Goal: Task Accomplishment & Management: Use online tool/utility

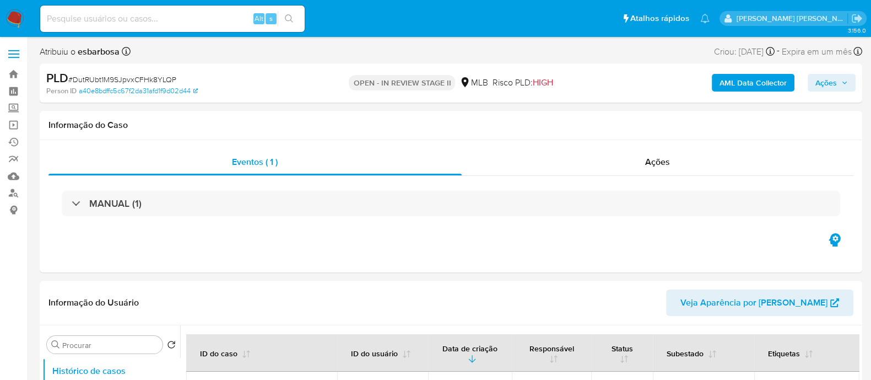
select select "10"
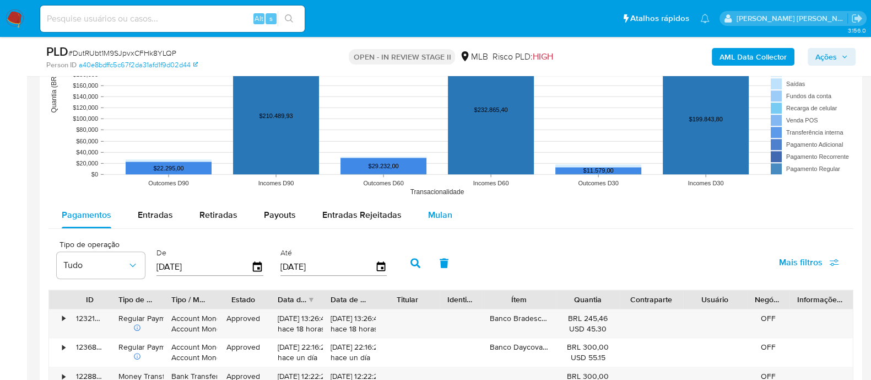
click at [429, 213] on span "Mulan" at bounding box center [440, 214] width 24 height 13
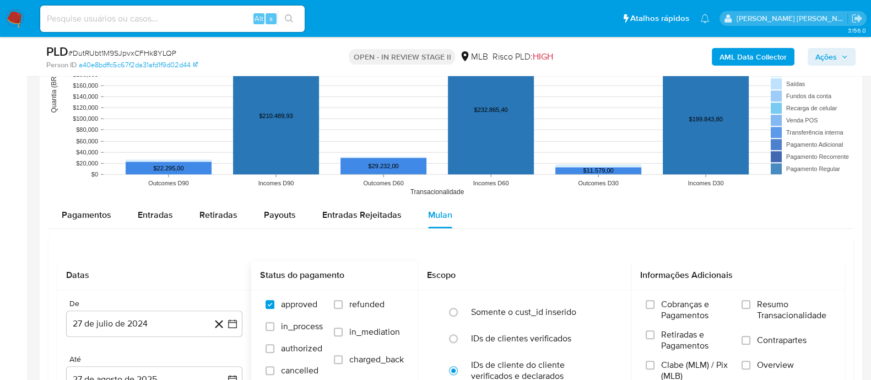
scroll to position [1240, 0]
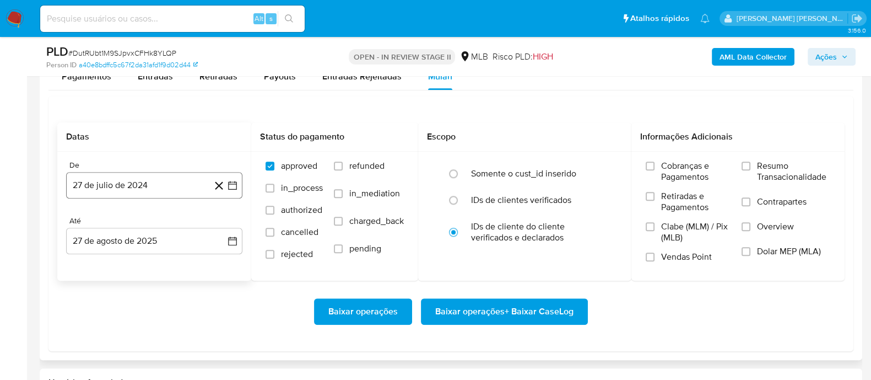
click at [168, 184] on button "27 de julio de 2024" at bounding box center [154, 185] width 176 height 26
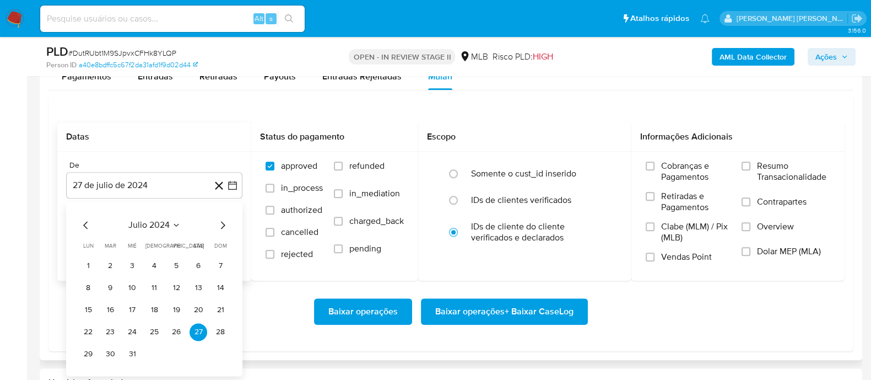
click at [158, 223] on span "julio 2024" at bounding box center [148, 224] width 41 height 11
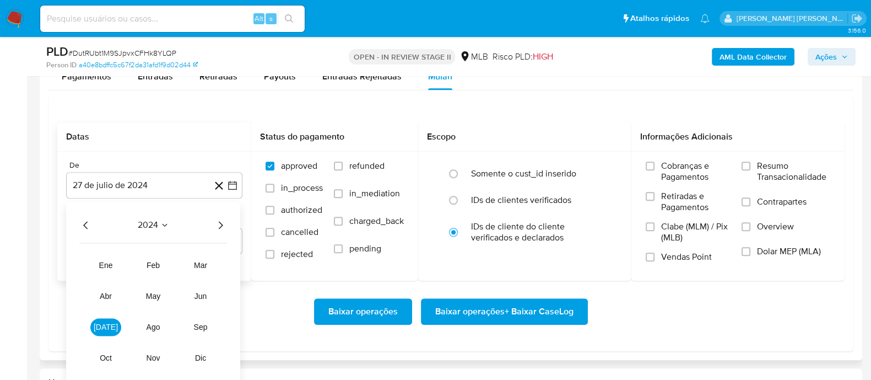
click at [223, 225] on icon "Año siguiente" at bounding box center [220, 224] width 13 height 13
click at [109, 327] on span "jul" at bounding box center [106, 326] width 24 height 9
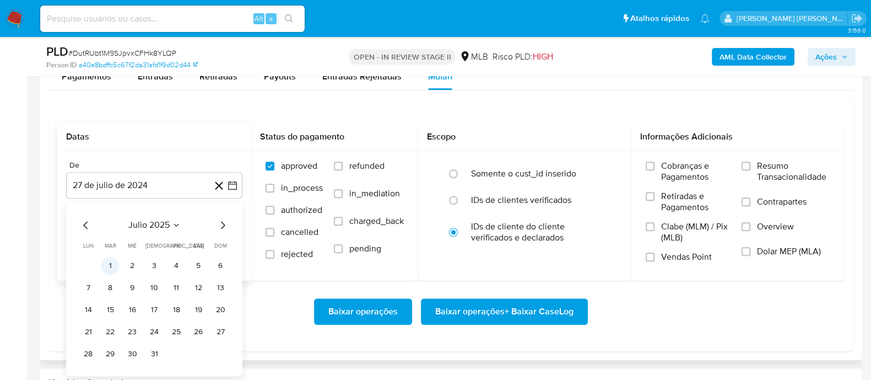
click at [113, 262] on button "1" at bounding box center [110, 266] width 18 height 18
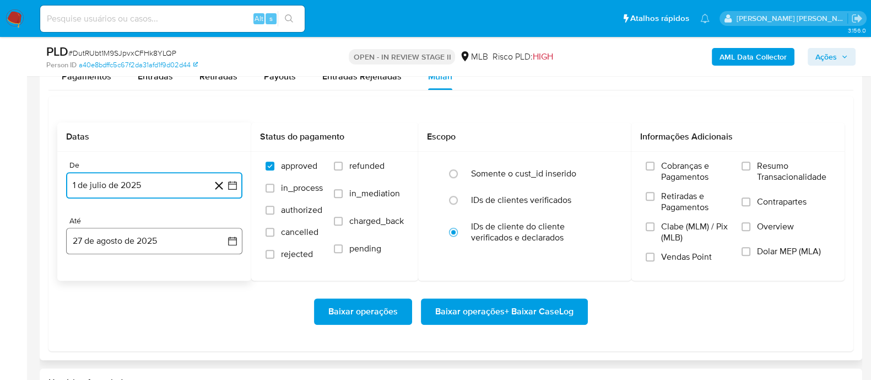
click at [180, 247] on button "27 de agosto de 2025" at bounding box center [154, 241] width 176 height 26
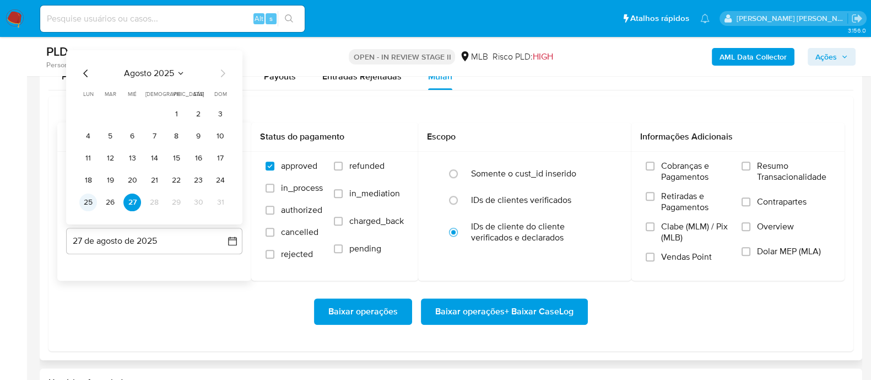
click at [87, 197] on button "25" at bounding box center [88, 202] width 18 height 18
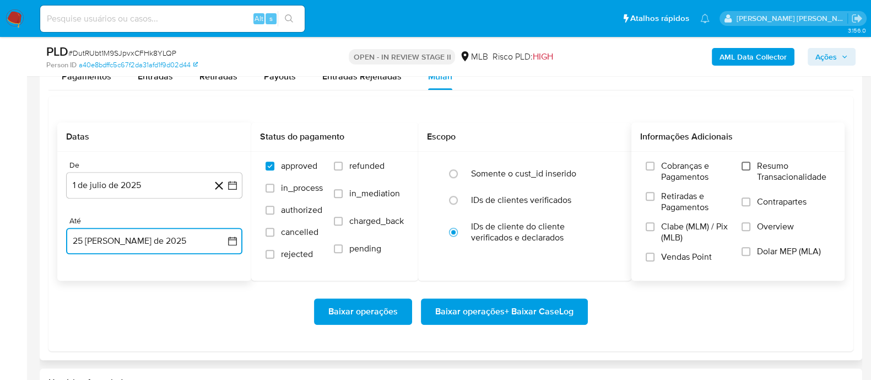
click at [743, 163] on input "Resumo Transacionalidade" at bounding box center [746, 165] width 9 height 9
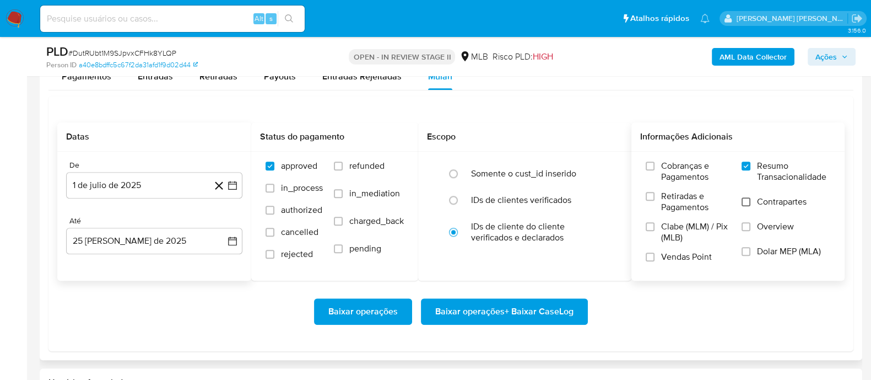
click at [747, 203] on input "Contrapartes" at bounding box center [746, 201] width 9 height 9
click at [641, 255] on div "Cobranças e Pagamentos Retiradas e Pagamentos Clabe (MLM) / Pix (MLB) Vendas Po…" at bounding box center [738, 215] width 196 height 110
click at [651, 256] on input "Vendas Point" at bounding box center [650, 256] width 9 height 9
click at [482, 306] on span "Baixar operações + Baixar CaseLog" at bounding box center [504, 311] width 138 height 24
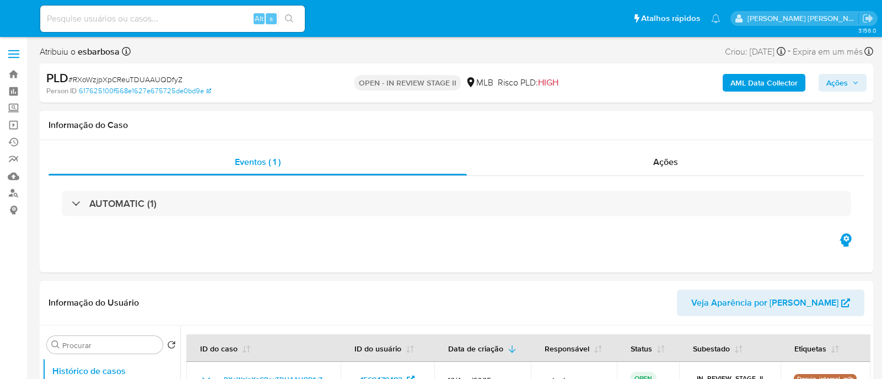
select select "10"
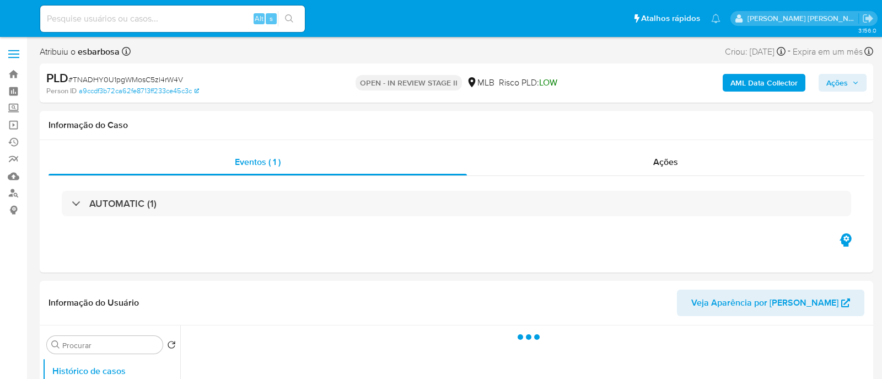
select select "10"
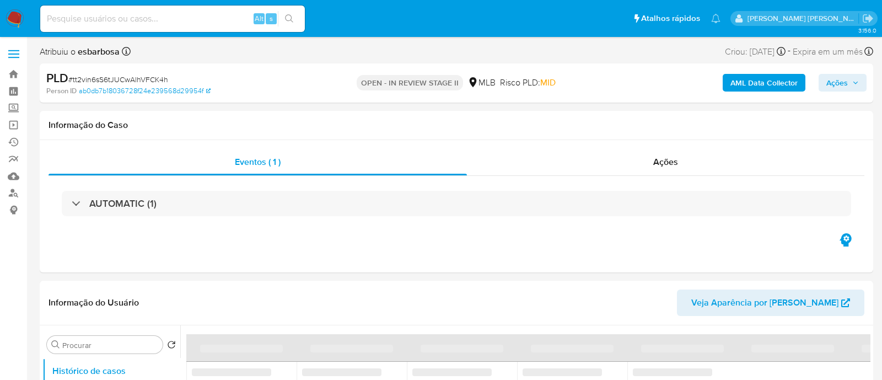
select select "10"
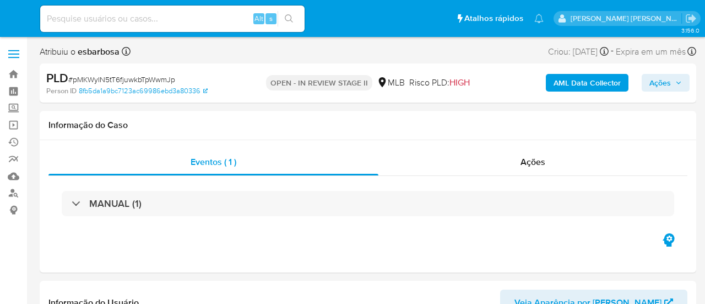
select select "10"
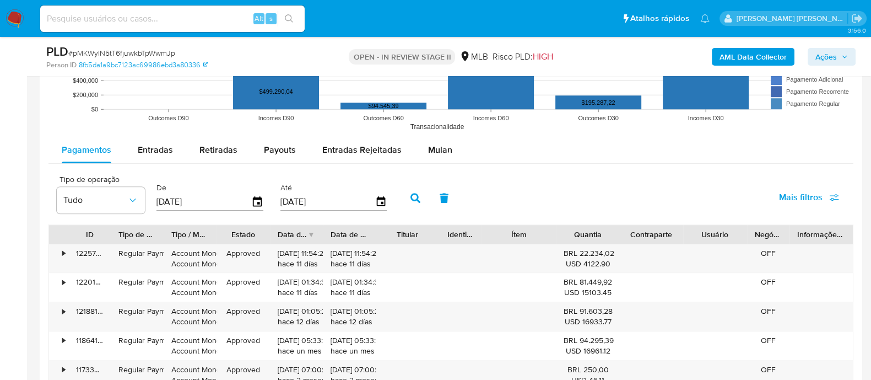
scroll to position [1171, 0]
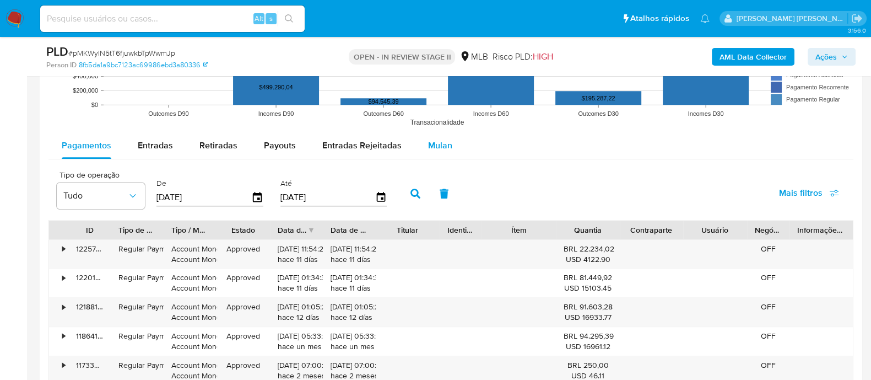
click at [440, 143] on span "Mulan" at bounding box center [440, 145] width 24 height 13
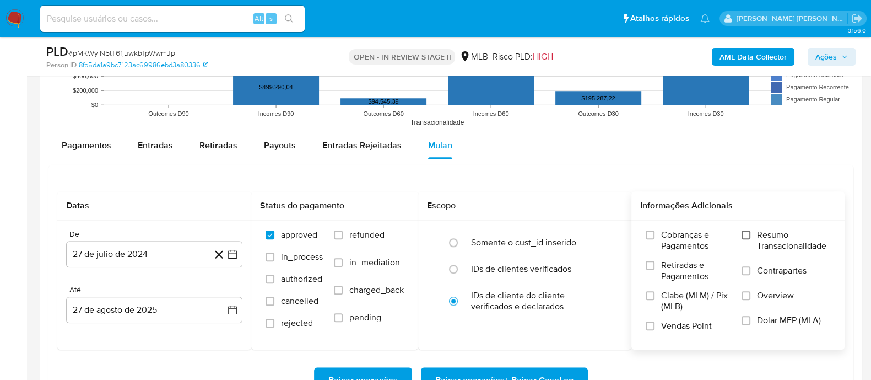
click at [705, 235] on input "Resumo Transacionalidade" at bounding box center [746, 234] width 9 height 9
click at [705, 270] on input "Contrapartes" at bounding box center [746, 270] width 9 height 9
click at [648, 303] on input "Vendas Point" at bounding box center [650, 325] width 9 height 9
click at [147, 250] on button "27 de julio de 2024" at bounding box center [154, 254] width 176 height 26
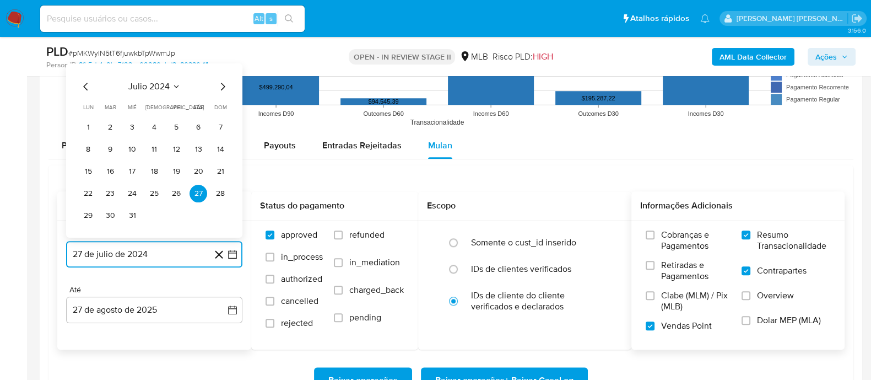
click at [158, 88] on span "julio 2024" at bounding box center [148, 85] width 41 height 11
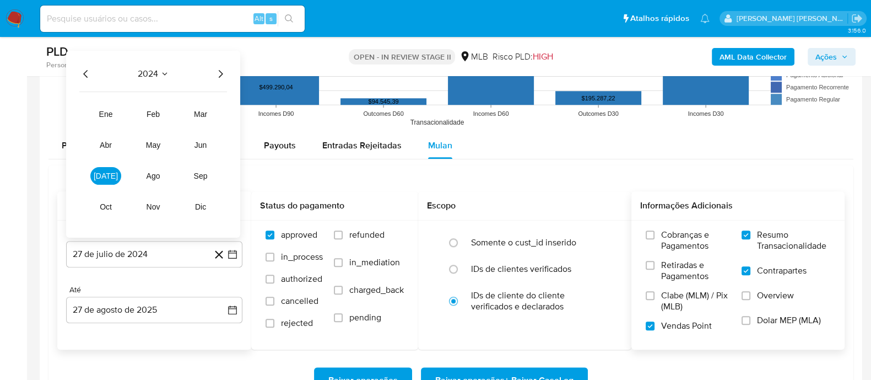
click at [218, 74] on icon "Año siguiente" at bounding box center [220, 73] width 13 height 13
click at [106, 175] on span "[DATE]" at bounding box center [106, 175] width 24 height 9
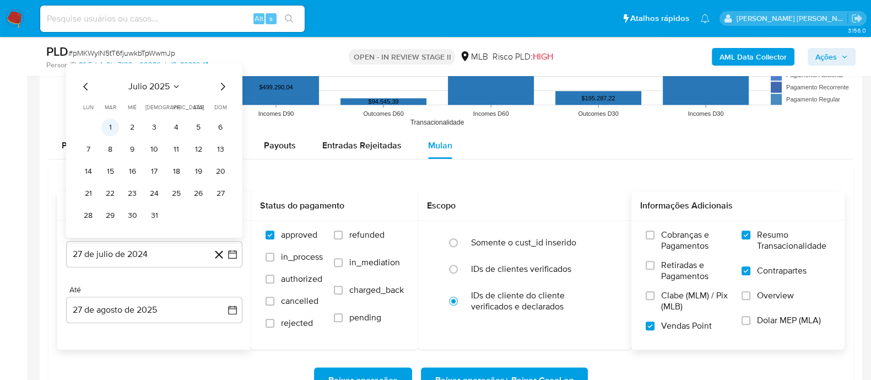
click at [110, 130] on button "1" at bounding box center [110, 127] width 18 height 18
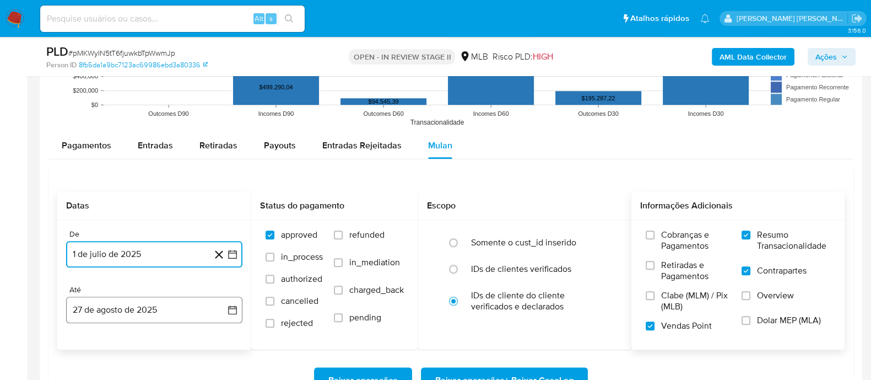
click at [157, 303] on button "27 de agosto de 2025" at bounding box center [154, 309] width 176 height 26
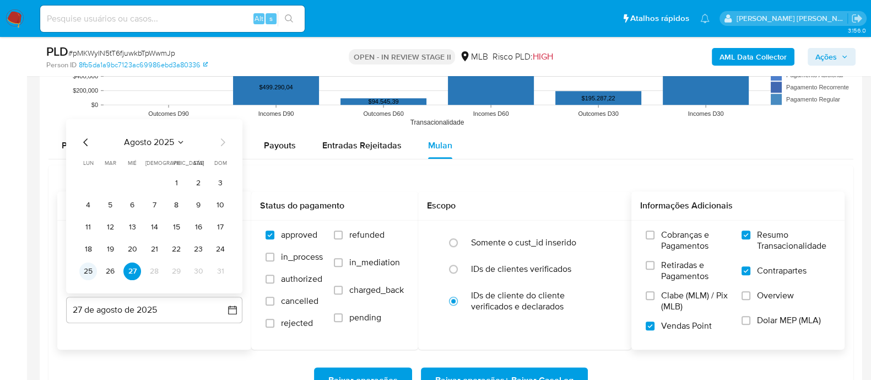
click at [85, 270] on button "25" at bounding box center [88, 271] width 18 height 18
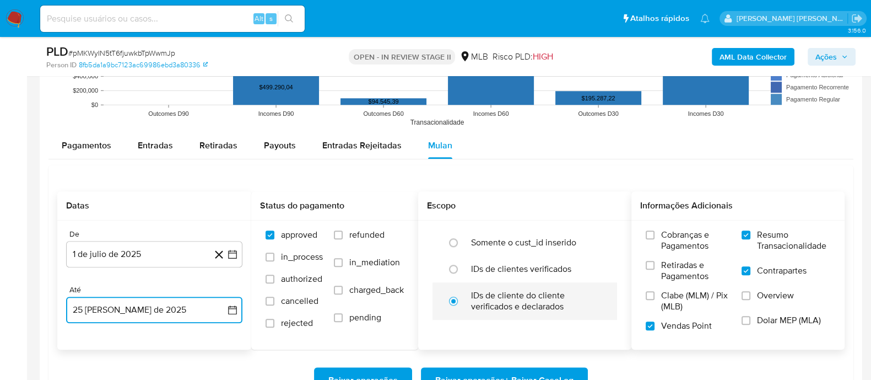
scroll to position [1240, 0]
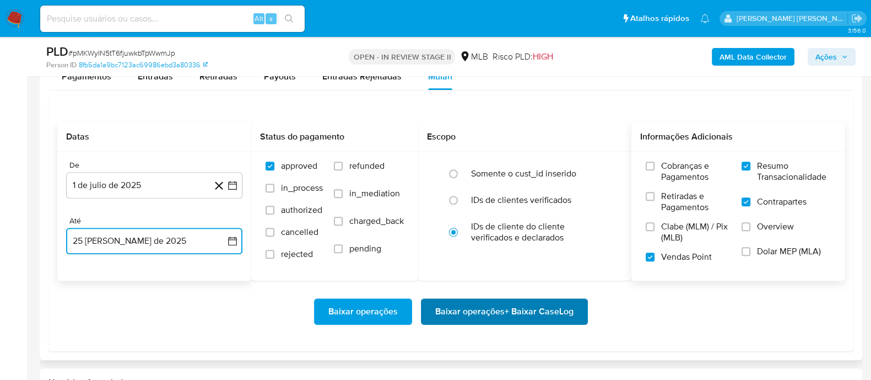
click at [465, 303] on span "Baixar operações + Baixar CaseLog" at bounding box center [504, 311] width 138 height 24
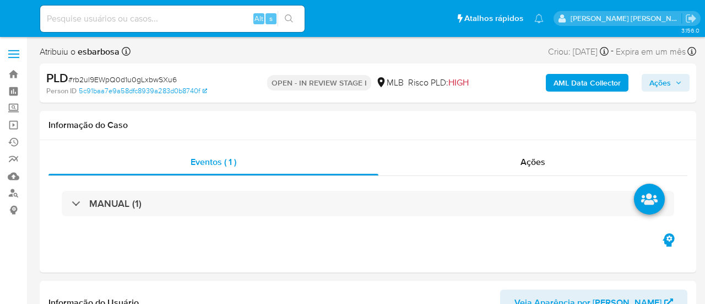
select select "10"
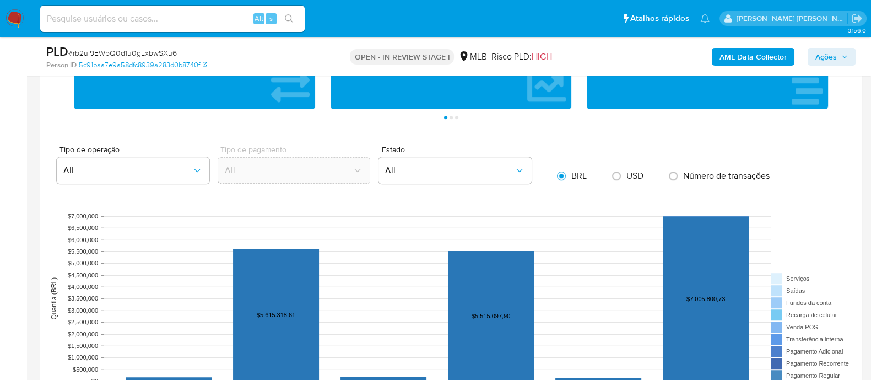
scroll to position [1102, 0]
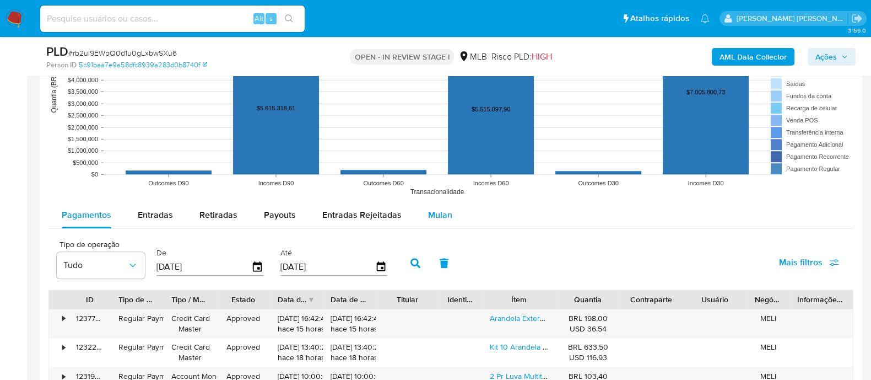
click at [436, 215] on span "Mulan" at bounding box center [440, 214] width 24 height 13
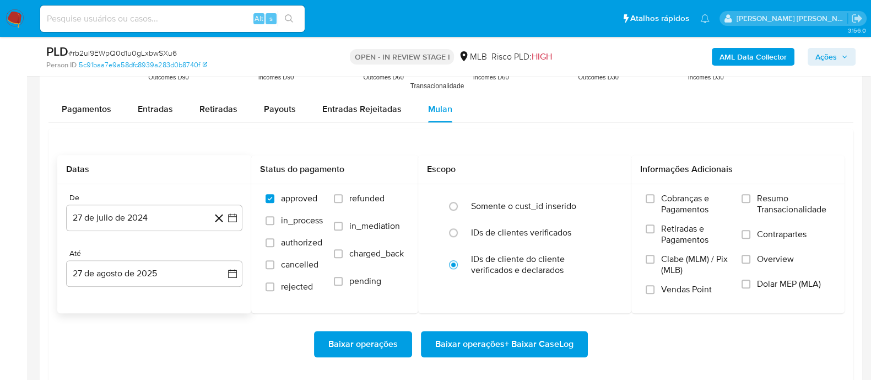
scroll to position [1240, 0]
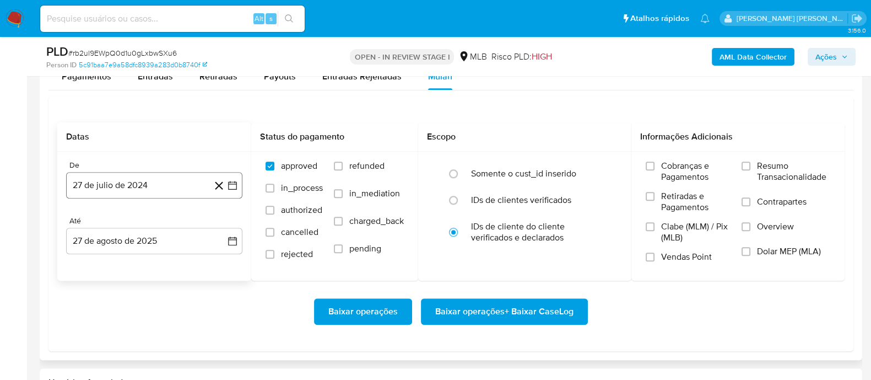
click at [161, 184] on button "27 de julio de 2024" at bounding box center [154, 185] width 176 height 26
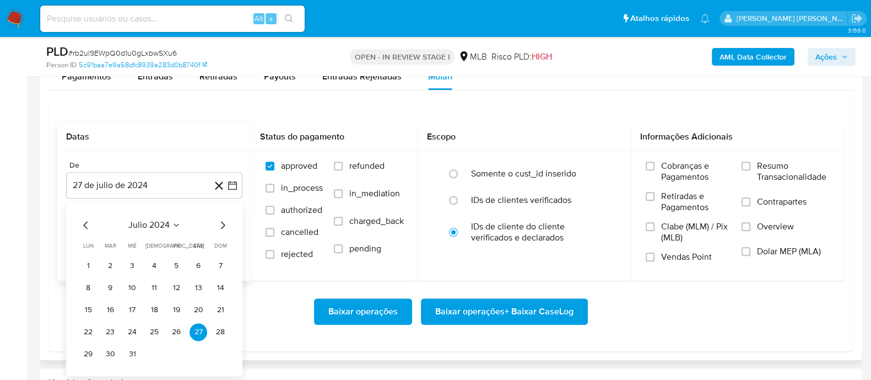
click at [138, 221] on span "julio 2024" at bounding box center [148, 224] width 41 height 11
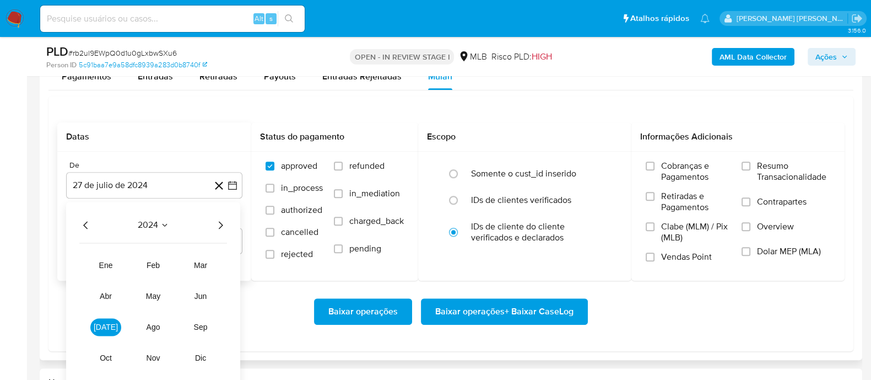
click at [220, 223] on icon "Año siguiente" at bounding box center [220, 224] width 13 height 13
click at [201, 297] on span "jun" at bounding box center [201, 296] width 13 height 9
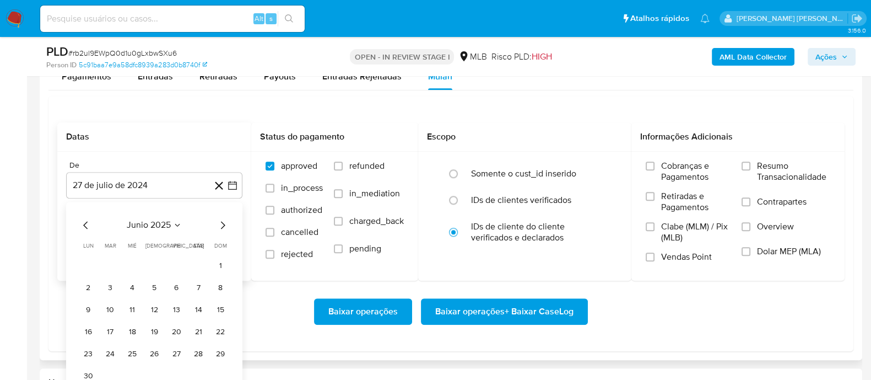
click at [227, 219] on icon "Mes siguiente" at bounding box center [222, 224] width 13 height 13
click at [114, 266] on button "1" at bounding box center [110, 266] width 18 height 18
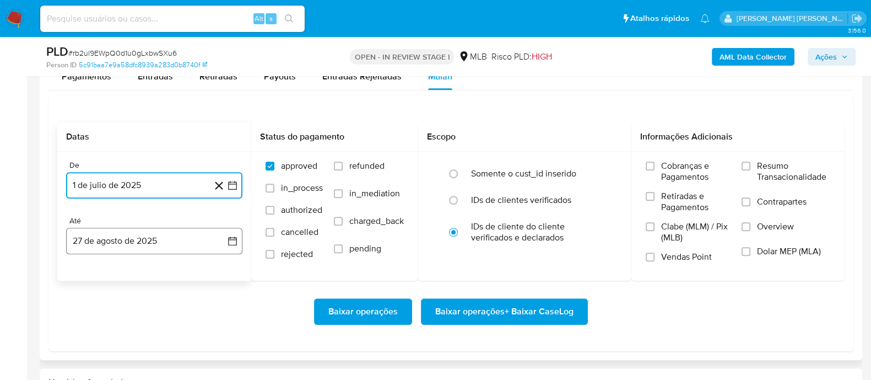
click at [140, 235] on button "27 de agosto de 2025" at bounding box center [154, 241] width 176 height 26
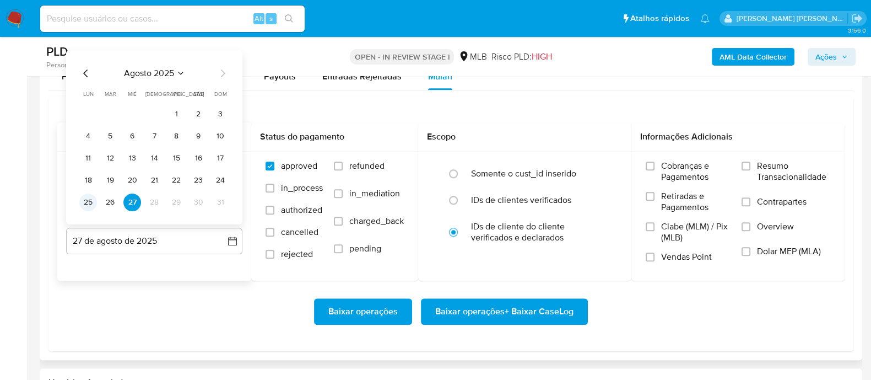
click at [90, 202] on button "25" at bounding box center [88, 202] width 18 height 18
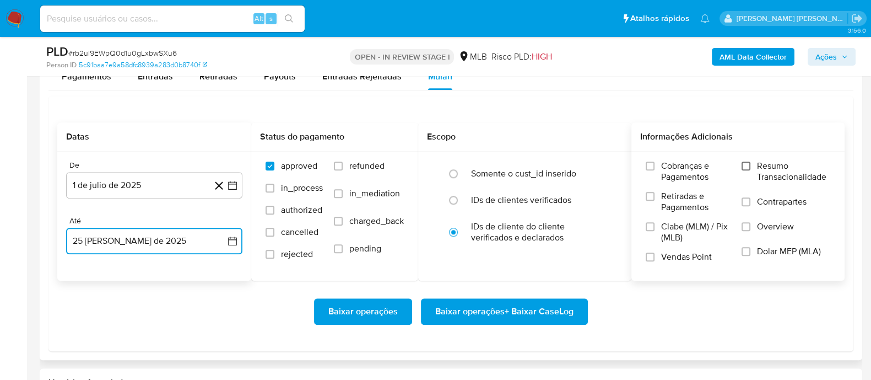
click at [705, 166] on input "Resumo Transacionalidade" at bounding box center [746, 165] width 9 height 9
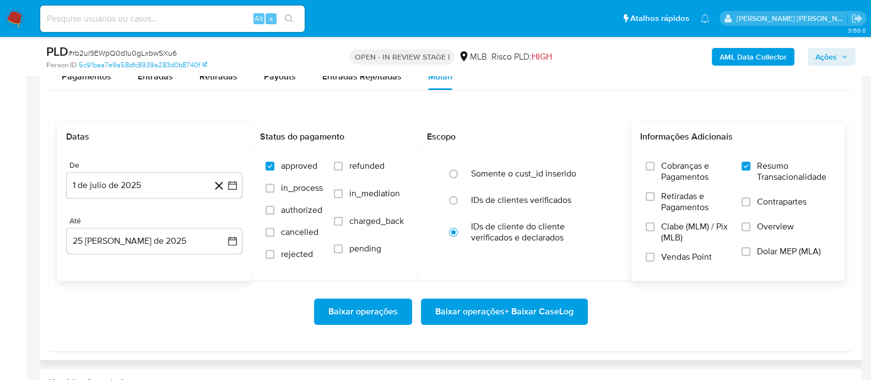
click at [705, 202] on div "Cobranças e Pagamentos Retiradas e Pagamentos Clabe (MLM) / Pix (MLB) Vendas Po…" at bounding box center [738, 215] width 196 height 110
click at [705, 202] on label "Contrapartes" at bounding box center [786, 208] width 89 height 25
click at [705, 202] on input "Contrapartes" at bounding box center [746, 201] width 9 height 9
click at [652, 260] on input "Vendas Point" at bounding box center [650, 256] width 9 height 9
click at [493, 303] on div "Baixar operações Baixar operações + Baixar CaseLog" at bounding box center [451, 312] width 788 height 62
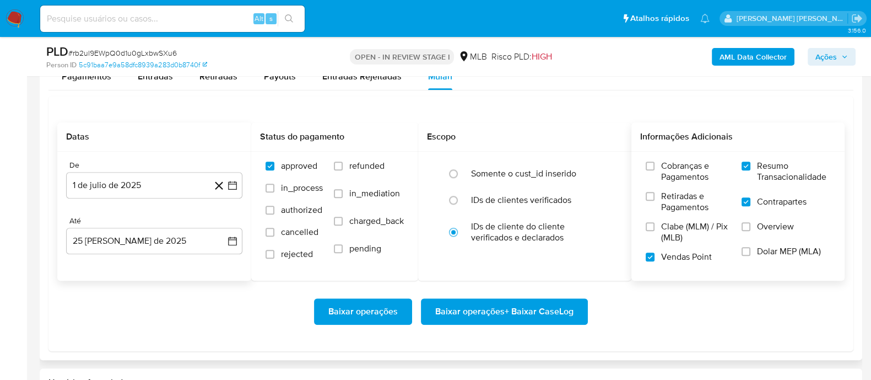
click at [489, 303] on span "Baixar operações + Baixar CaseLog" at bounding box center [504, 311] width 138 height 24
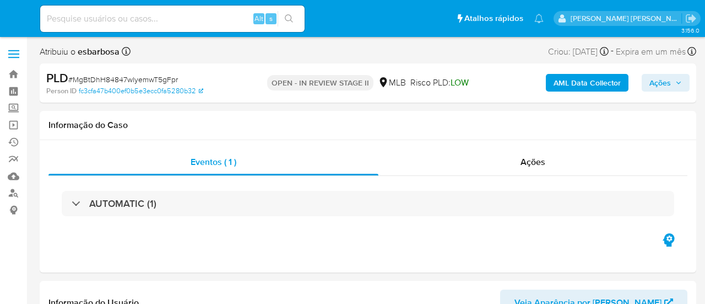
select select "10"
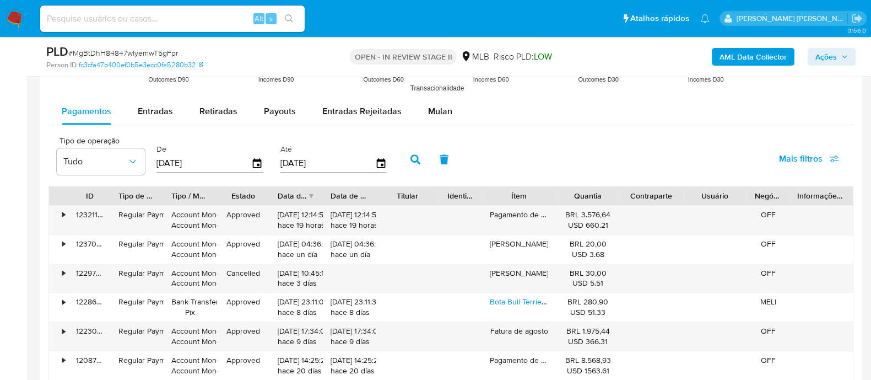
scroll to position [1171, 0]
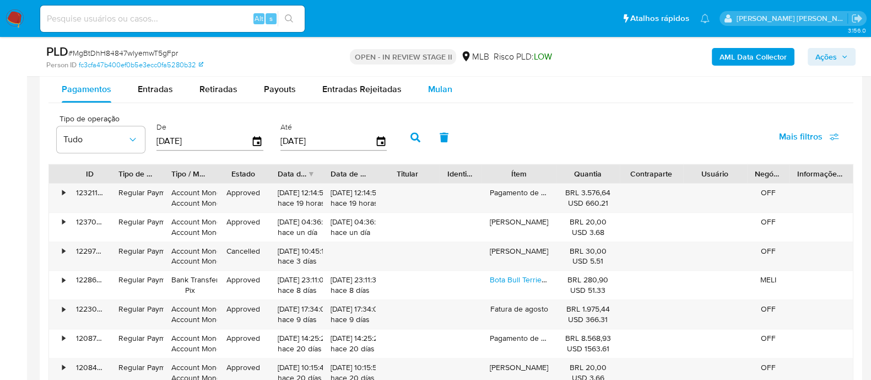
click at [436, 90] on span "Mulan" at bounding box center [440, 89] width 24 height 13
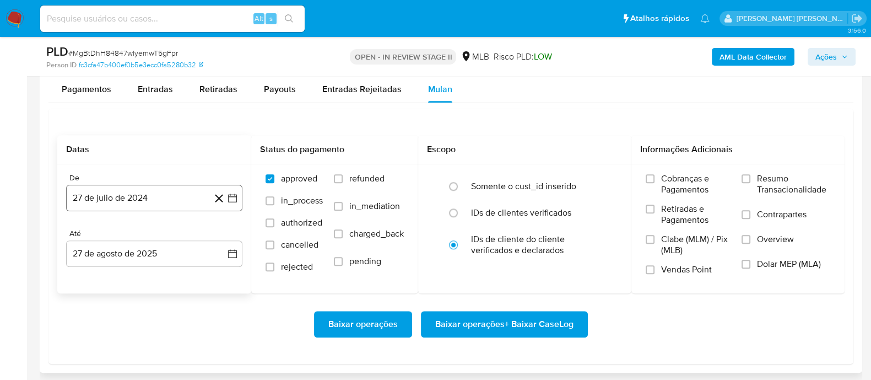
click at [115, 185] on button "27 de julio de 2024" at bounding box center [154, 198] width 176 height 26
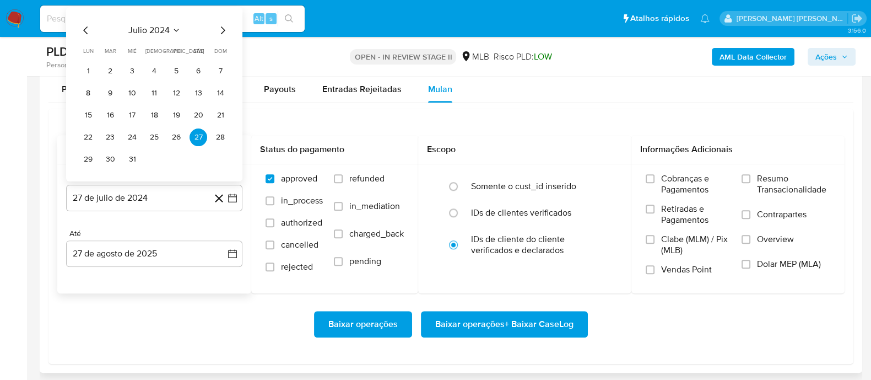
click at [143, 29] on span "julio 2024" at bounding box center [148, 30] width 41 height 11
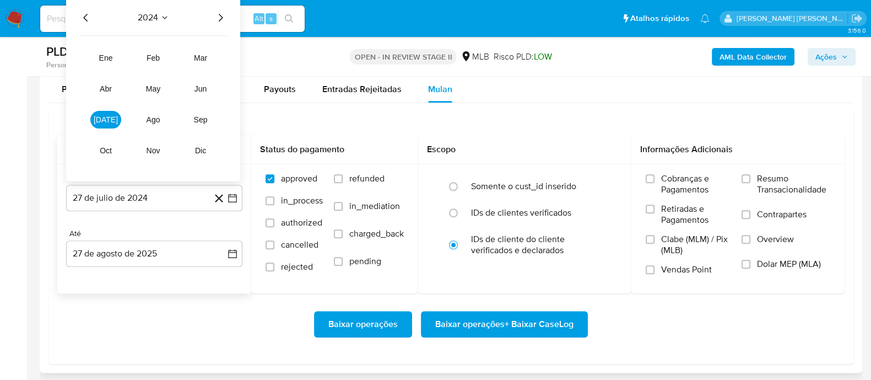
click at [222, 17] on icon "Año siguiente" at bounding box center [221, 18] width 4 height 8
click at [101, 121] on span "[DATE]" at bounding box center [106, 119] width 24 height 9
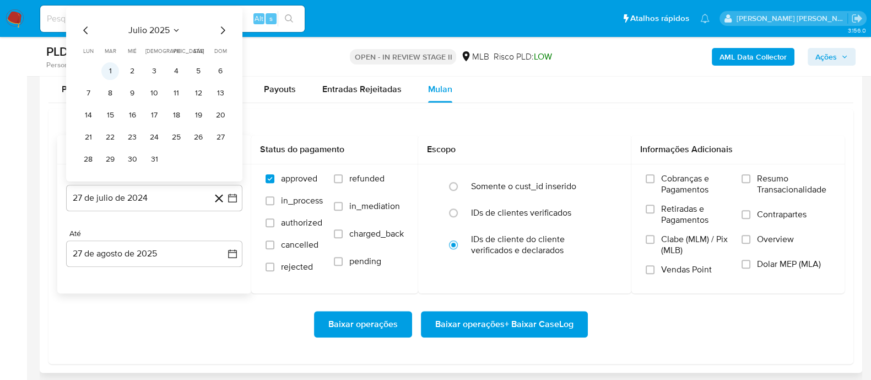
click at [110, 73] on button "1" at bounding box center [110, 71] width 18 height 18
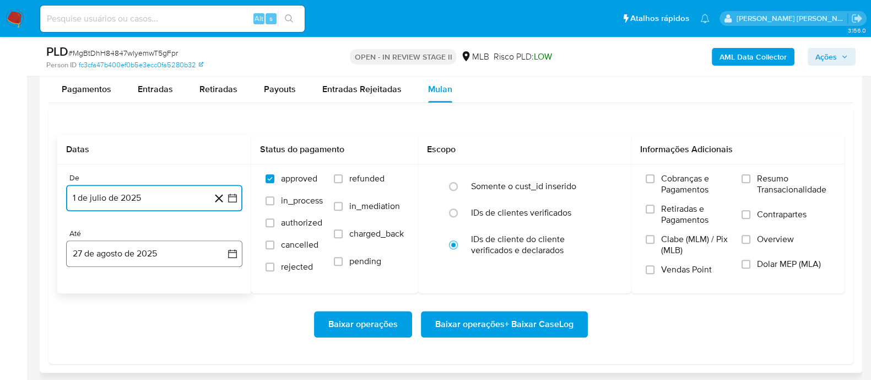
click at [115, 252] on button "27 de agosto de 2025" at bounding box center [154, 253] width 176 height 26
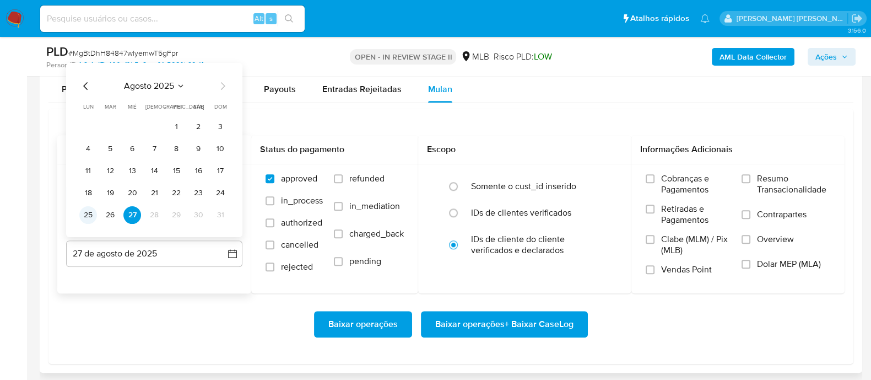
click at [86, 216] on button "25" at bounding box center [88, 215] width 18 height 18
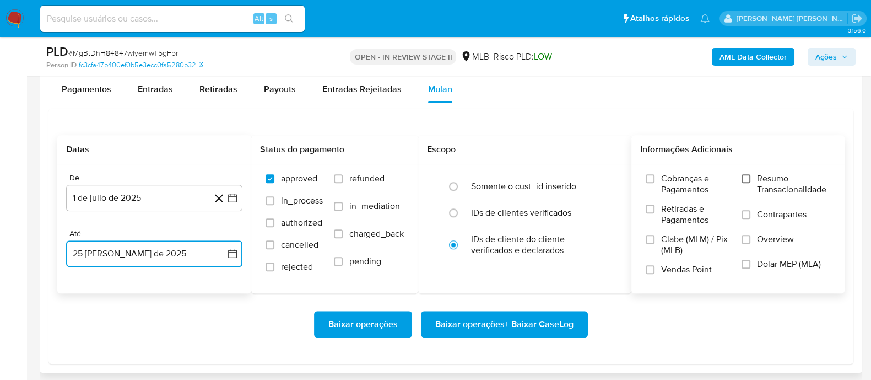
click at [705, 181] on input "Resumo Transacionalidade" at bounding box center [746, 178] width 9 height 9
click at [705, 214] on input "Contrapartes" at bounding box center [746, 214] width 9 height 9
click at [653, 268] on input "Vendas Point" at bounding box center [650, 269] width 9 height 9
click at [509, 303] on span "Baixar operações + Baixar CaseLog" at bounding box center [504, 324] width 138 height 24
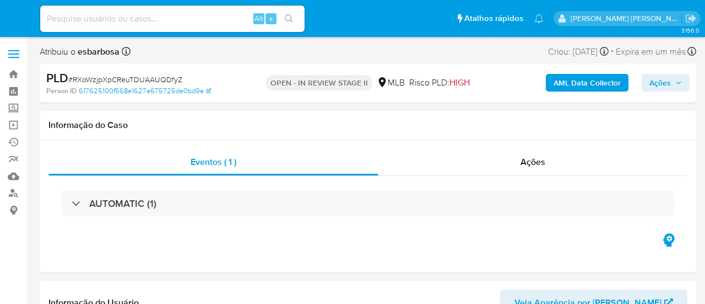
select select "10"
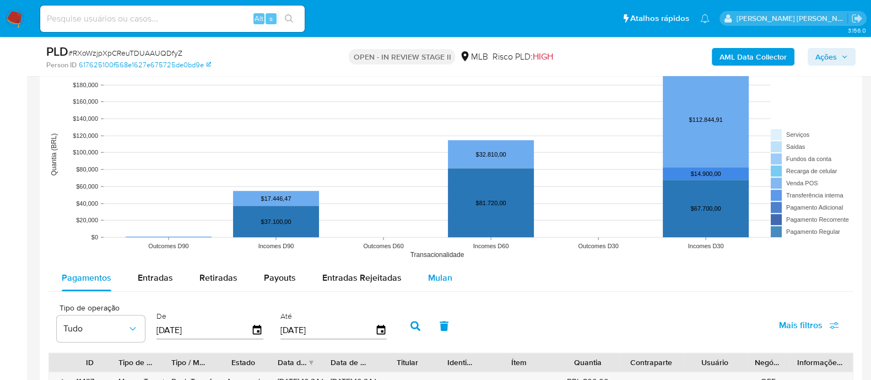
scroll to position [1102, 0]
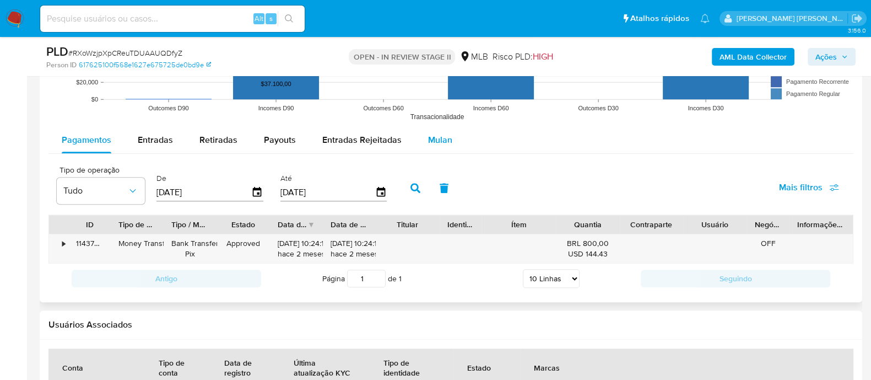
click at [436, 136] on span "Mulan" at bounding box center [440, 139] width 24 height 13
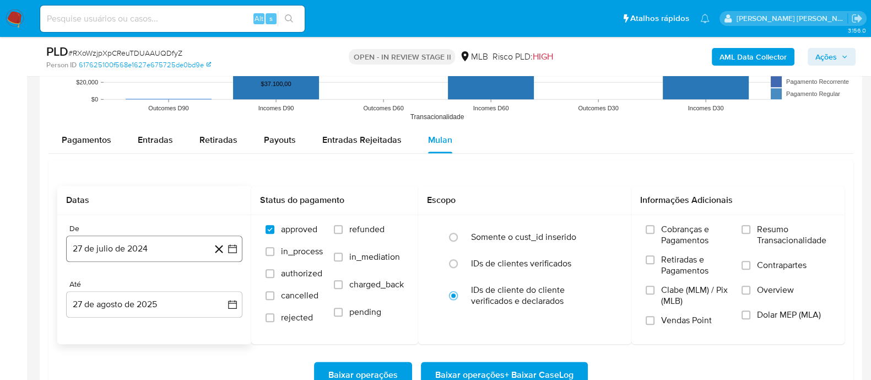
click at [107, 246] on button "27 de julio de 2024" at bounding box center [154, 248] width 176 height 26
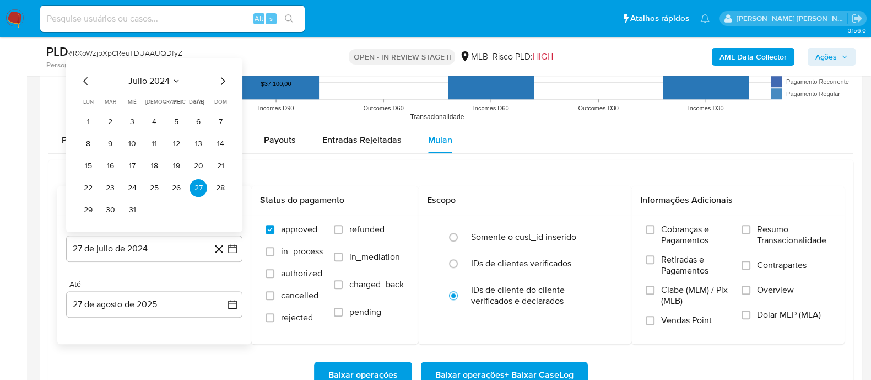
click at [139, 80] on span "julio 2024" at bounding box center [148, 81] width 41 height 11
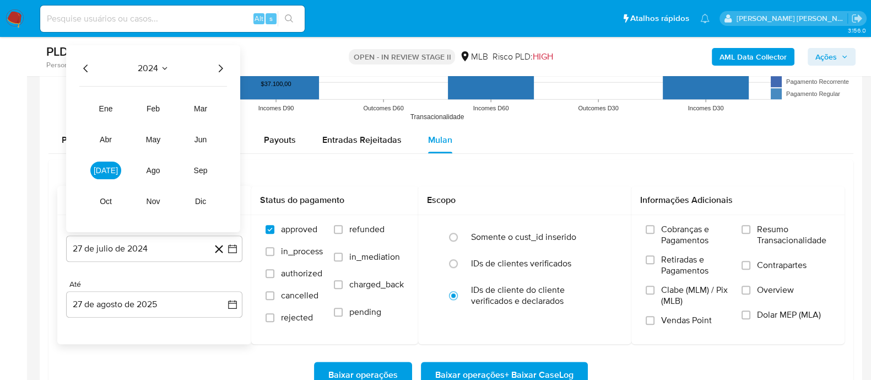
click at [221, 64] on icon "Año siguiente" at bounding box center [220, 68] width 13 height 13
click at [102, 169] on span "[DATE]" at bounding box center [106, 170] width 24 height 9
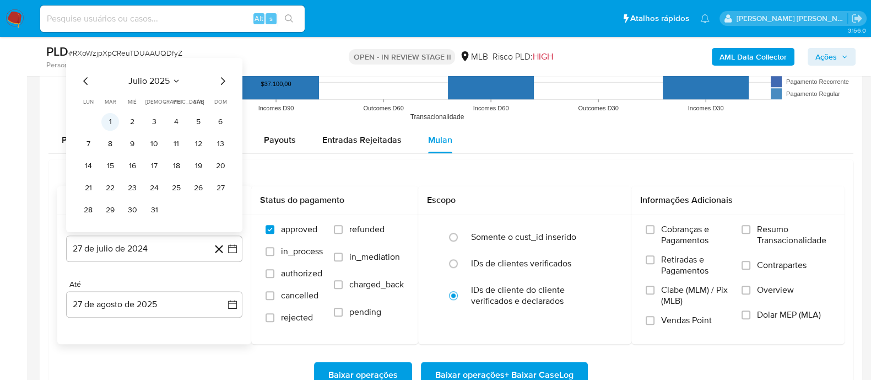
click at [113, 121] on button "1" at bounding box center [110, 122] width 18 height 18
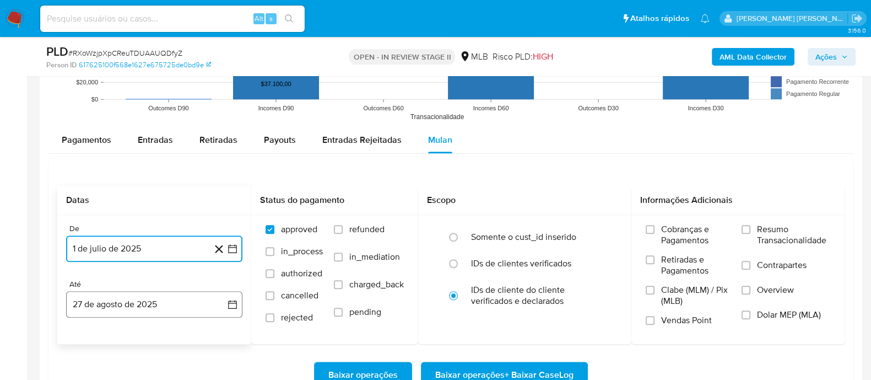
click at [141, 301] on button "27 de agosto de 2025" at bounding box center [154, 304] width 176 height 26
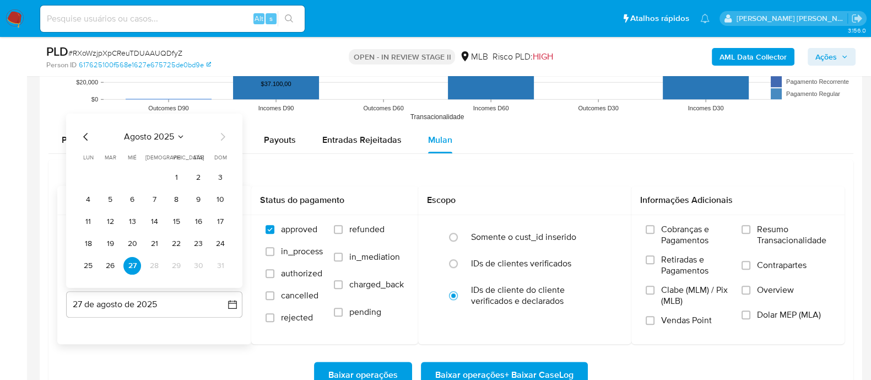
drag, startPoint x: 88, startPoint y: 258, endPoint x: 93, endPoint y: 261, distance: 5.7
click at [88, 258] on button "25" at bounding box center [88, 266] width 18 height 18
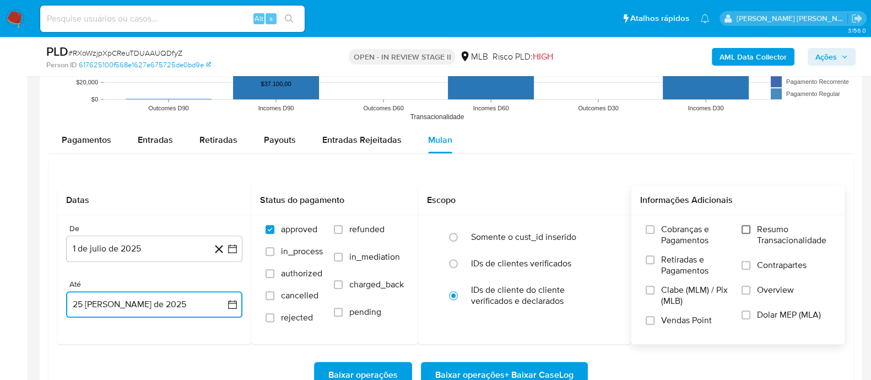
click at [705, 229] on input "Resumo Transacionalidade" at bounding box center [746, 229] width 9 height 9
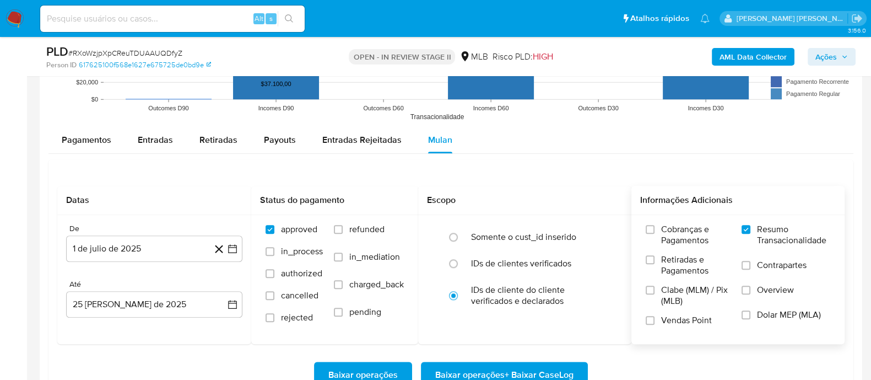
click at [705, 268] on label "Contrapartes" at bounding box center [786, 272] width 89 height 25
click at [705, 268] on input "Contrapartes" at bounding box center [746, 265] width 9 height 9
click at [648, 303] on input "Vendas Point" at bounding box center [650, 320] width 9 height 9
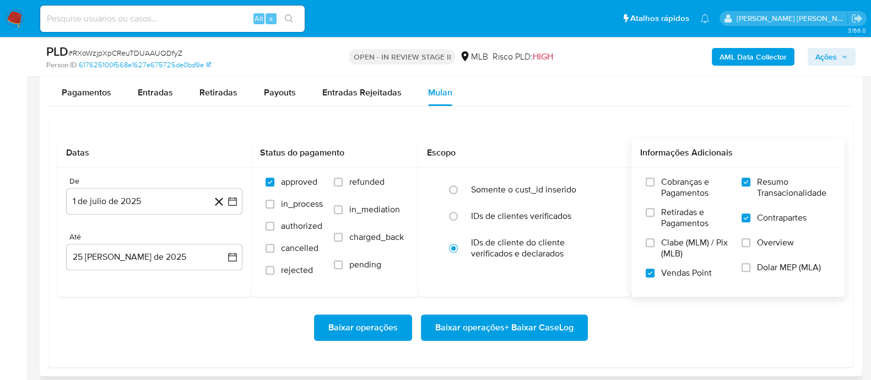
scroll to position [1171, 0]
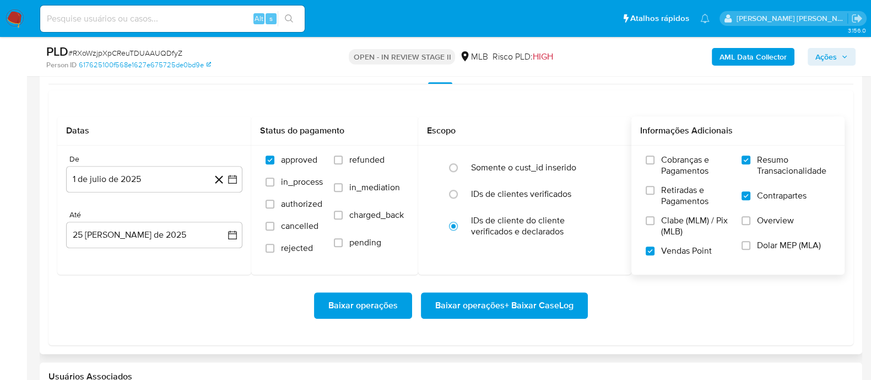
click at [477, 303] on span "Baixar operações + Baixar CaseLog" at bounding box center [504, 305] width 138 height 24
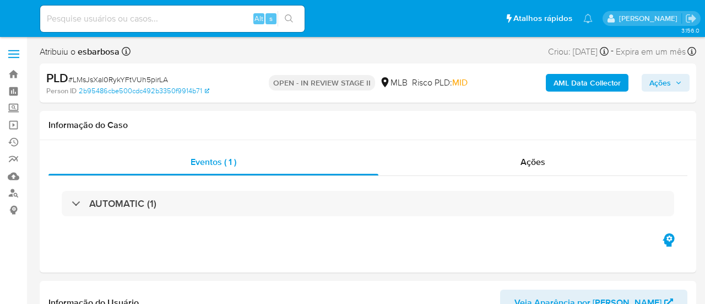
select select "10"
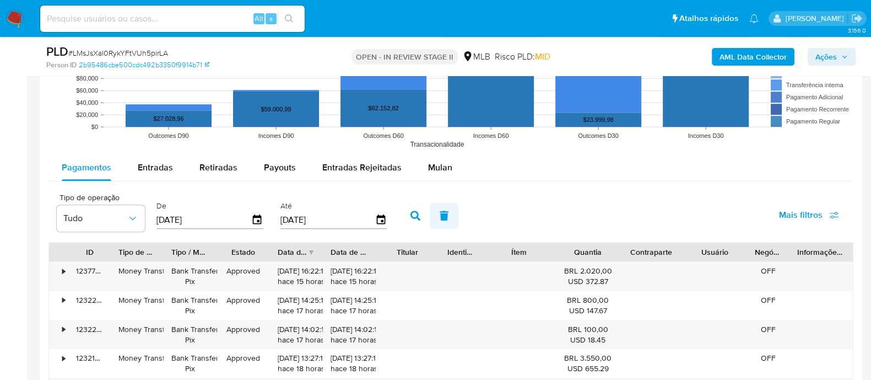
scroll to position [1102, 0]
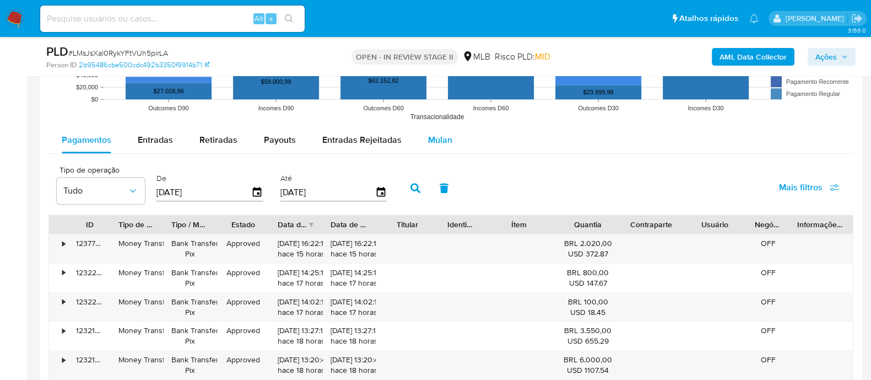
click at [433, 128] on div "Mulan" at bounding box center [440, 140] width 24 height 26
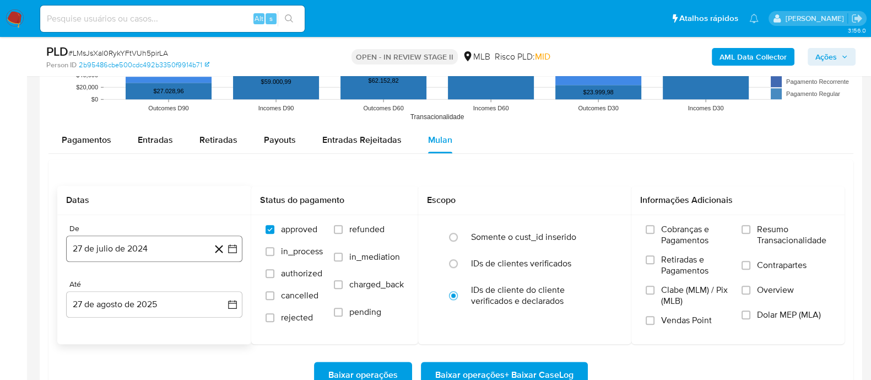
click at [124, 244] on button "27 de julio de 2024" at bounding box center [154, 248] width 176 height 26
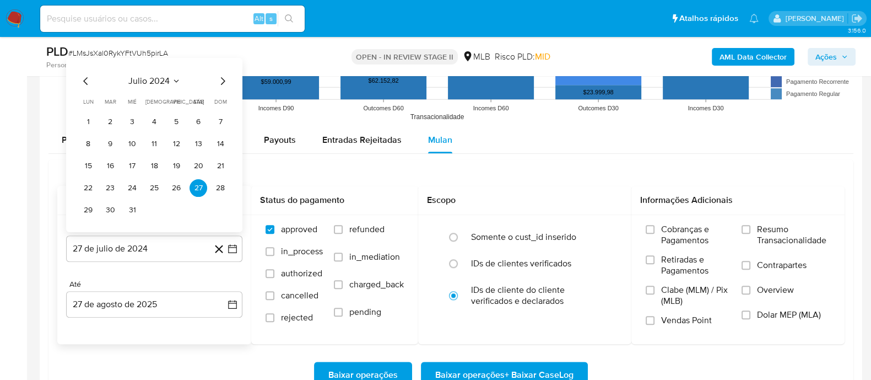
click at [144, 76] on span "julio 2024" at bounding box center [148, 81] width 41 height 11
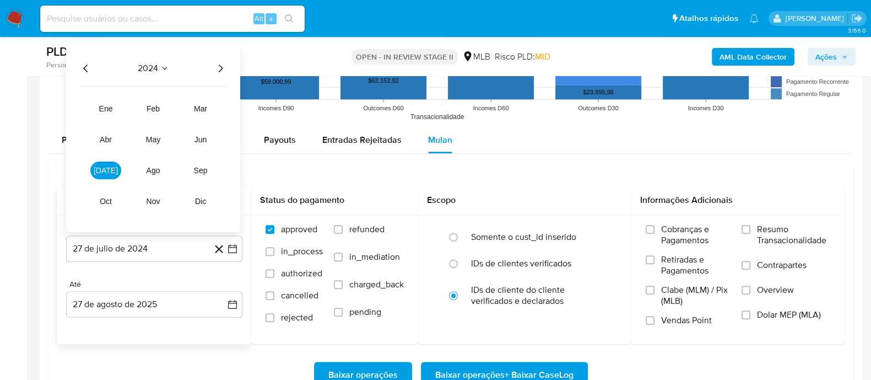
click at [223, 68] on icon "Año siguiente" at bounding box center [220, 68] width 13 height 13
click at [99, 173] on button "[DATE]" at bounding box center [105, 170] width 31 height 18
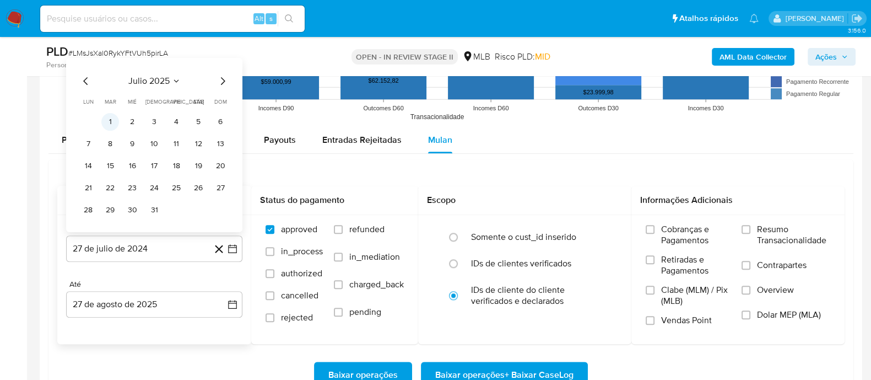
click at [113, 124] on button "1" at bounding box center [110, 122] width 18 height 18
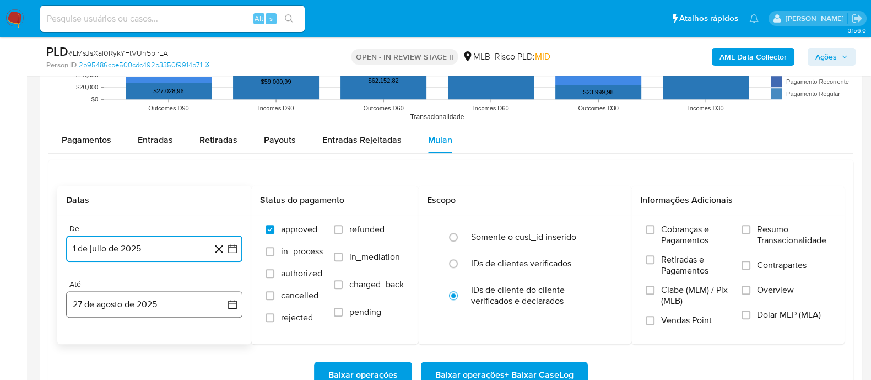
click at [134, 303] on button "27 de agosto de 2025" at bounding box center [154, 304] width 176 height 26
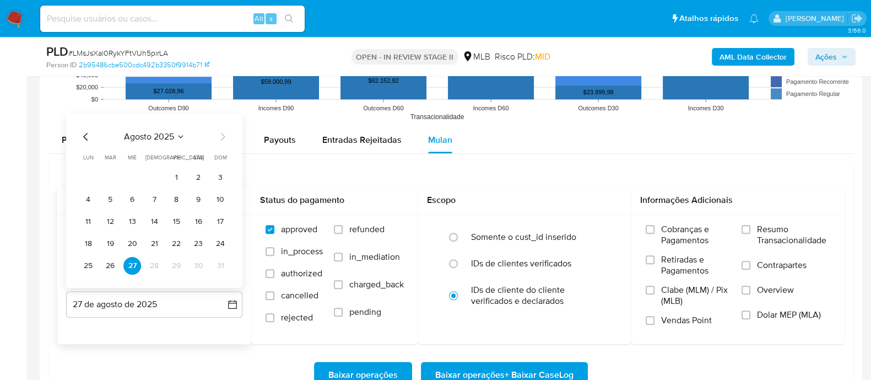
click at [77, 266] on div "agosto 2025 agosto 2025 lun lunes mar martes mié miércoles jue jueves vie viern…" at bounding box center [154, 201] width 176 height 174
click at [89, 266] on button "25" at bounding box center [88, 266] width 18 height 18
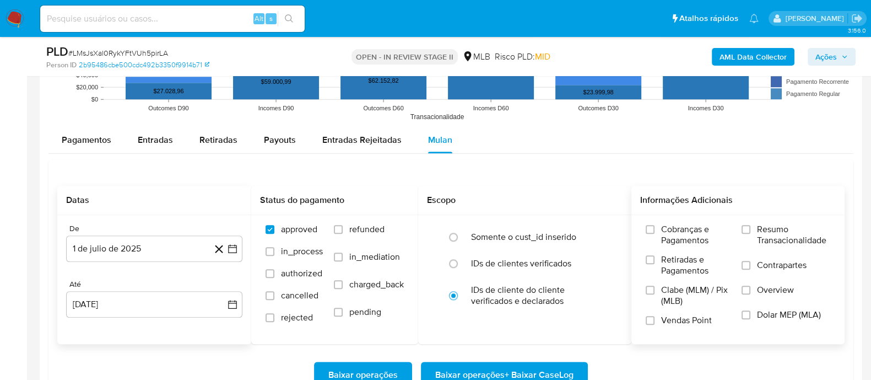
click at [705, 234] on label "Resumo Transacionalidade" at bounding box center [786, 242] width 89 height 36
click at [705, 234] on input "Resumo Transacionalidade" at bounding box center [746, 229] width 9 height 9
click at [705, 266] on label "Contrapartes" at bounding box center [786, 272] width 89 height 25
click at [705, 266] on input "Contrapartes" at bounding box center [746, 265] width 9 height 9
click at [649, 303] on input "Vendas Point" at bounding box center [650, 320] width 9 height 9
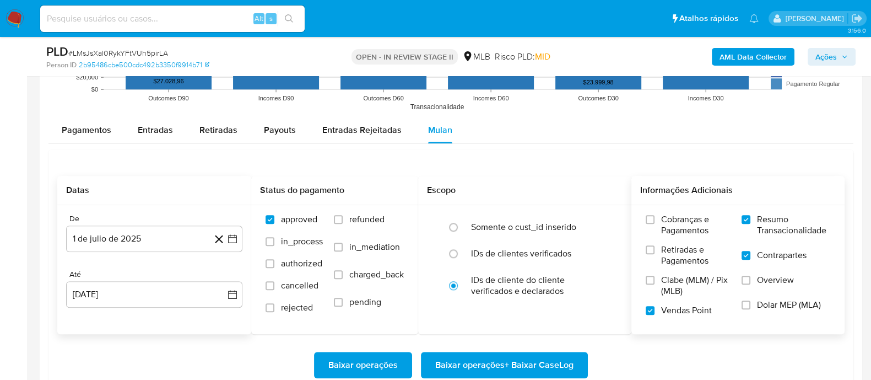
scroll to position [1171, 0]
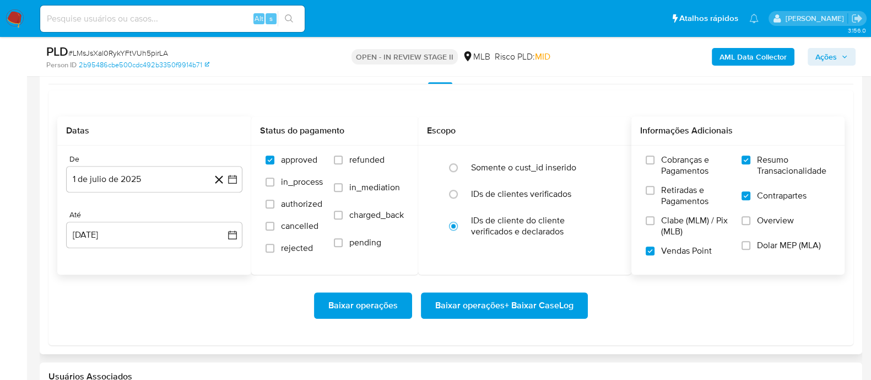
click at [485, 298] on span "Baixar operações + Baixar CaseLog" at bounding box center [504, 305] width 138 height 24
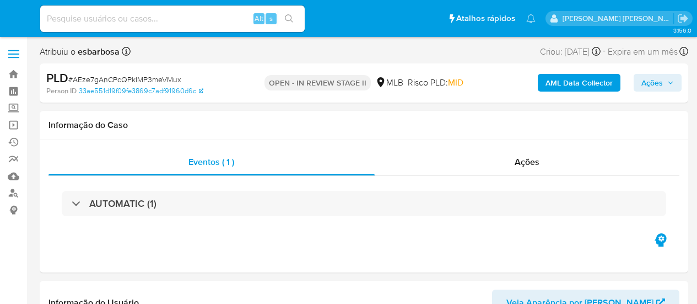
select select "10"
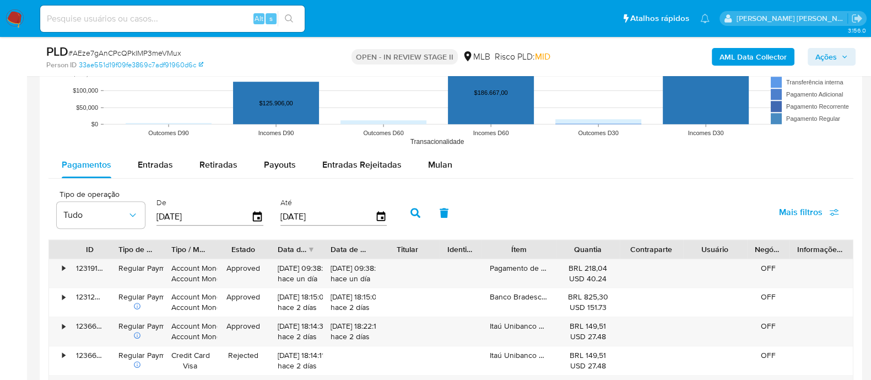
scroll to position [1171, 0]
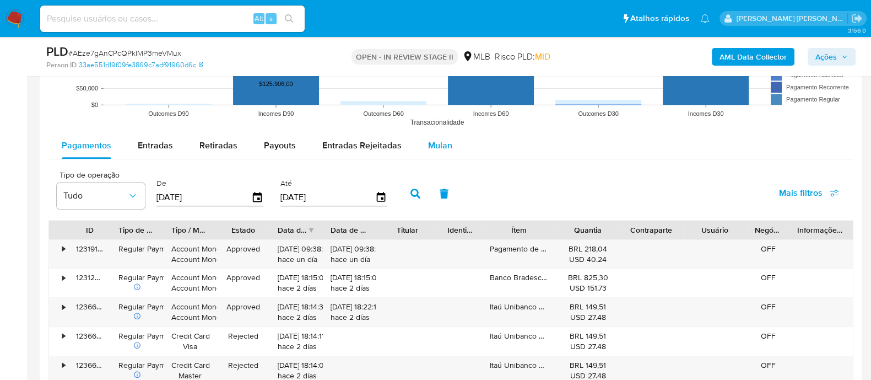
click at [436, 152] on div "Mulan" at bounding box center [440, 145] width 24 height 26
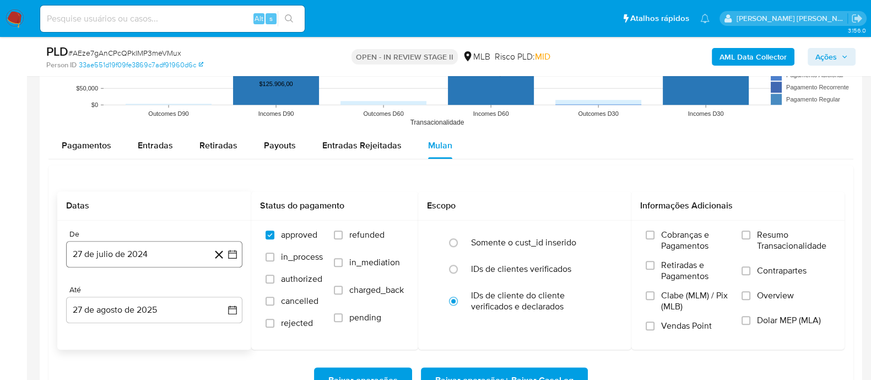
scroll to position [1240, 0]
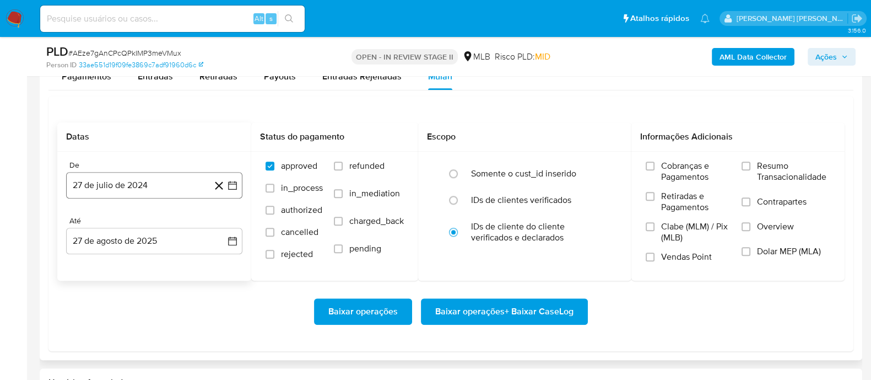
click at [101, 183] on button "27 de julio de 2024" at bounding box center [154, 185] width 176 height 26
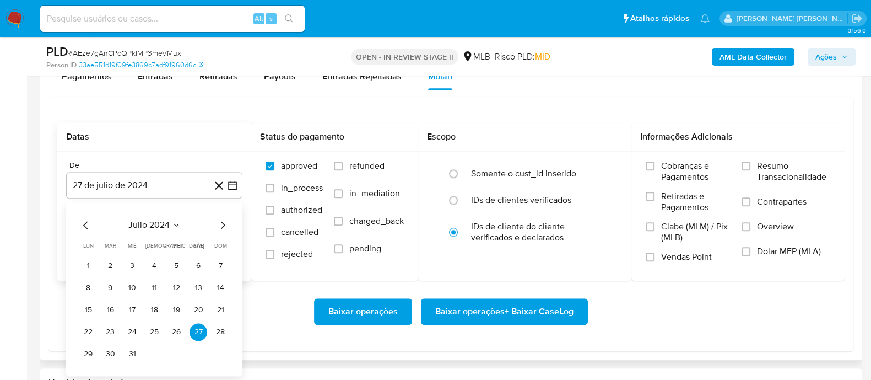
click at [143, 222] on span "julio 2024" at bounding box center [148, 224] width 41 height 11
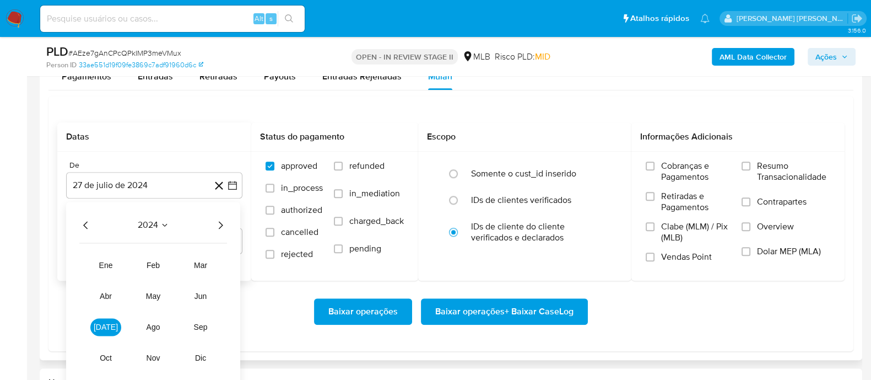
click at [220, 221] on icon "Año siguiente" at bounding box center [221, 225] width 4 height 8
click at [107, 303] on span "[DATE]" at bounding box center [106, 326] width 24 height 9
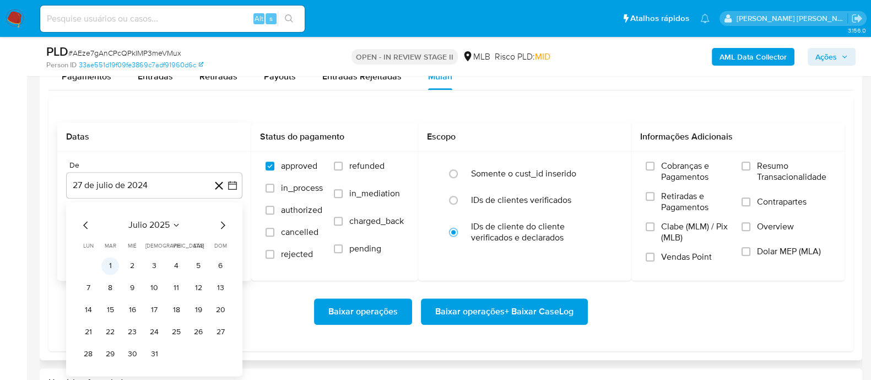
click at [113, 268] on button "1" at bounding box center [110, 266] width 18 height 18
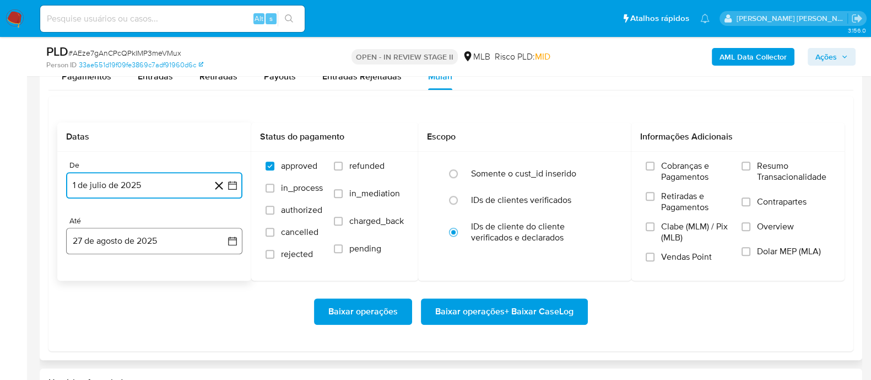
click at [157, 236] on button "27 de agosto de 2025" at bounding box center [154, 241] width 176 height 26
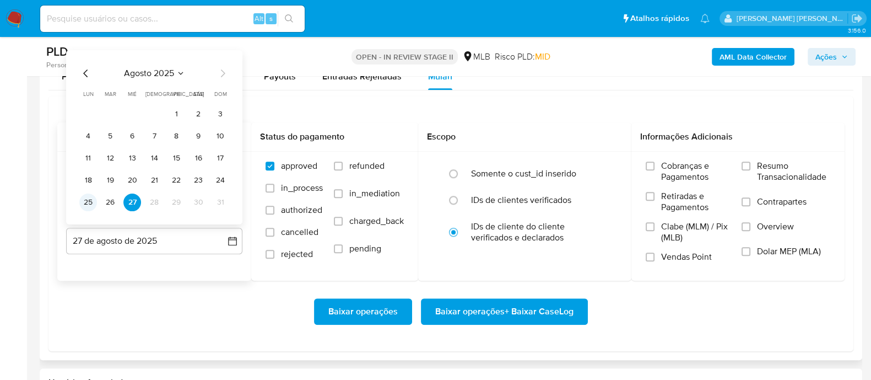
click at [86, 203] on button "25" at bounding box center [88, 202] width 18 height 18
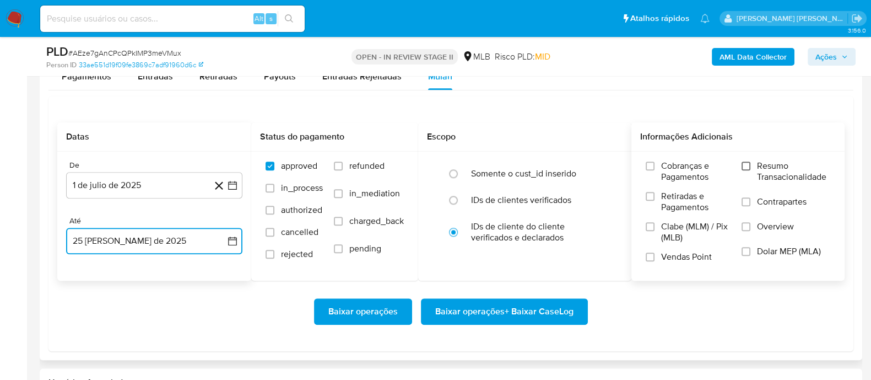
click at [697, 165] on input "Resumo Transacionalidade" at bounding box center [746, 165] width 9 height 9
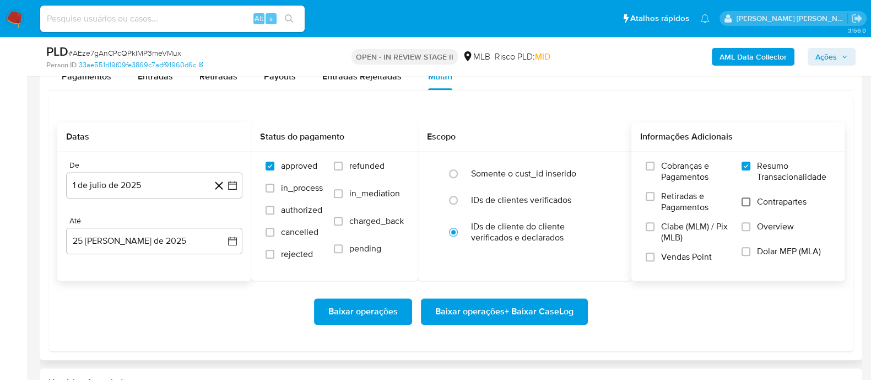
click at [697, 202] on input "Contrapartes" at bounding box center [746, 201] width 9 height 9
click at [648, 252] on input "Vendas Point" at bounding box center [650, 256] width 9 height 9
click at [495, 302] on span "Baixar operações + Baixar CaseLog" at bounding box center [504, 311] width 138 height 24
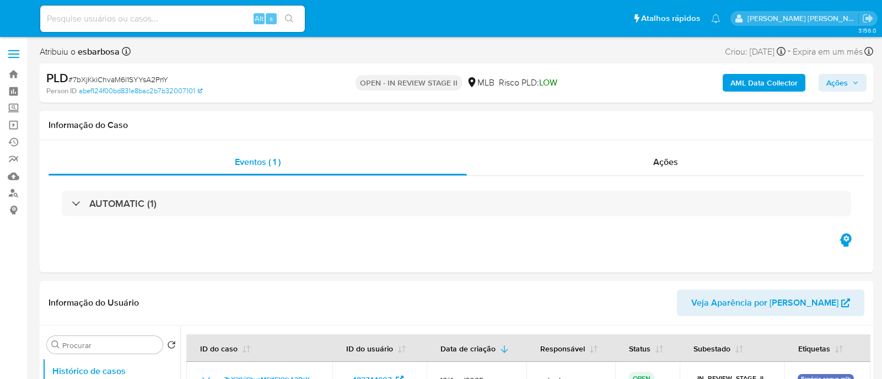
select select "10"
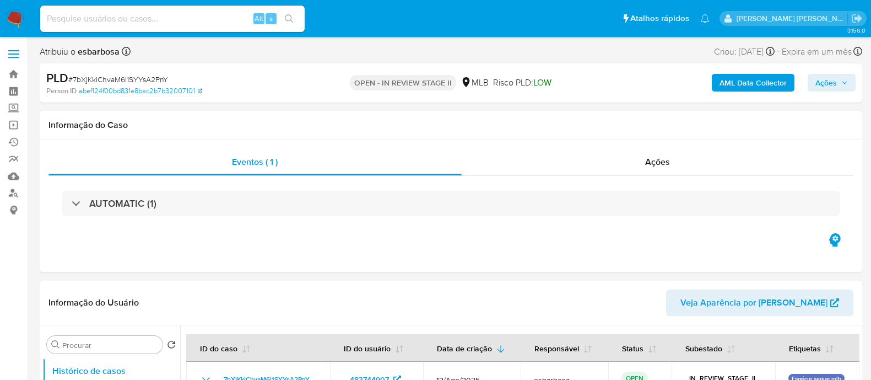
select select "10"
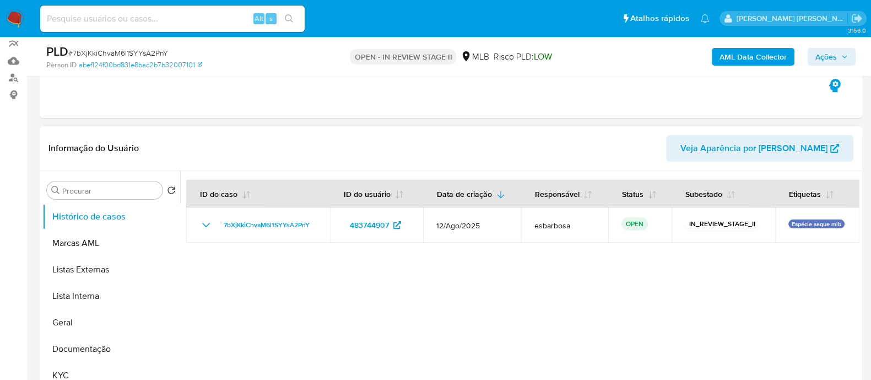
scroll to position [137, 0]
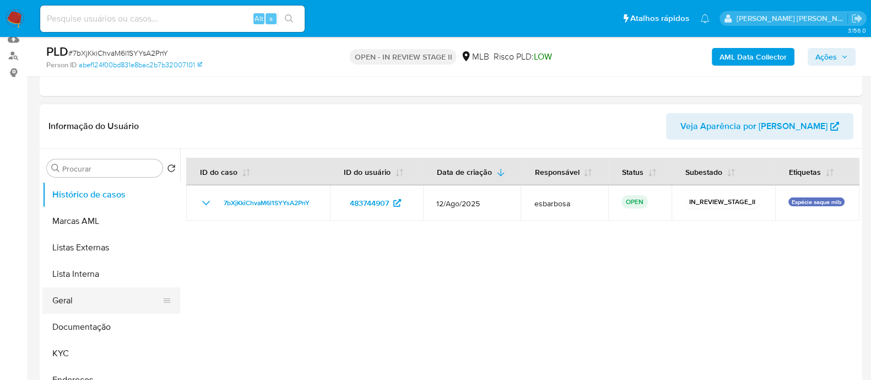
click at [98, 304] on button "Geral" at bounding box center [106, 300] width 129 height 26
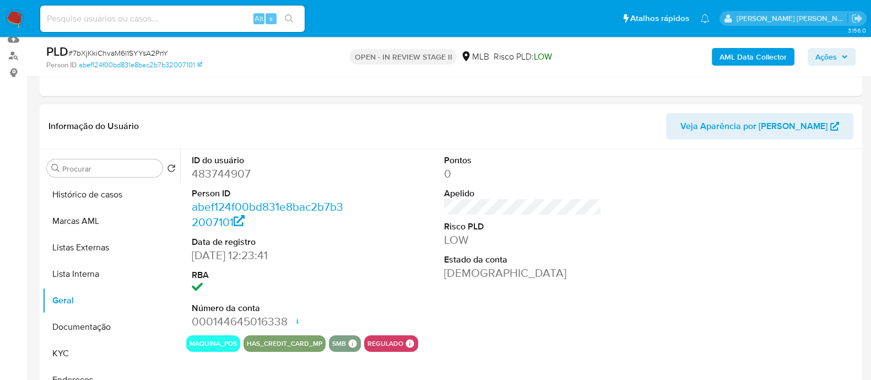
click at [234, 174] on dd "483744907" at bounding box center [271, 173] width 158 height 15
copy dd "483744907"
click at [138, 52] on span "# 7bXjKkiChvaM6l1SYYsA2PnY" at bounding box center [118, 52] width 100 height 11
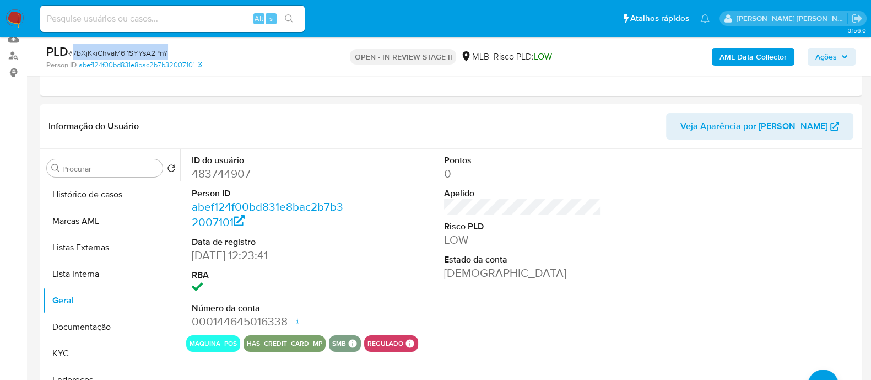
copy span "7bXjKkiChvaM6l1SYYsA2PnY"
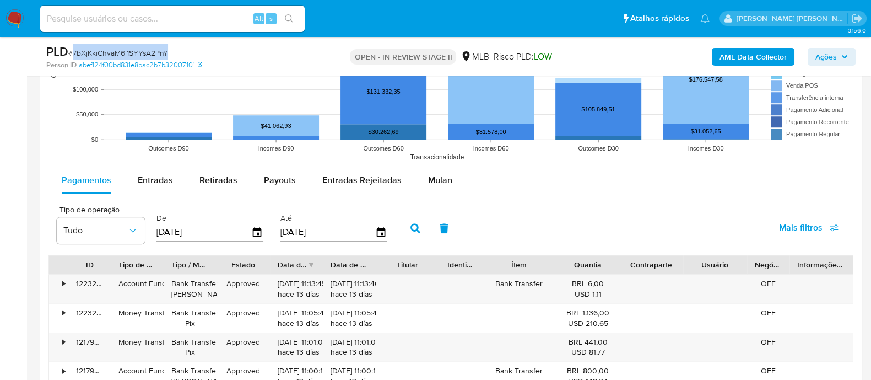
scroll to position [1102, 0]
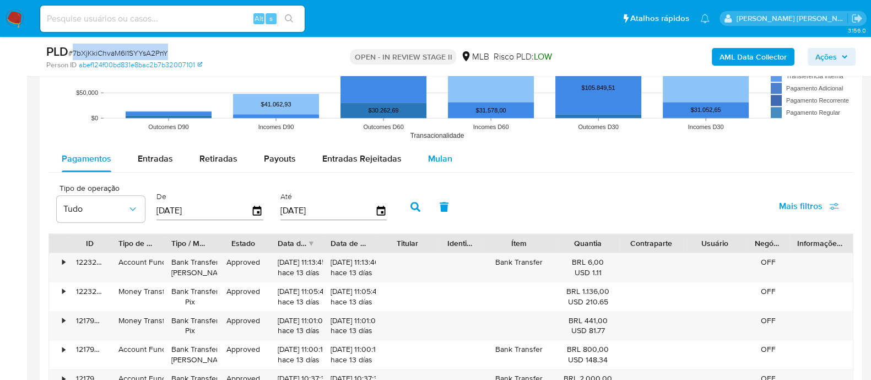
click at [441, 158] on span "Mulan" at bounding box center [440, 158] width 24 height 13
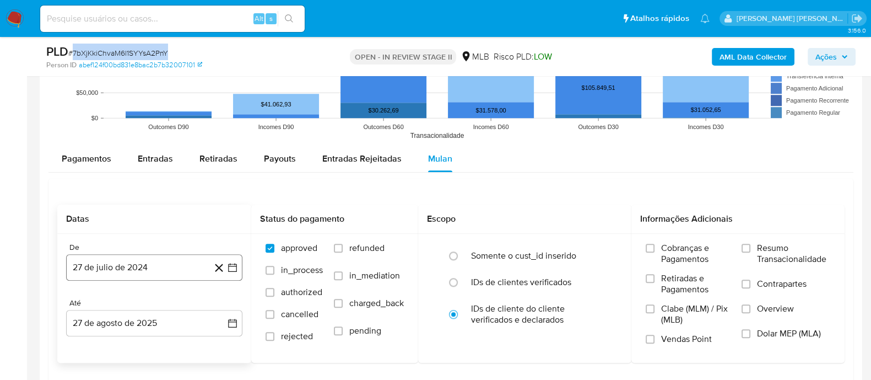
click at [131, 261] on button "27 de julio de 2024" at bounding box center [154, 267] width 176 height 26
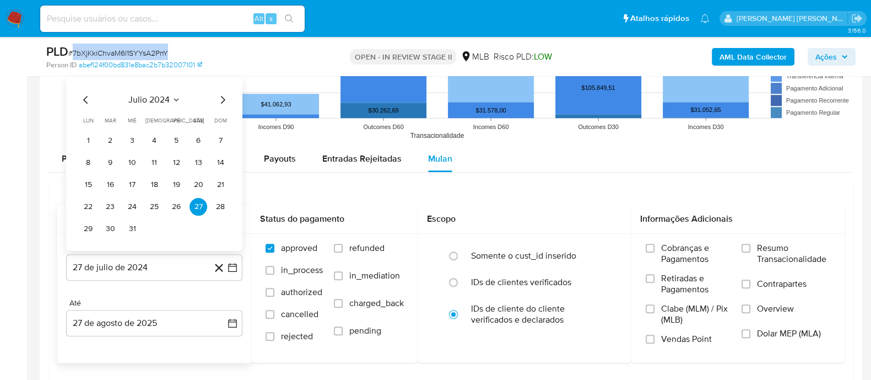
click at [157, 94] on span "julio 2024" at bounding box center [148, 99] width 41 height 11
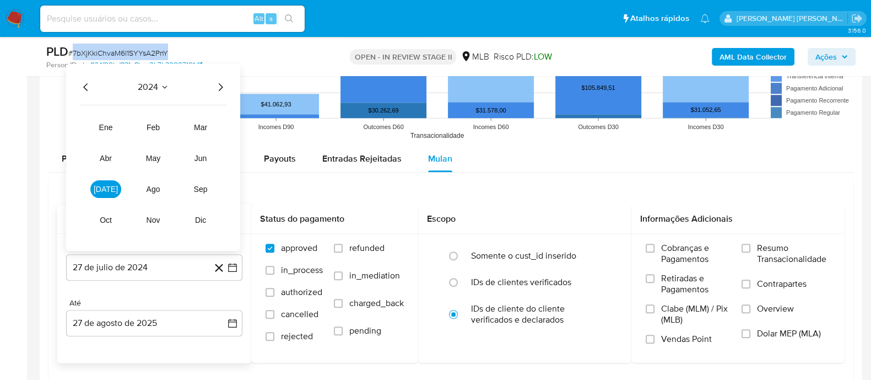
click at [219, 85] on icon "Año siguiente" at bounding box center [220, 86] width 13 height 13
click at [112, 190] on button "jul" at bounding box center [105, 189] width 31 height 18
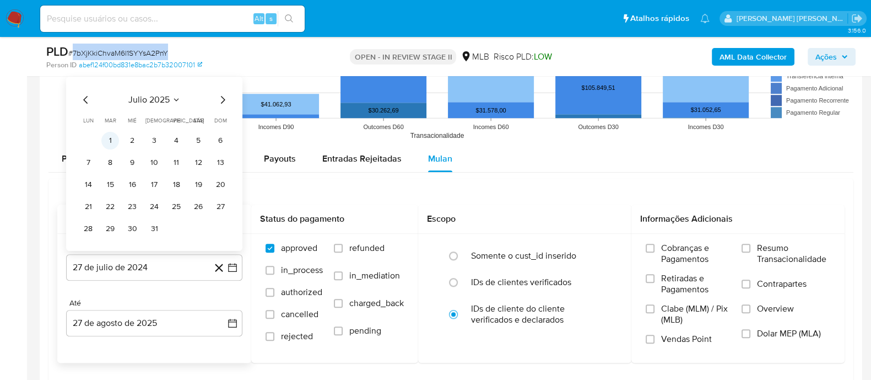
click at [106, 137] on button "1" at bounding box center [110, 141] width 18 height 18
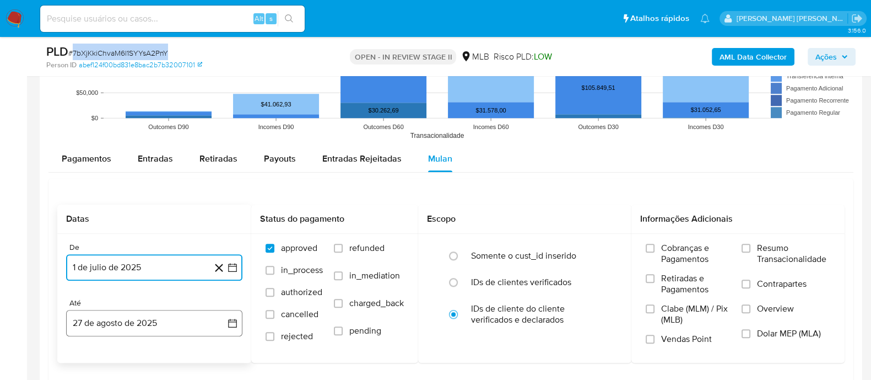
click at [160, 319] on button "27 de agosto de 2025" at bounding box center [154, 323] width 176 height 26
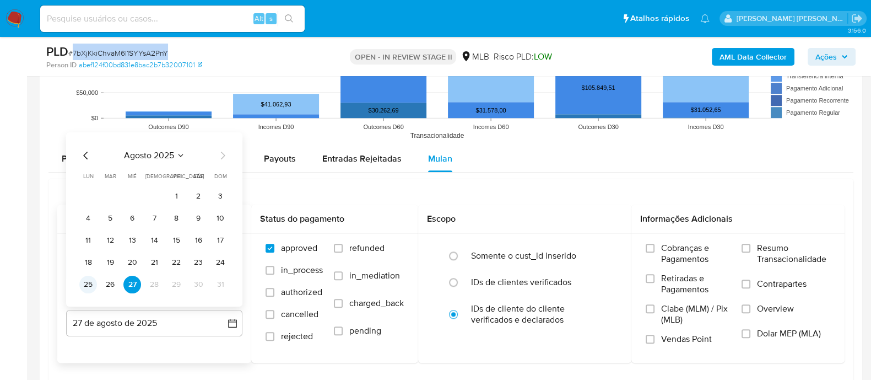
click at [85, 284] on button "25" at bounding box center [88, 285] width 18 height 18
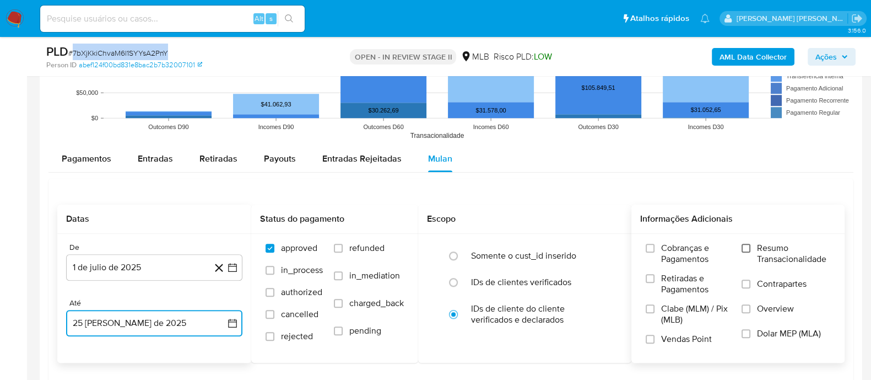
click at [748, 249] on input "Resumo Transacionalidade" at bounding box center [746, 248] width 9 height 9
click at [747, 281] on input "Contrapartes" at bounding box center [746, 283] width 9 height 9
click at [653, 339] on input "Vendas Point" at bounding box center [650, 339] width 9 height 9
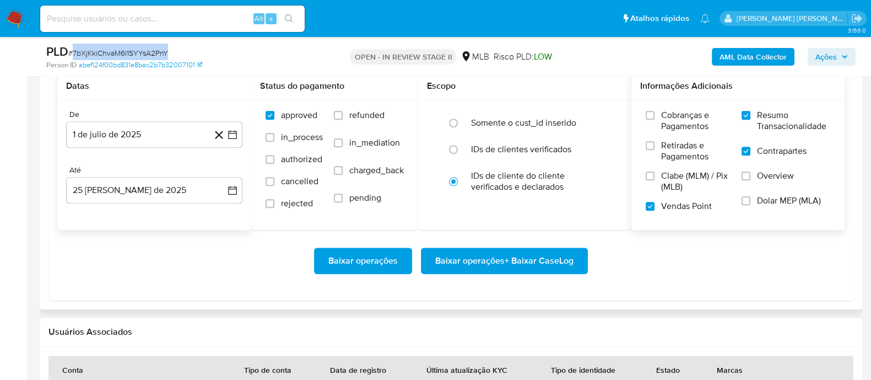
scroll to position [1240, 0]
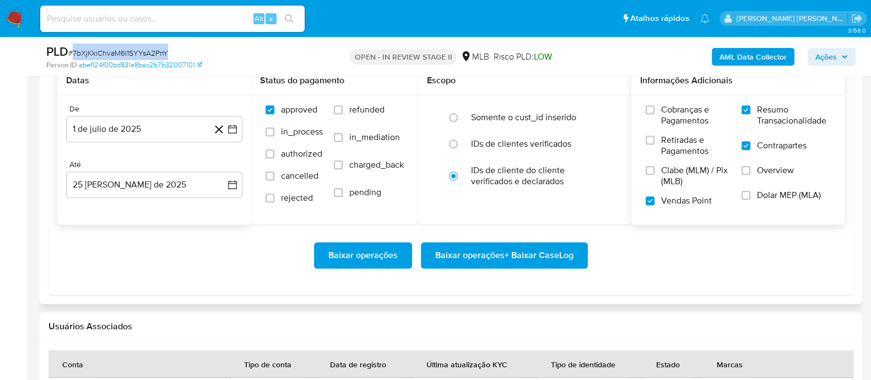
click at [497, 256] on span "Baixar operações + Baixar CaseLog" at bounding box center [504, 255] width 138 height 24
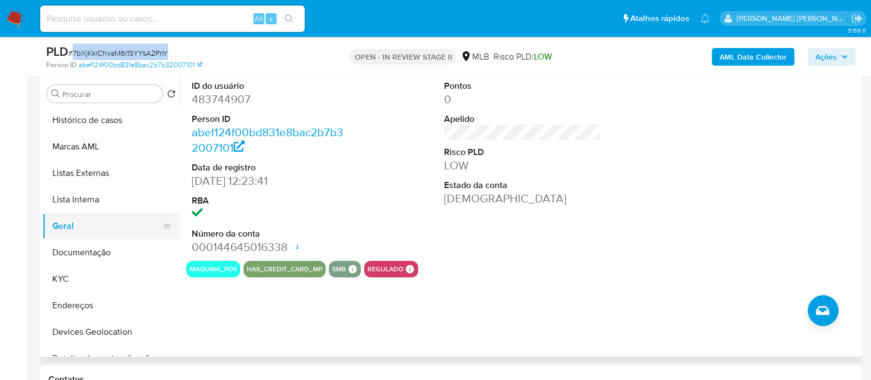
scroll to position [207, 0]
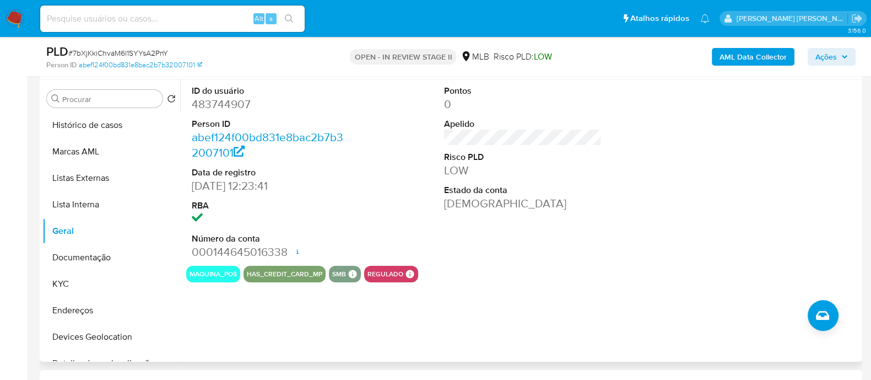
click at [209, 101] on dd "483744907" at bounding box center [271, 103] width 158 height 15
copy dd "483744907"
click at [227, 102] on dd "483744907" at bounding box center [271, 103] width 158 height 15
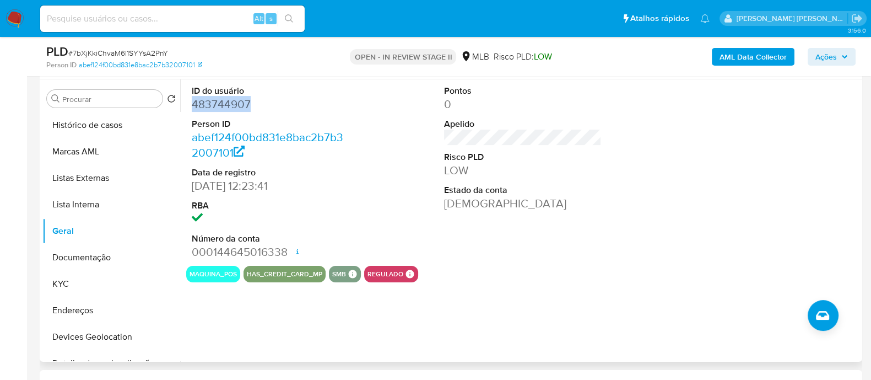
click at [227, 101] on dd "483744907" at bounding box center [271, 103] width 158 height 15
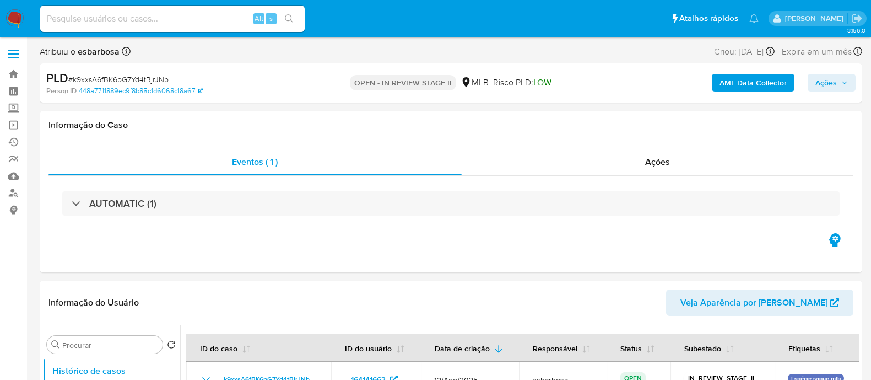
select select "10"
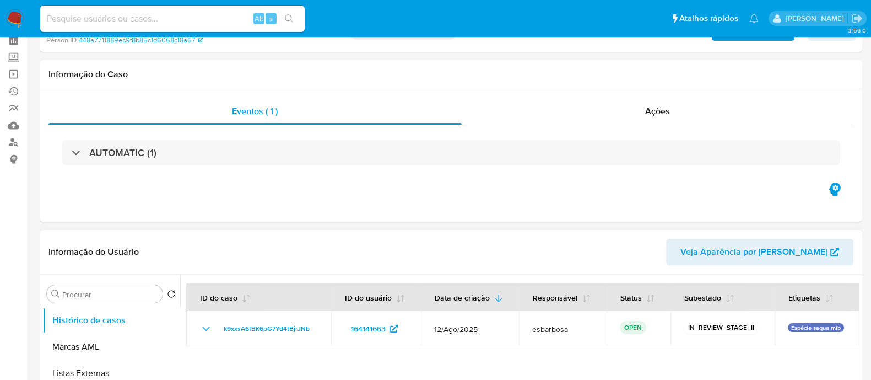
scroll to position [137, 0]
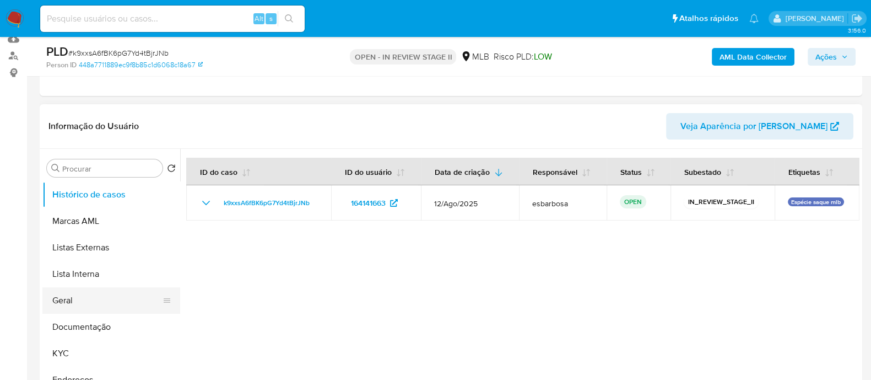
click at [68, 300] on button "Geral" at bounding box center [106, 300] width 129 height 26
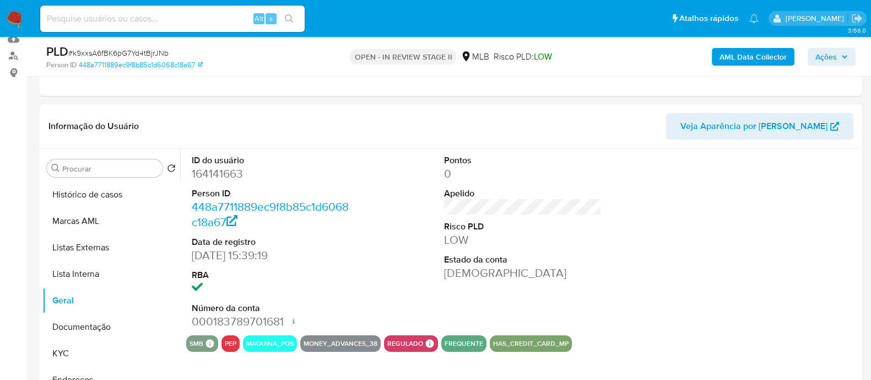
click at [214, 168] on dd "164141663" at bounding box center [271, 173] width 158 height 15
copy dd "164141663"
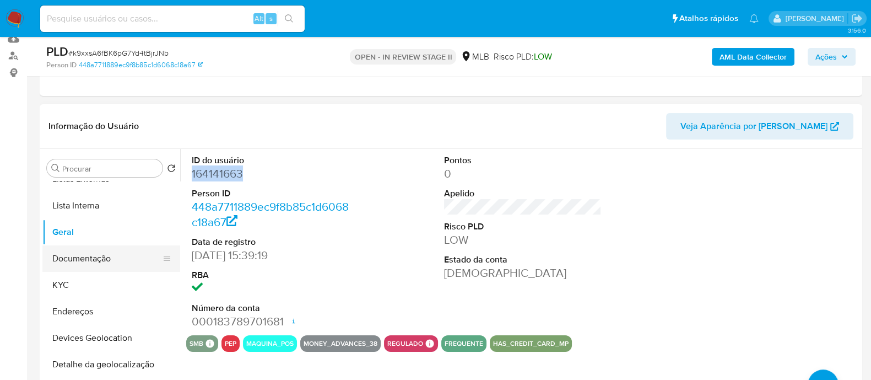
click at [88, 266] on button "Documentação" at bounding box center [106, 258] width 129 height 26
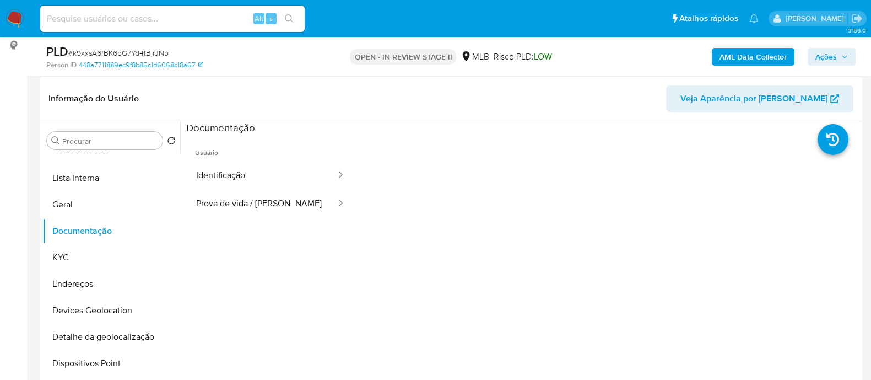
scroll to position [207, 0]
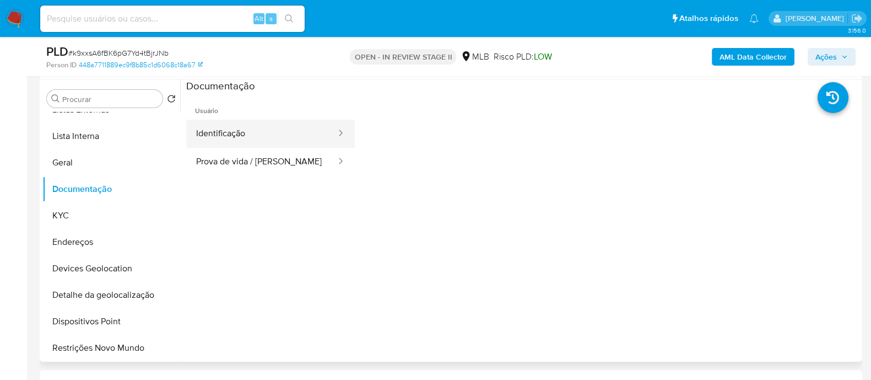
click at [262, 133] on button "Identificação" at bounding box center [261, 134] width 151 height 28
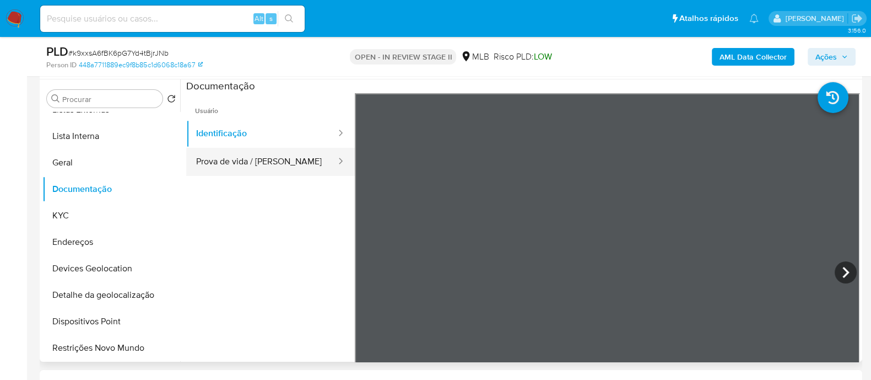
click at [251, 163] on button "Prova de vida / [PERSON_NAME]" at bounding box center [261, 162] width 151 height 28
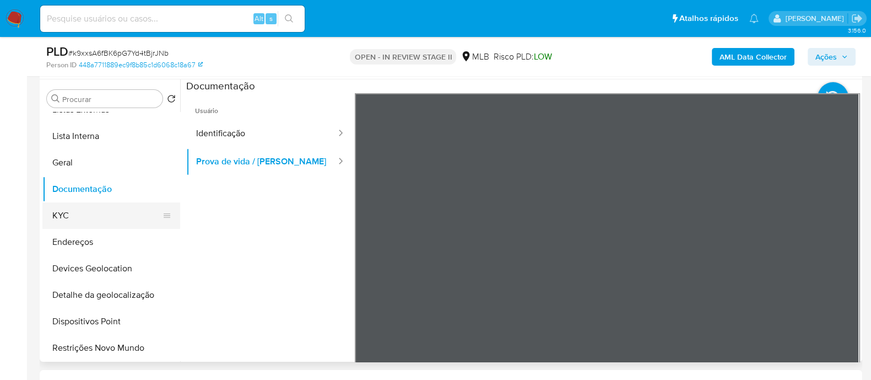
click at [77, 219] on button "KYC" at bounding box center [106, 215] width 129 height 26
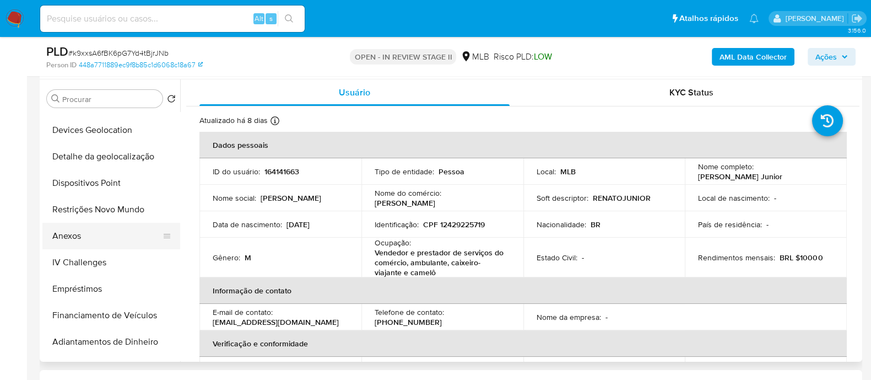
click at [62, 238] on button "Anexos" at bounding box center [106, 236] width 129 height 26
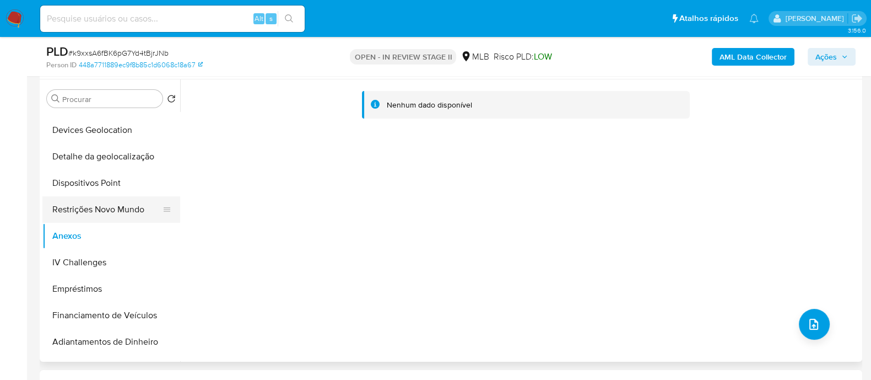
click at [122, 209] on button "Restrições Novo Mundo" at bounding box center [106, 209] width 129 height 26
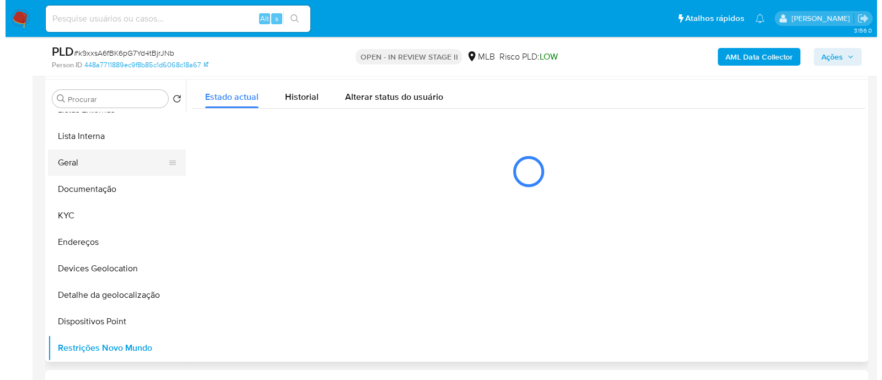
scroll to position [0, 0]
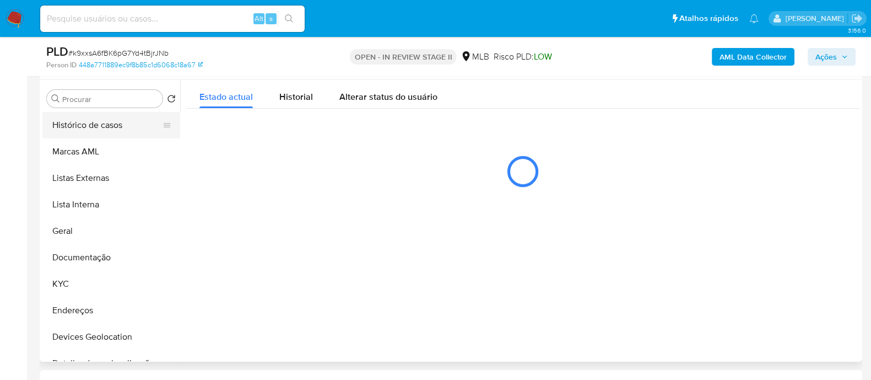
click at [109, 128] on button "Histórico de casos" at bounding box center [106, 125] width 129 height 26
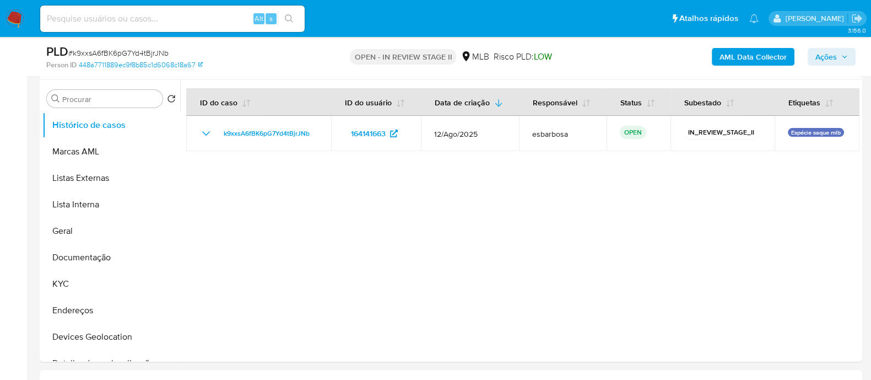
click at [754, 61] on b "AML Data Collector" at bounding box center [753, 57] width 67 height 18
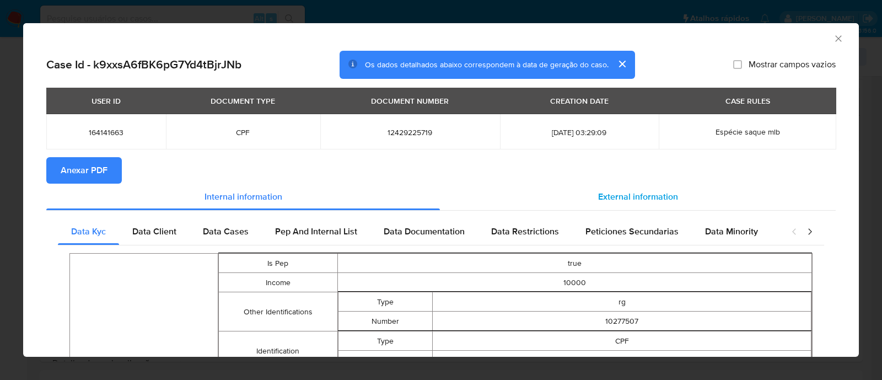
click at [619, 201] on span "External information" at bounding box center [638, 196] width 80 height 13
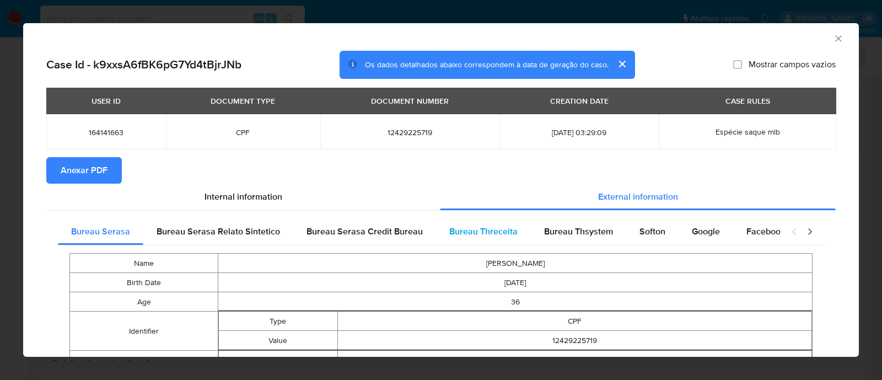
click at [479, 233] on span "Bureau Threceita" at bounding box center [483, 231] width 68 height 13
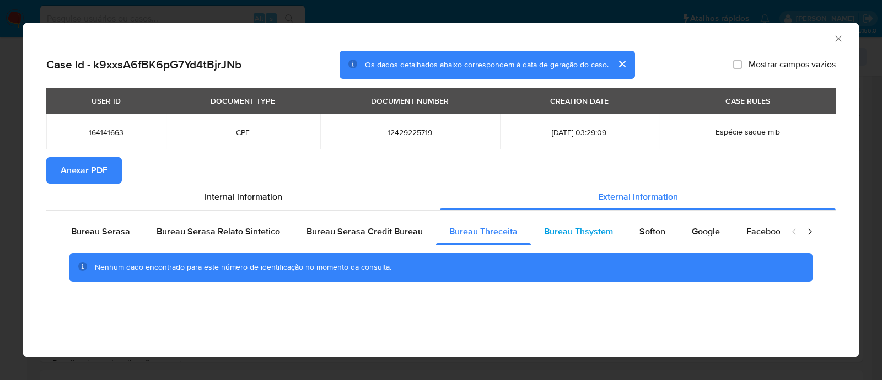
click at [556, 230] on span "Bureau Thsystem" at bounding box center [578, 231] width 69 height 13
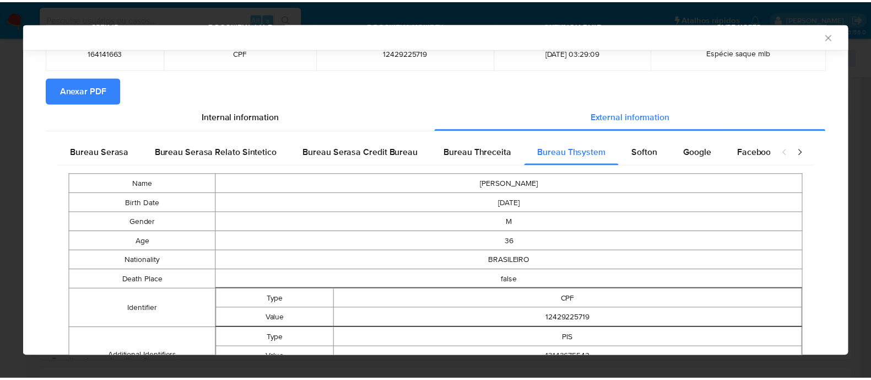
scroll to position [5, 0]
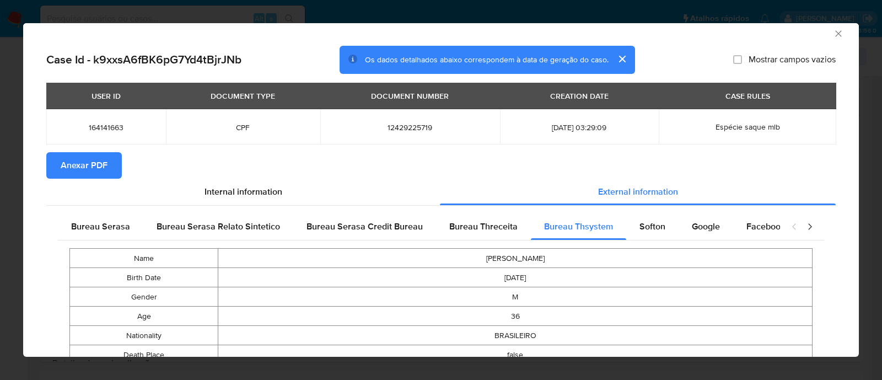
click at [71, 162] on span "Anexar PDF" at bounding box center [84, 165] width 47 height 24
click at [833, 37] on icon "Fechar a janela" at bounding box center [838, 33] width 11 height 11
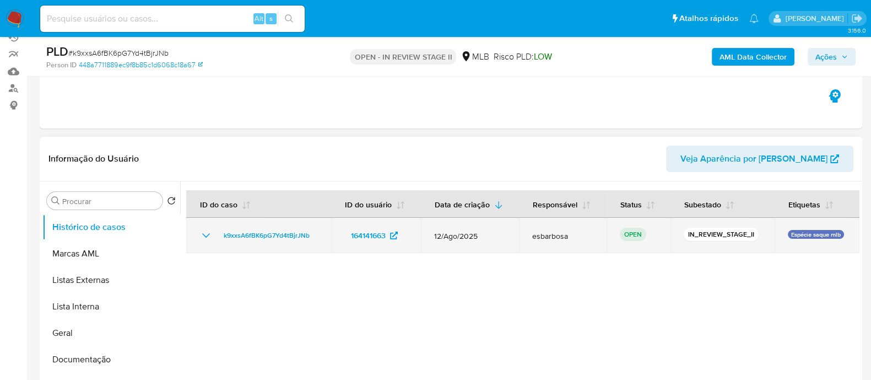
scroll to position [0, 0]
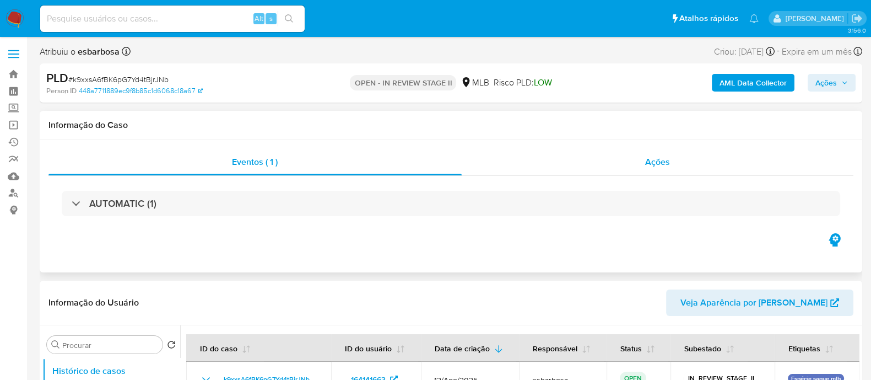
click at [596, 167] on div "Ações" at bounding box center [658, 162] width 392 height 26
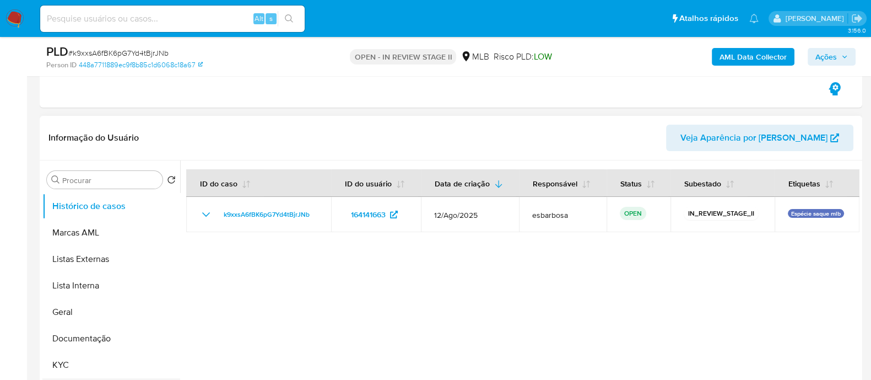
scroll to position [68, 0]
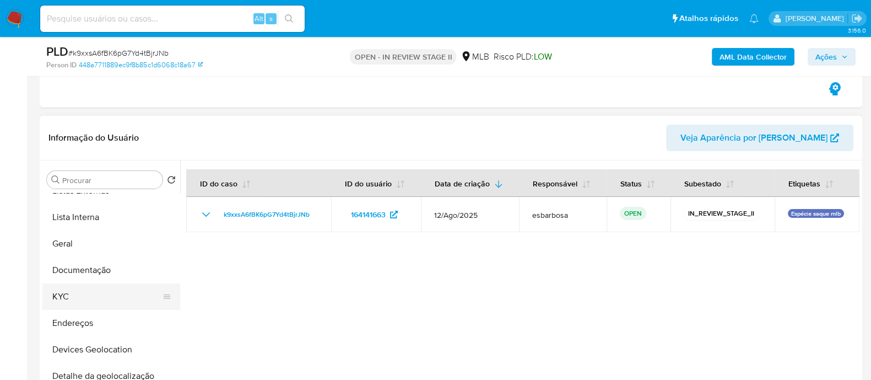
click at [72, 291] on button "KYC" at bounding box center [106, 296] width 129 height 26
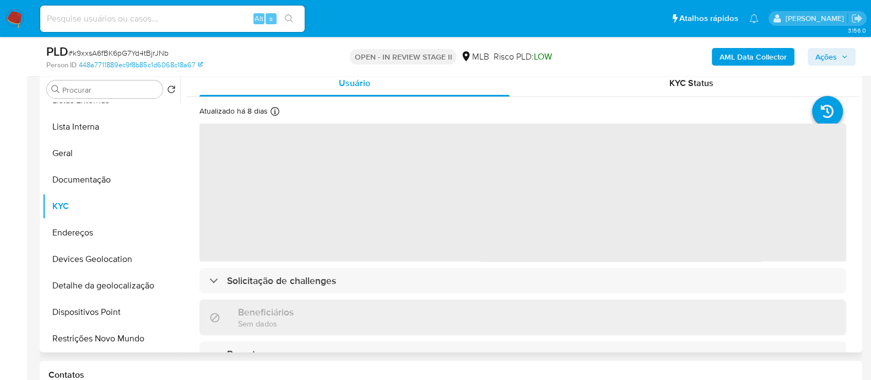
scroll to position [275, 0]
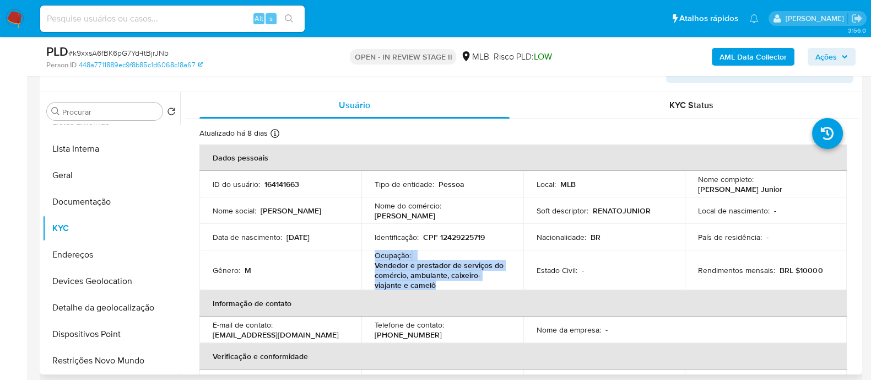
drag, startPoint x: 442, startPoint y: 288, endPoint x: 369, endPoint y: 256, distance: 79.5
click at [369, 256] on td "Ocupação : Vendedor e prestador de serviços do comércio, ambulante, caixeiro-vi…" at bounding box center [443, 270] width 162 height 40
copy div "Ocupação : Vendedor e prestador de serviços do comércio, ambulante, caixeiro-vi…"
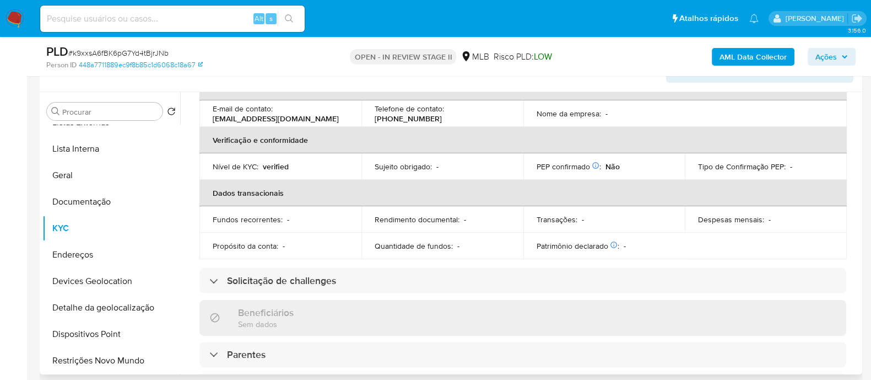
scroll to position [9, 0]
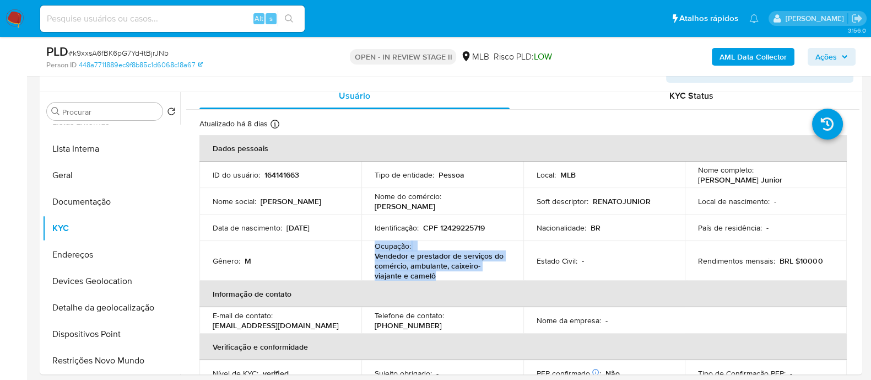
click at [825, 58] on span "Ações" at bounding box center [826, 57] width 21 height 18
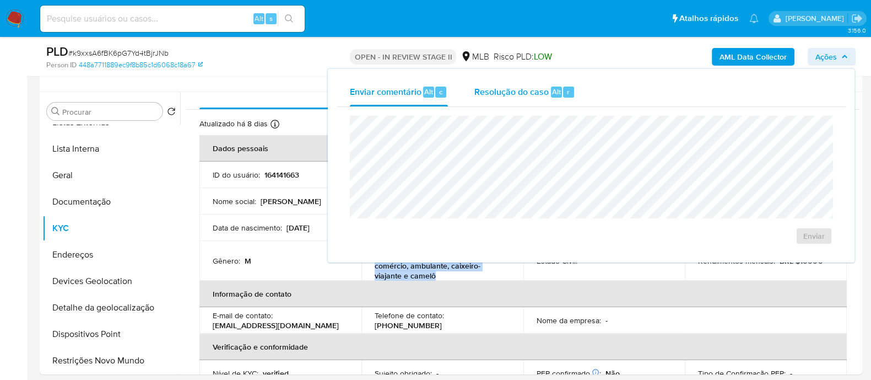
click at [511, 85] on span "Resolução do caso" at bounding box center [512, 91] width 74 height 13
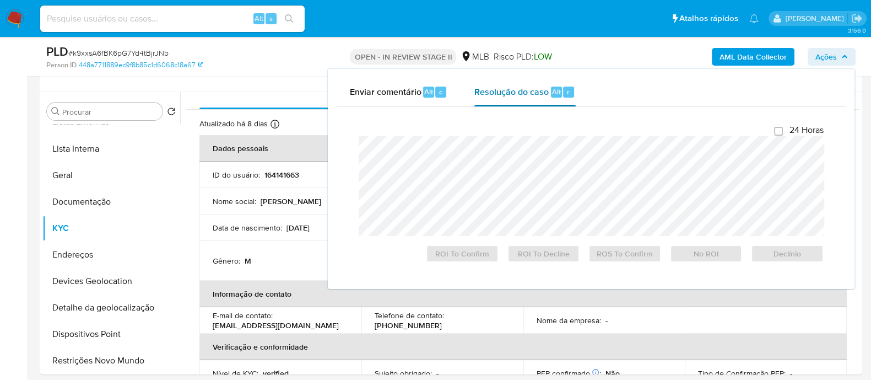
click at [508, 137] on div at bounding box center [591, 186] width 465 height 100
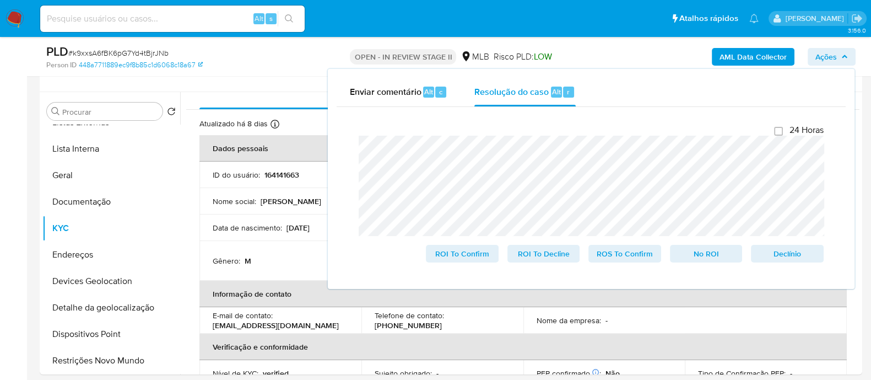
click at [287, 66] on div "Person ID 448a7711889ec9f8b85c1d6068c18a67" at bounding box center [179, 65] width 267 height 10
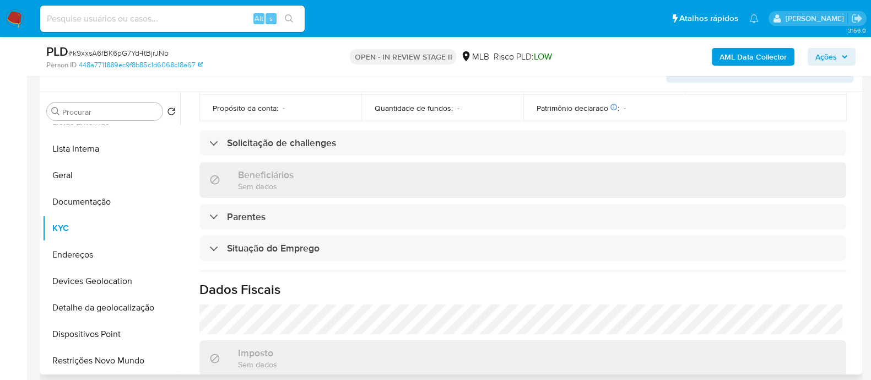
scroll to position [492, 0]
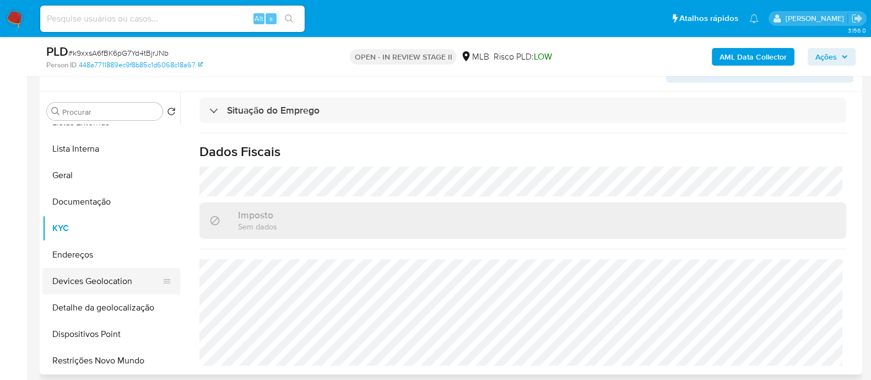
click at [104, 281] on button "Devices Geolocation" at bounding box center [106, 281] width 129 height 26
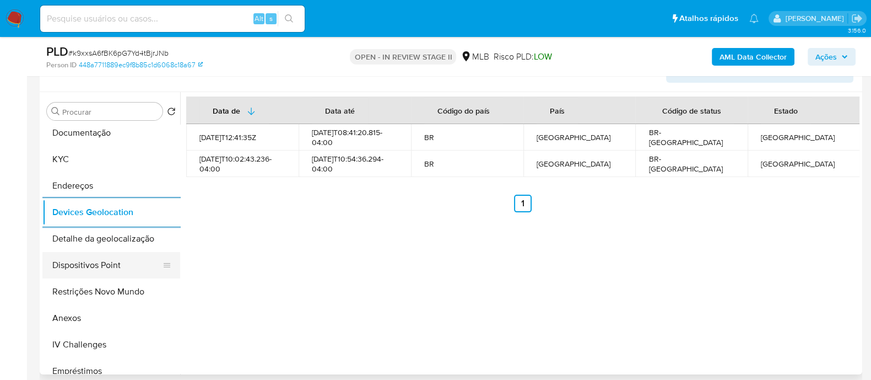
scroll to position [207, 0]
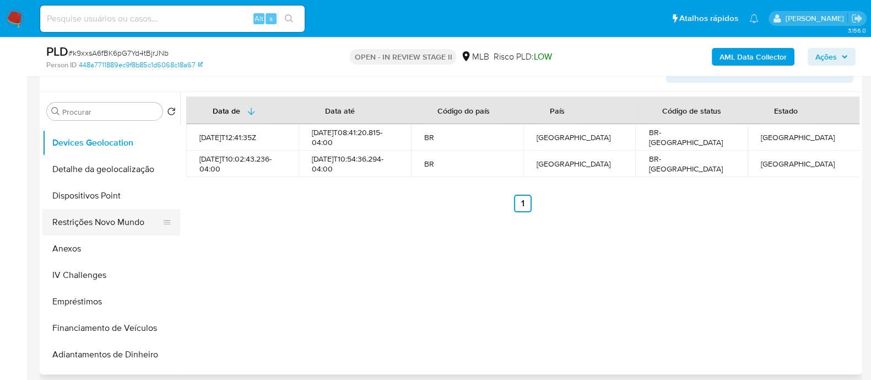
click at [107, 224] on button "Restrições Novo Mundo" at bounding box center [106, 222] width 129 height 26
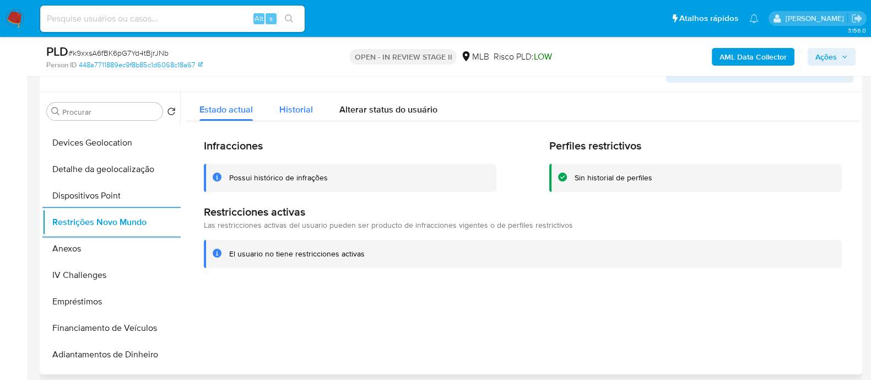
click at [301, 109] on span "Historial" at bounding box center [296, 109] width 34 height 13
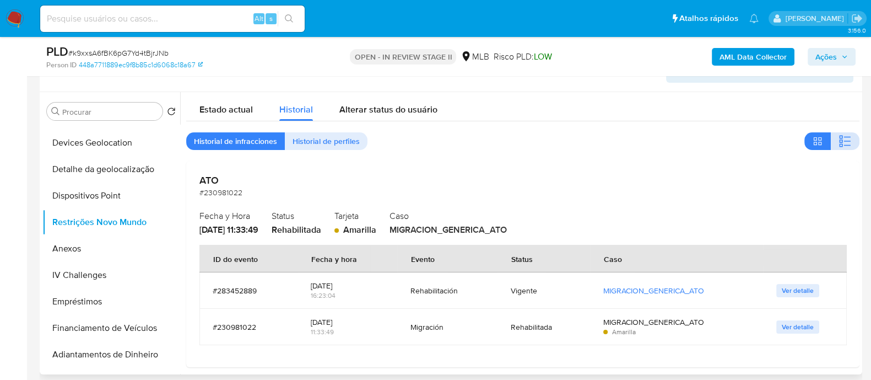
click at [844, 145] on icon "button" at bounding box center [845, 140] width 13 height 13
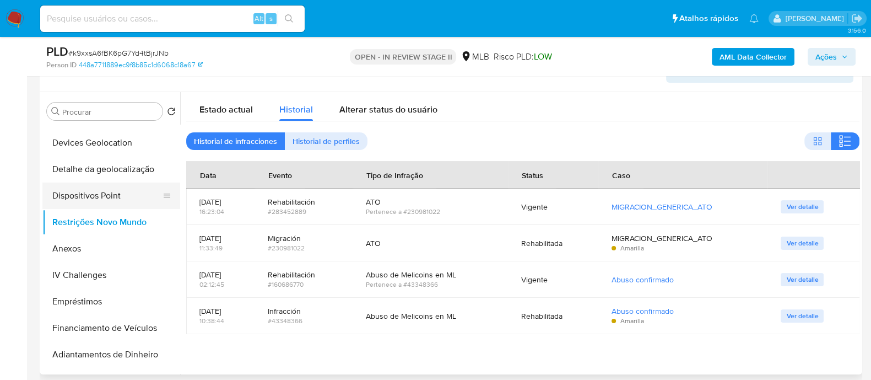
click at [108, 190] on button "Dispositivos Point" at bounding box center [106, 195] width 129 height 26
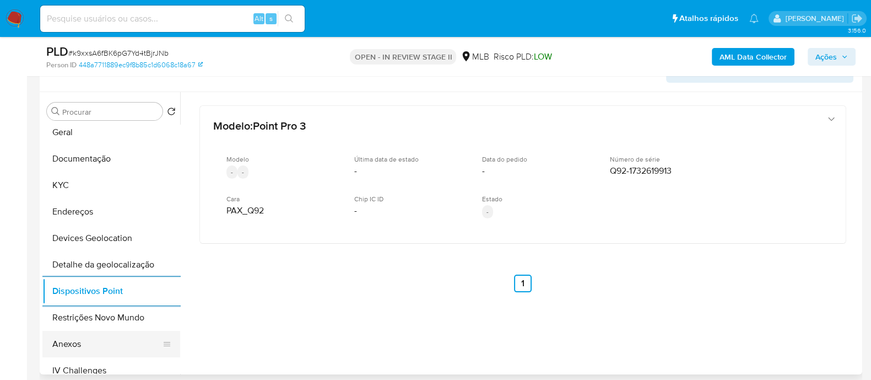
scroll to position [0, 0]
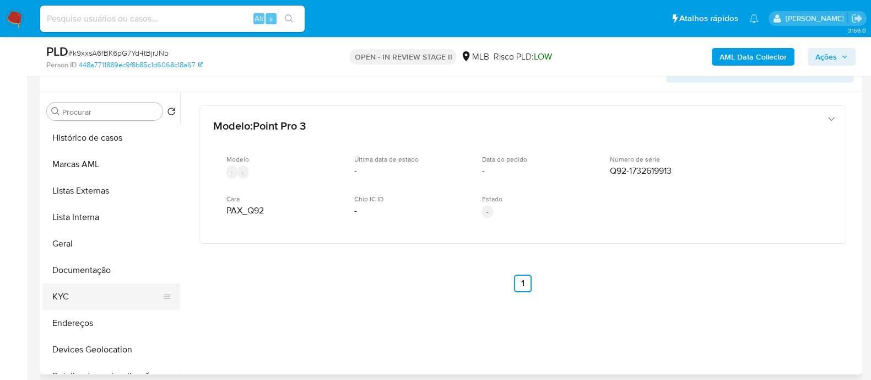
click at [80, 301] on button "KYC" at bounding box center [106, 296] width 129 height 26
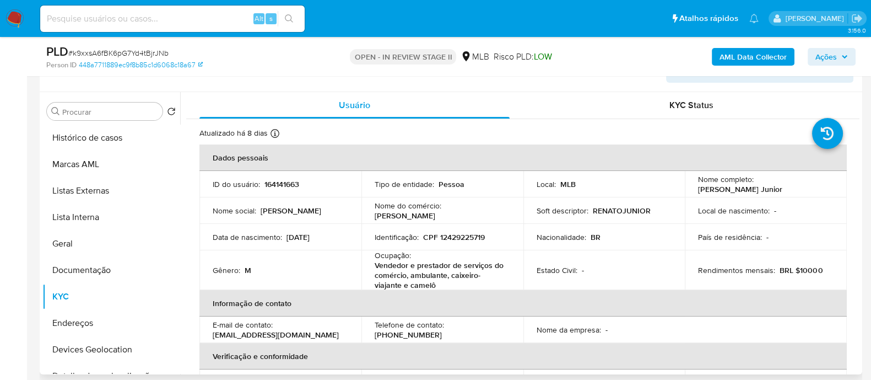
click at [460, 236] on p "CPF 12429225719" at bounding box center [454, 237] width 62 height 10
copy p "12429225719"
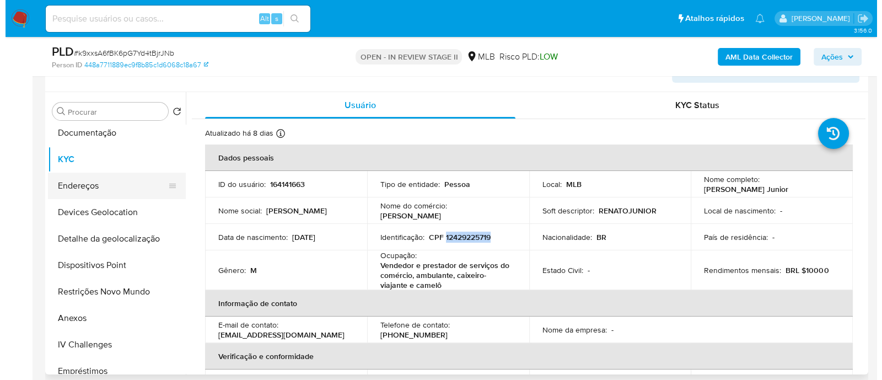
scroll to position [207, 0]
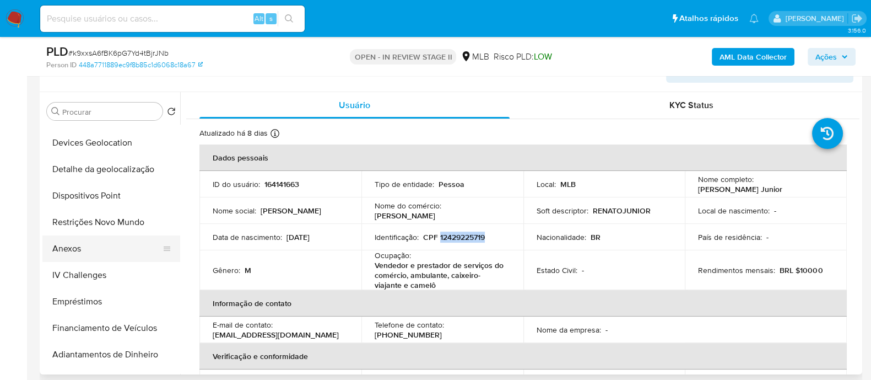
click at [75, 242] on button "Anexos" at bounding box center [106, 248] width 129 height 26
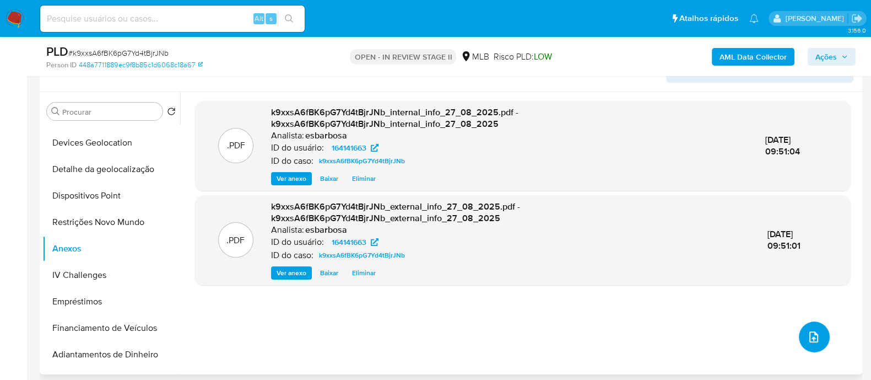
click at [810, 340] on icon "upload-file" at bounding box center [814, 336] width 9 height 11
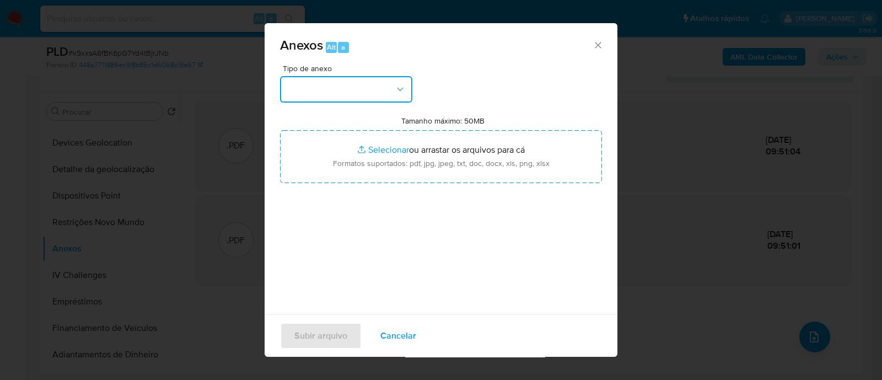
click at [366, 98] on button "button" at bounding box center [346, 89] width 132 height 26
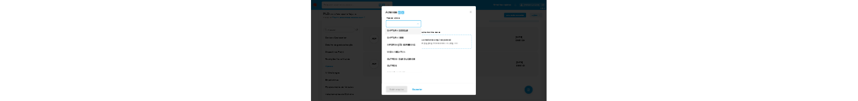
scroll to position [137, 0]
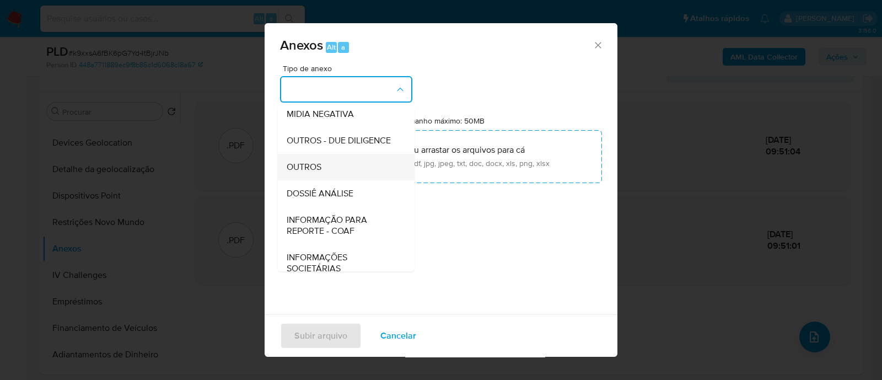
click at [311, 172] on span "OUTROS" at bounding box center [304, 166] width 35 height 11
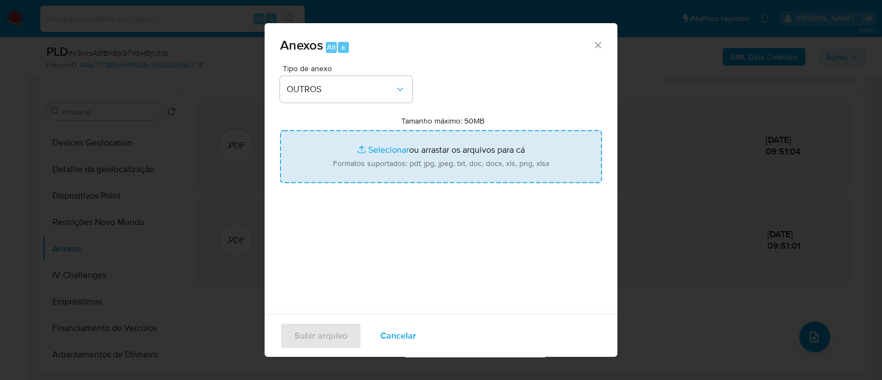
click at [376, 149] on input "Tamanho máximo: 50MB Selecionar arquivos" at bounding box center [441, 156] width 322 height 53
type input "C:\fakepath\Mulan 164141663_2025_08_26_07_13_30.xlsx"
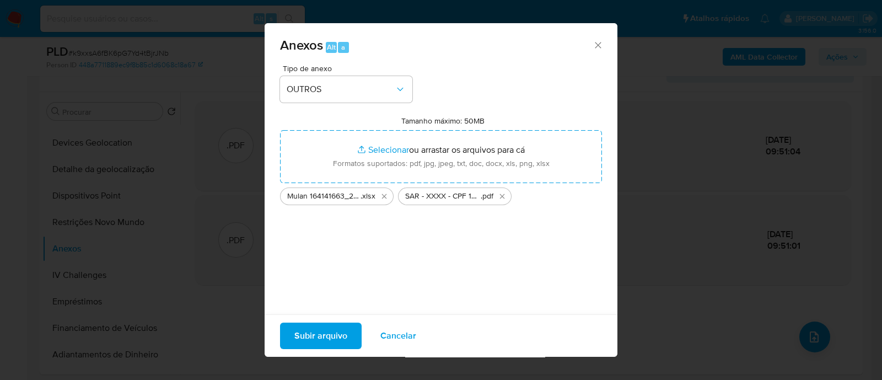
click at [312, 335] on span "Subir arquivo" at bounding box center [320, 336] width 53 height 24
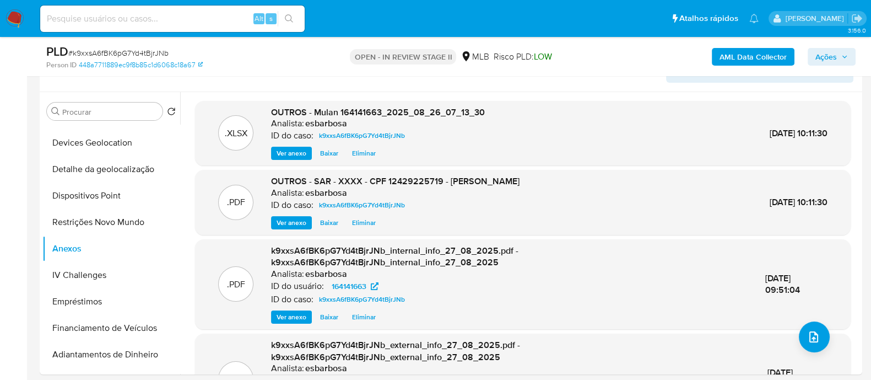
click at [829, 57] on span "Ações" at bounding box center [826, 57] width 21 height 18
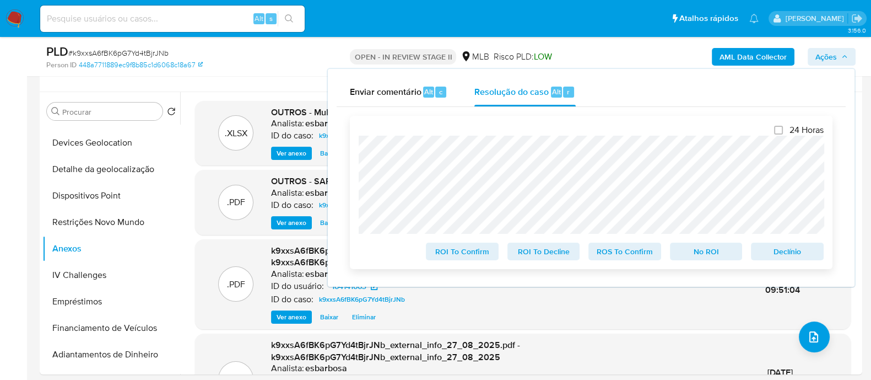
click at [631, 253] on span "ROS To Confirm" at bounding box center [624, 251] width 57 height 15
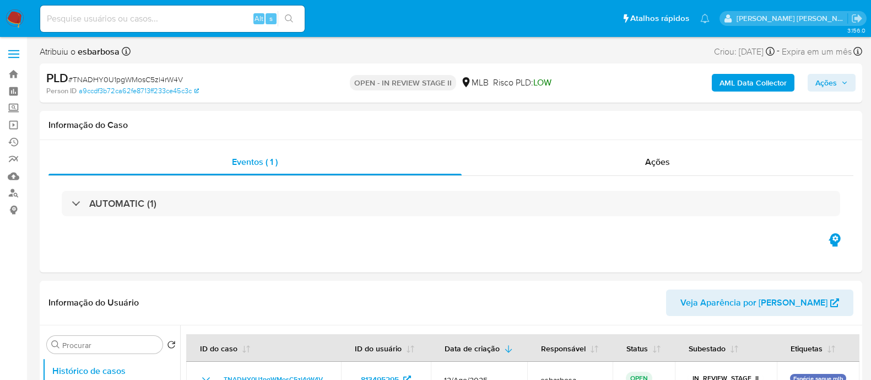
select select "10"
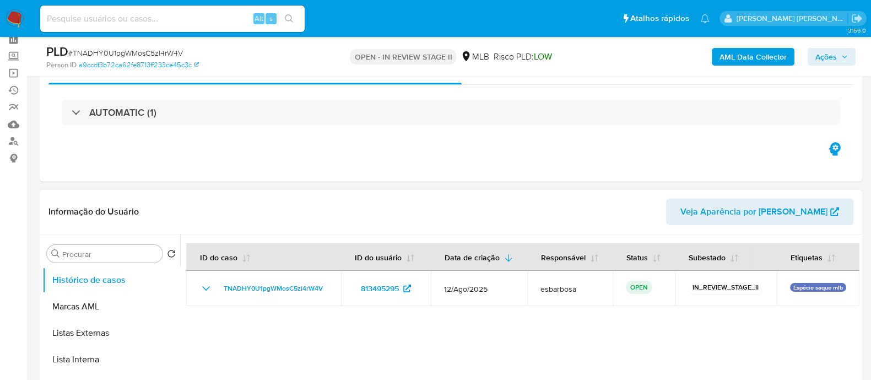
scroll to position [137, 0]
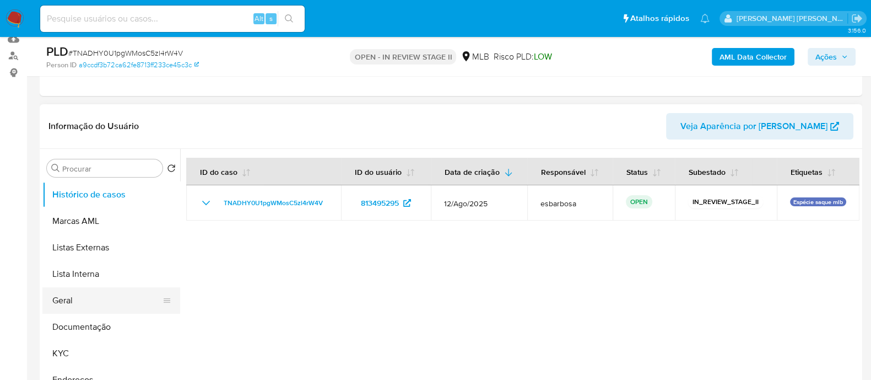
click at [105, 301] on button "Geral" at bounding box center [106, 300] width 129 height 26
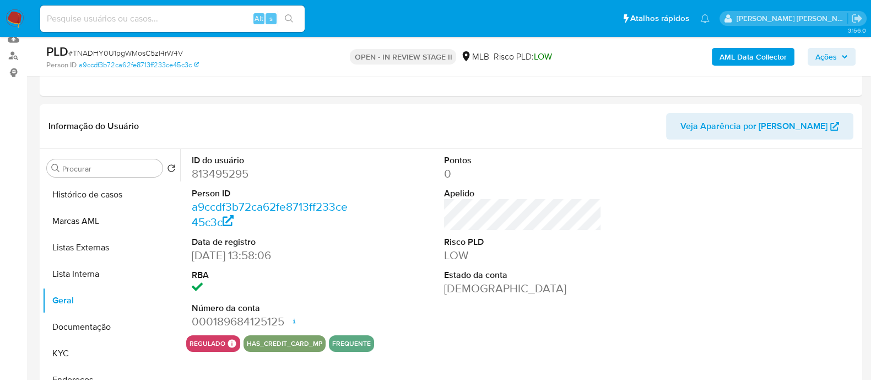
click at [233, 176] on dd "813495295" at bounding box center [271, 173] width 158 height 15
copy dd "813495295"
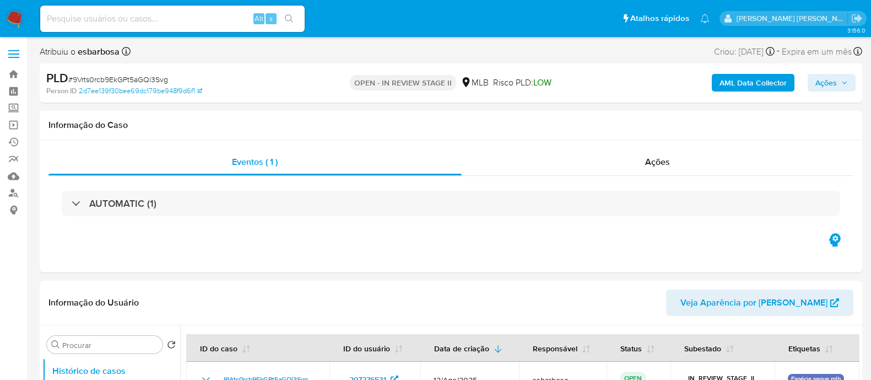
select select "10"
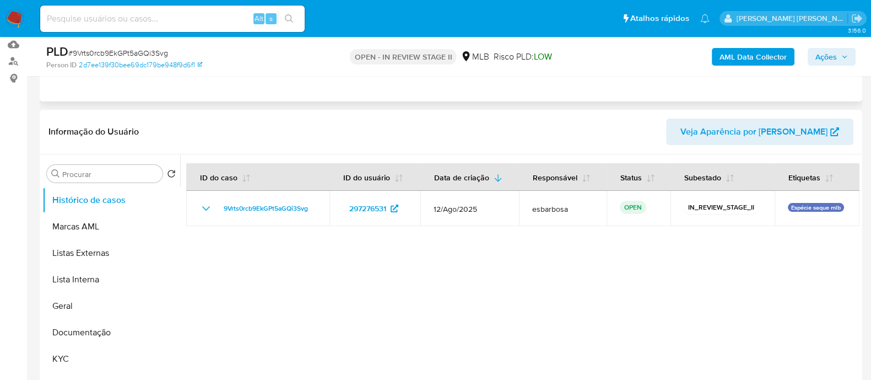
scroll to position [137, 0]
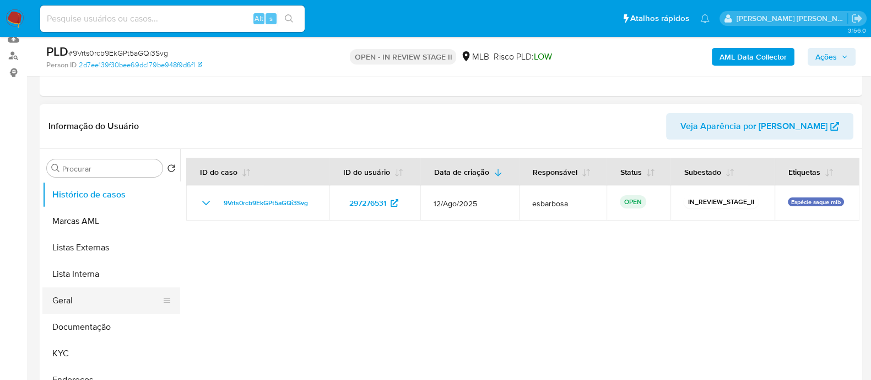
click at [72, 296] on button "Geral" at bounding box center [106, 300] width 129 height 26
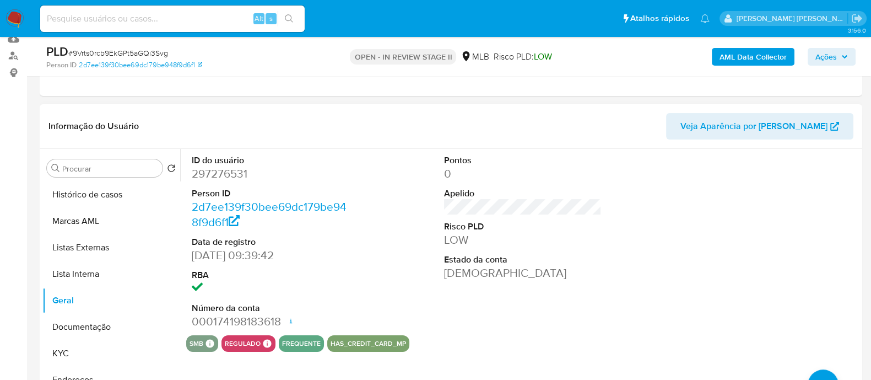
click at [231, 169] on dd "297276531" at bounding box center [271, 173] width 158 height 15
copy dd "297276531"
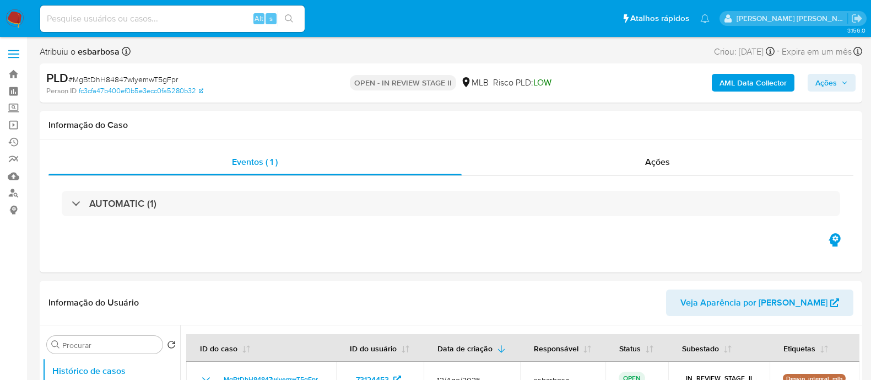
select select "10"
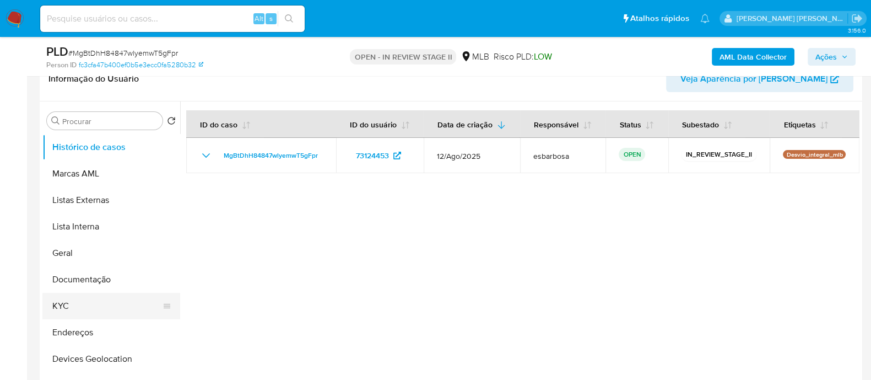
scroll to position [207, 0]
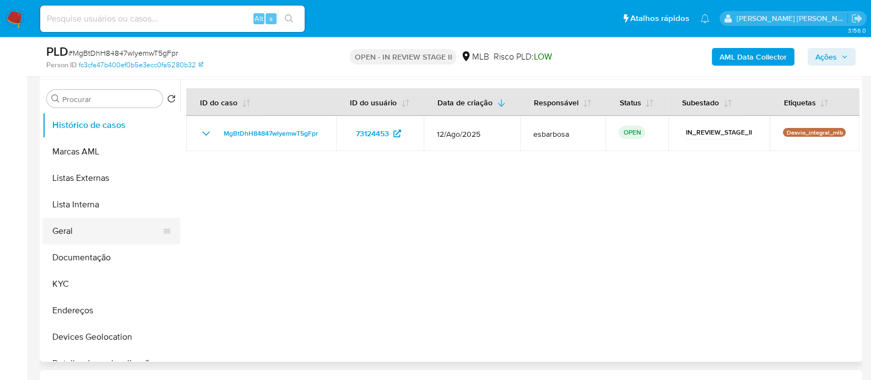
click at [81, 234] on button "Geral" at bounding box center [106, 231] width 129 height 26
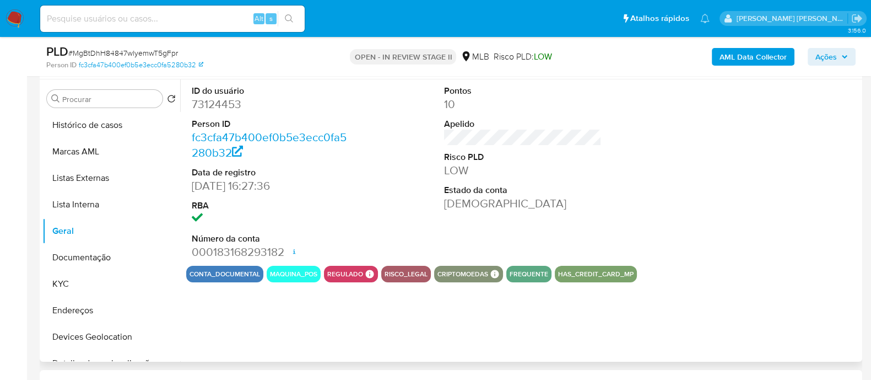
click at [222, 103] on dd "73124453" at bounding box center [271, 103] width 158 height 15
copy dd "73124453"
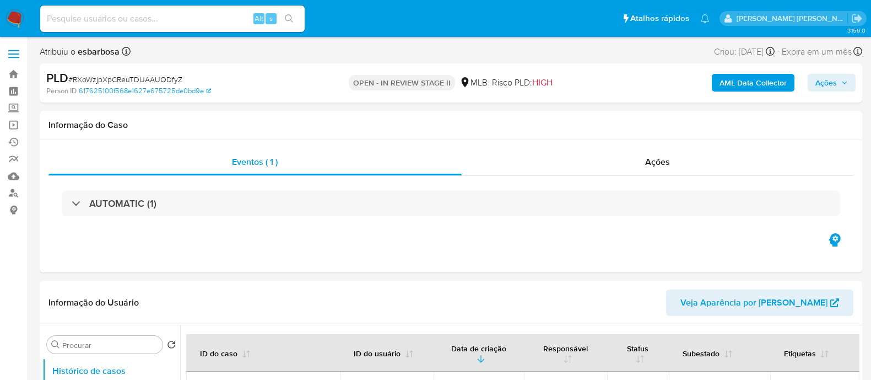
select select "10"
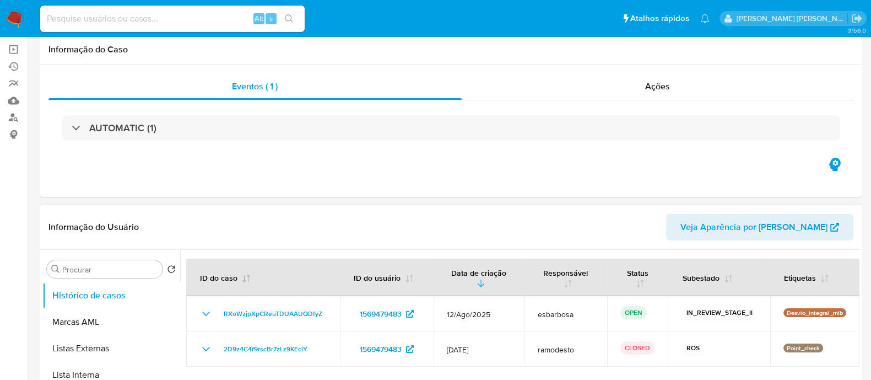
scroll to position [137, 0]
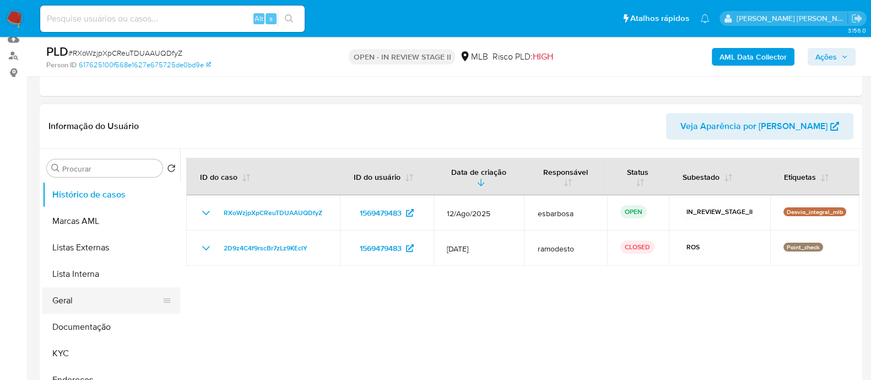
click at [64, 301] on button "Geral" at bounding box center [106, 300] width 129 height 26
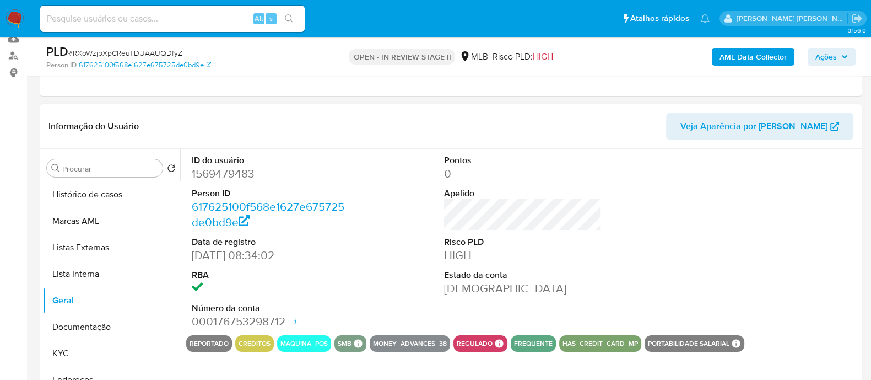
click at [234, 174] on dd "1569479483" at bounding box center [271, 173] width 158 height 15
copy dd "1569479483"
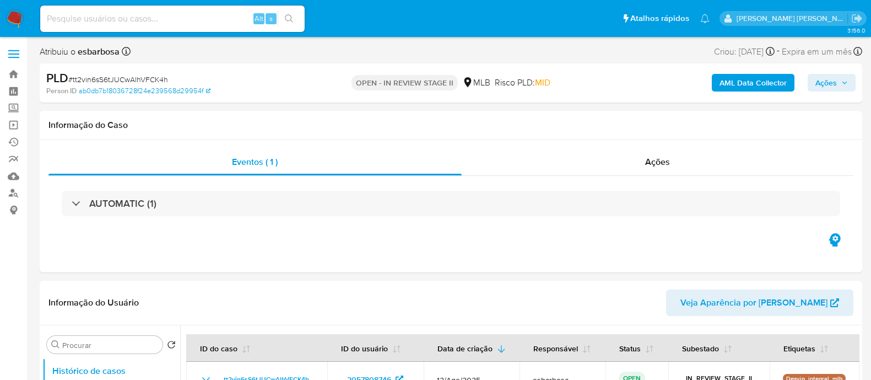
select select "10"
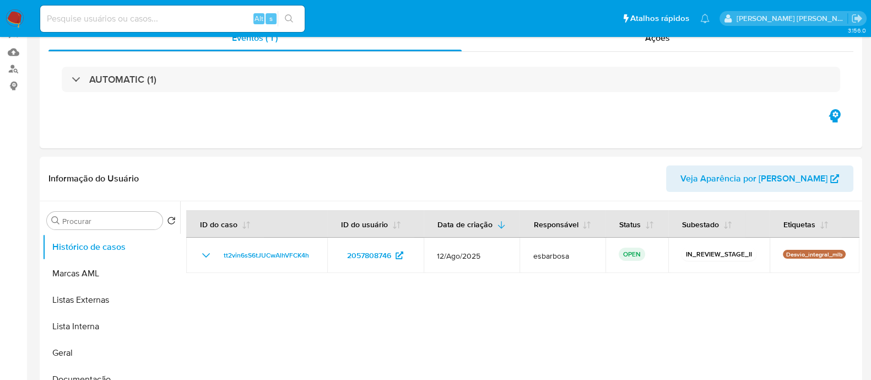
scroll to position [137, 0]
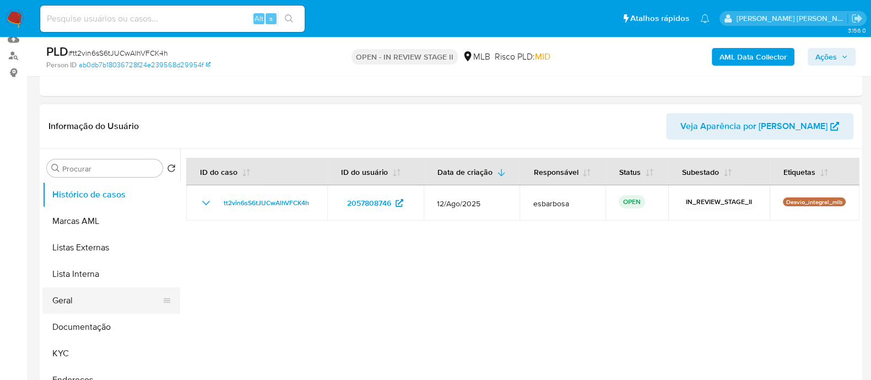
click at [69, 291] on button "Geral" at bounding box center [106, 300] width 129 height 26
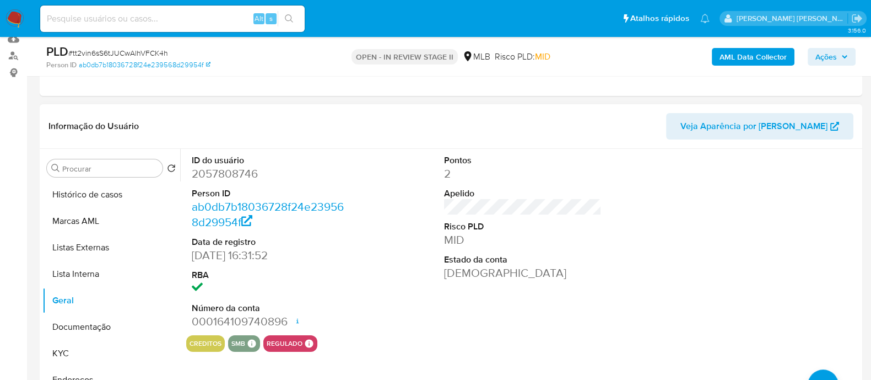
click at [235, 174] on dd "2057808746" at bounding box center [271, 173] width 158 height 15
copy dd "2057808746"
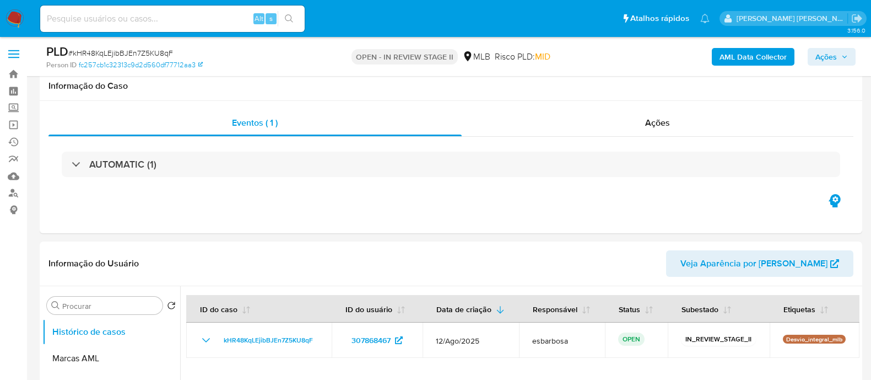
select select "10"
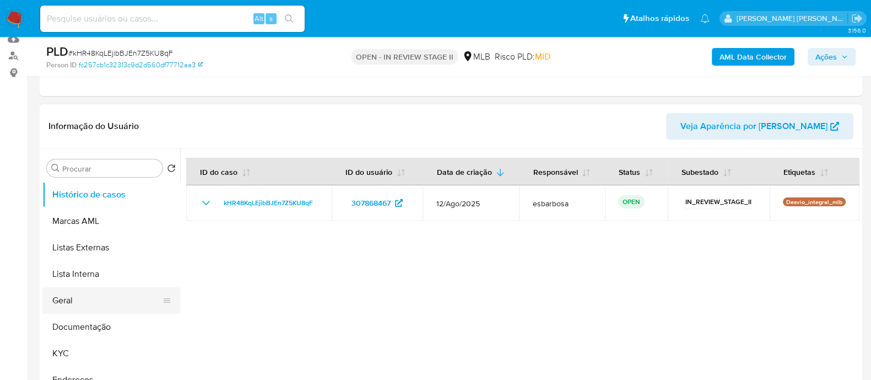
click at [60, 301] on button "Geral" at bounding box center [106, 300] width 129 height 26
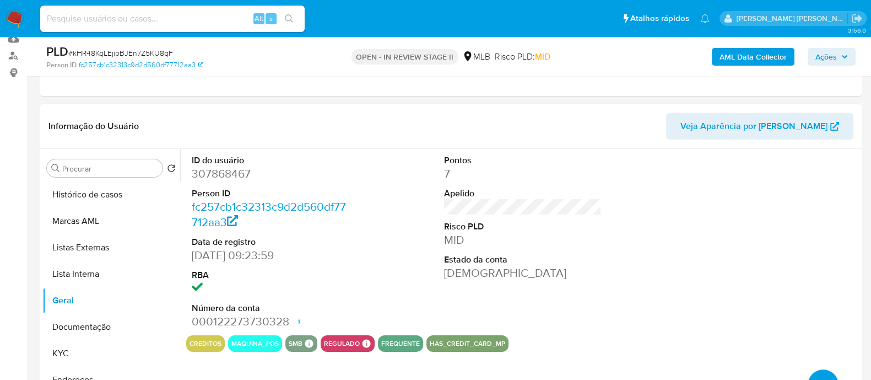
click at [237, 172] on dd "307868467" at bounding box center [271, 173] width 158 height 15
copy dd "307868467"
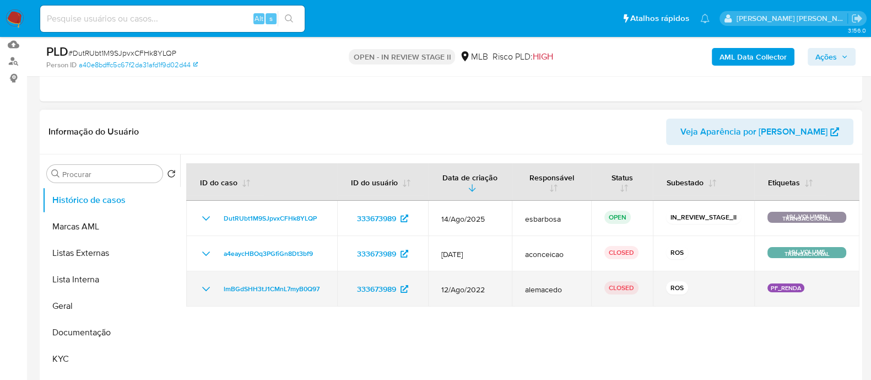
scroll to position [207, 0]
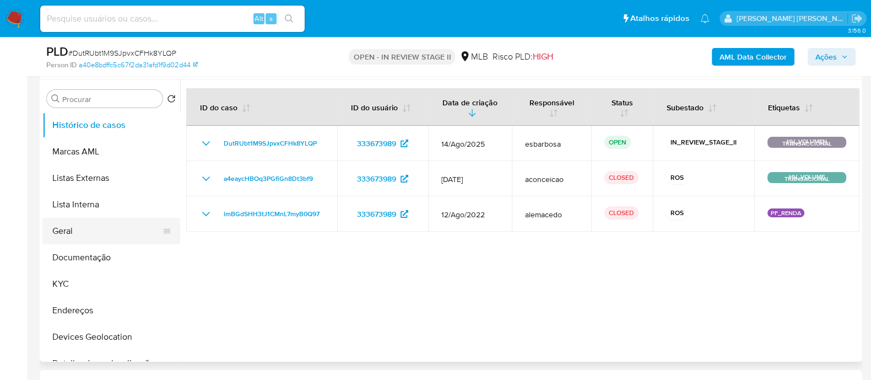
click at [95, 233] on button "Geral" at bounding box center [106, 231] width 129 height 26
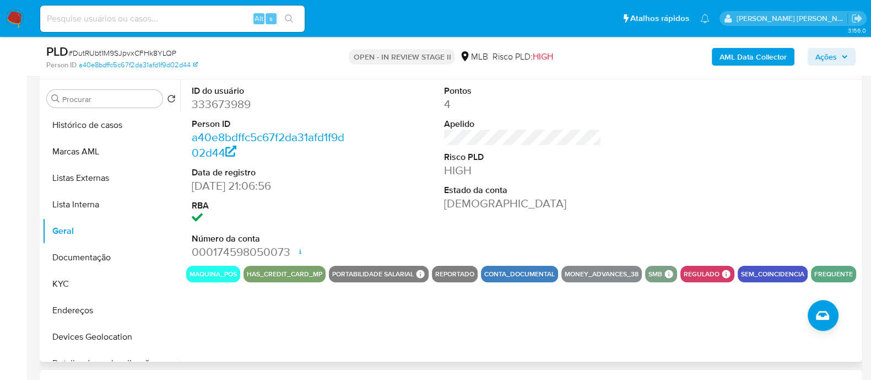
click at [227, 105] on dd "333673989" at bounding box center [271, 103] width 158 height 15
copy dd "333673989"
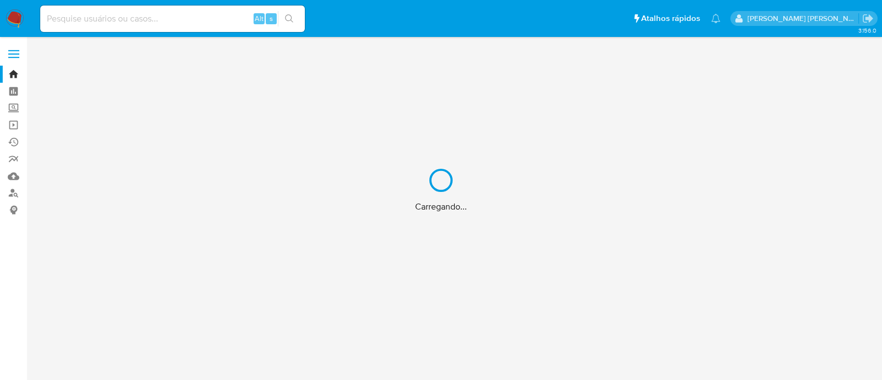
click at [166, 18] on div "Carregando..." at bounding box center [441, 190] width 882 height 380
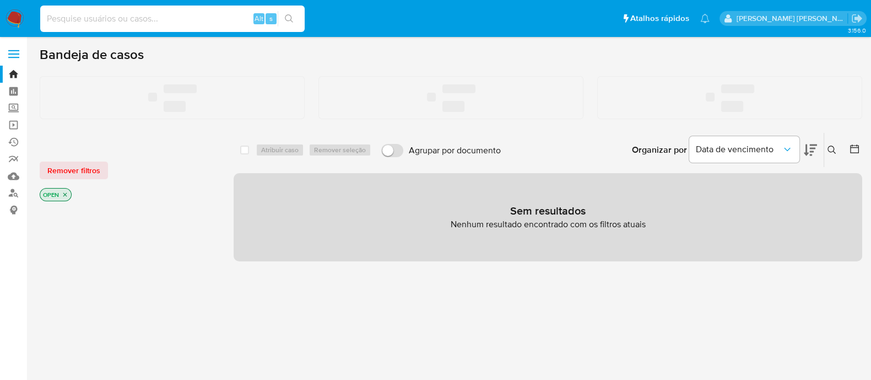
click at [165, 18] on input at bounding box center [172, 19] width 265 height 14
paste input "711339708"
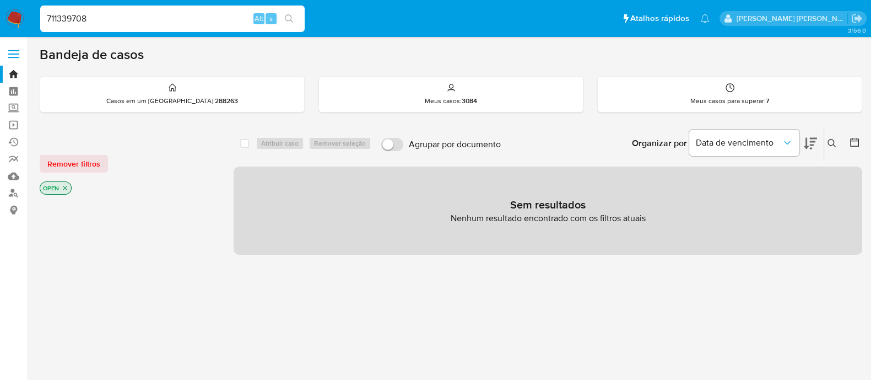
type input "711339708"
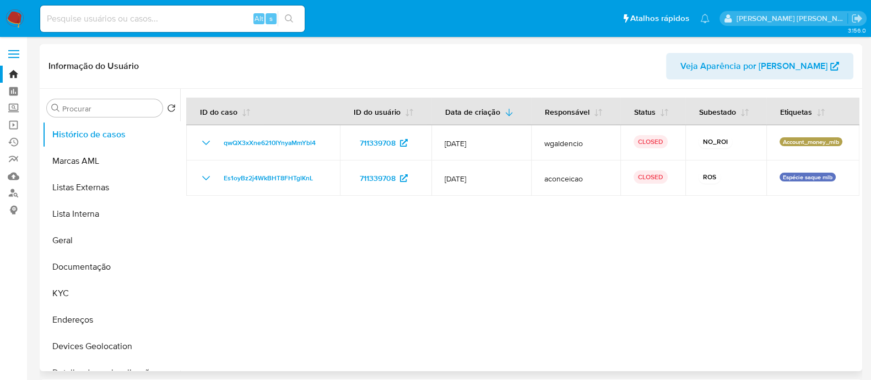
select select "10"
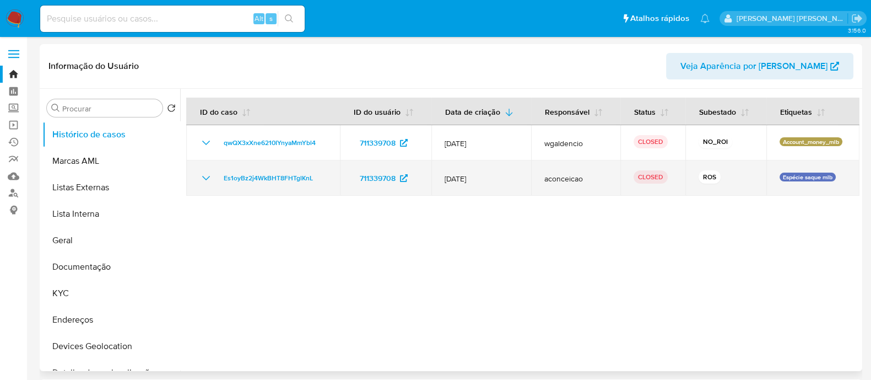
click at [204, 181] on icon "Mostrar/Ocultar" at bounding box center [206, 177] width 13 height 13
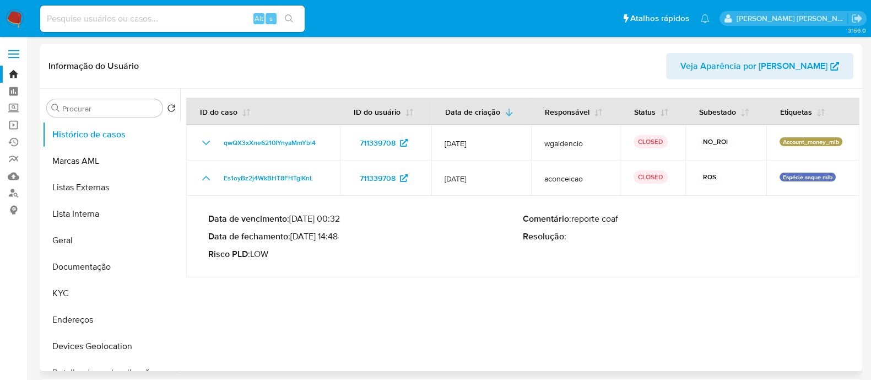
drag, startPoint x: 342, startPoint y: 235, endPoint x: 296, endPoint y: 240, distance: 46.0
click at [296, 240] on p "Data de fechamento : 24/07/2025 14:48" at bounding box center [365, 236] width 315 height 11
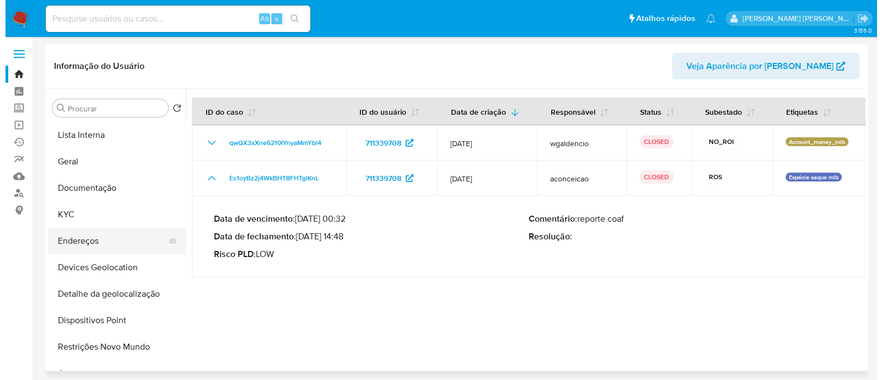
scroll to position [137, 0]
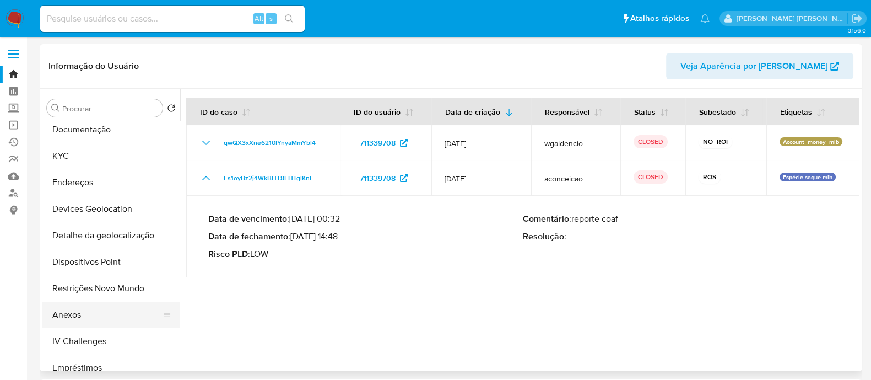
click at [79, 318] on button "Anexos" at bounding box center [106, 314] width 129 height 26
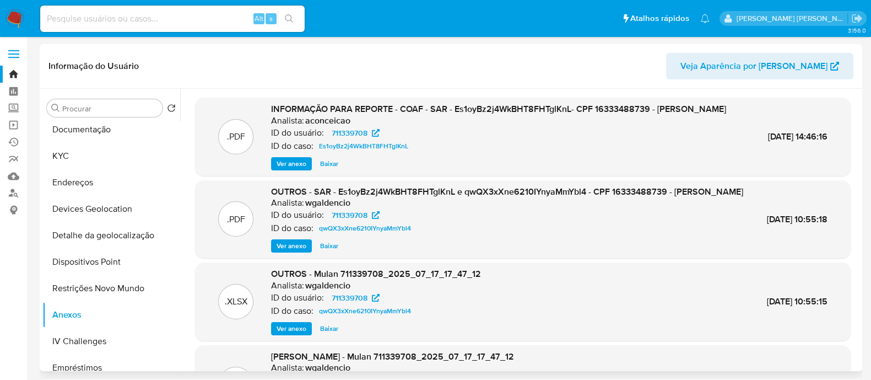
click at [284, 169] on span "Ver anexo" at bounding box center [292, 163] width 30 height 11
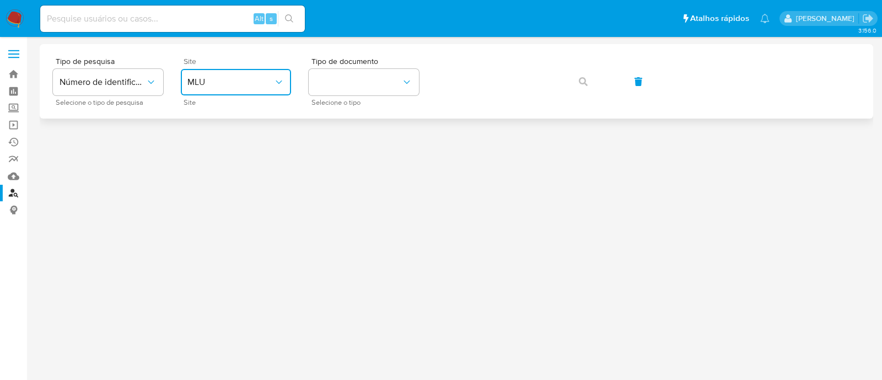
click at [268, 80] on span "MLU" at bounding box center [230, 82] width 86 height 11
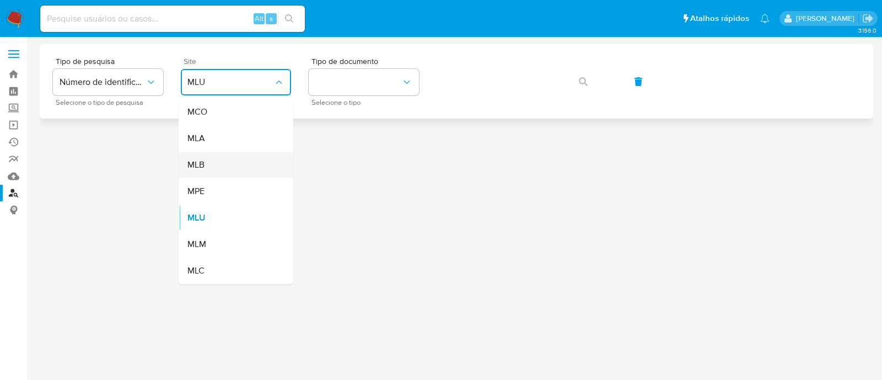
click at [247, 158] on div "MLB" at bounding box center [232, 165] width 90 height 26
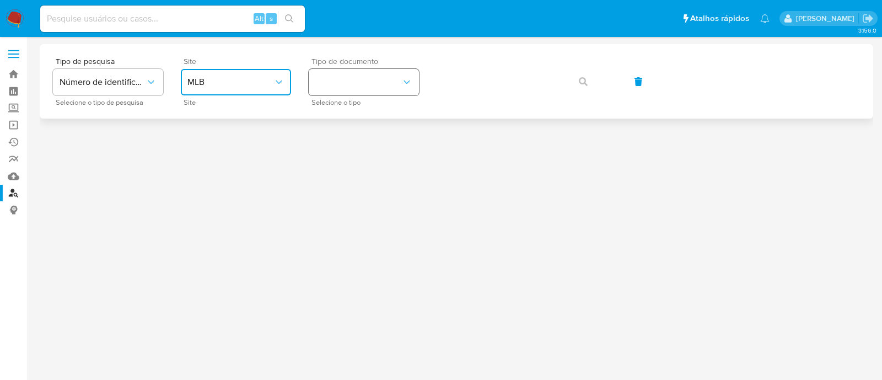
click at [356, 84] on button "identificationType" at bounding box center [364, 82] width 110 height 26
click at [338, 152] on div "CPF CPF" at bounding box center [360, 154] width 90 height 37
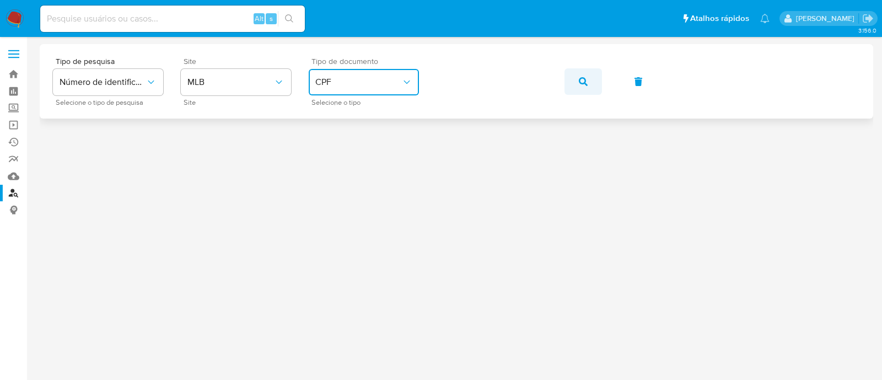
click at [584, 83] on icon "button" at bounding box center [583, 81] width 9 height 9
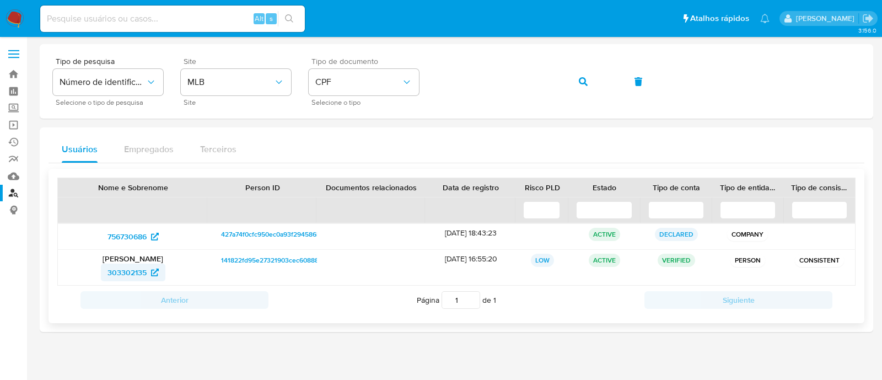
click at [130, 269] on span "303302135" at bounding box center [126, 272] width 39 height 18
click at [585, 82] on icon "button" at bounding box center [583, 81] width 9 height 9
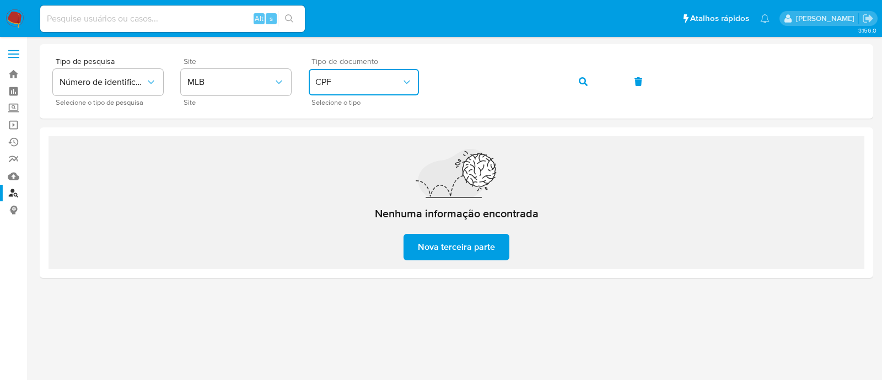
drag, startPoint x: 363, startPoint y: 71, endPoint x: 366, endPoint y: 93, distance: 22.3
click at [364, 73] on button "CPF" at bounding box center [364, 82] width 110 height 26
click at [369, 129] on div "CNPJ CNPJ" at bounding box center [360, 117] width 90 height 37
click at [584, 77] on icon "button" at bounding box center [583, 81] width 9 height 9
drag, startPoint x: 339, startPoint y: 86, endPoint x: 351, endPoint y: 93, distance: 13.3
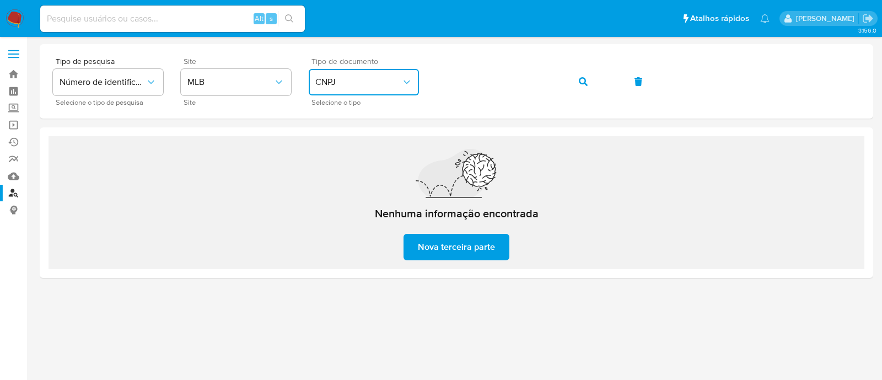
click at [341, 84] on span "CNPJ" at bounding box center [358, 82] width 86 height 11
click at [337, 155] on div "CPF CPF" at bounding box center [360, 154] width 90 height 37
click at [581, 82] on icon "button" at bounding box center [583, 81] width 9 height 9
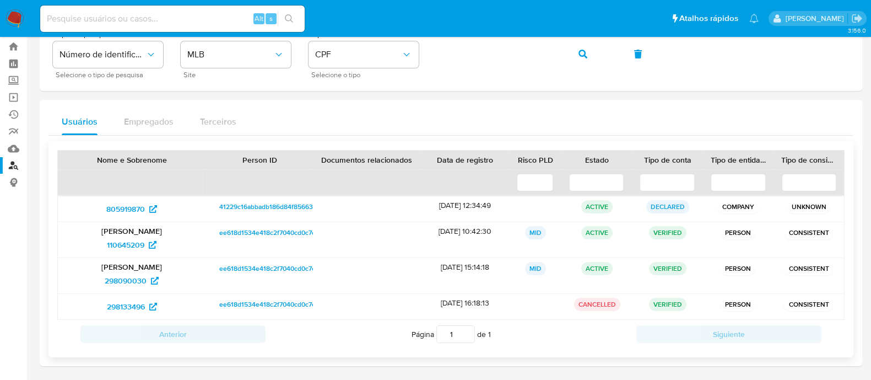
scroll to position [28, 0]
click at [130, 241] on span "110645209" at bounding box center [125, 244] width 37 height 18
click at [128, 278] on span "298090030" at bounding box center [126, 280] width 42 height 18
click at [120, 208] on span "805919870" at bounding box center [125, 209] width 39 height 18
click at [131, 304] on span "298133496" at bounding box center [126, 306] width 38 height 18
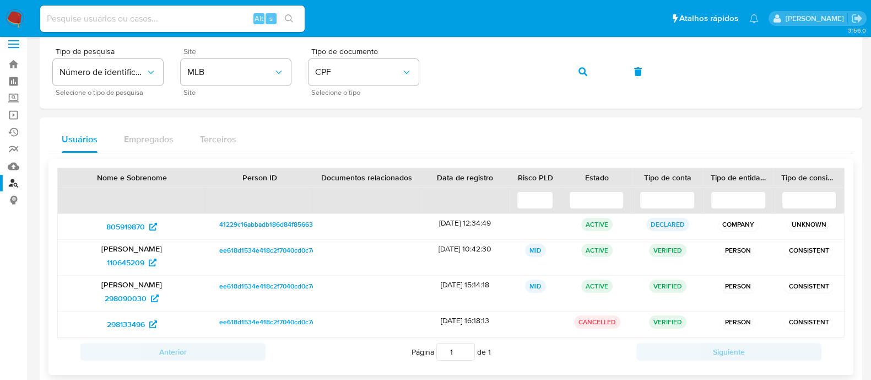
scroll to position [0, 0]
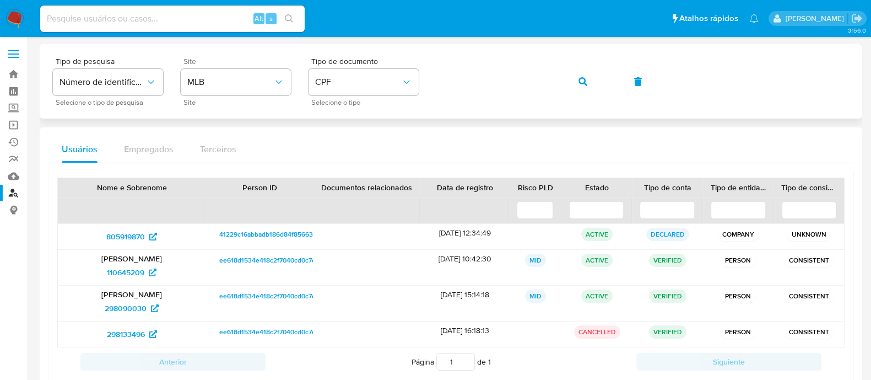
click at [434, 80] on div "Tipo de pesquisa Número de identificação Selecione o tipo de pesquisa Site MLB …" at bounding box center [451, 81] width 796 height 48
click at [192, 15] on input at bounding box center [172, 19] width 265 height 14
paste input "829385507"
type input "829385507"
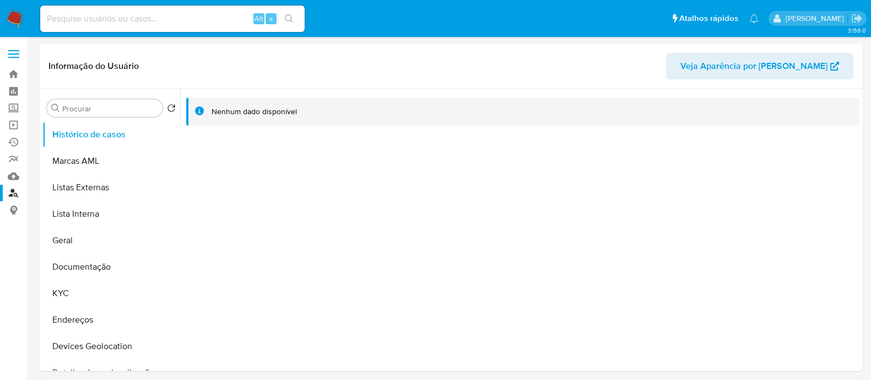
select select "10"
click at [85, 260] on button "Documentação" at bounding box center [106, 267] width 129 height 26
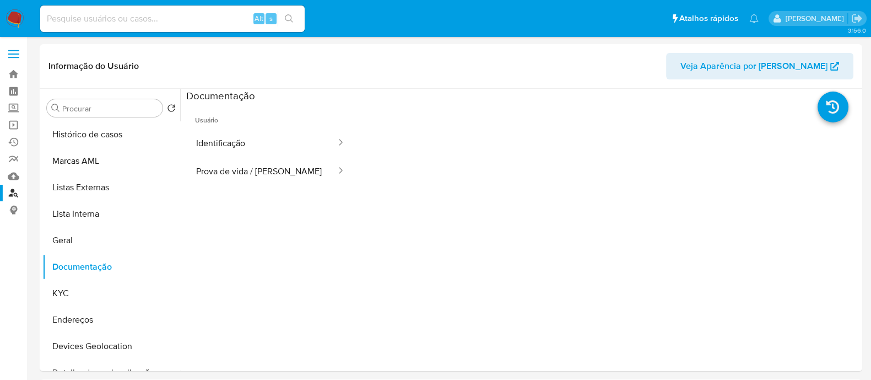
click at [247, 137] on button "Identificação" at bounding box center [261, 143] width 151 height 28
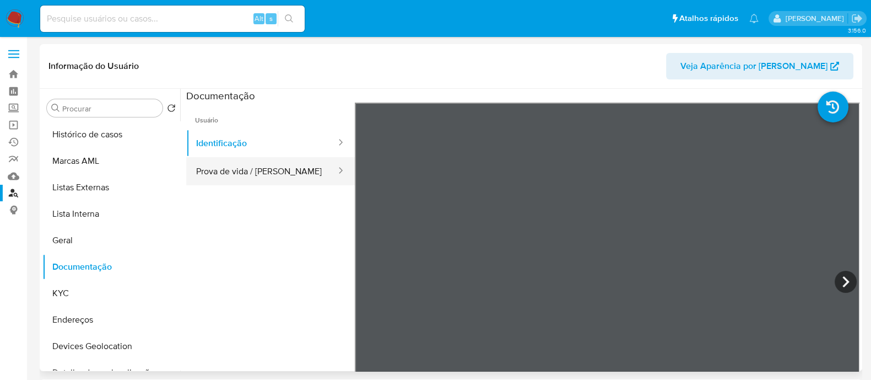
click at [271, 177] on button "Prova de vida / Selfie" at bounding box center [261, 171] width 151 height 28
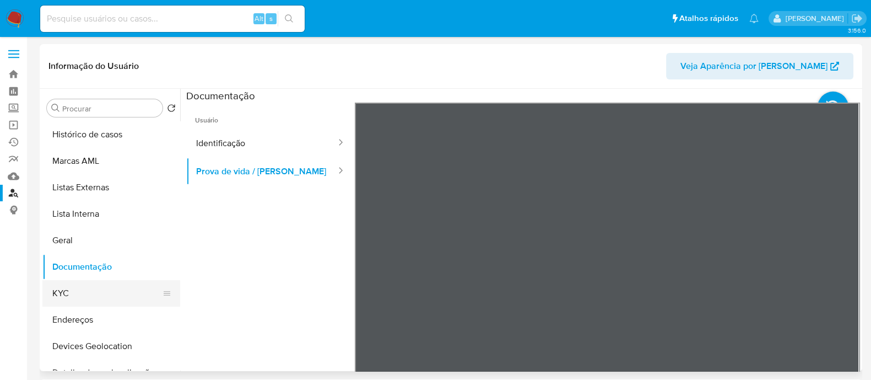
click at [78, 294] on button "KYC" at bounding box center [106, 293] width 129 height 26
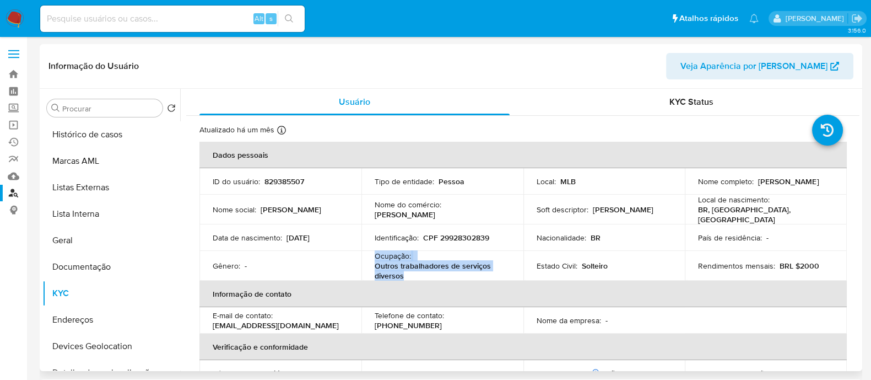
drag, startPoint x: 408, startPoint y: 273, endPoint x: 373, endPoint y: 255, distance: 39.2
click at [375, 255] on div "Ocupação : Outros trabalhadores de serviços diversos" at bounding box center [443, 266] width 136 height 30
copy div "Ocupação : Outros trabalhadores de serviços diversos"
click at [16, 193] on link "Localizador de pessoas" at bounding box center [65, 193] width 131 height 17
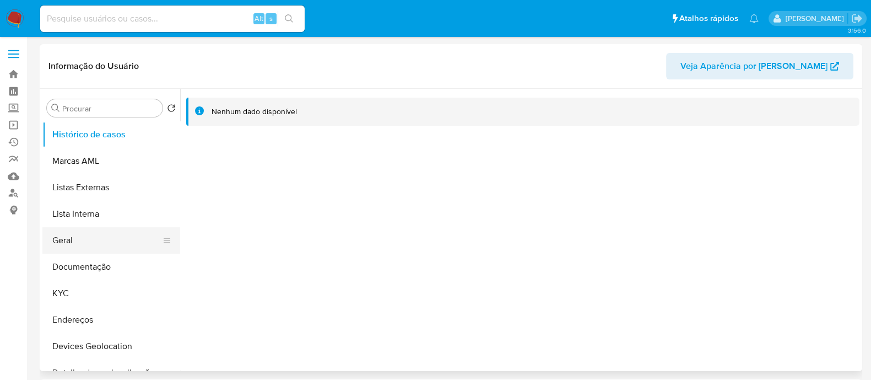
select select "10"
click at [85, 271] on button "Documentação" at bounding box center [106, 267] width 129 height 26
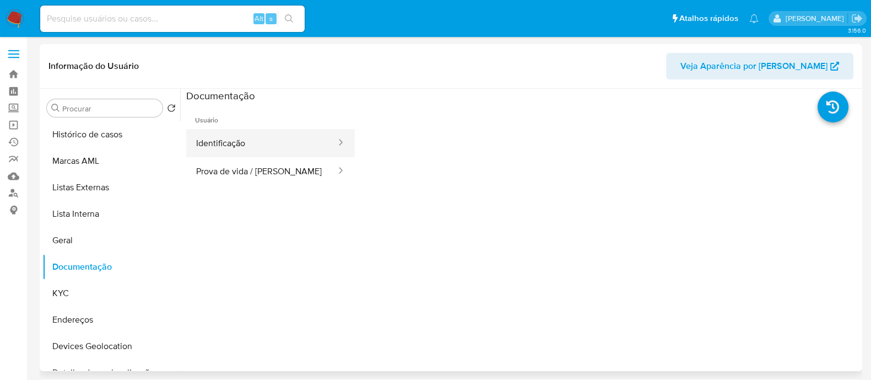
click at [241, 143] on button "Identificação" at bounding box center [261, 143] width 151 height 28
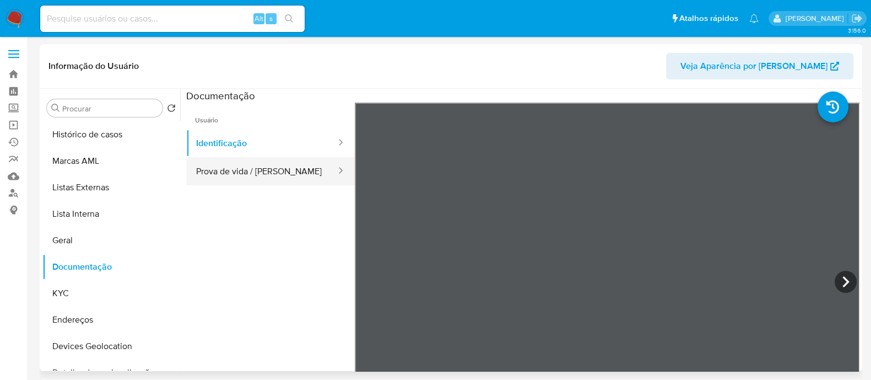
click at [248, 170] on button "Prova de vida / [PERSON_NAME]" at bounding box center [261, 171] width 151 height 28
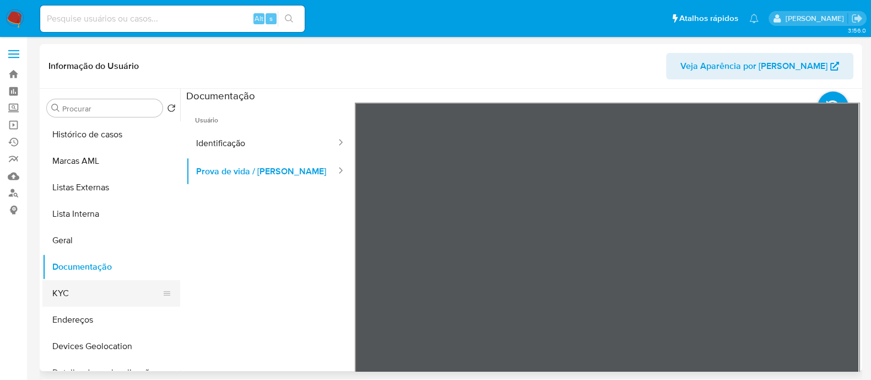
click at [80, 294] on button "KYC" at bounding box center [106, 293] width 129 height 26
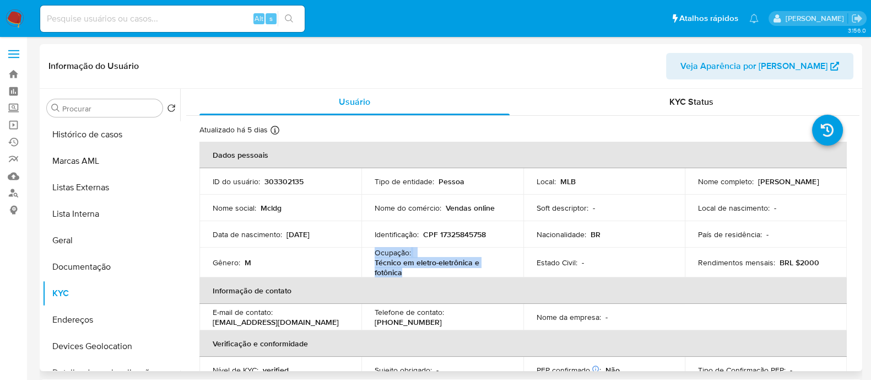
drag, startPoint x: 410, startPoint y: 273, endPoint x: 372, endPoint y: 255, distance: 42.2
click at [372, 255] on td "Ocupação : Técnico em eletro-eletrônica e fotônica" at bounding box center [443, 262] width 162 height 30
copy div "Ocupação : Técnico em eletro-eletrônica e fotônica"
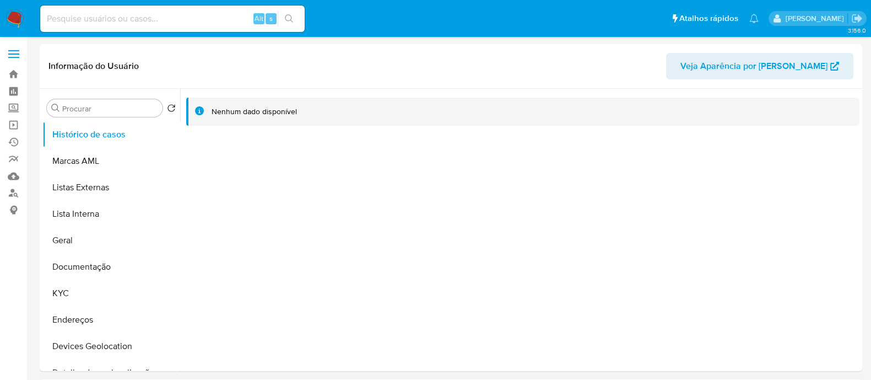
select select "10"
click at [71, 296] on button "KYC" at bounding box center [106, 293] width 129 height 26
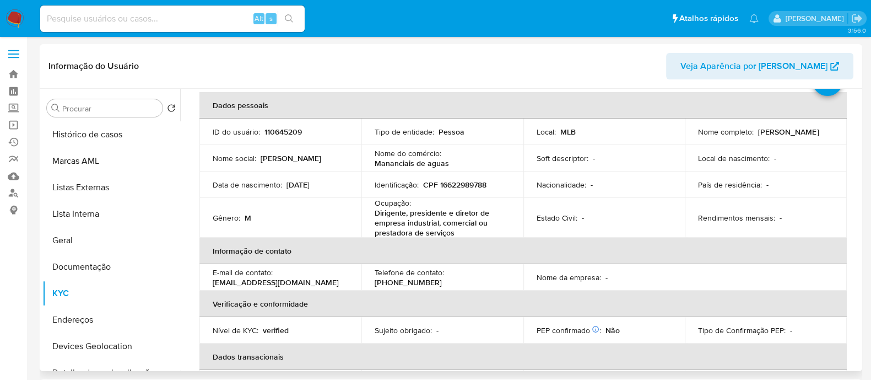
scroll to position [68, 0]
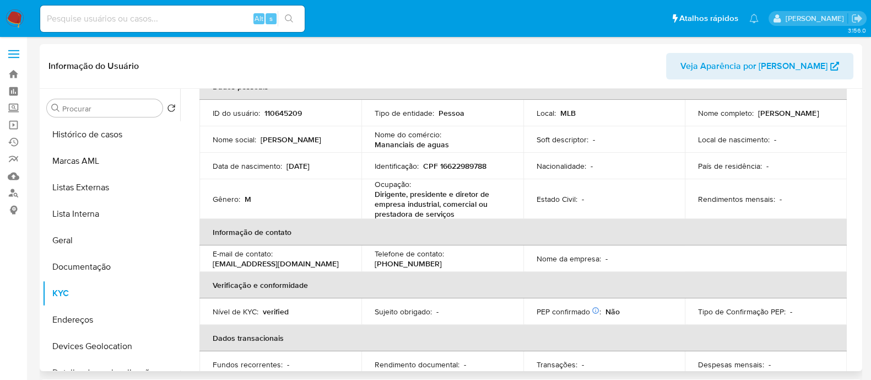
click at [464, 161] on p "CPF 16622989788" at bounding box center [454, 166] width 63 height 10
copy p "16622989788"
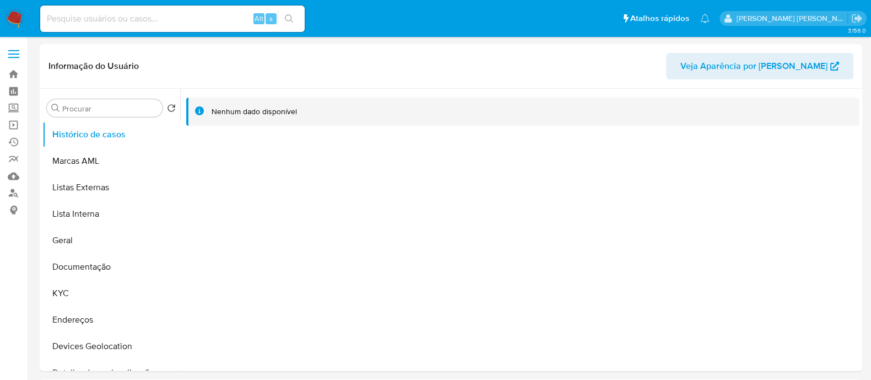
select select "10"
click at [80, 269] on button "Documentação" at bounding box center [106, 267] width 129 height 26
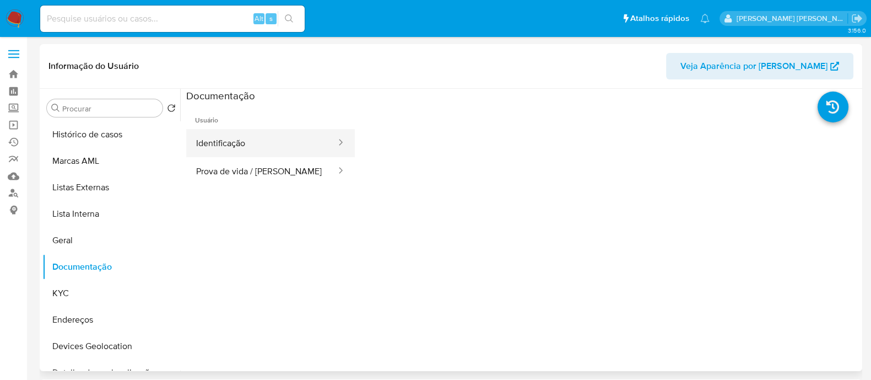
click at [212, 145] on button "Identificação" at bounding box center [261, 143] width 151 height 28
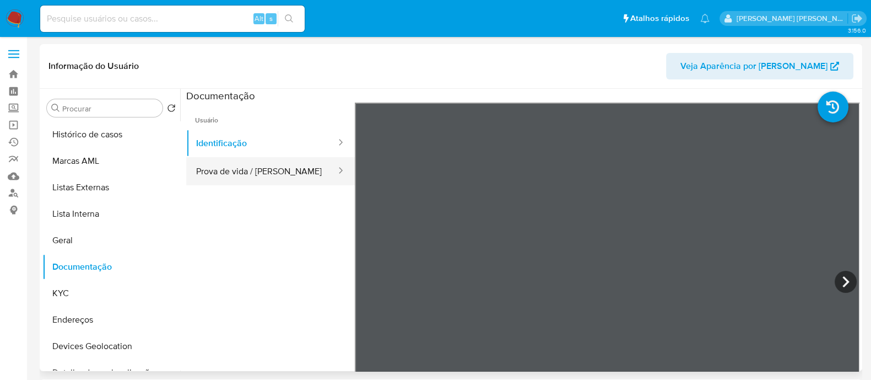
click at [263, 169] on button "Prova de vida / [PERSON_NAME]" at bounding box center [261, 171] width 151 height 28
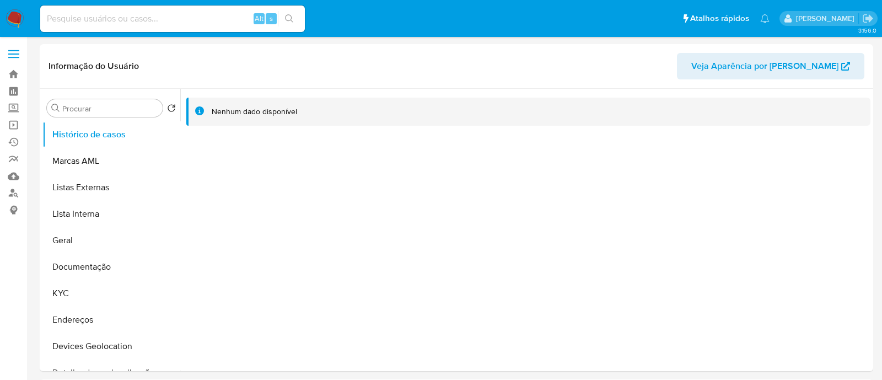
select select "10"
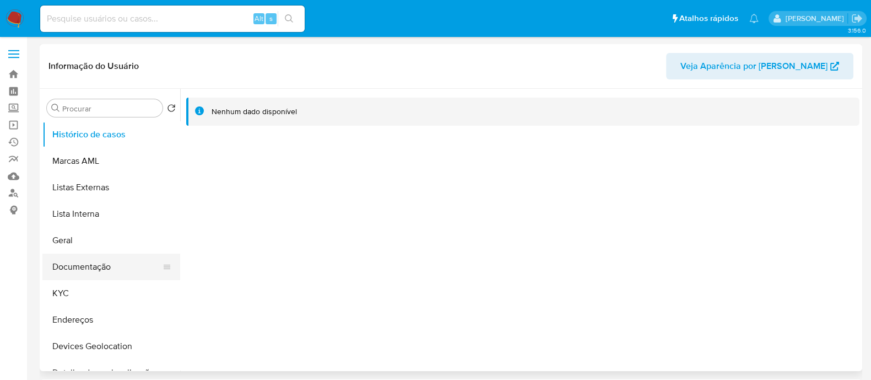
click at [77, 266] on button "Documentação" at bounding box center [106, 267] width 129 height 26
select select "10"
click at [72, 293] on button "KYC" at bounding box center [106, 293] width 129 height 26
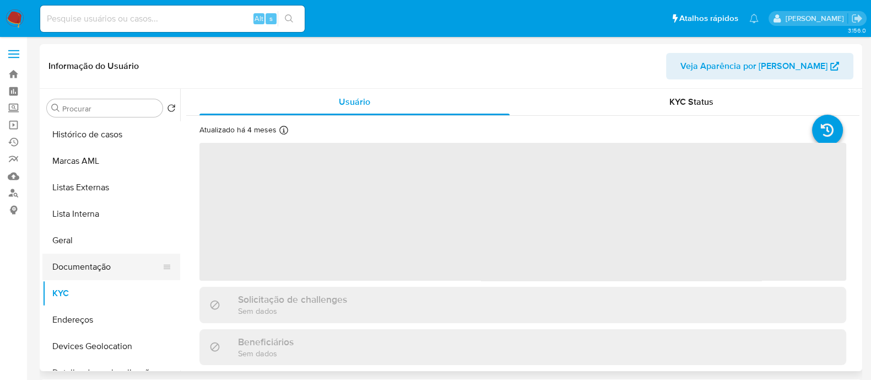
click at [100, 268] on button "Documentação" at bounding box center [106, 267] width 129 height 26
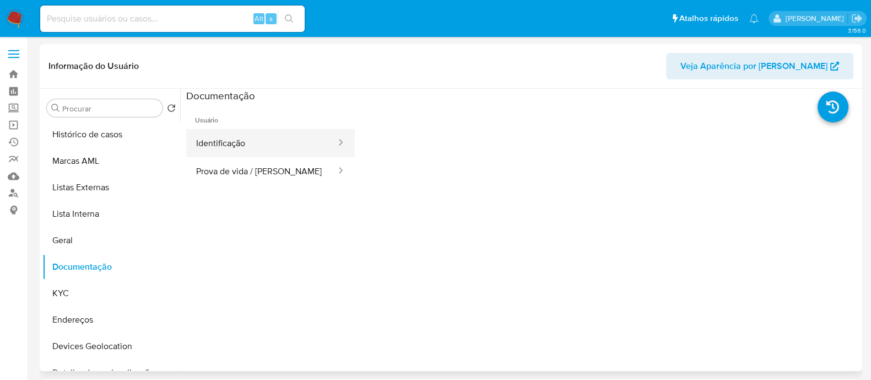
click at [240, 152] on button "Identificação" at bounding box center [261, 143] width 151 height 28
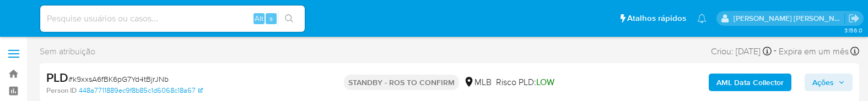
select select "10"
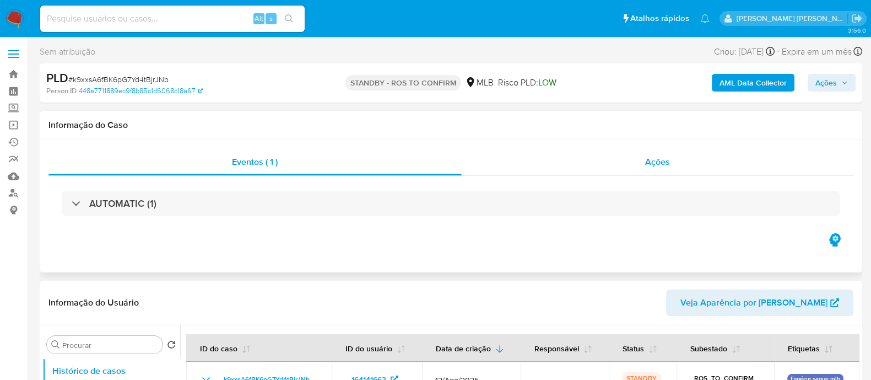
click at [521, 101] on div "Ações" at bounding box center [658, 162] width 392 height 26
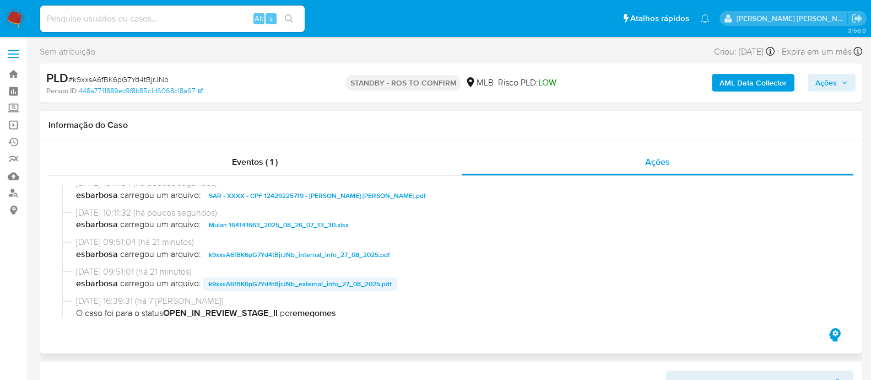
scroll to position [137, 0]
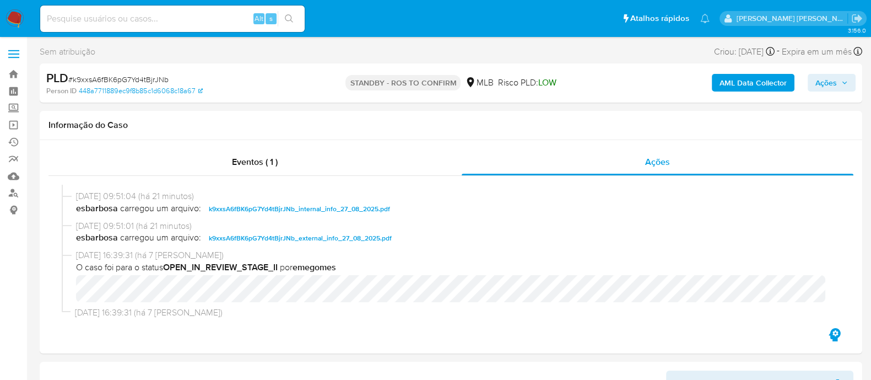
click at [161, 78] on span "# k9xxsA6fBK6pG7Yd4tBjrJNb" at bounding box center [118, 79] width 100 height 11
copy span "k9xxsA6fBK6pG7Yd4tBjrJNb"
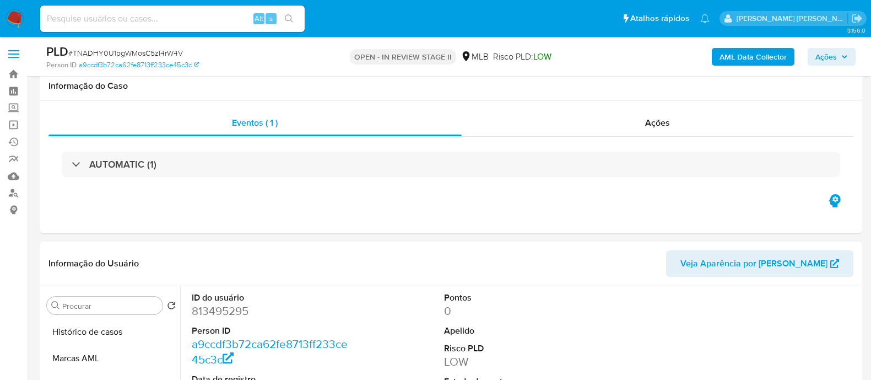
select select "10"
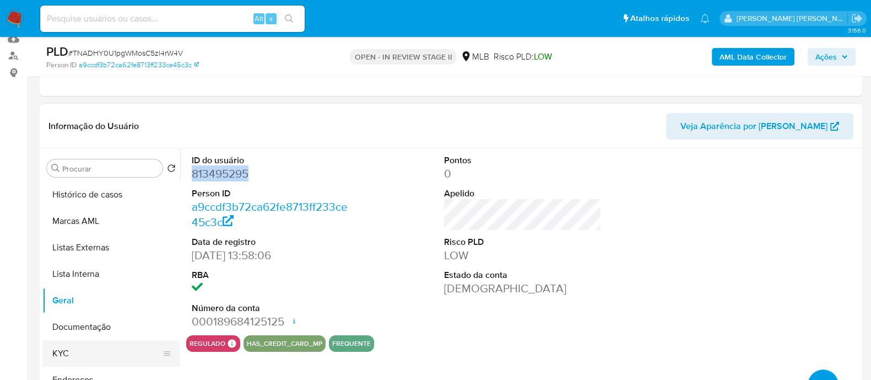
click at [74, 365] on button "KYC" at bounding box center [106, 353] width 129 height 26
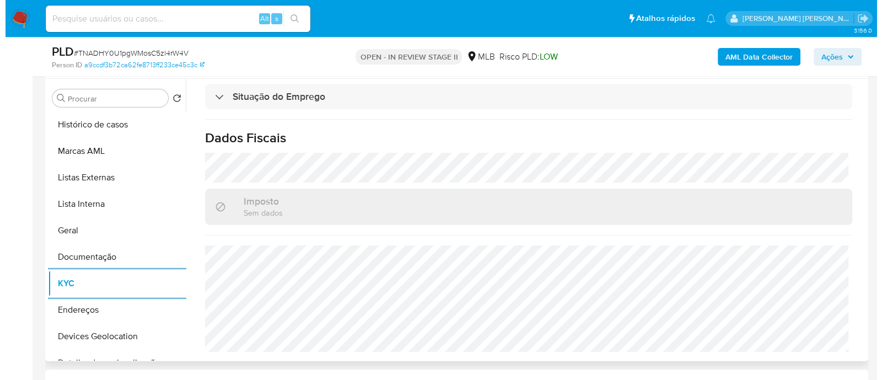
scroll to position [275, 0]
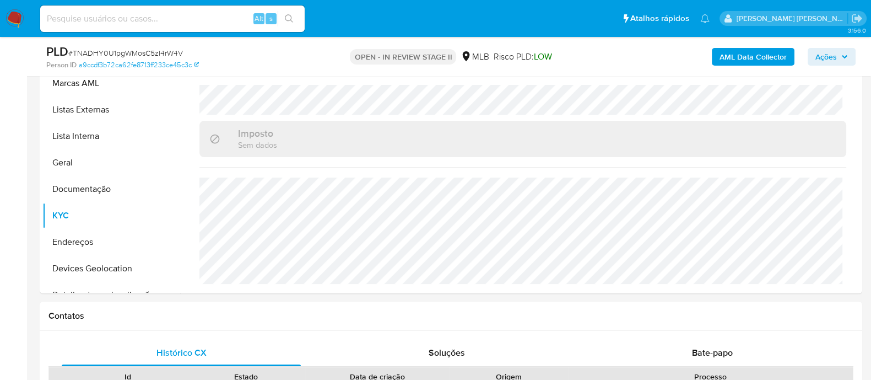
click at [736, 59] on b "AML Data Collector" at bounding box center [753, 57] width 67 height 18
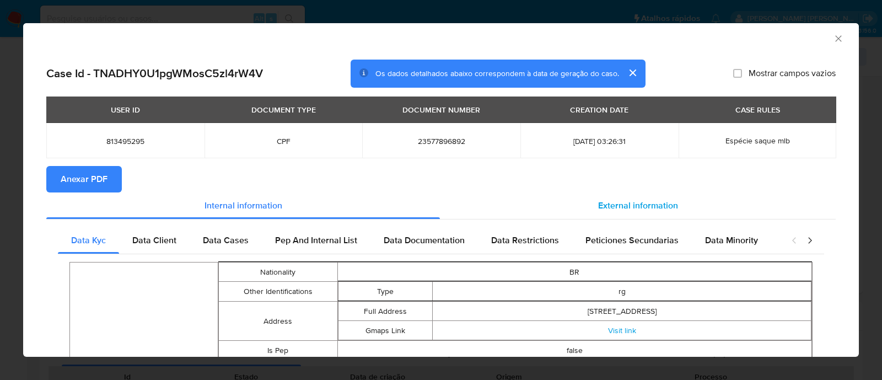
click at [626, 202] on span "External information" at bounding box center [638, 205] width 80 height 13
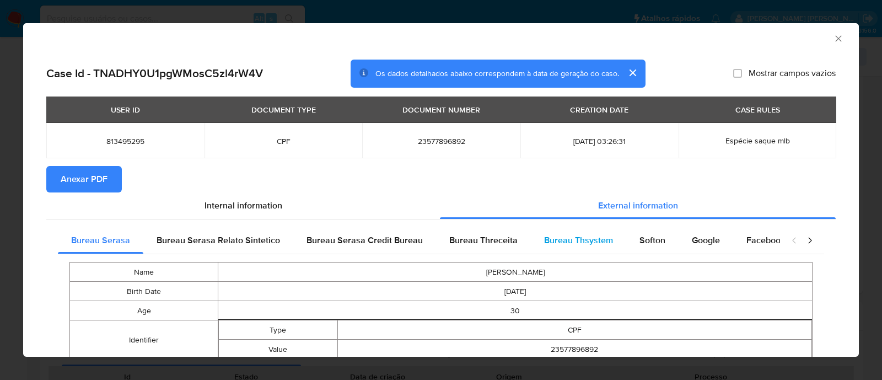
click at [581, 235] on span "Bureau Thsystem" at bounding box center [578, 240] width 69 height 13
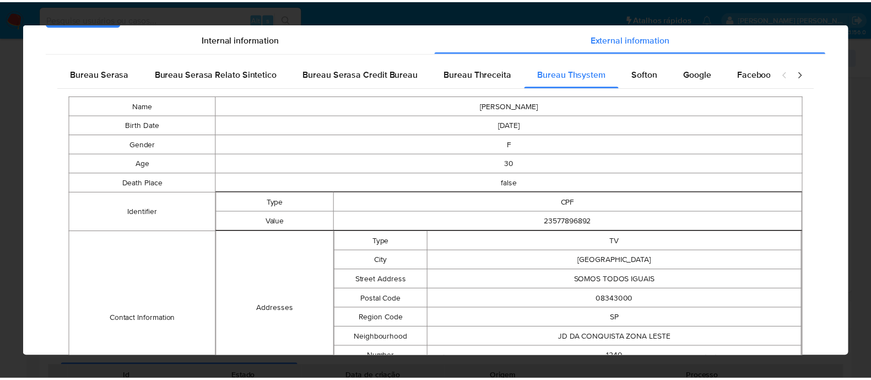
scroll to position [0, 0]
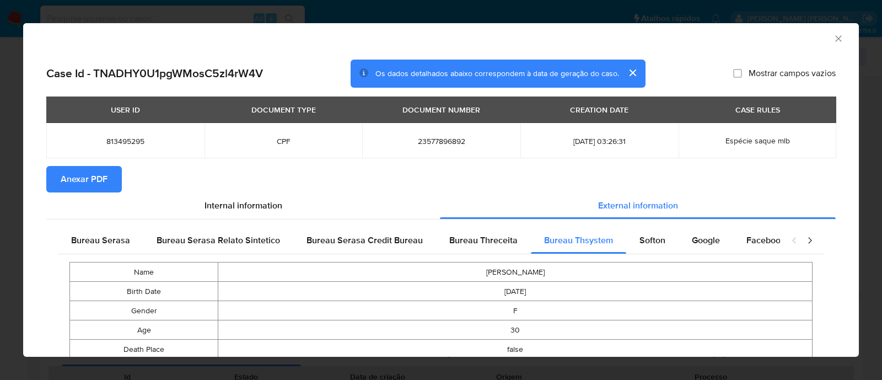
drag, startPoint x: 88, startPoint y: 179, endPoint x: 401, endPoint y: 60, distance: 334.9
click at [88, 177] on span "Anexar PDF" at bounding box center [84, 179] width 47 height 24
click at [835, 40] on icon "Fechar a janela" at bounding box center [838, 38] width 6 height 6
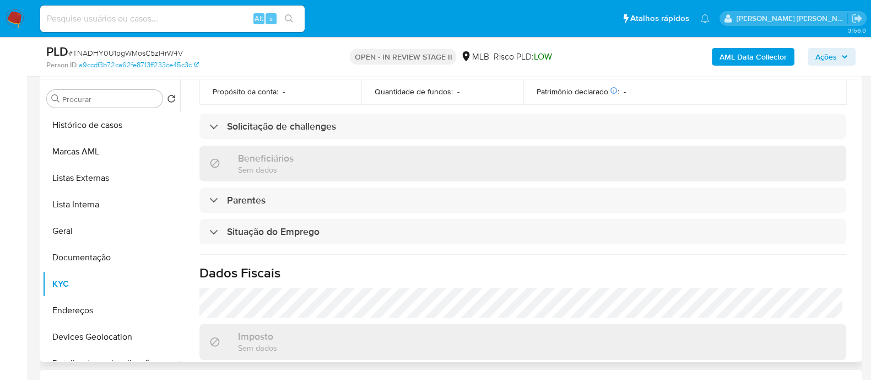
scroll to position [479, 0]
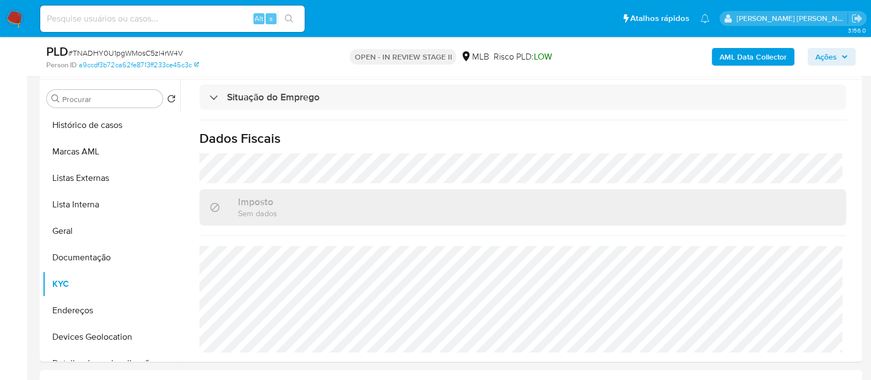
click at [827, 57] on span "Ações" at bounding box center [826, 57] width 21 height 18
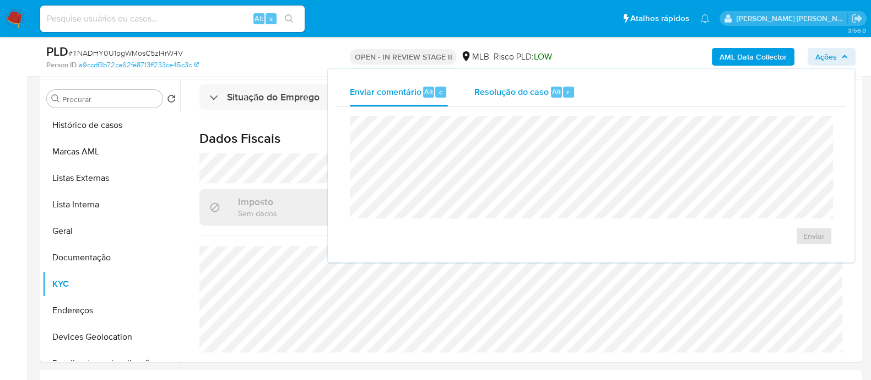
click at [493, 91] on span "Resolução do caso" at bounding box center [512, 91] width 74 height 13
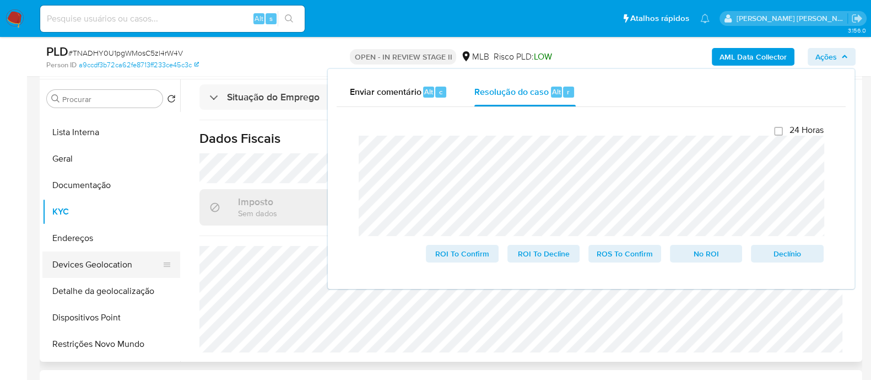
scroll to position [137, 0]
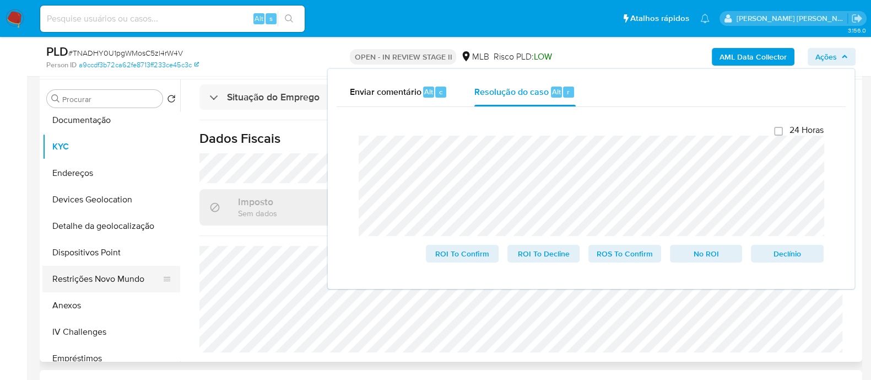
click at [91, 276] on button "Restrições Novo Mundo" at bounding box center [106, 279] width 129 height 26
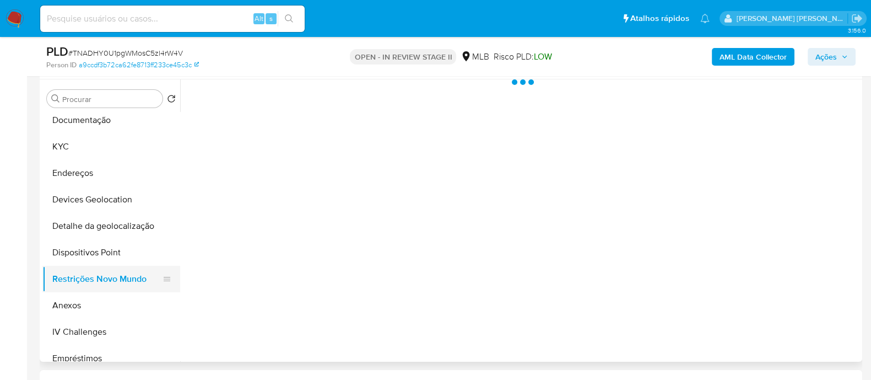
scroll to position [0, 0]
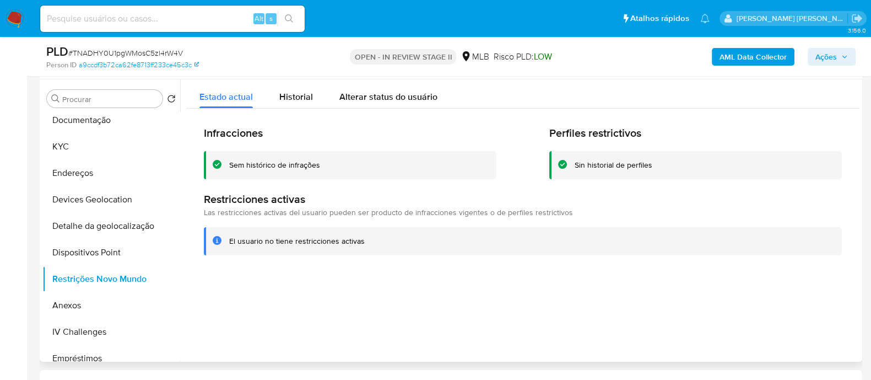
click at [279, 166] on div "Sem histórico de infrações" at bounding box center [274, 165] width 91 height 10
click at [411, 298] on div at bounding box center [520, 220] width 680 height 282
click at [88, 149] on button "KYC" at bounding box center [106, 146] width 129 height 26
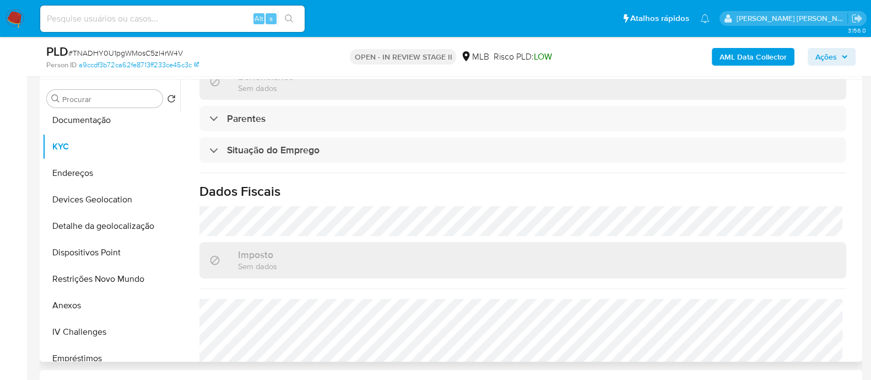
scroll to position [479, 0]
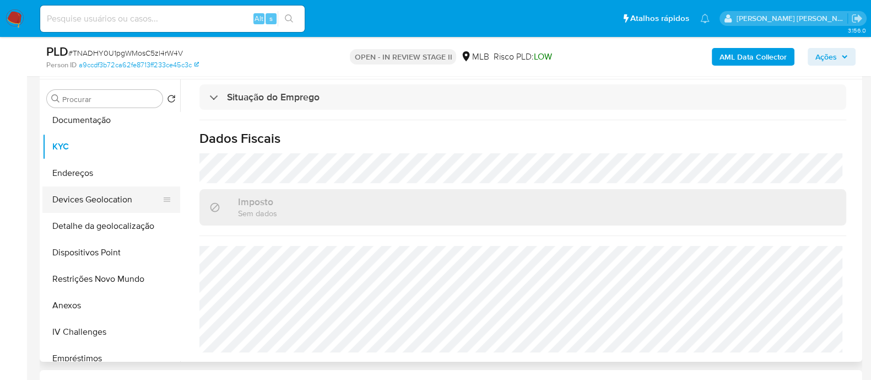
click at [122, 204] on button "Devices Geolocation" at bounding box center [106, 199] width 129 height 26
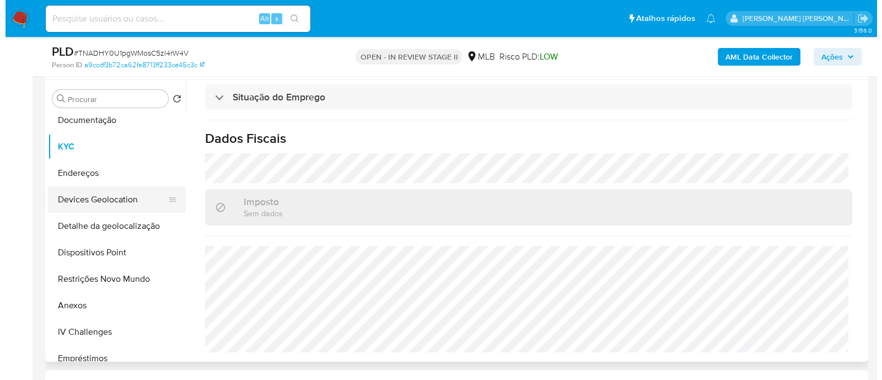
scroll to position [0, 0]
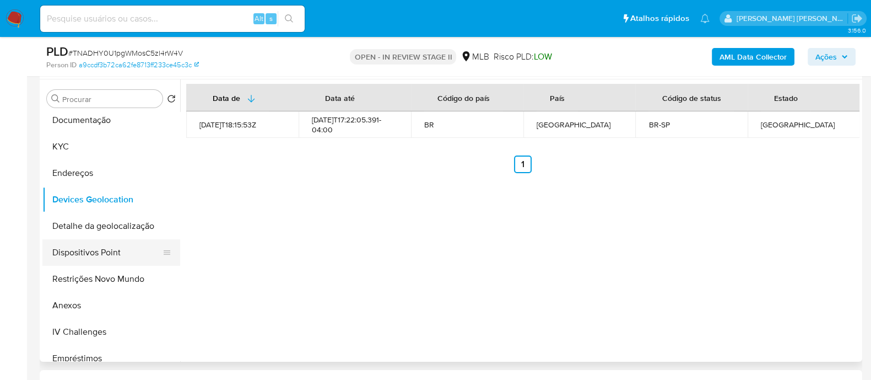
click at [103, 255] on button "Dispositivos Point" at bounding box center [106, 252] width 129 height 26
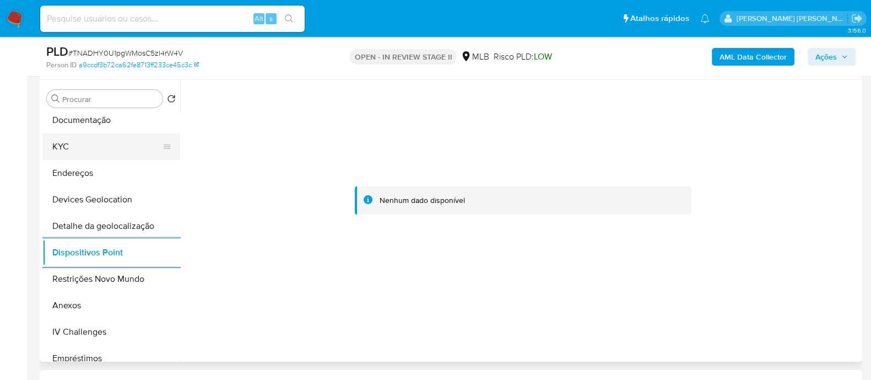
click at [115, 141] on button "KYC" at bounding box center [106, 146] width 129 height 26
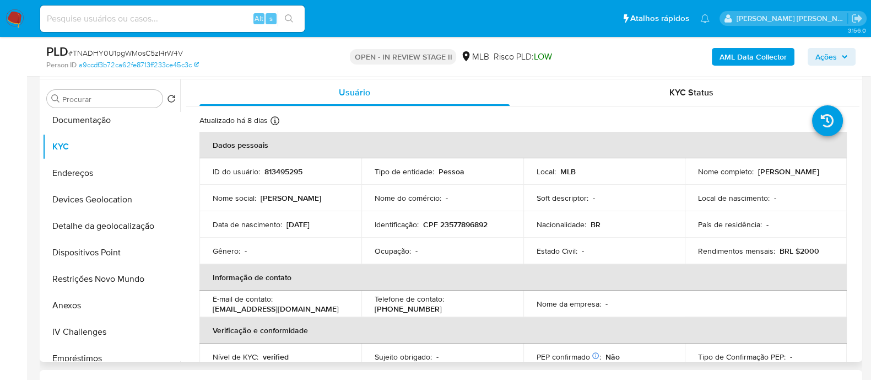
click at [473, 220] on p "CPF 23577896892" at bounding box center [455, 224] width 64 height 10
copy p "23577896892"
click at [93, 301] on button "Anexos" at bounding box center [106, 305] width 129 height 26
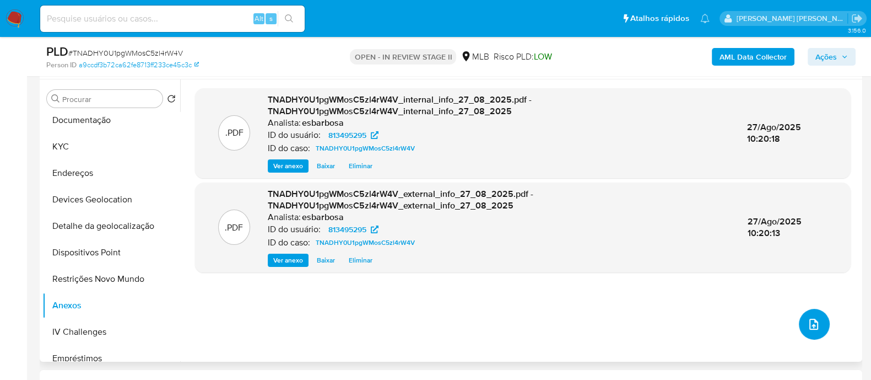
click at [802, 321] on button "upload-file" at bounding box center [814, 324] width 31 height 31
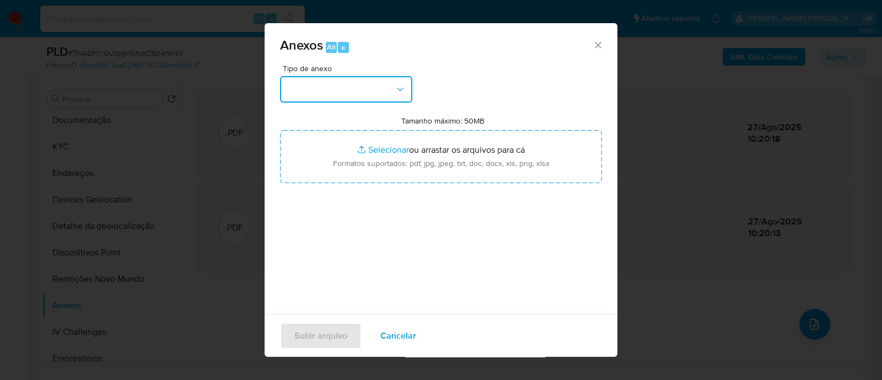
click at [327, 90] on button "button" at bounding box center [346, 89] width 132 height 26
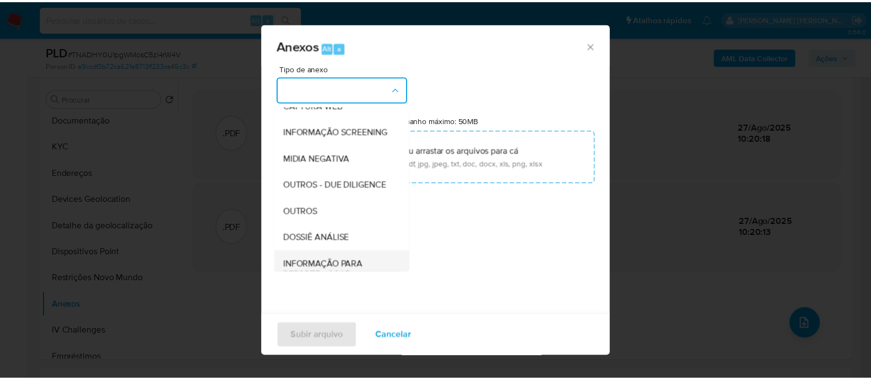
scroll to position [170, 0]
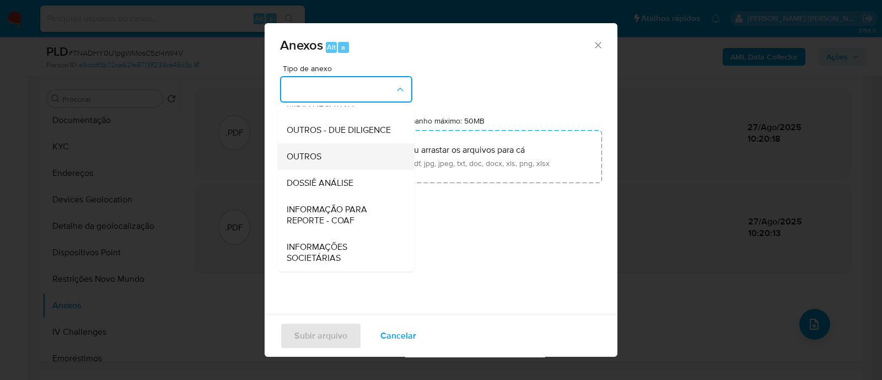
click at [317, 159] on span "OUTROS" at bounding box center [304, 156] width 35 height 11
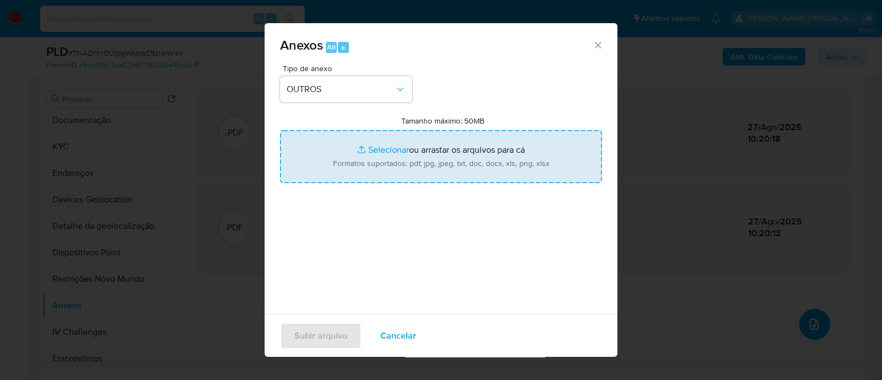
click at [387, 149] on input "Tamanho máximo: 50MB Selecionar arquivos" at bounding box center [441, 156] width 322 height 53
type input "C:\fakepath\Mulan 813495295_2025_08_26_07_14_15.xlsx"
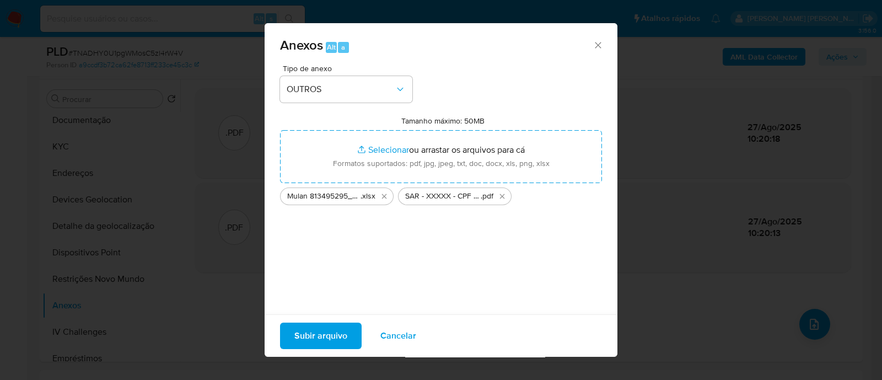
click at [324, 333] on span "Subir arquivo" at bounding box center [320, 336] width 53 height 24
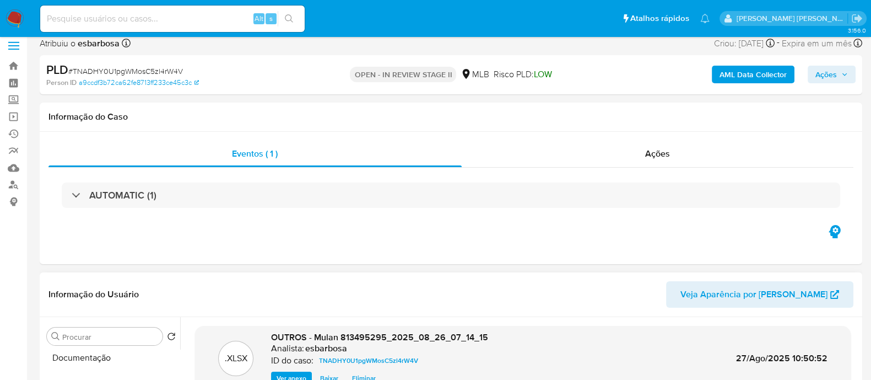
scroll to position [0, 0]
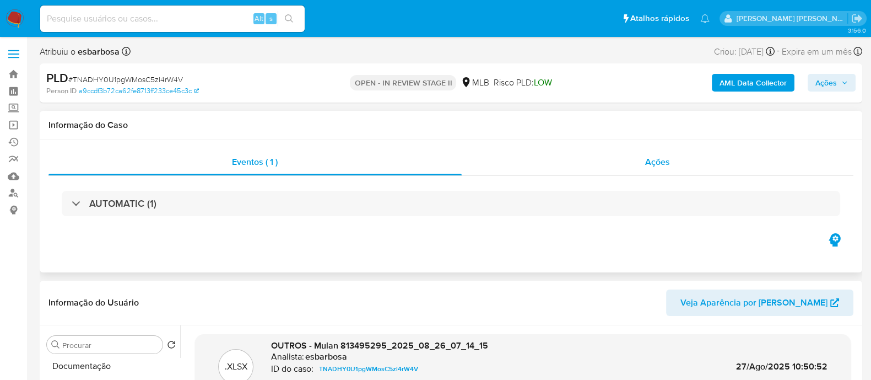
click at [548, 164] on div "Ações" at bounding box center [658, 162] width 392 height 26
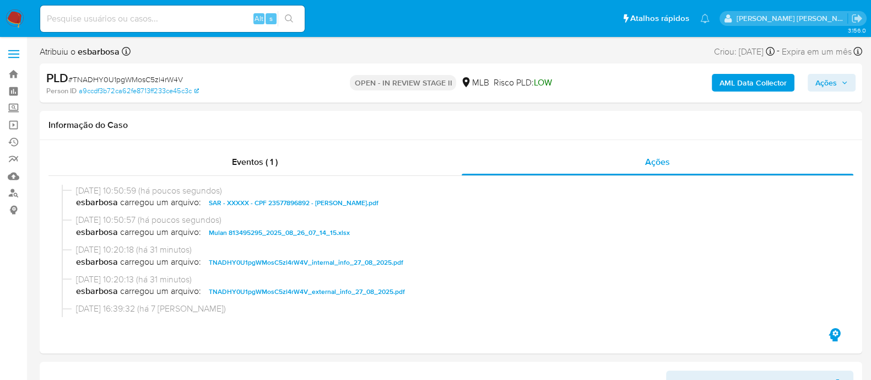
click at [821, 84] on span "Ações" at bounding box center [826, 83] width 21 height 18
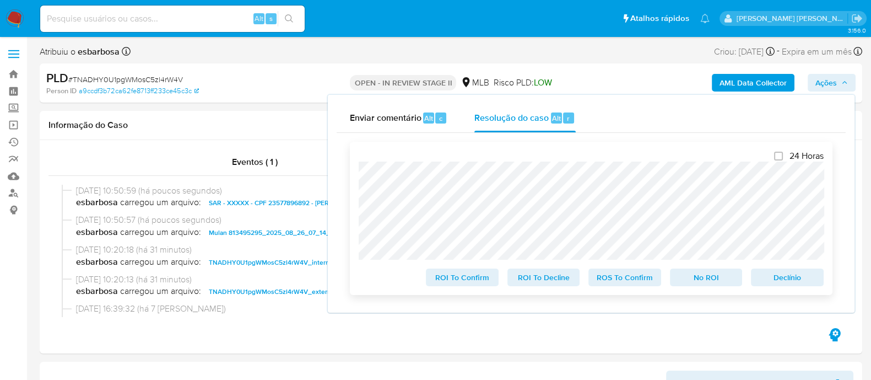
click at [624, 282] on span "ROS To Confirm" at bounding box center [624, 276] width 57 height 15
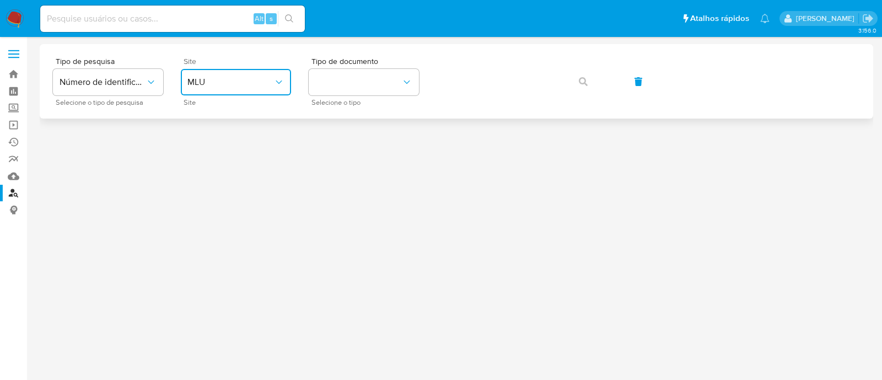
click at [245, 78] on span "MLU" at bounding box center [230, 82] width 86 height 11
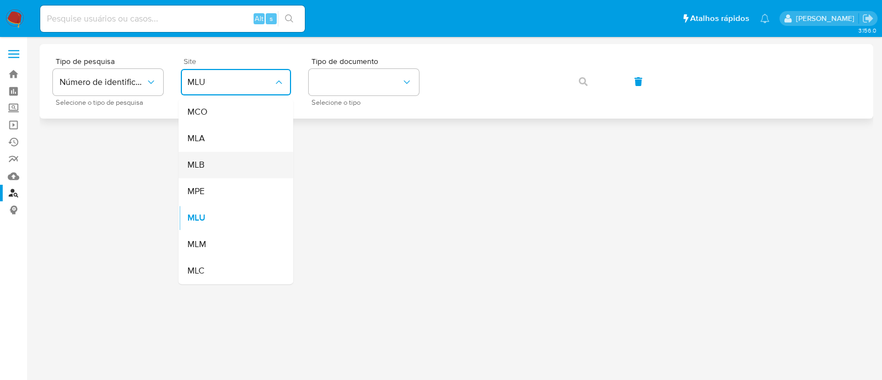
click at [231, 160] on div "MLB" at bounding box center [232, 165] width 90 height 26
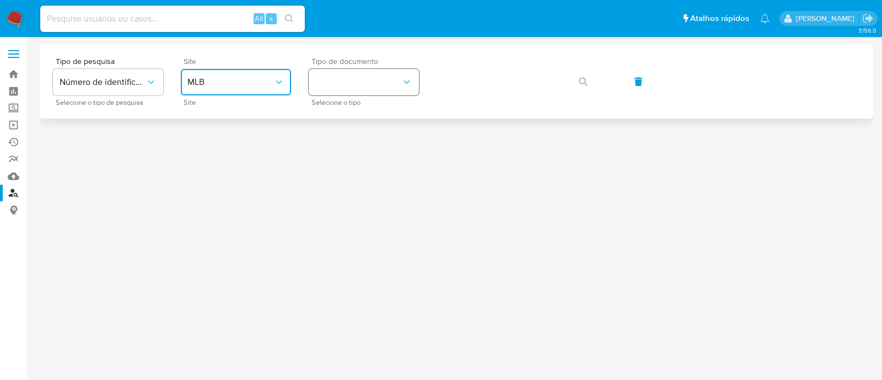
click at [373, 82] on button "identificationType" at bounding box center [364, 82] width 110 height 26
click at [357, 153] on div "CPF CPF" at bounding box center [360, 154] width 90 height 37
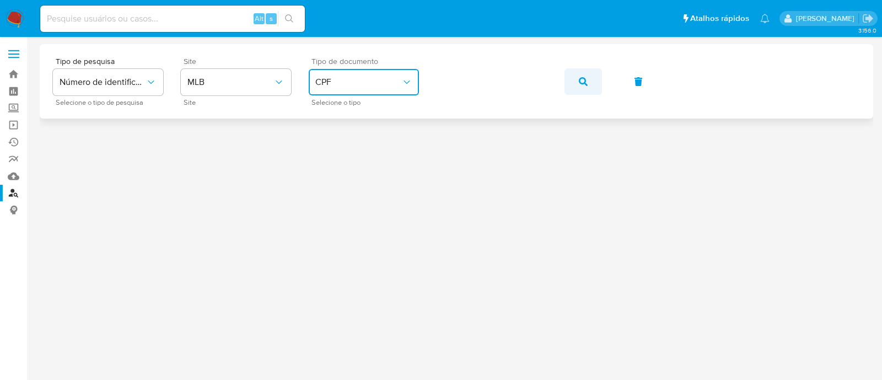
click at [581, 80] on icon "button" at bounding box center [583, 81] width 9 height 9
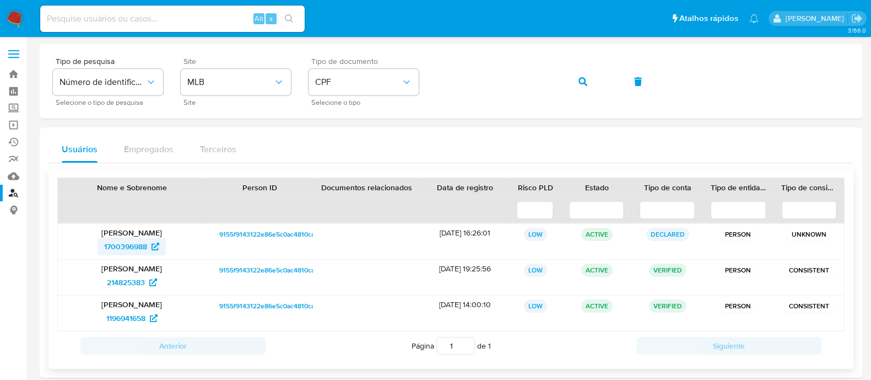
click at [123, 249] on span "1700396988" at bounding box center [125, 247] width 43 height 18
click at [132, 279] on span "214825383" at bounding box center [126, 282] width 38 height 18
click at [132, 320] on span "1196941658" at bounding box center [125, 318] width 39 height 18
click at [430, 84] on div "Tipo de pesquisa Número de identificação Selecione o tipo de pesquisa Site MLB …" at bounding box center [451, 81] width 796 height 48
click at [584, 80] on icon "button" at bounding box center [583, 81] width 9 height 9
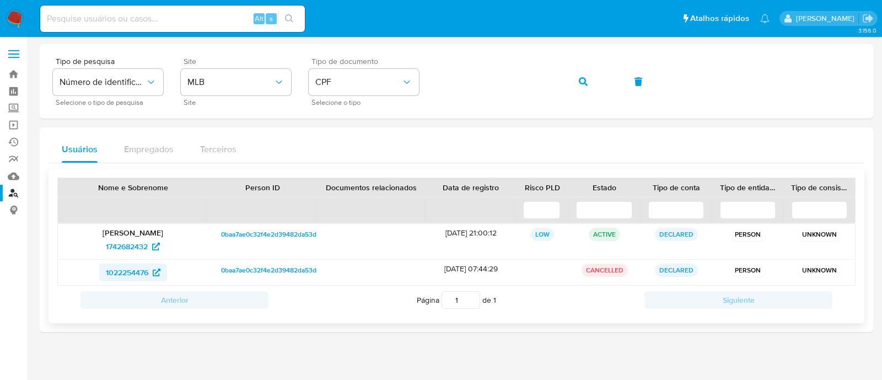
click at [127, 267] on span "1022254476" at bounding box center [127, 272] width 42 height 18
click at [130, 251] on span "1742682432" at bounding box center [127, 247] width 42 height 18
click at [112, 21] on input at bounding box center [172, 19] width 265 height 14
paste input "2508989950"
type input "2508989950"
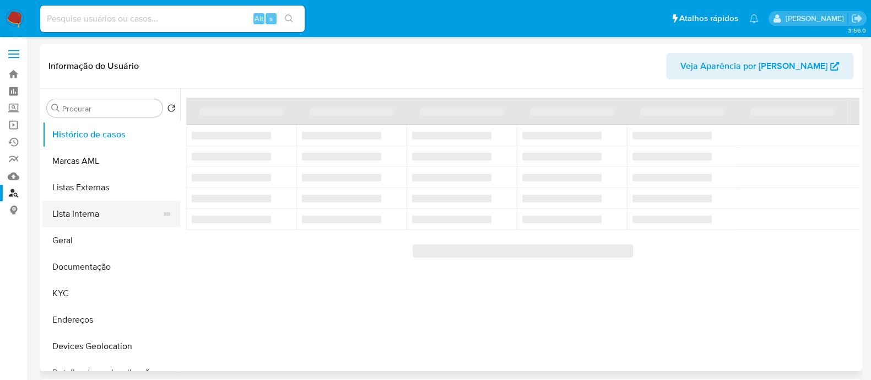
select select "10"
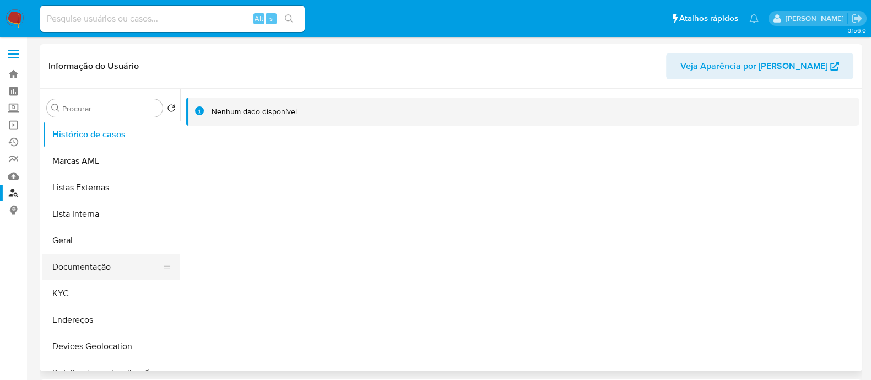
click at [100, 271] on button "Documentação" at bounding box center [106, 267] width 129 height 26
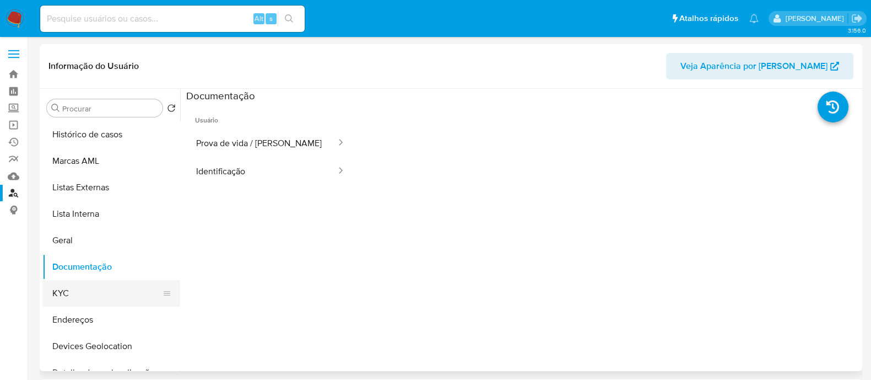
click at [81, 294] on button "KYC" at bounding box center [106, 293] width 129 height 26
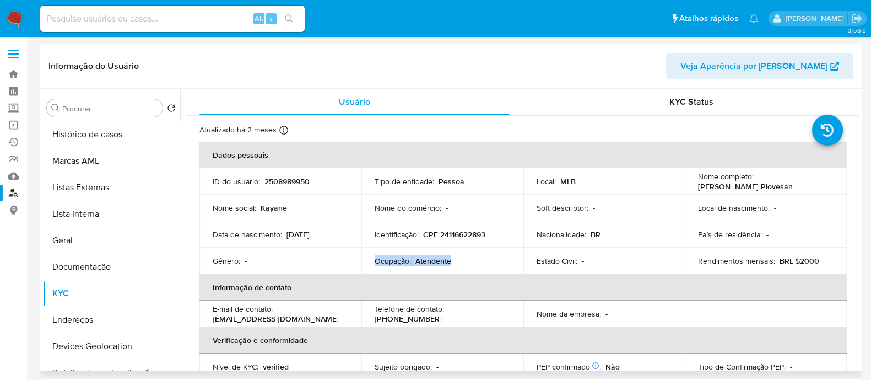
drag, startPoint x: 459, startPoint y: 260, endPoint x: 374, endPoint y: 259, distance: 84.9
click at [375, 259] on div "Ocupação : Atendente" at bounding box center [443, 261] width 136 height 10
copy div "Ocupação : Atendente"
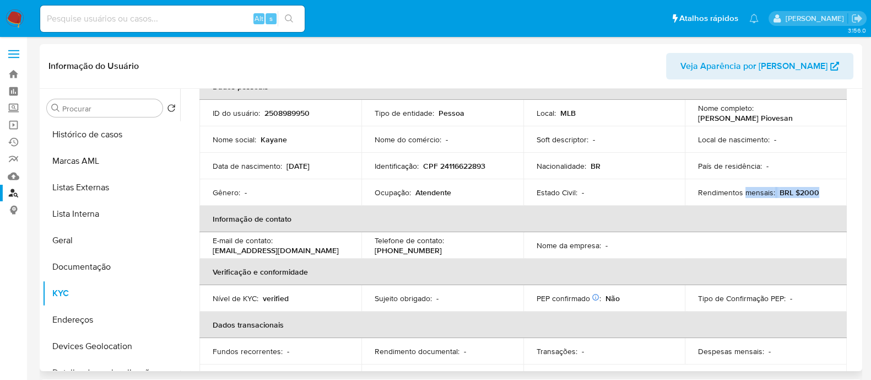
drag, startPoint x: 817, startPoint y: 193, endPoint x: 741, endPoint y: 193, distance: 76.1
click at [741, 193] on div "Rendimentos mensais : BRL $2000" at bounding box center [766, 192] width 136 height 10
copy div "mensais : BRL $2000"
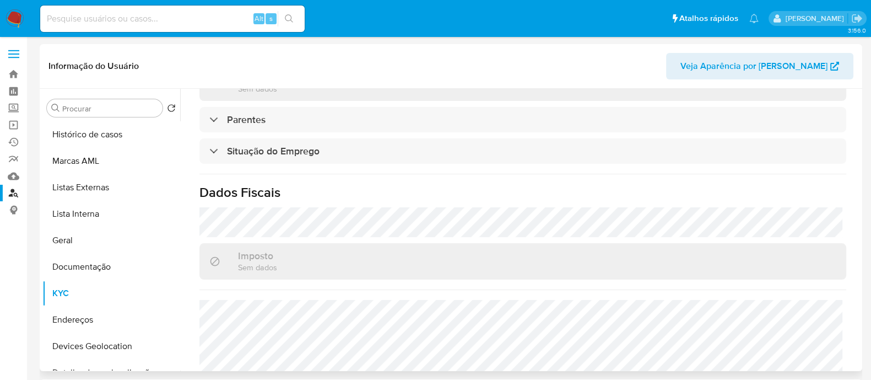
scroll to position [489, 0]
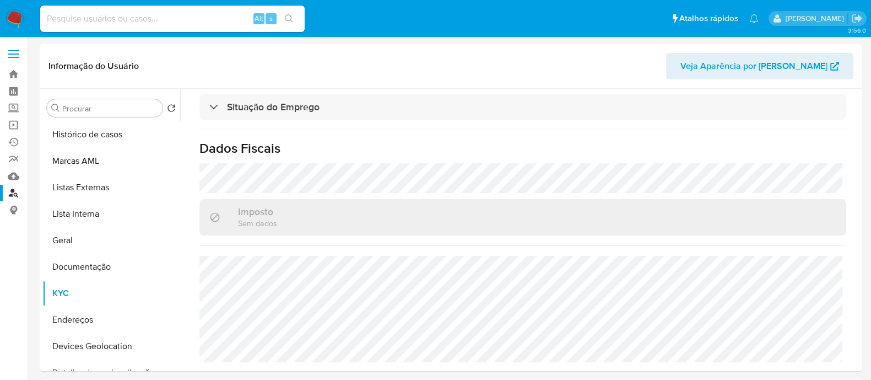
click at [211, 23] on input at bounding box center [172, 19] width 265 height 14
paste input "2484467042"
type input "2484467042"
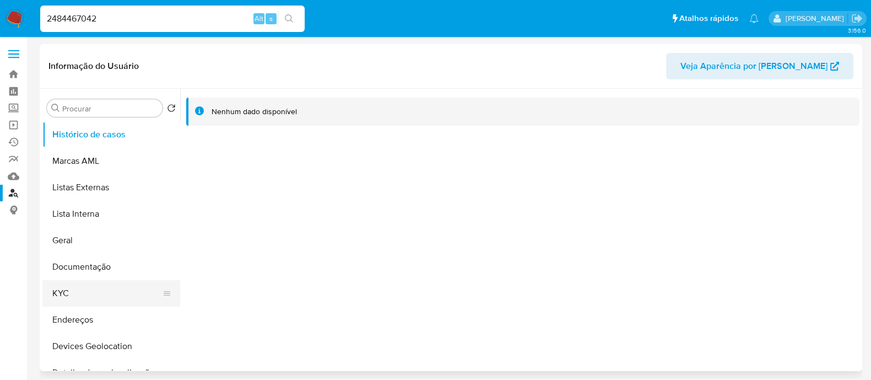
select select "10"
click at [99, 296] on button "KYC" at bounding box center [106, 293] width 129 height 26
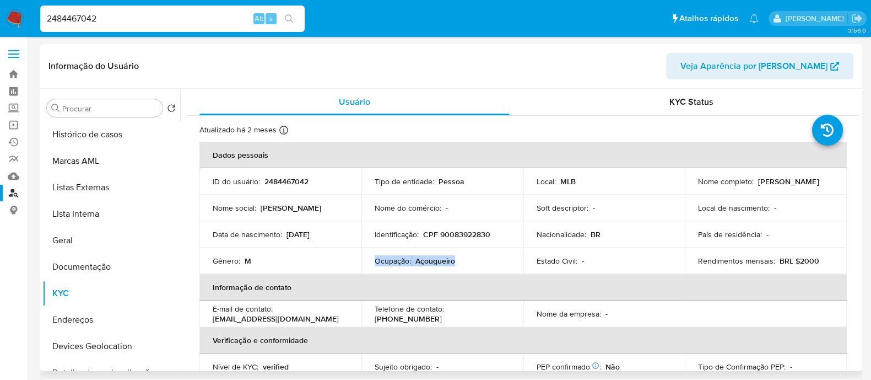
drag, startPoint x: 465, startPoint y: 263, endPoint x: 369, endPoint y: 263, distance: 96.4
click at [369, 263] on td "Ocupação : Açougueiro" at bounding box center [443, 260] width 162 height 26
copy div "Ocupação : Açougueiro"
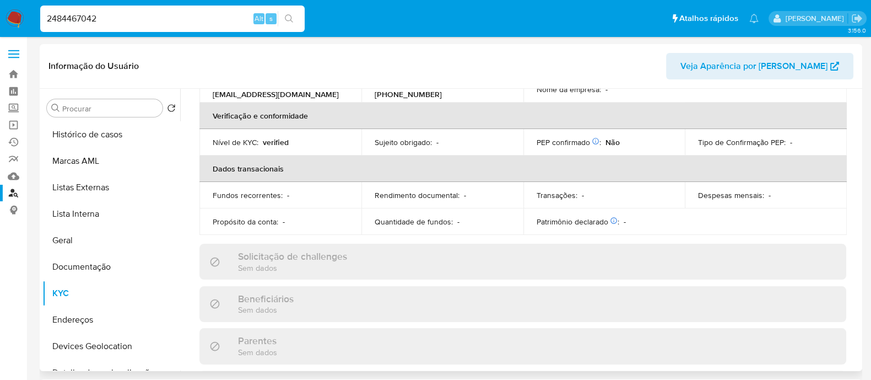
scroll to position [18, 0]
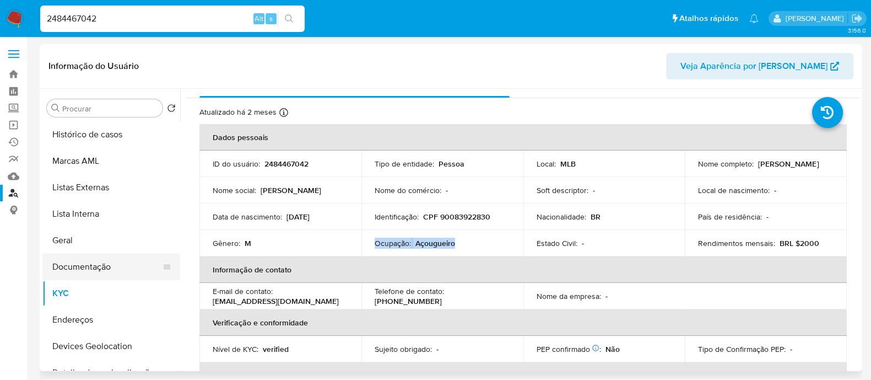
click at [97, 267] on button "Documentação" at bounding box center [106, 267] width 129 height 26
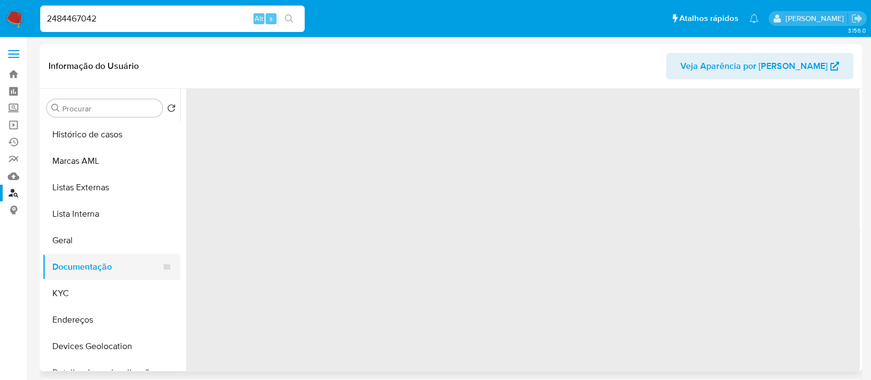
scroll to position [0, 0]
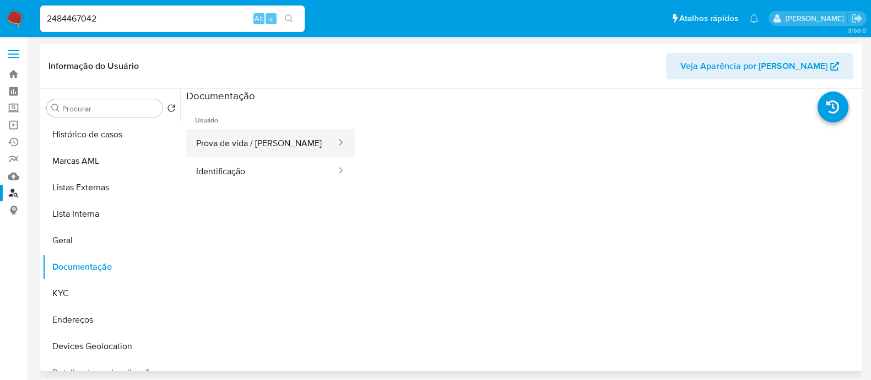
click at [274, 134] on button "Prova de vida / [PERSON_NAME]" at bounding box center [261, 143] width 151 height 28
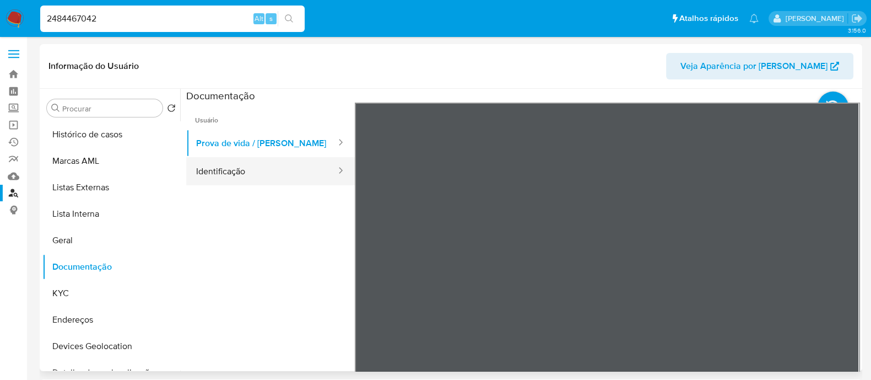
click at [251, 177] on button "Identificação" at bounding box center [261, 171] width 151 height 28
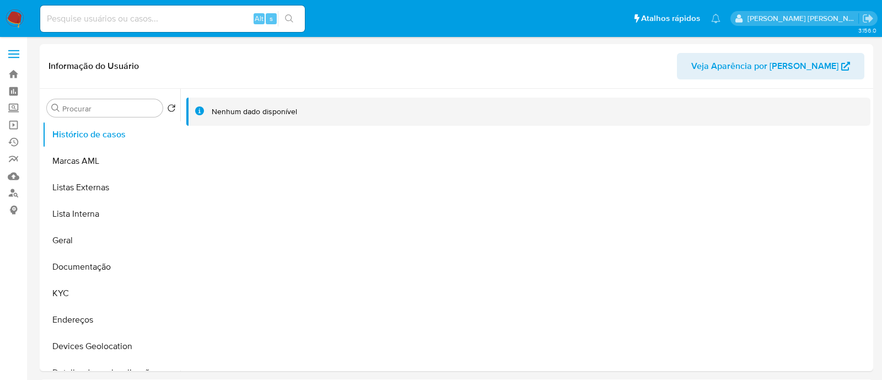
select select "10"
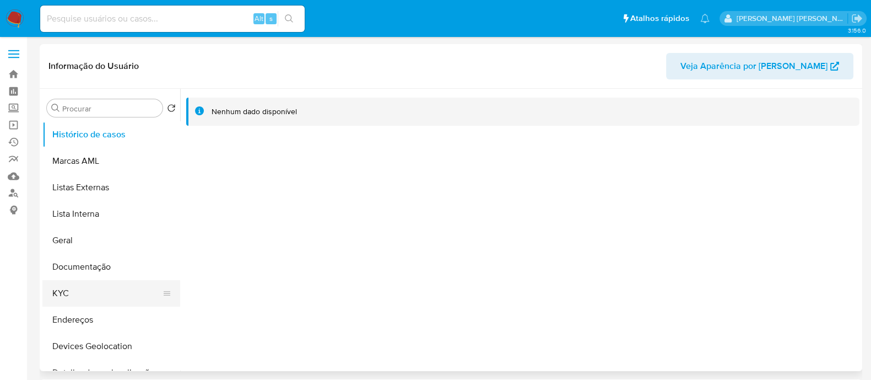
click at [69, 288] on button "KYC" at bounding box center [106, 293] width 129 height 26
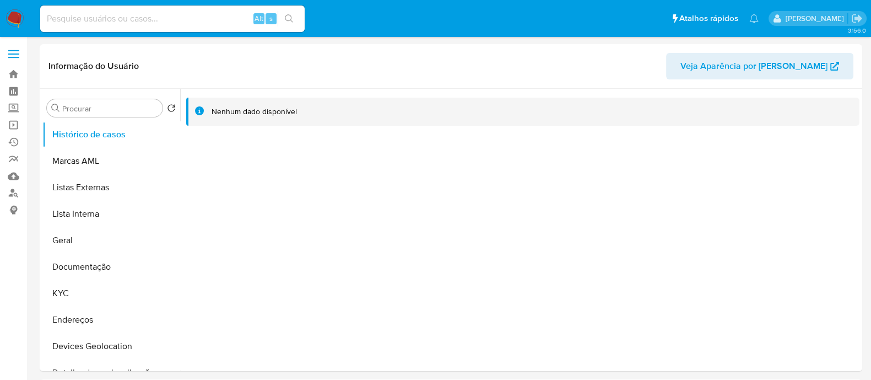
select select "10"
click at [76, 290] on button "KYC" at bounding box center [106, 293] width 129 height 26
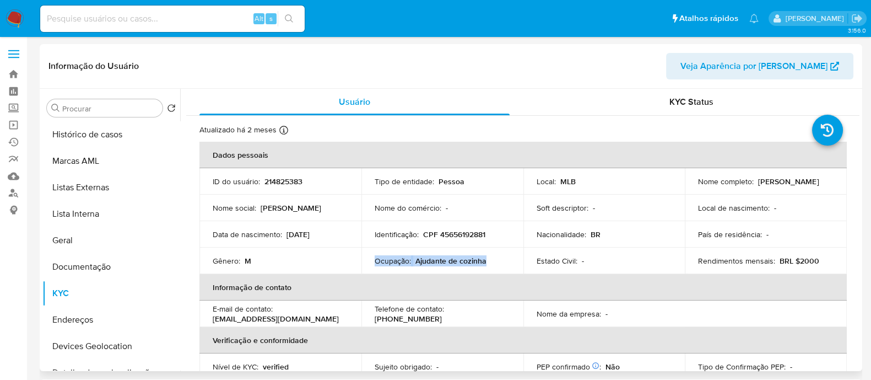
drag, startPoint x: 494, startPoint y: 266, endPoint x: 372, endPoint y: 263, distance: 121.8
click at [372, 263] on td "Ocupação : Ajudante de cozinha" at bounding box center [443, 260] width 162 height 26
copy div "Ocupação : Ajudante de cozinha"
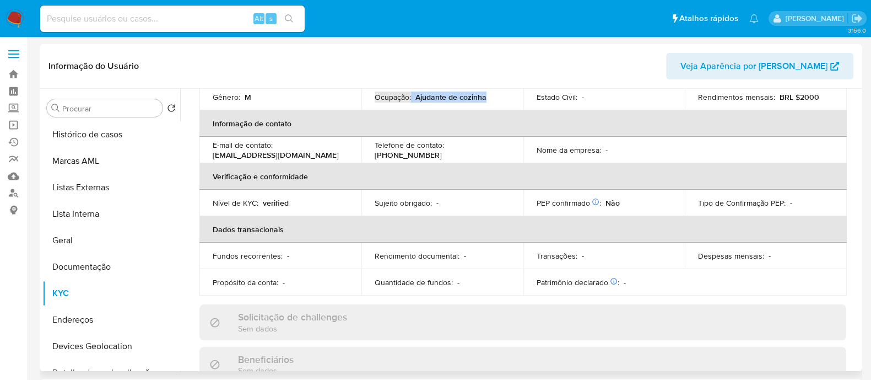
scroll to position [7, 0]
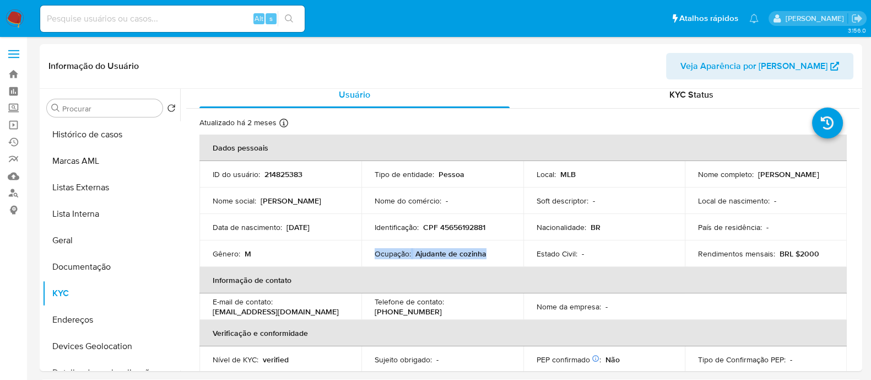
copy div "Ocupação : Ajudante de cozinha"
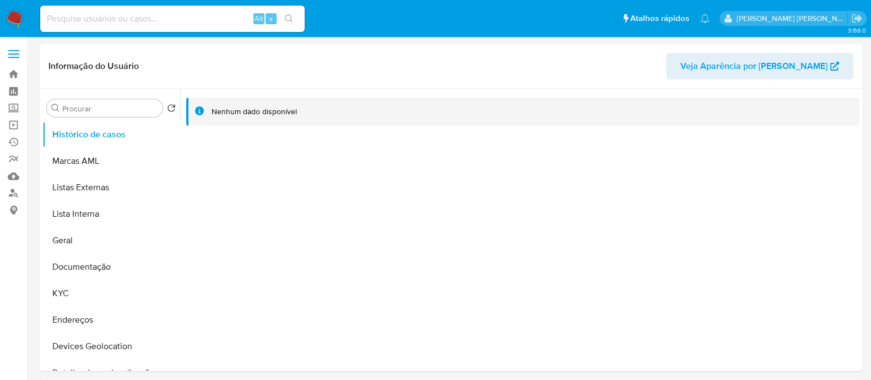
select select "10"
click at [63, 294] on button "KYC" at bounding box center [106, 293] width 129 height 26
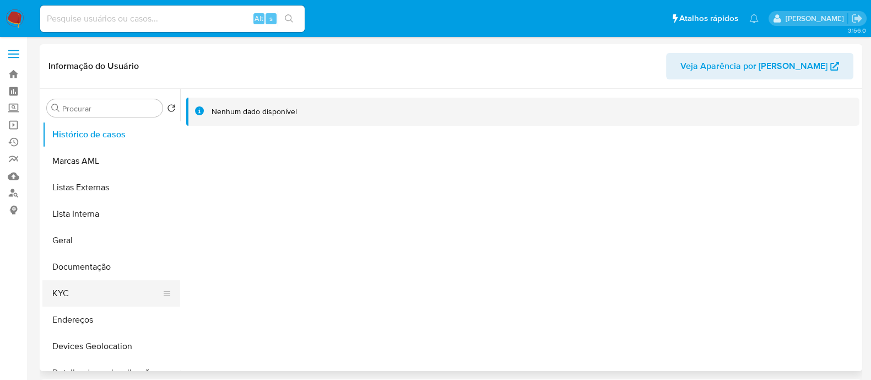
click at [72, 297] on button "KYC" at bounding box center [106, 293] width 129 height 26
select select "10"
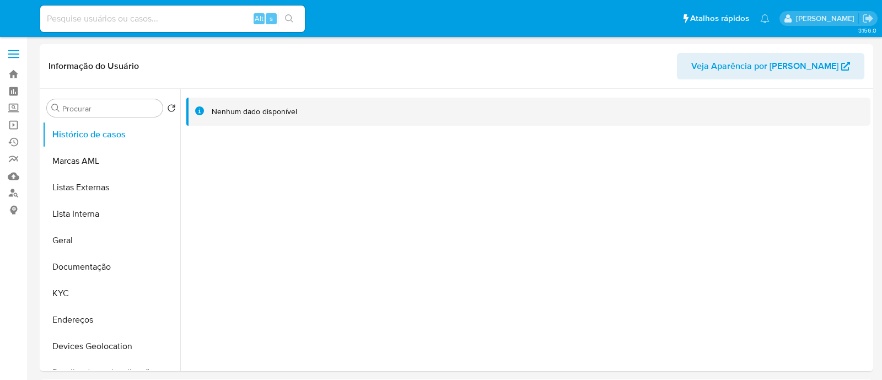
select select "10"
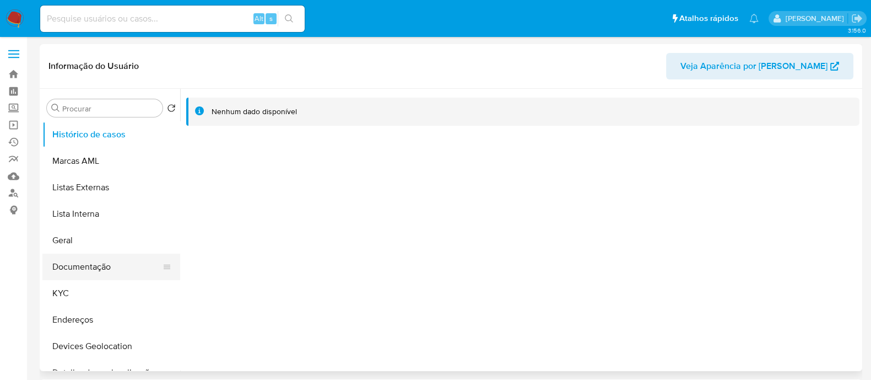
click at [91, 268] on button "Documentação" at bounding box center [106, 267] width 129 height 26
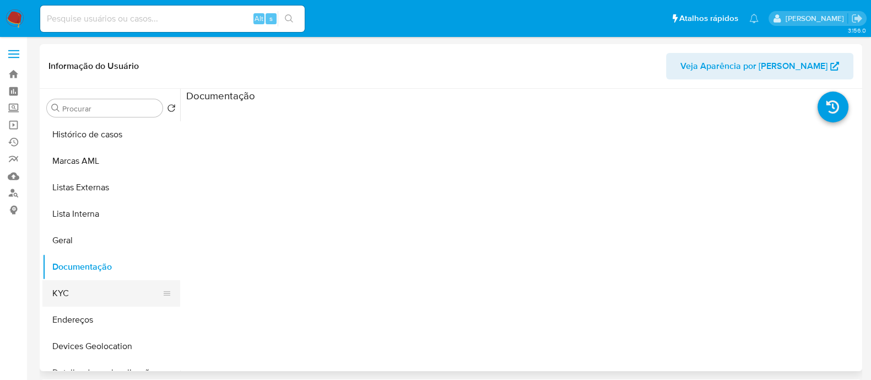
click at [96, 286] on button "KYC" at bounding box center [106, 293] width 129 height 26
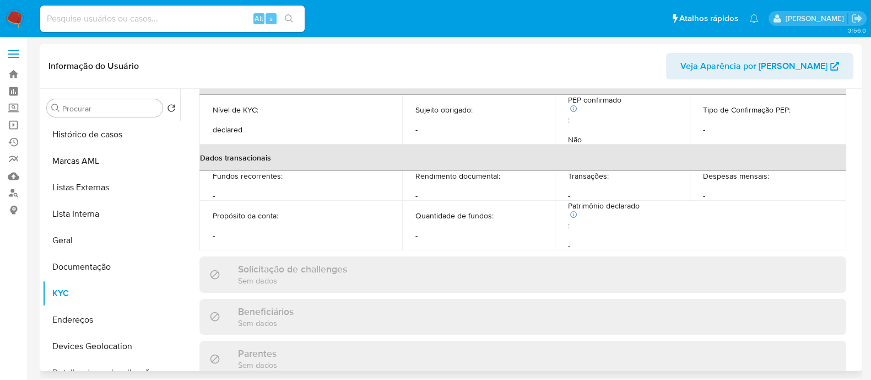
scroll to position [500, 0]
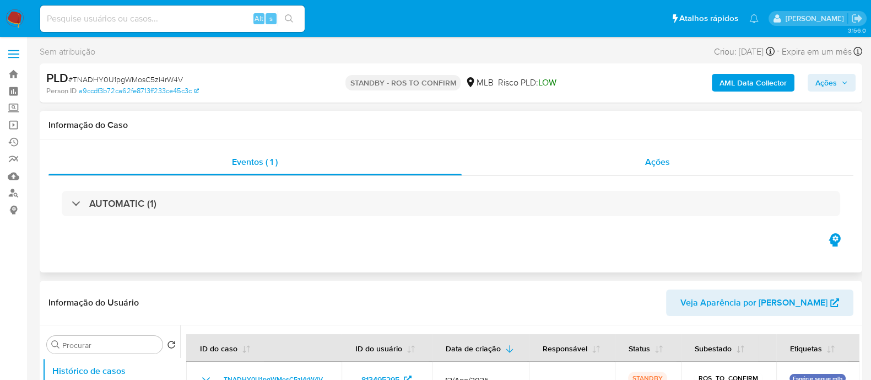
click at [561, 170] on div "Ações" at bounding box center [658, 162] width 392 height 26
select select "10"
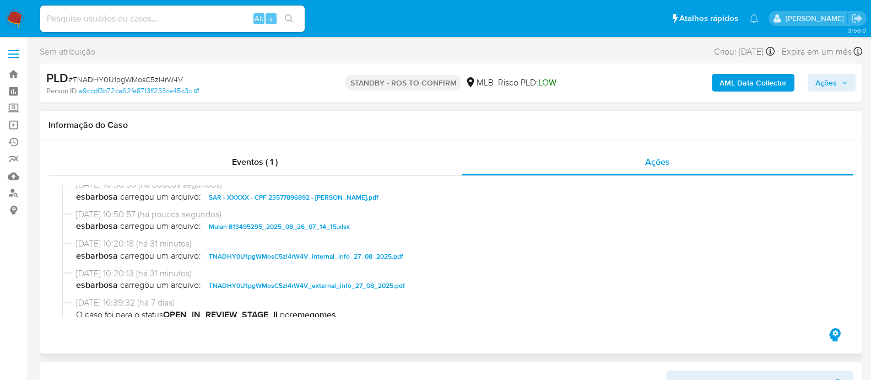
scroll to position [68, 0]
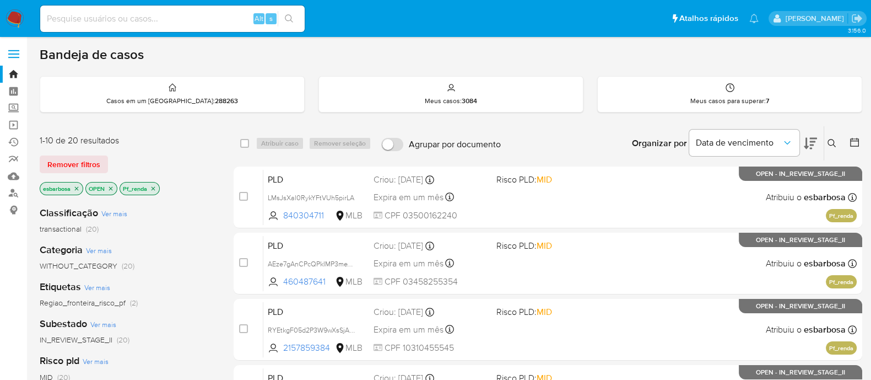
click at [13, 18] on img at bounding box center [15, 18] width 19 height 19
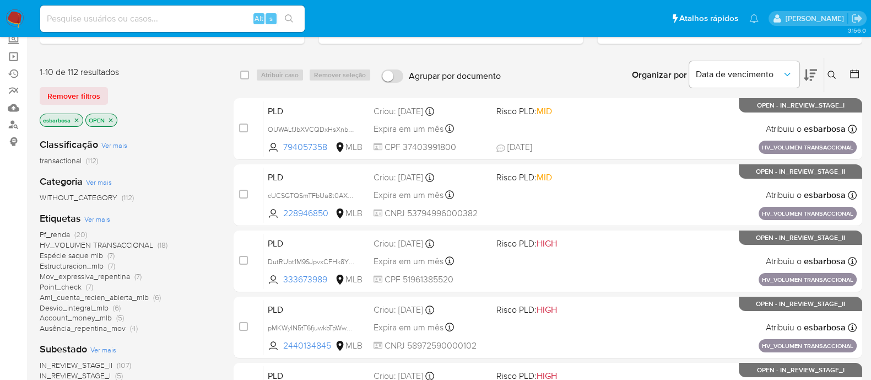
scroll to position [137, 0]
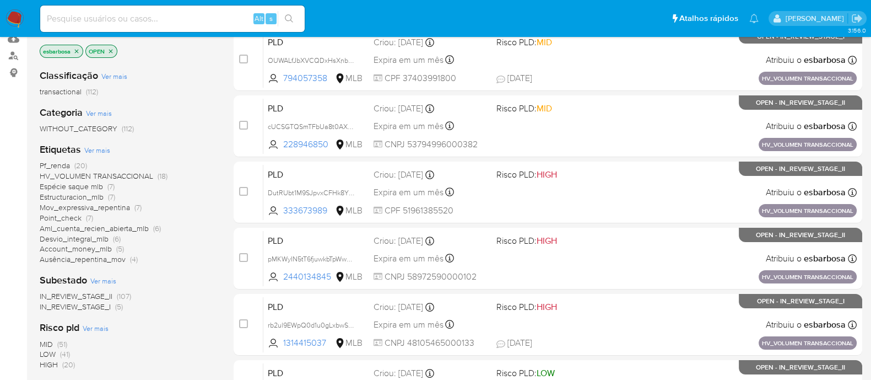
click at [105, 175] on span "HV_VOLUMEN TRANSACCIONAL" at bounding box center [97, 175] width 114 height 11
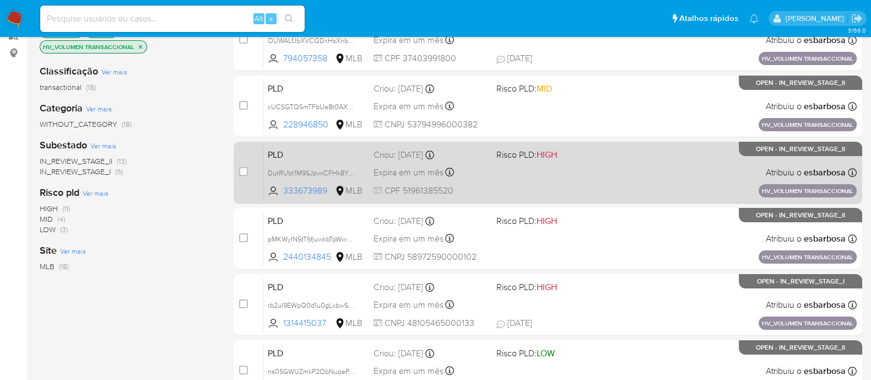
scroll to position [275, 0]
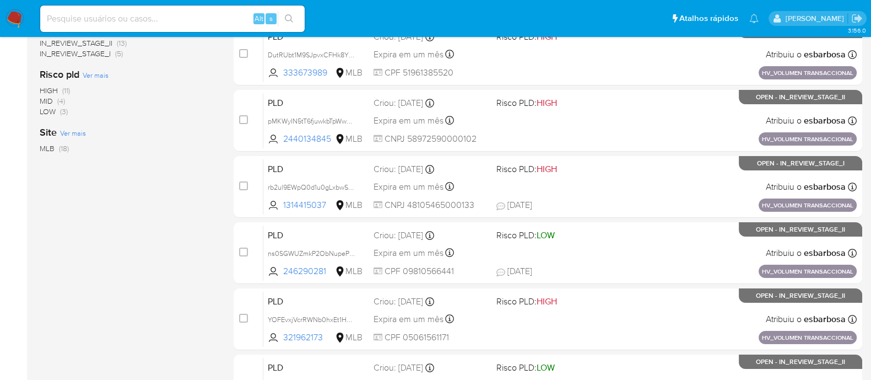
click at [9, 15] on img at bounding box center [15, 18] width 19 height 19
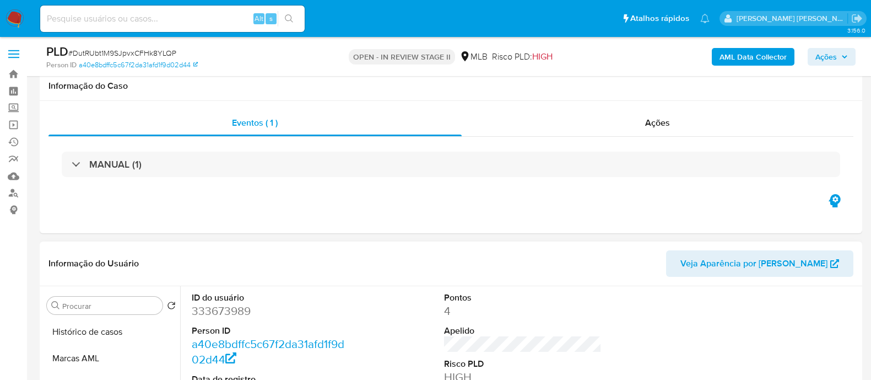
scroll to position [207, 0]
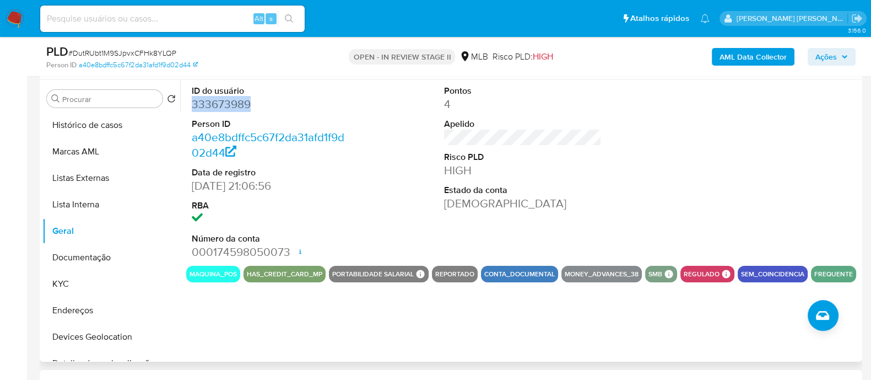
click at [234, 102] on dd "333673989" at bounding box center [271, 103] width 158 height 15
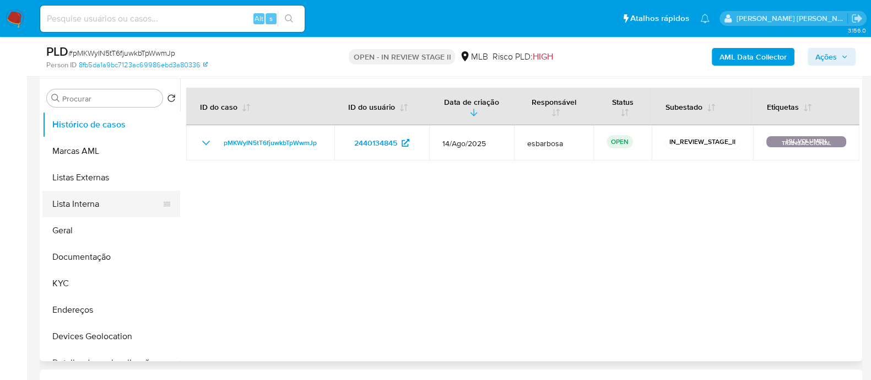
scroll to position [207, 0]
click at [80, 231] on button "Geral" at bounding box center [106, 231] width 129 height 26
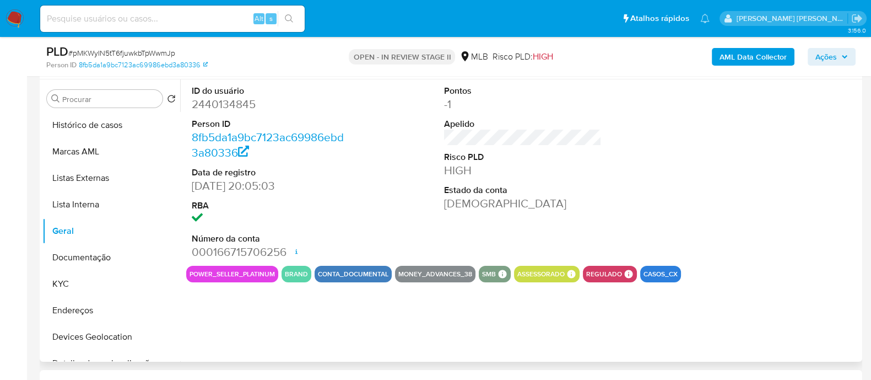
click at [228, 106] on dd "2440134845" at bounding box center [271, 103] width 158 height 15
copy dd "2440134845"
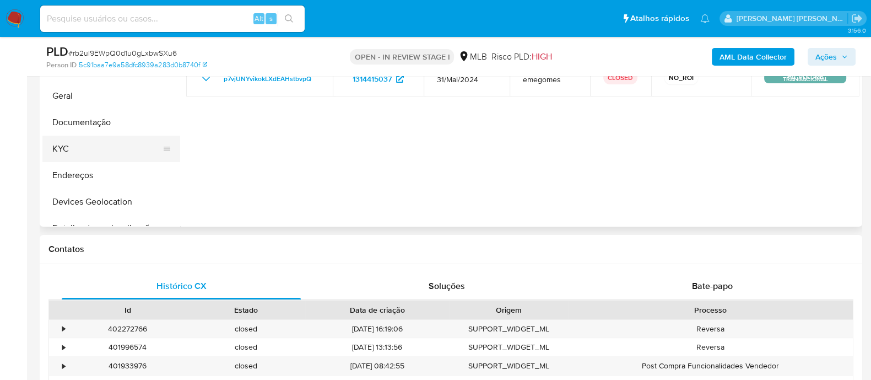
scroll to position [275, 0]
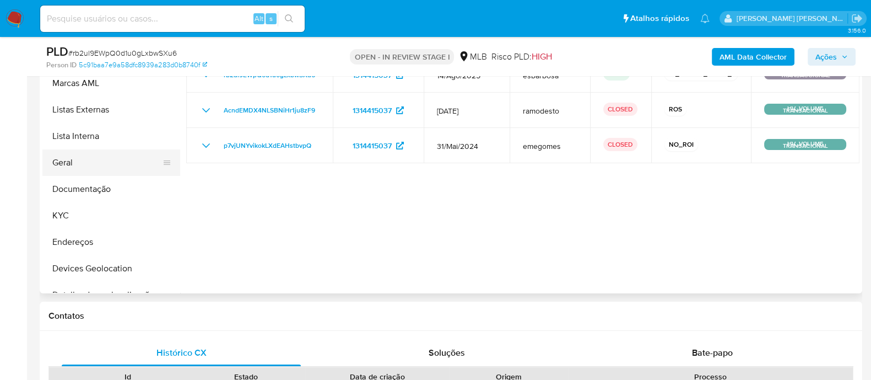
click at [84, 164] on button "Geral" at bounding box center [106, 162] width 129 height 26
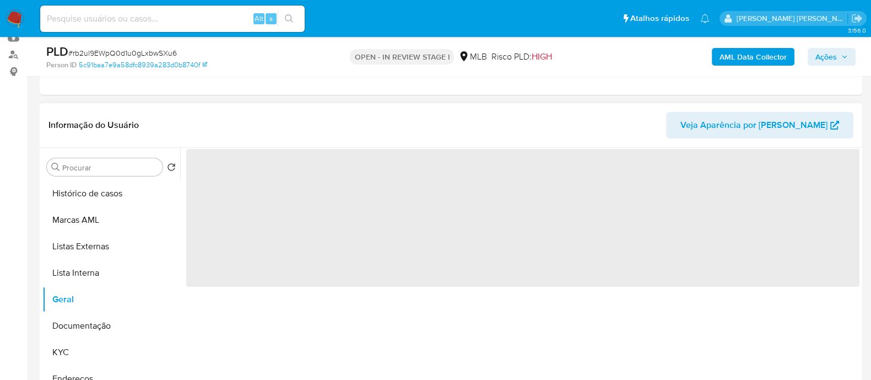
scroll to position [137, 0]
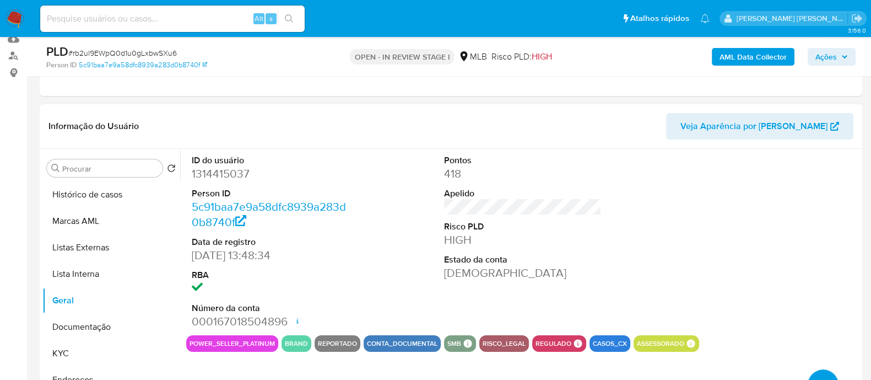
click at [232, 174] on dd "1314415037" at bounding box center [271, 173] width 158 height 15
copy dd "1314415037"
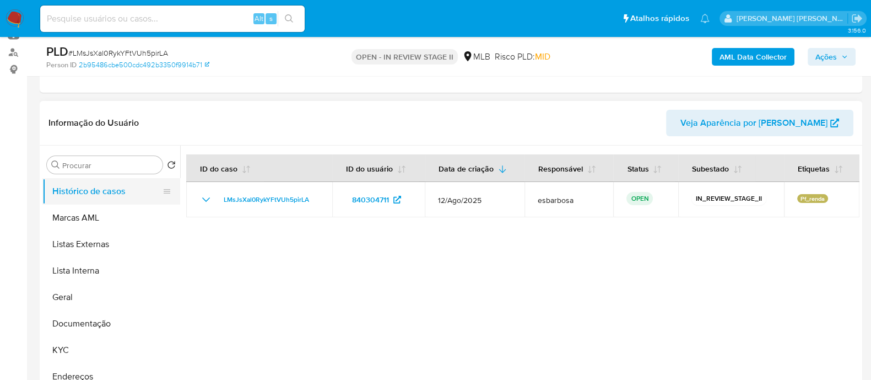
scroll to position [137, 0]
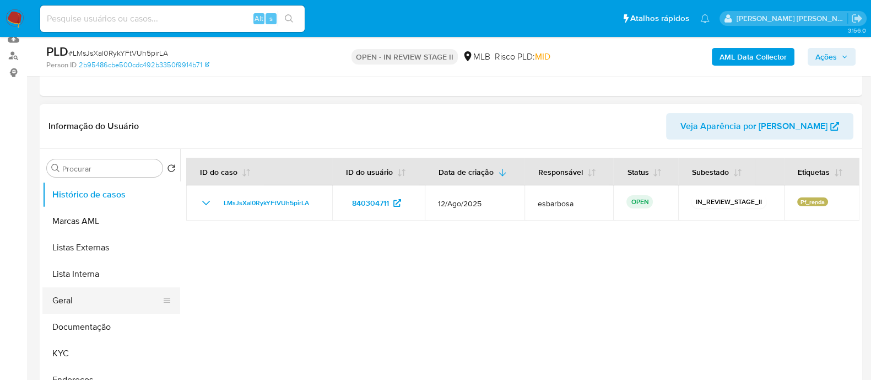
click at [66, 303] on button "Geral" at bounding box center [106, 300] width 129 height 26
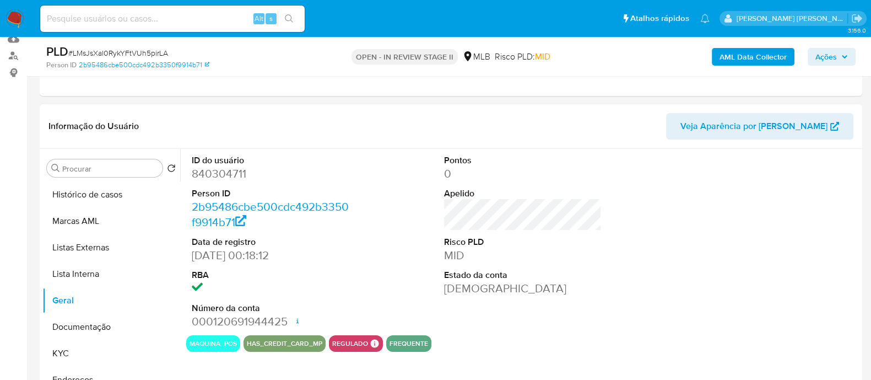
click at [233, 173] on dd "840304711" at bounding box center [271, 173] width 158 height 15
click at [233, 172] on dd "840304711" at bounding box center [271, 173] width 158 height 15
copy dd "840304711"
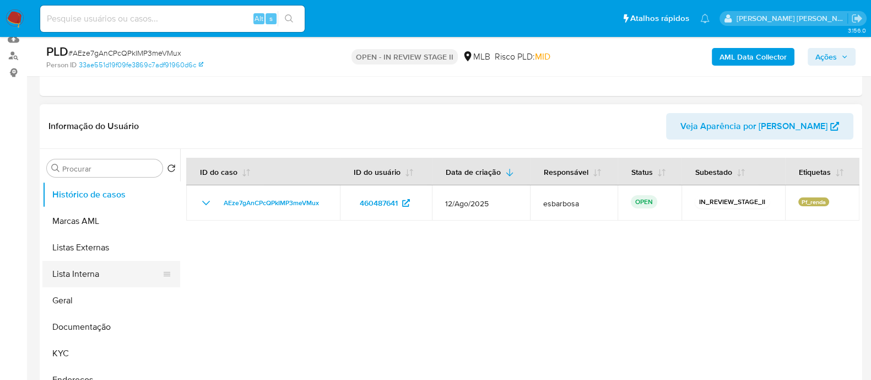
scroll to position [68, 0]
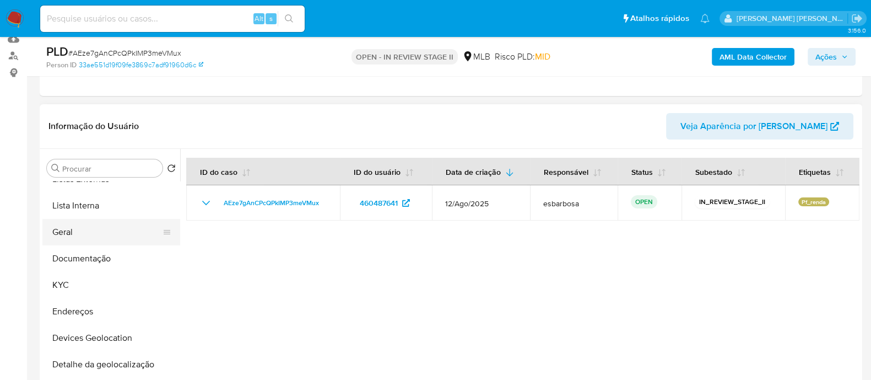
click at [69, 228] on button "Geral" at bounding box center [106, 232] width 129 height 26
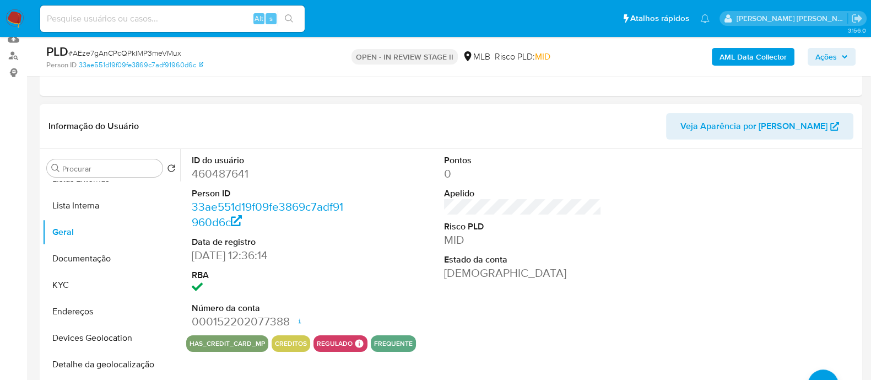
click at [238, 173] on dd "460487641" at bounding box center [271, 173] width 158 height 15
copy dd "460487641"
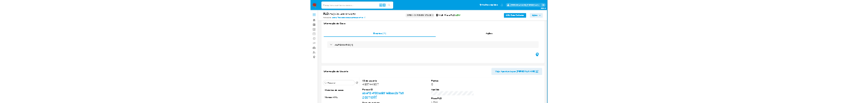
scroll to position [207, 0]
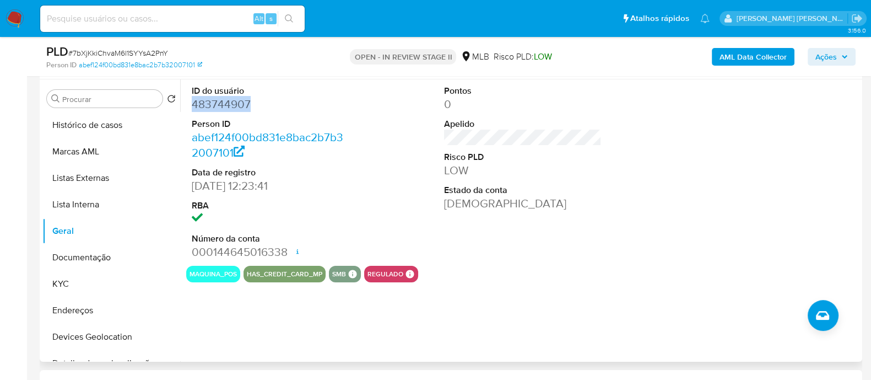
click at [216, 111] on dd "483744907" at bounding box center [271, 103] width 158 height 15
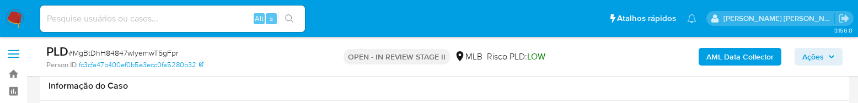
select select "10"
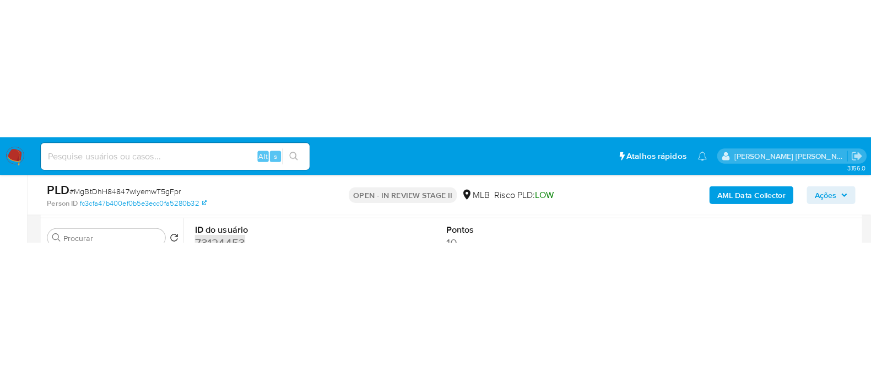
scroll to position [207, 0]
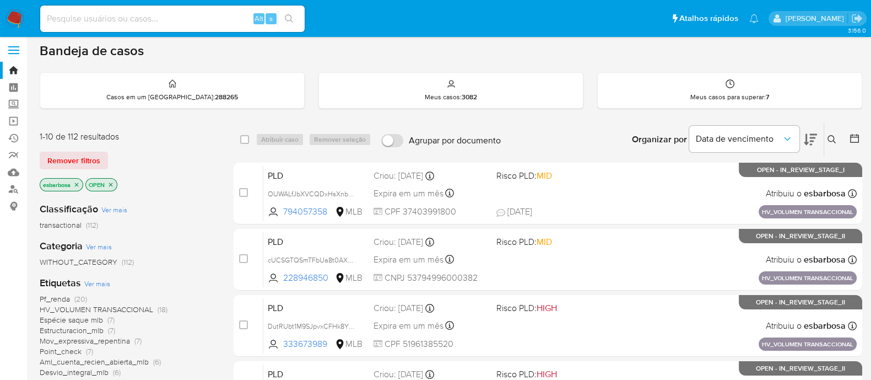
scroll to position [68, 0]
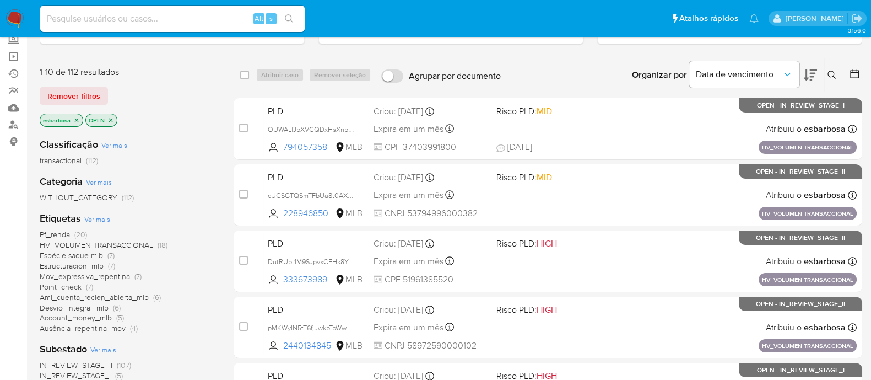
click at [60, 255] on span "Espécie saque mlb" at bounding box center [71, 255] width 63 height 11
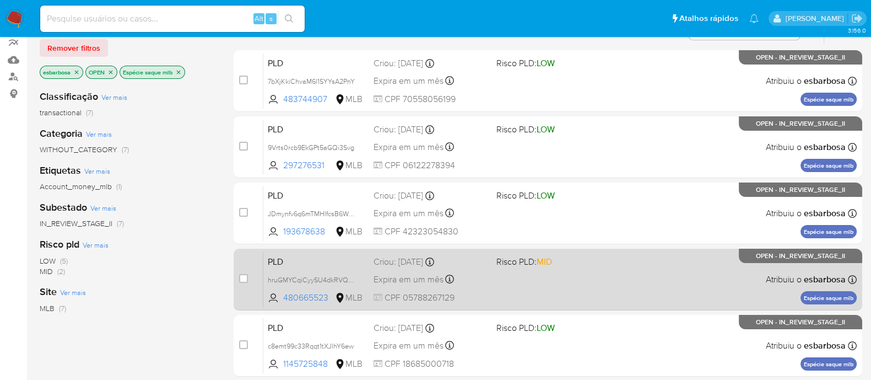
scroll to position [137, 0]
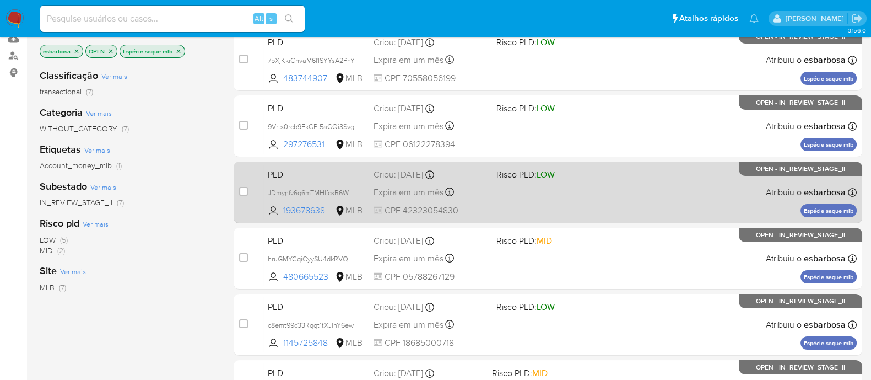
click at [609, 192] on div "PLD JDmynfv6q6mTMHlfcsB6W3m9 193678638 MLB Risco PLD: LOW Criou: 12/08/2025 Cri…" at bounding box center [560, 192] width 594 height 56
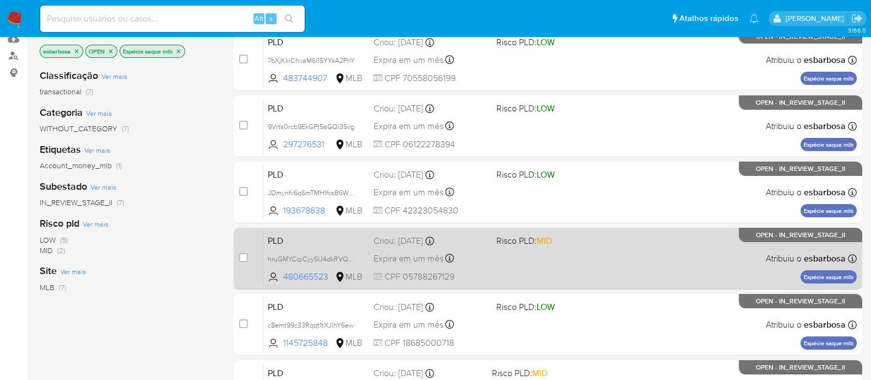
click at [616, 251] on div "PLD hruGMYCqiCyySU4dkRVQ9jUT 480665523 MLB Risco PLD: MID Criou: 12/08/2025 Cri…" at bounding box center [560, 258] width 594 height 56
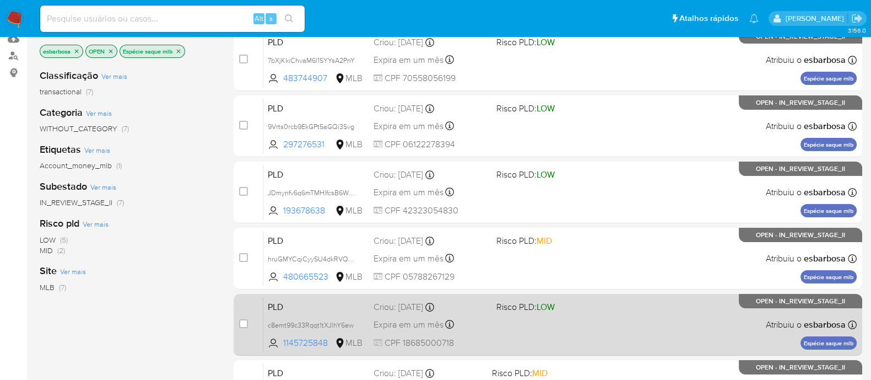
click at [628, 335] on div "PLD c8emt99c33Rqqt1tXJlhY6ew 1145725848 MLB Risco PLD: LOW Criou: 12/08/2025 Cr…" at bounding box center [560, 324] width 594 height 56
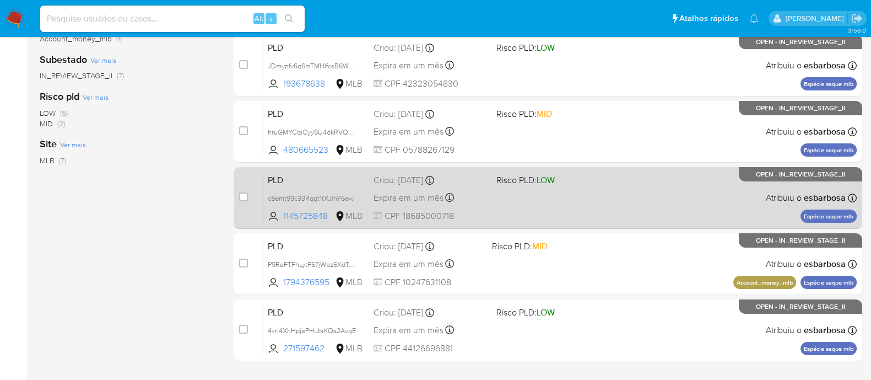
scroll to position [275, 0]
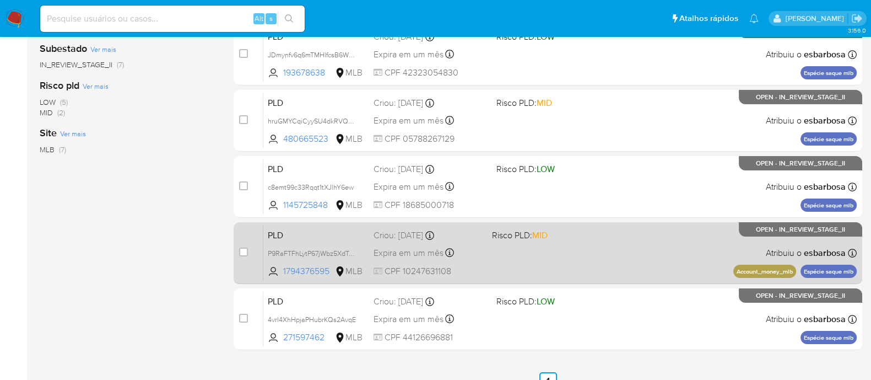
click at [603, 240] on div "PLD P9RaFTFhLytP67jWbz5XdTwv 1794376595 MLB Risco PLD: MID Criou: 12/08/2025 Cr…" at bounding box center [560, 253] width 594 height 56
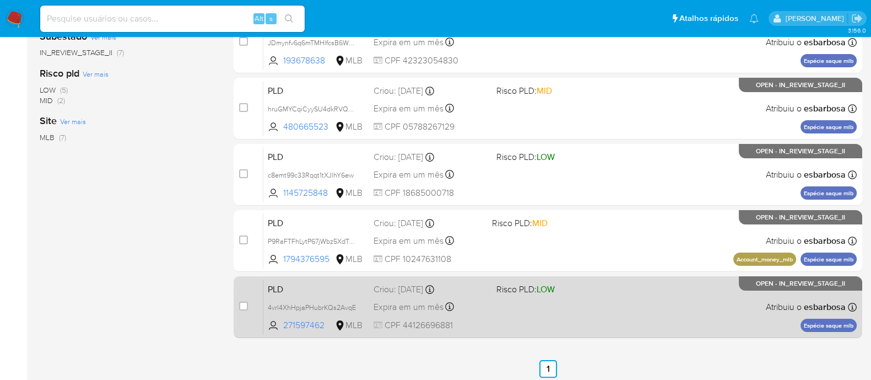
scroll to position [291, 0]
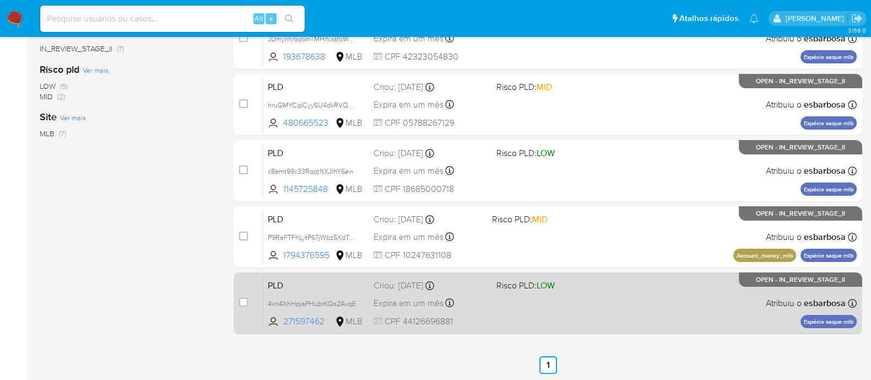
click at [605, 298] on div "PLD 4vrl4XhHpjaPHubrKQs2AvqE 271597462 MLB Risco PLD: LOW Criou: 12/08/2025 Cri…" at bounding box center [560, 303] width 594 height 56
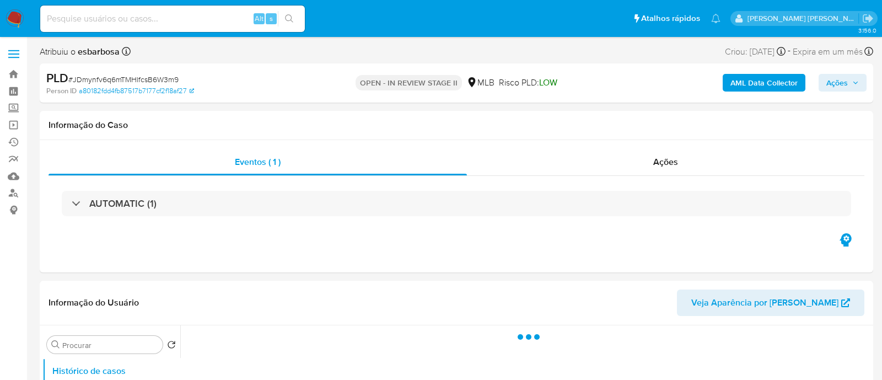
select select "10"
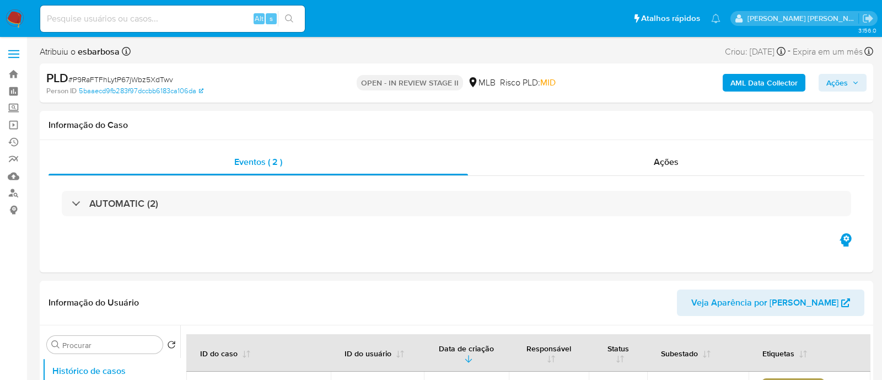
select select "10"
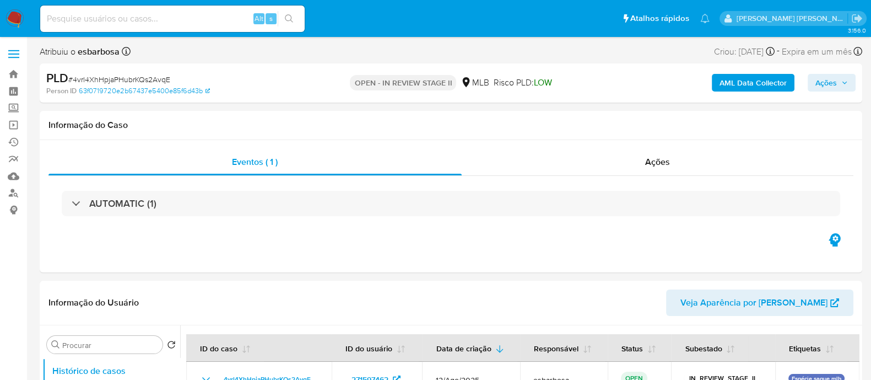
select select "10"
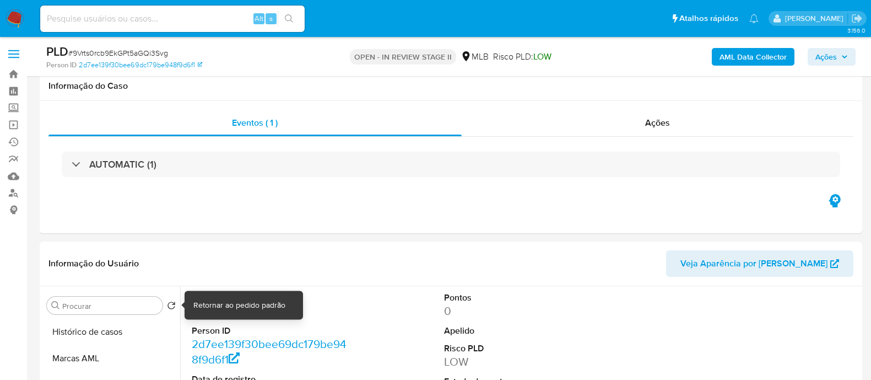
select select "10"
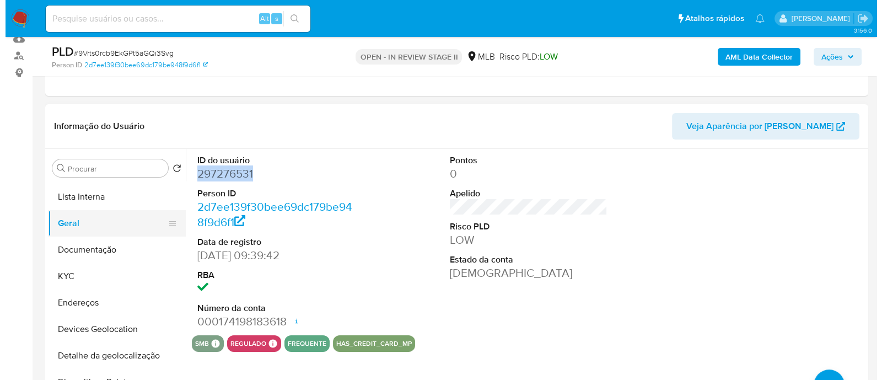
scroll to position [68, 0]
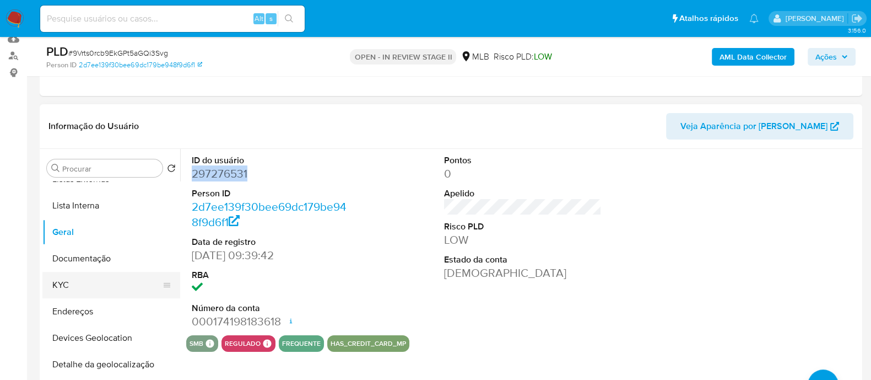
click at [68, 278] on button "KYC" at bounding box center [106, 285] width 129 height 26
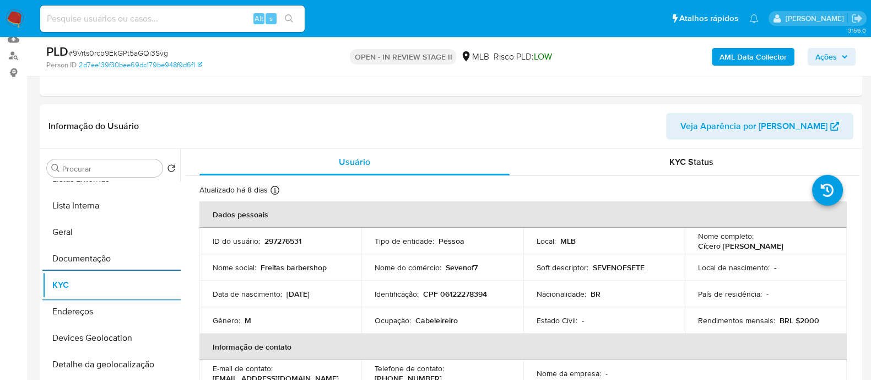
click at [747, 62] on b "AML Data Collector" at bounding box center [753, 57] width 67 height 18
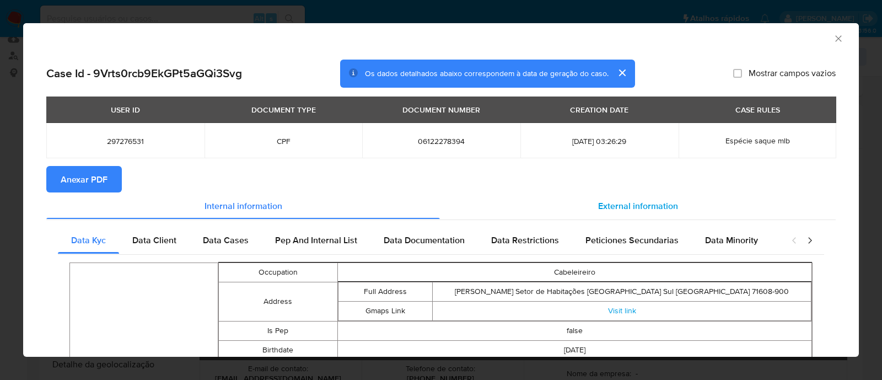
click at [639, 208] on span "External information" at bounding box center [638, 205] width 80 height 13
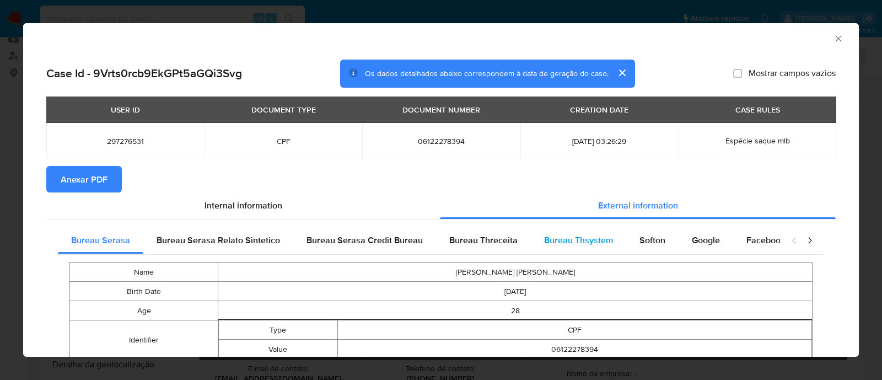
click at [575, 244] on span "Bureau Thsystem" at bounding box center [578, 240] width 69 height 13
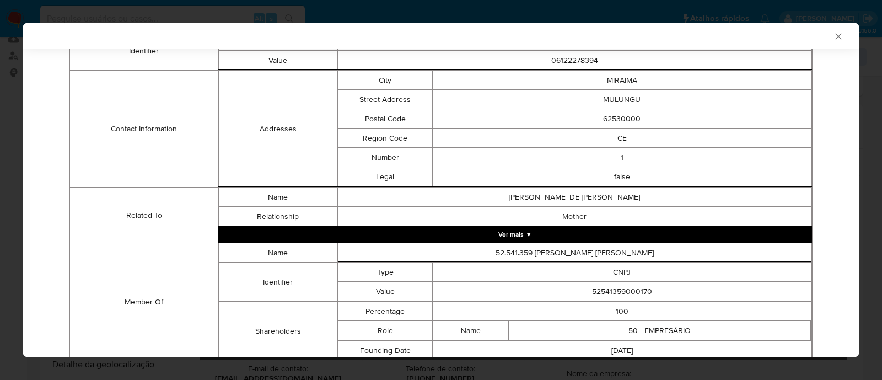
scroll to position [371, 0]
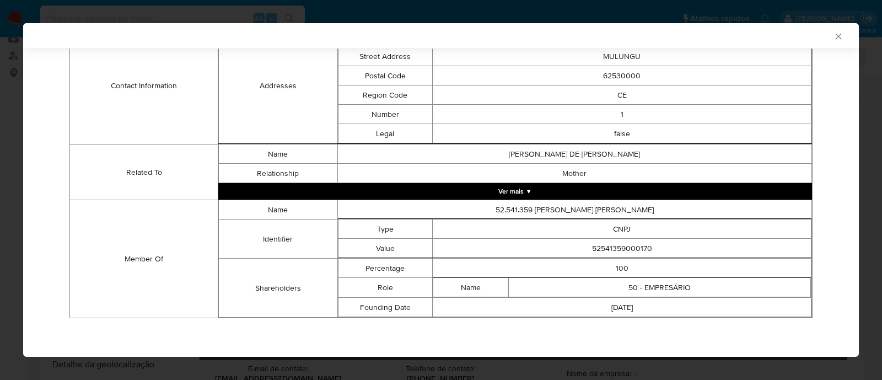
click at [609, 243] on td "52541359000170" at bounding box center [622, 248] width 379 height 19
copy td "52541359000170"
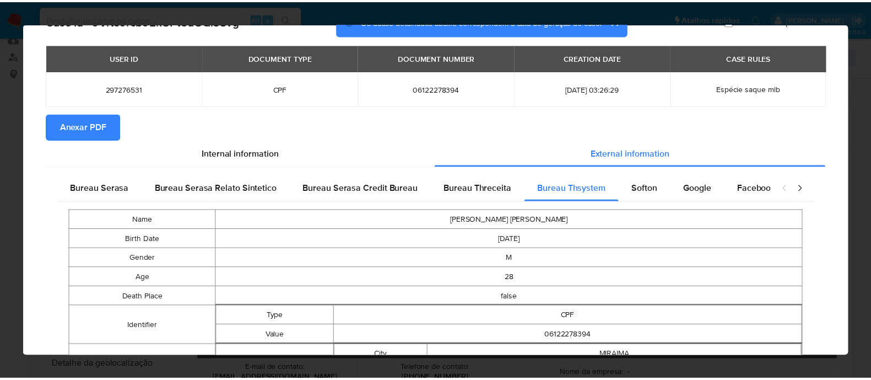
scroll to position [0, 0]
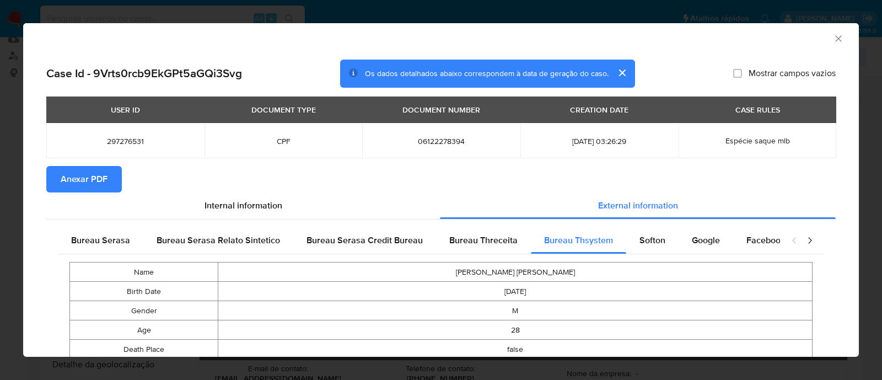
click at [78, 177] on span "Anexar PDF" at bounding box center [84, 179] width 47 height 24
click at [835, 41] on icon "Fechar a janela" at bounding box center [838, 38] width 6 height 6
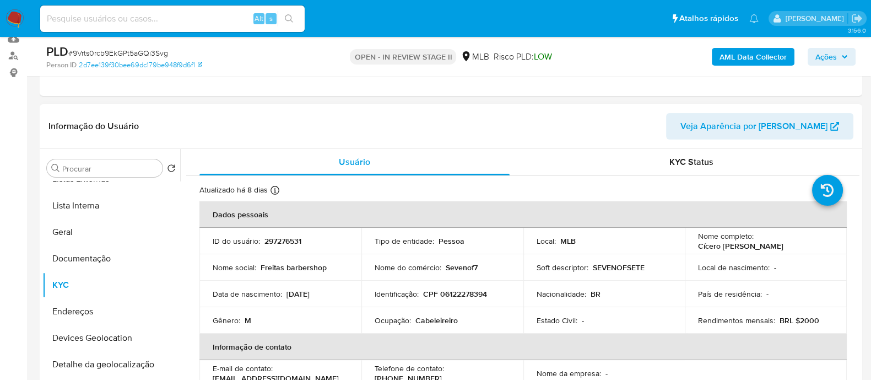
scroll to position [68, 0]
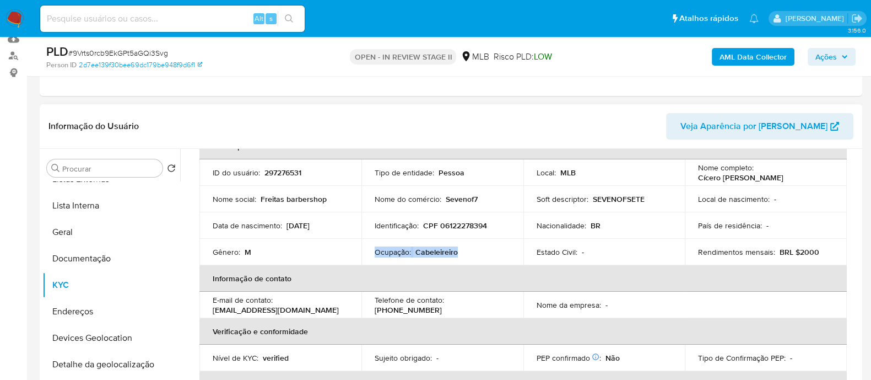
drag, startPoint x: 449, startPoint y: 251, endPoint x: 374, endPoint y: 252, distance: 75.0
click at [375, 252] on div "Ocupação : Cabeleireiro" at bounding box center [443, 252] width 136 height 10
copy div "Ocupação : Cabeleireiro"
drag, startPoint x: 822, startPoint y: 55, endPoint x: 814, endPoint y: 55, distance: 7.7
click at [814, 55] on button "Ações" at bounding box center [832, 57] width 48 height 18
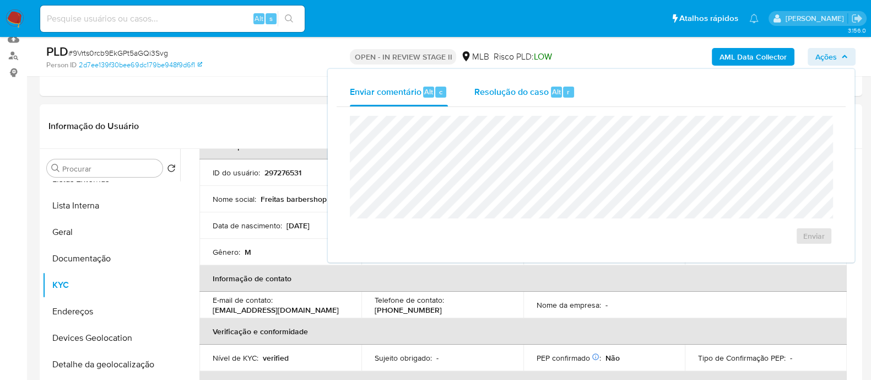
click at [505, 97] on span "Resolução do caso" at bounding box center [512, 91] width 74 height 13
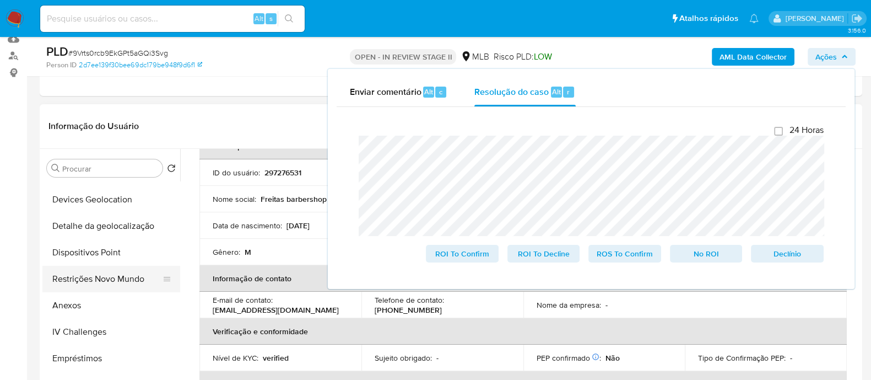
scroll to position [206, 0]
click at [73, 279] on button "Restrições Novo Mundo" at bounding box center [106, 279] width 129 height 26
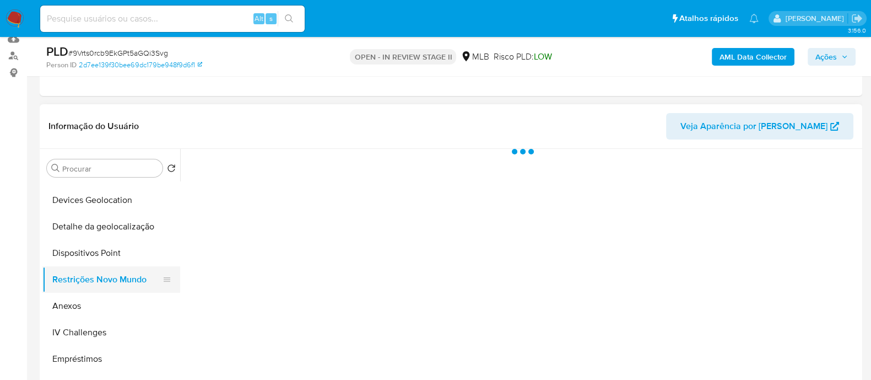
scroll to position [0, 0]
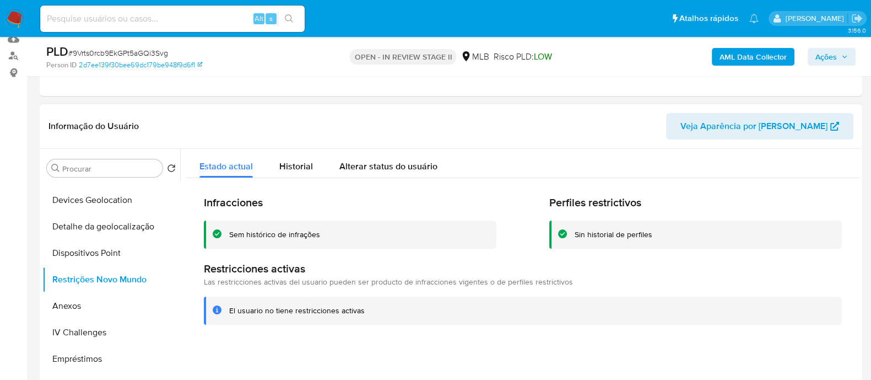
click at [260, 237] on div "Sem histórico de infrações" at bounding box center [274, 234] width 91 height 10
click at [457, 134] on header "Informação do Usuário Veja Aparência por Pessoa" at bounding box center [450, 126] width 805 height 26
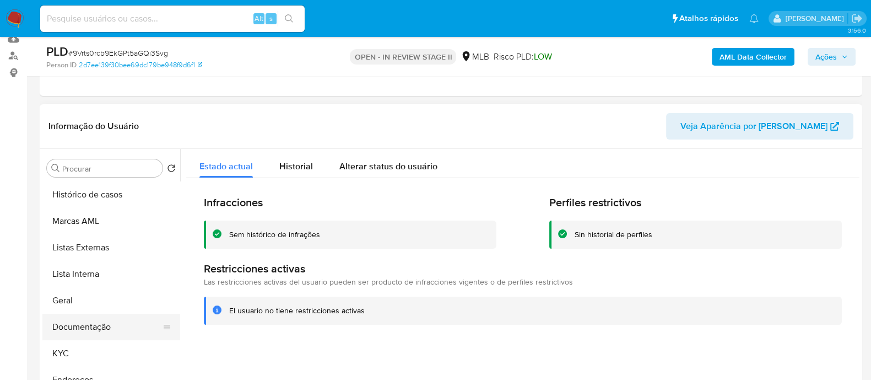
click at [102, 332] on button "Documentação" at bounding box center [106, 327] width 129 height 26
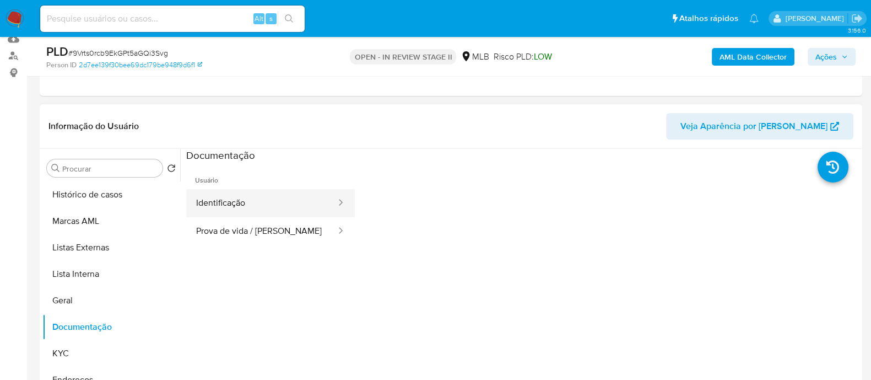
click at [249, 204] on button "Identificação" at bounding box center [261, 203] width 151 height 28
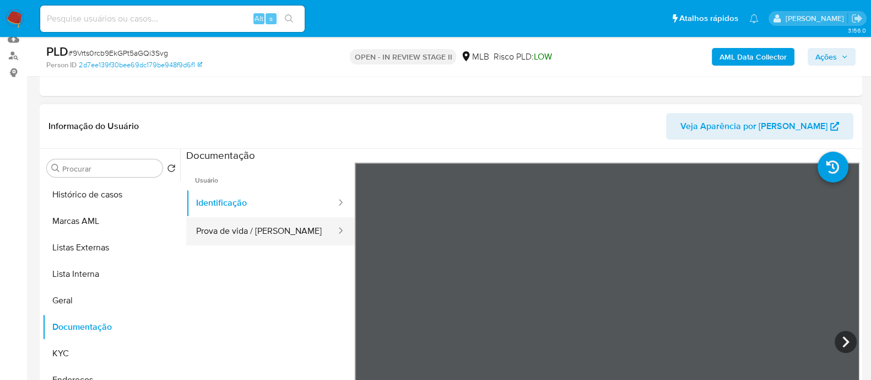
click at [276, 223] on button "Prova de vida / [PERSON_NAME]" at bounding box center [261, 231] width 151 height 28
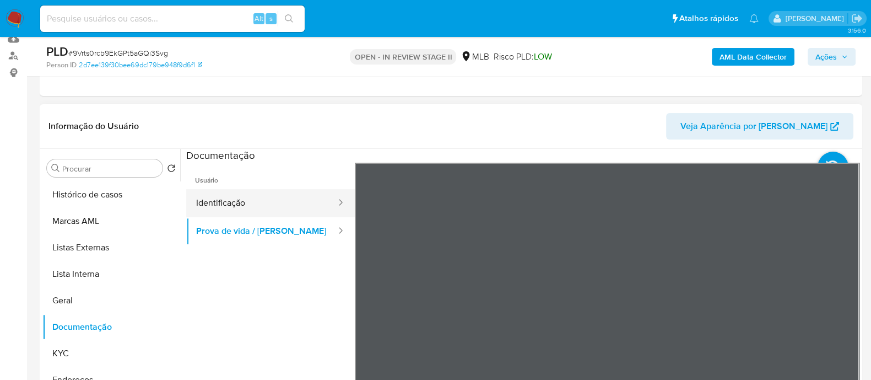
click at [251, 206] on button "Identificação" at bounding box center [261, 203] width 151 height 28
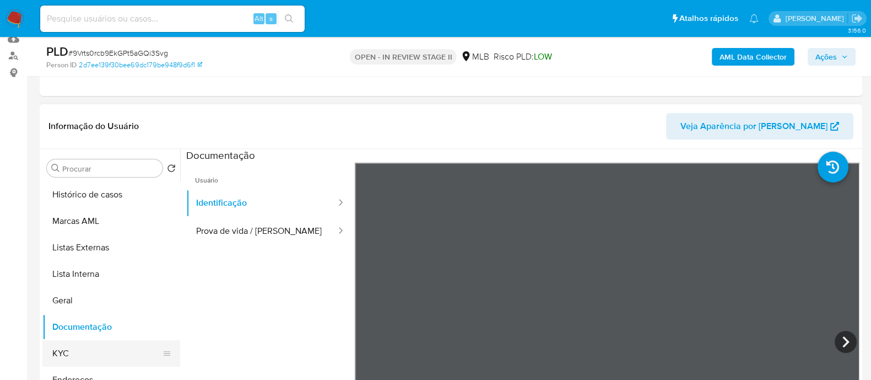
click at [70, 354] on button "KYC" at bounding box center [106, 353] width 129 height 26
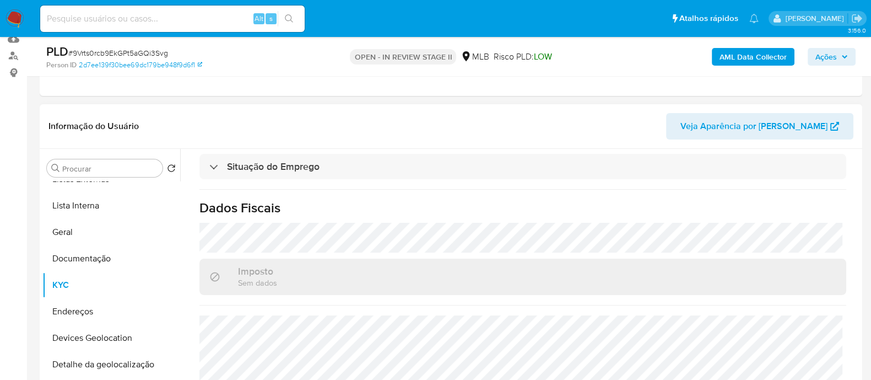
scroll to position [207, 0]
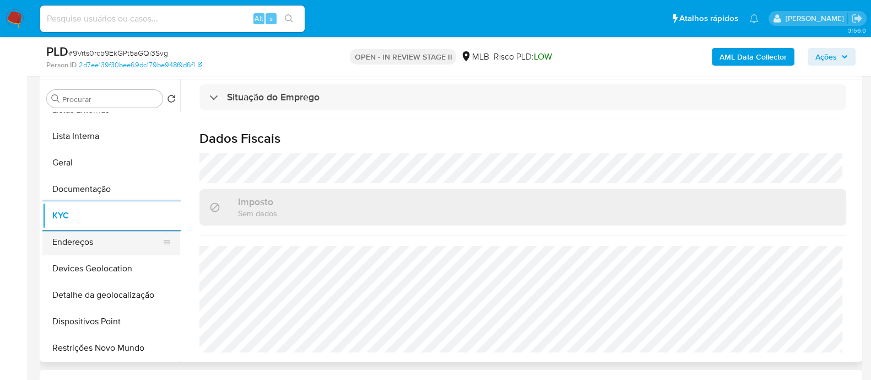
click at [105, 238] on button "Endereços" at bounding box center [106, 242] width 129 height 26
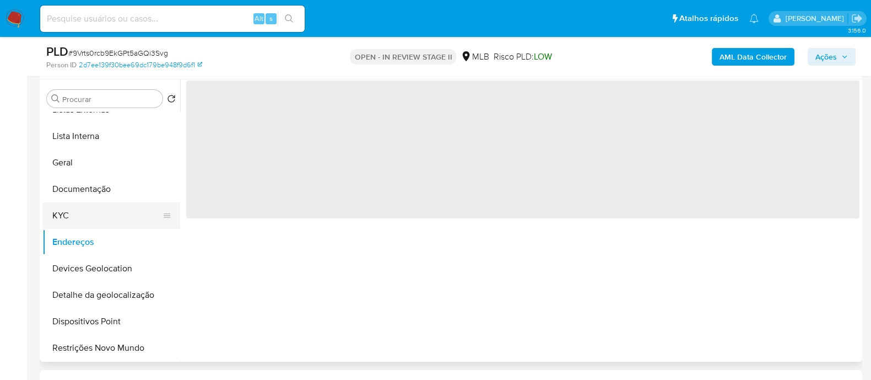
scroll to position [0, 0]
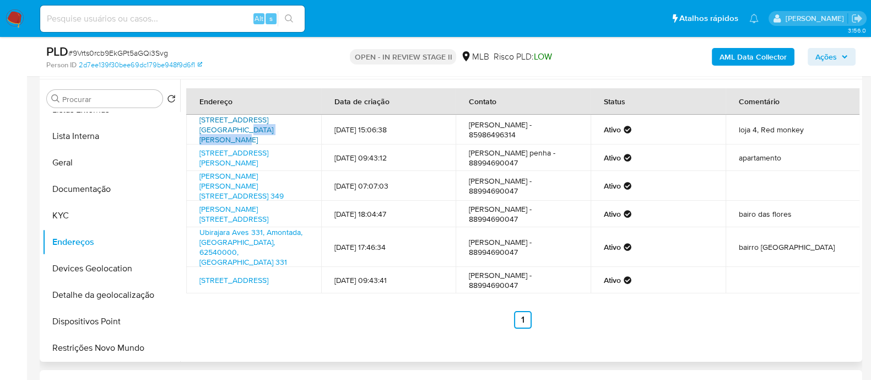
drag, startPoint x: 196, startPoint y: 133, endPoint x: 254, endPoint y: 133, distance: 57.9
click at [254, 133] on td "Rua Professor Nogueira 147, Fortaleza, Ceará, 60450520, Brasil 147" at bounding box center [253, 130] width 135 height 30
copy link "Fortaleza, Ceará"
click at [111, 320] on button "Dispositivos Point" at bounding box center [106, 321] width 129 height 26
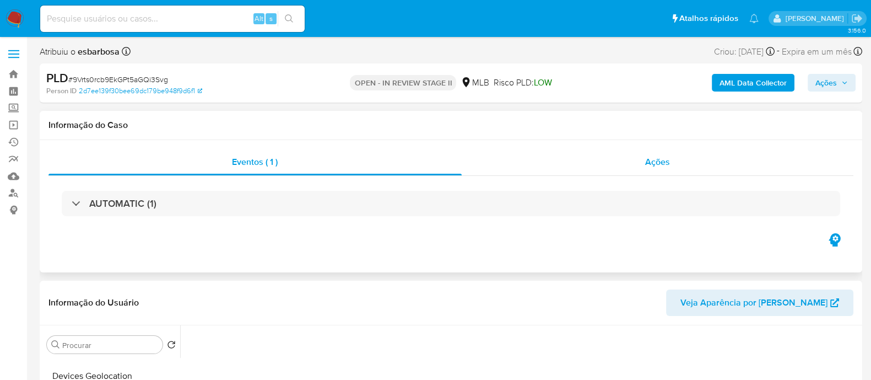
click at [531, 161] on div "Ações" at bounding box center [658, 162] width 392 height 26
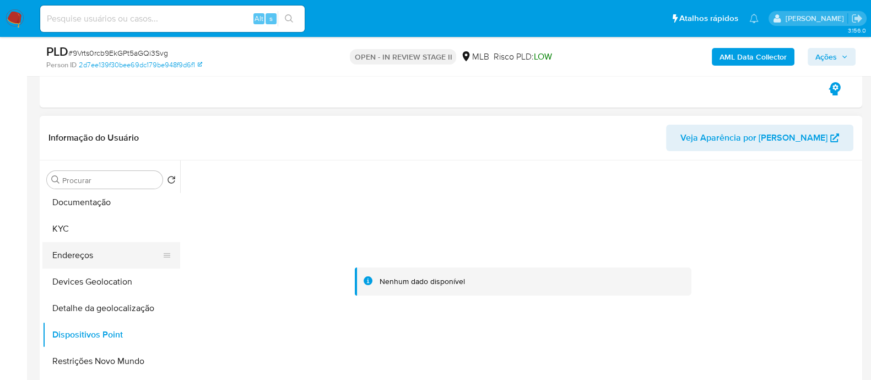
scroll to position [68, 0]
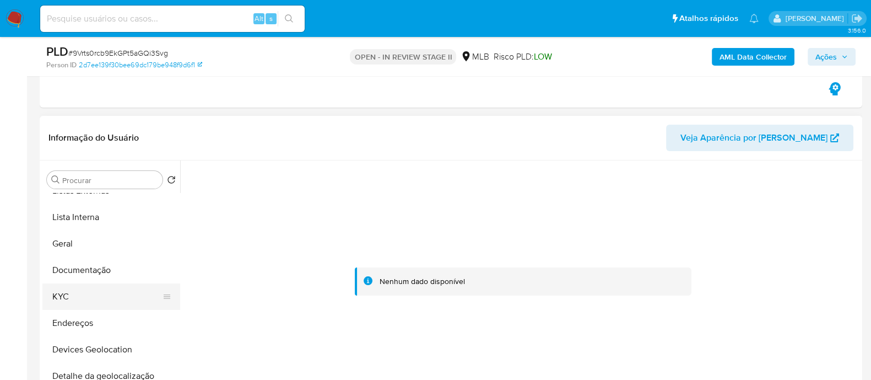
click at [78, 290] on button "KYC" at bounding box center [106, 296] width 129 height 26
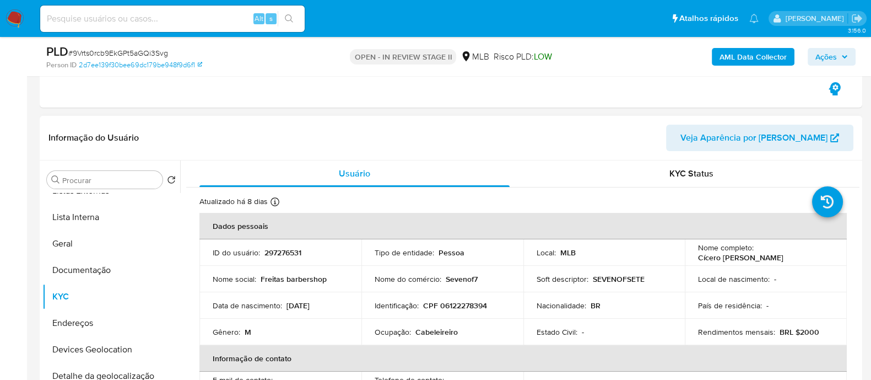
click at [471, 304] on p "CPF 06122278394" at bounding box center [455, 305] width 64 height 10
copy p "06122278394"
click at [148, 55] on span "# 9Vrts0rcb9EkGPt5aGQi3Svg" at bounding box center [118, 52] width 100 height 11
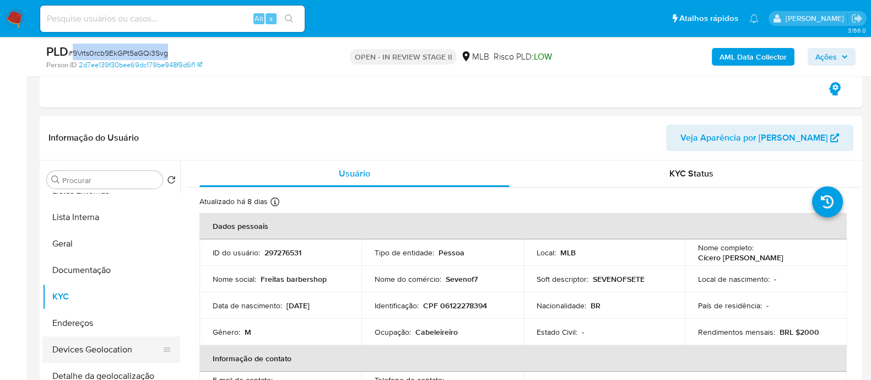
scroll to position [207, 0]
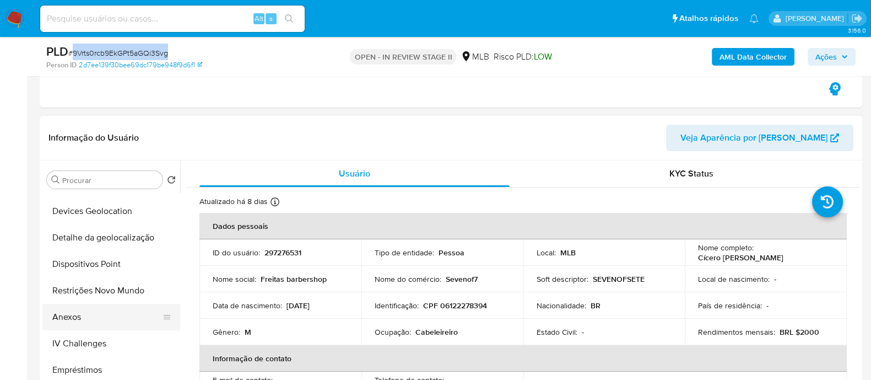
click at [74, 312] on button "Anexos" at bounding box center [106, 317] width 129 height 26
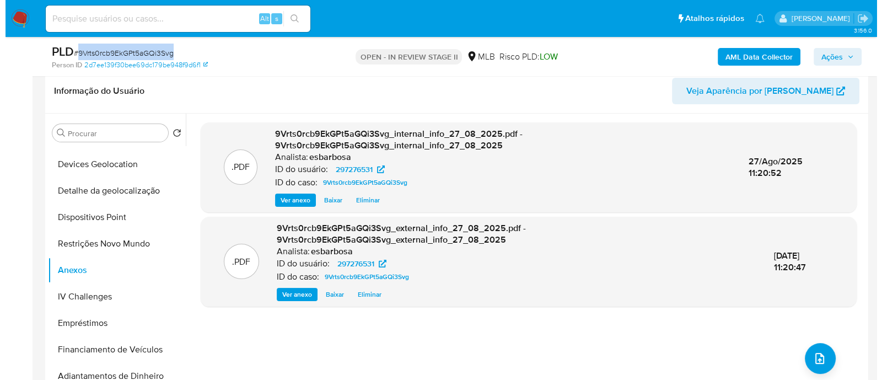
scroll to position [275, 0]
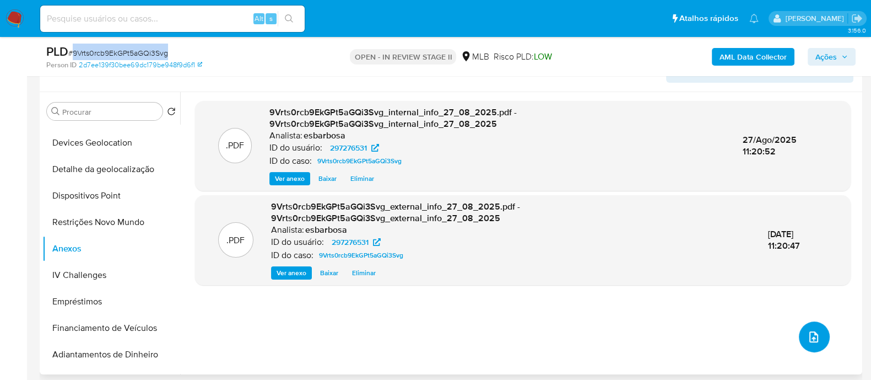
click at [813, 341] on icon "upload-file" at bounding box center [813, 336] width 13 height 13
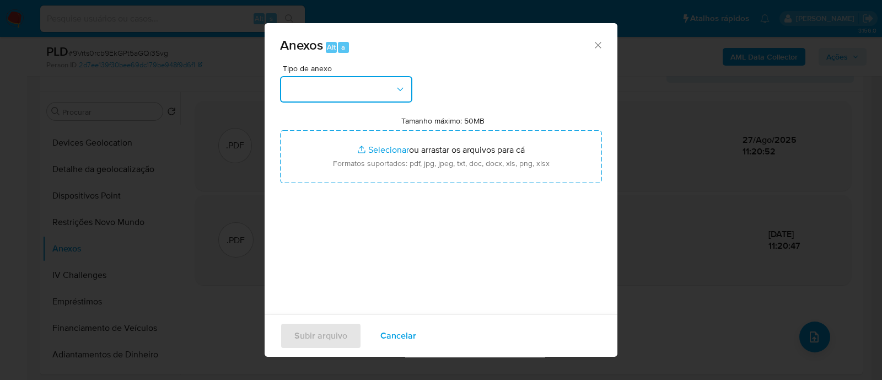
click at [375, 98] on button "button" at bounding box center [346, 89] width 132 height 26
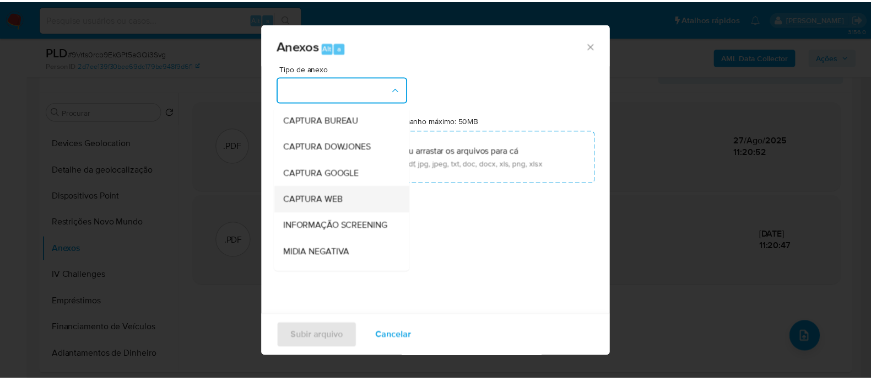
scroll to position [137, 0]
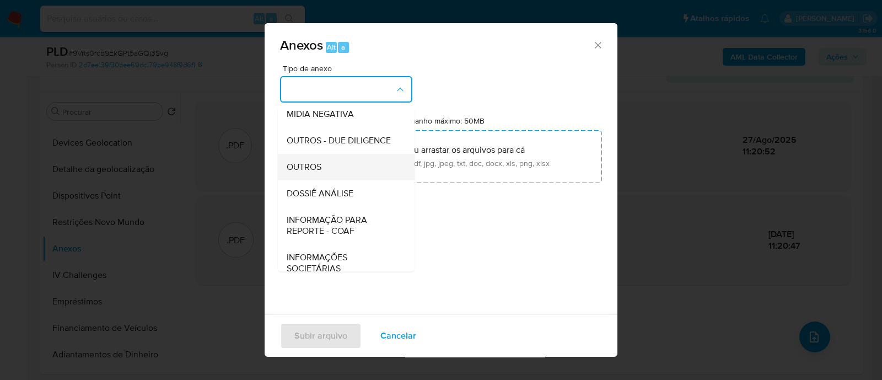
click at [314, 172] on span "OUTROS" at bounding box center [304, 166] width 35 height 11
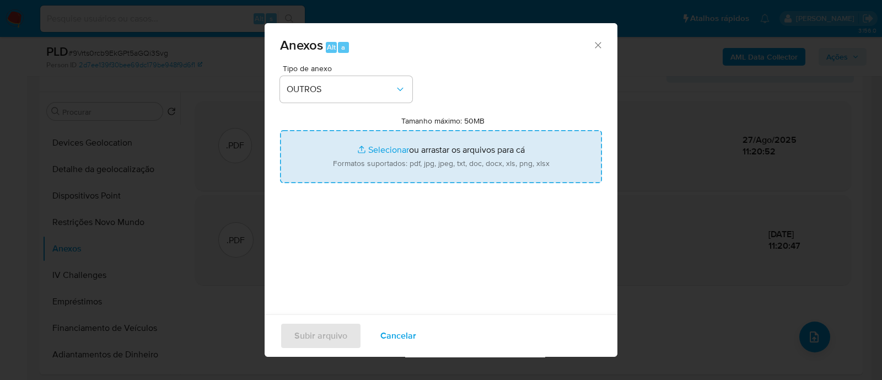
click at [385, 150] on input "Tamanho máximo: 50MB Selecionar arquivos" at bounding box center [441, 156] width 322 height 53
type input "C:\fakepath\Mulan 297276531_2025_08_26_07_14_50.xlsx"
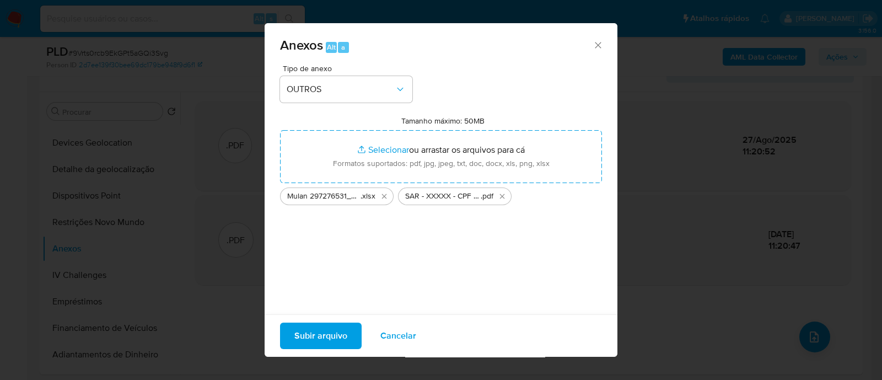
click at [333, 335] on span "Subir arquivo" at bounding box center [320, 336] width 53 height 24
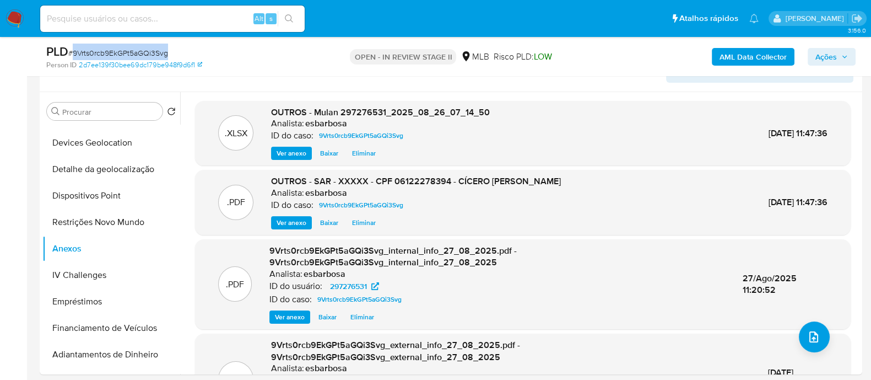
click at [820, 55] on span "Ações" at bounding box center [826, 57] width 21 height 18
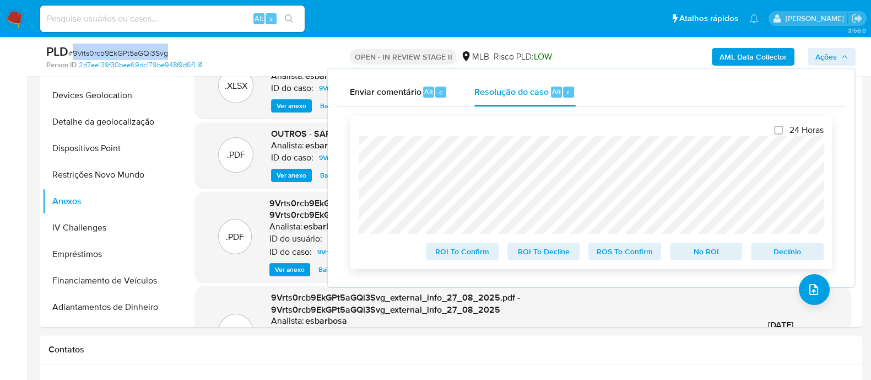
scroll to position [344, 0]
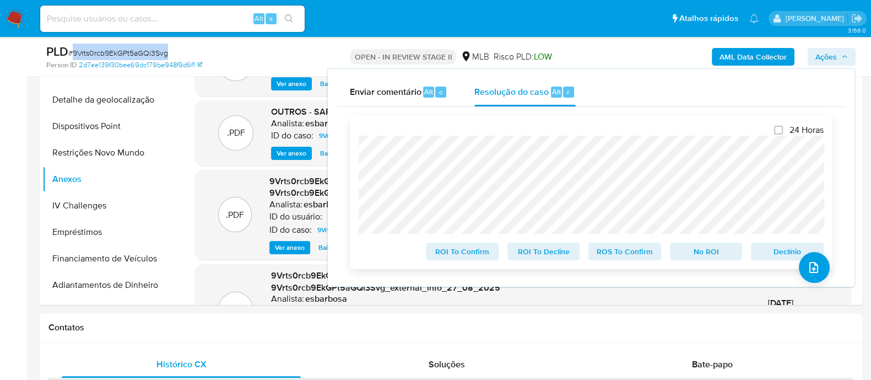
click at [620, 251] on span "ROS To Confirm" at bounding box center [624, 251] width 57 height 15
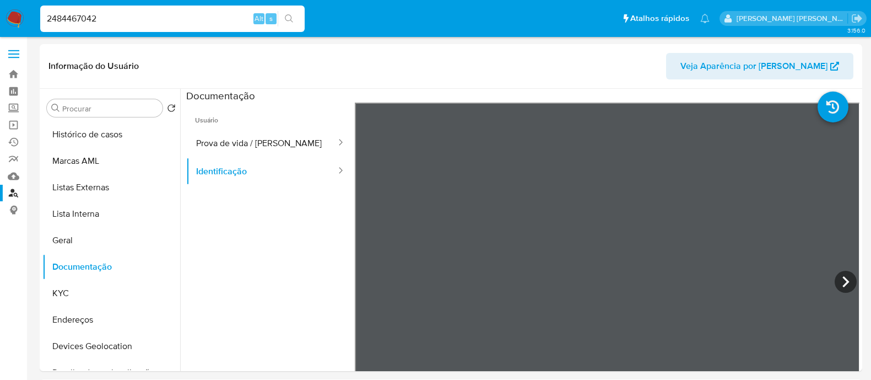
select select "10"
click at [145, 20] on input "2484467042" at bounding box center [172, 19] width 265 height 14
paste input "1606514094"
type input "1606514094"
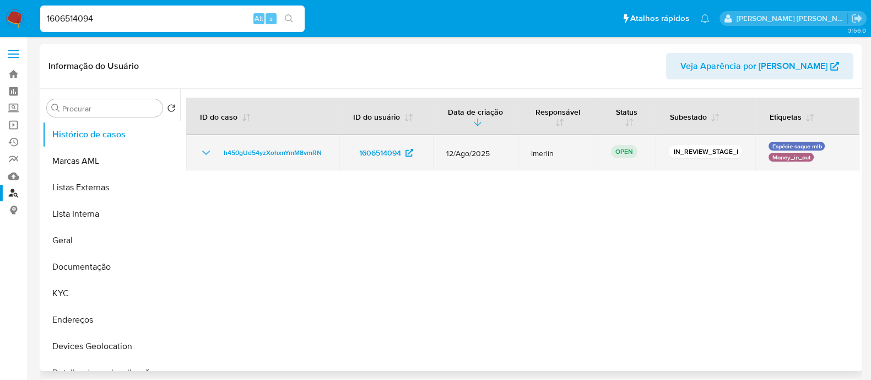
select select "10"
click at [202, 153] on icon "Mostrar/Ocultar" at bounding box center [206, 152] width 13 height 13
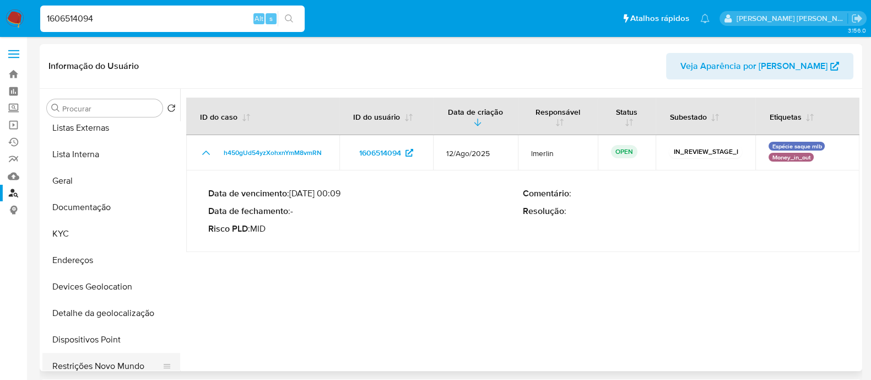
scroll to position [137, 0]
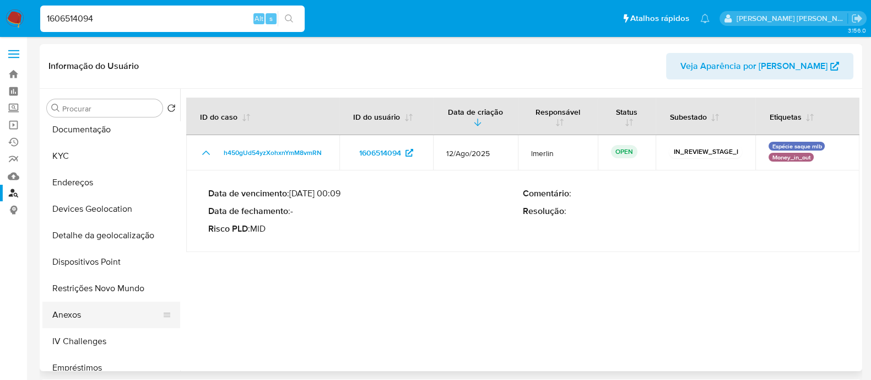
click at [87, 319] on button "Anexos" at bounding box center [106, 314] width 129 height 26
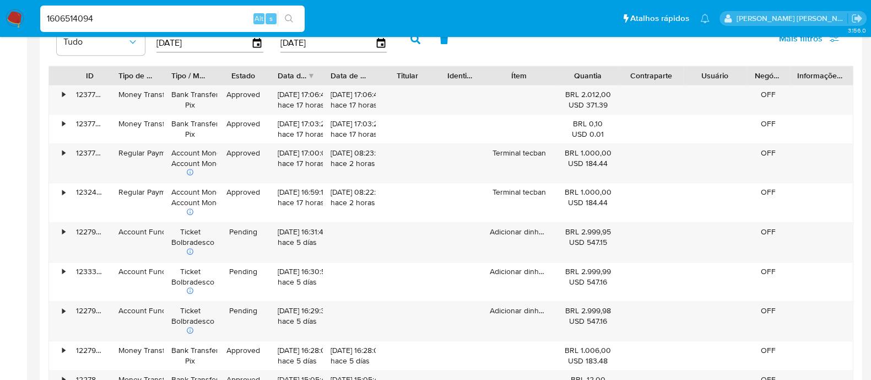
scroll to position [1033, 0]
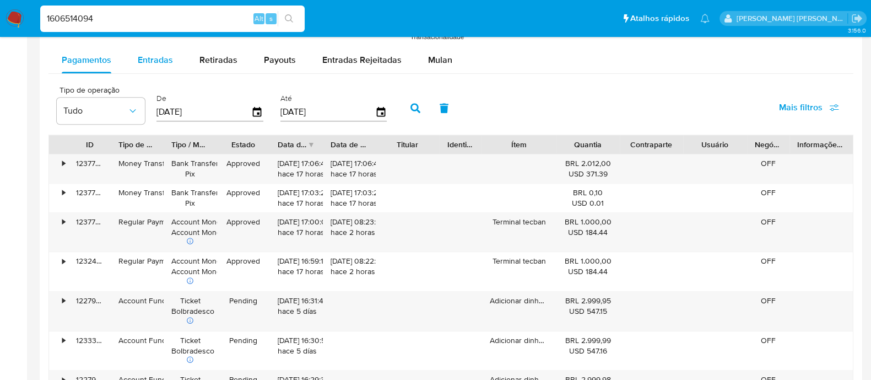
click at [154, 56] on span "Entradas" at bounding box center [155, 59] width 35 height 13
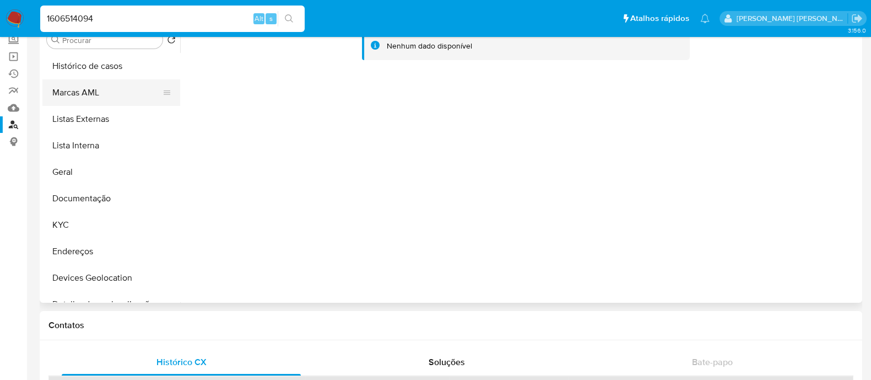
scroll to position [0, 0]
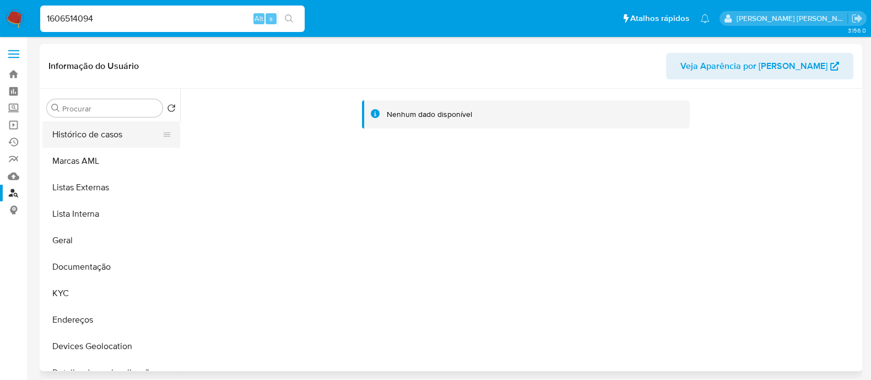
click at [101, 132] on button "Histórico de casos" at bounding box center [106, 134] width 129 height 26
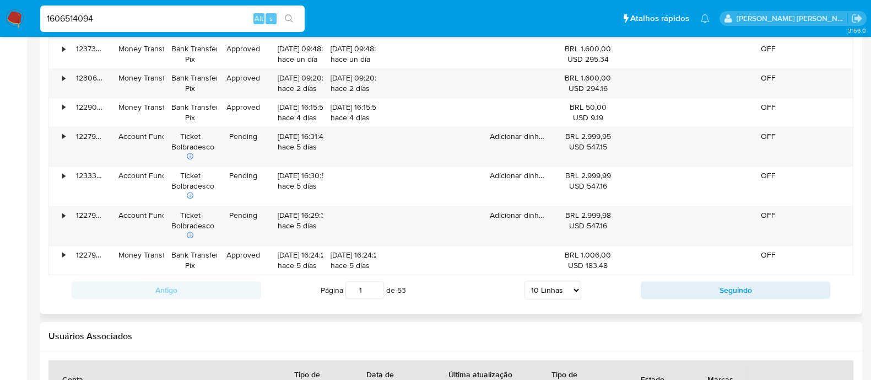
scroll to position [1240, 0]
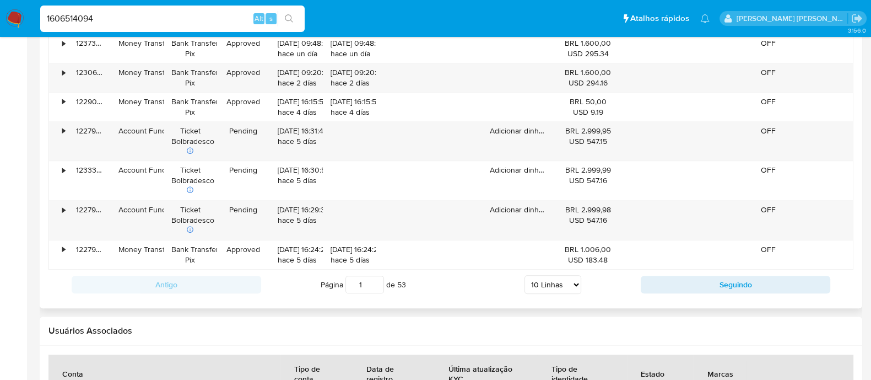
click at [547, 281] on select "5 Linhas 10 Linhas 20 Linhas 25 Linhas 50 Linhas 100 Linhas" at bounding box center [553, 284] width 57 height 19
select select "100"
click at [525, 275] on select "5 Linhas 10 Linhas 20 Linhas 25 Linhas 50 Linhas 100 Linhas" at bounding box center [553, 284] width 57 height 19
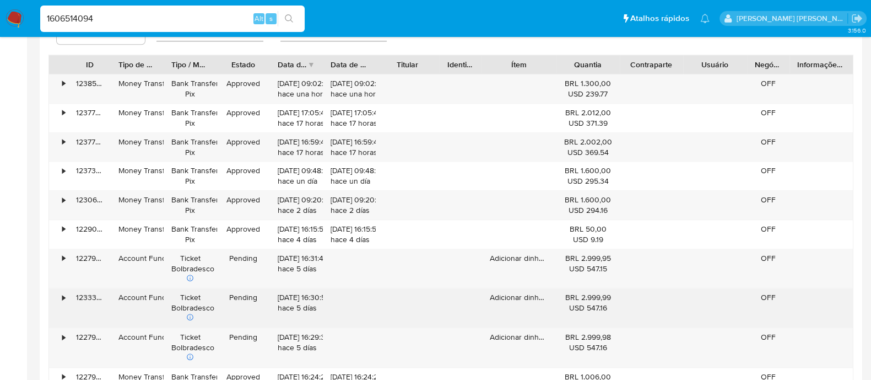
scroll to position [1033, 0]
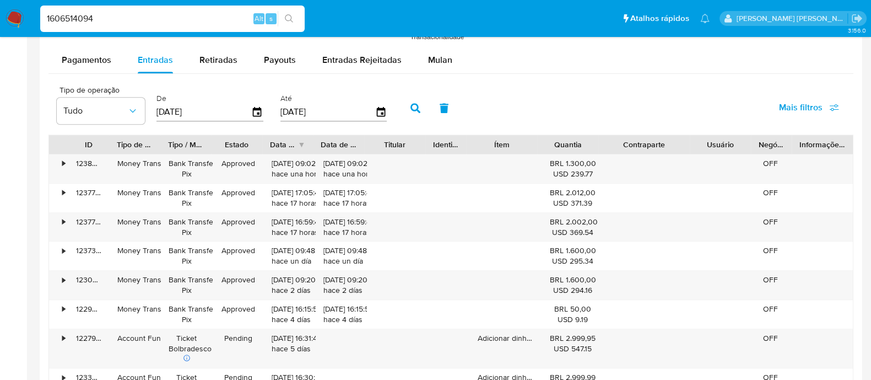
drag, startPoint x: 690, startPoint y: 140, endPoint x: 718, endPoint y: 136, distance: 27.9
click at [718, 136] on div "ID Tipo de operação Tipo / Método Estado Data de criação Data de aprovação Titu…" at bounding box center [451, 144] width 804 height 19
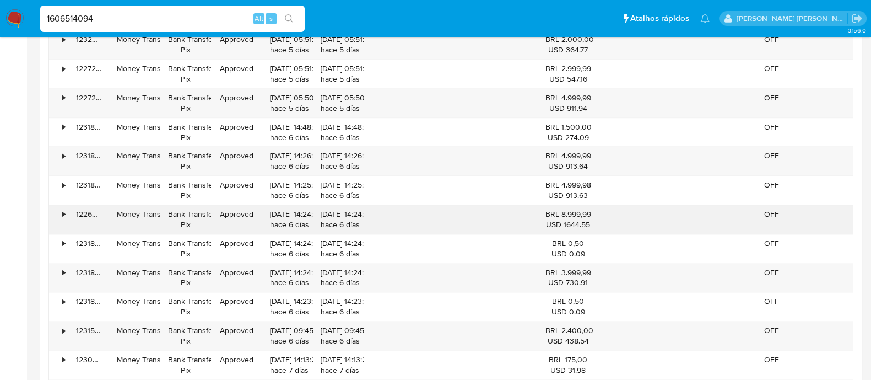
scroll to position [1791, 0]
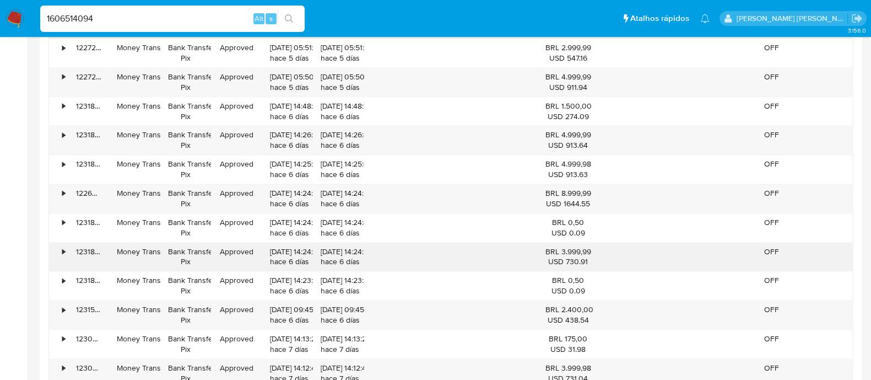
click at [61, 251] on div "•" at bounding box center [58, 256] width 19 height 29
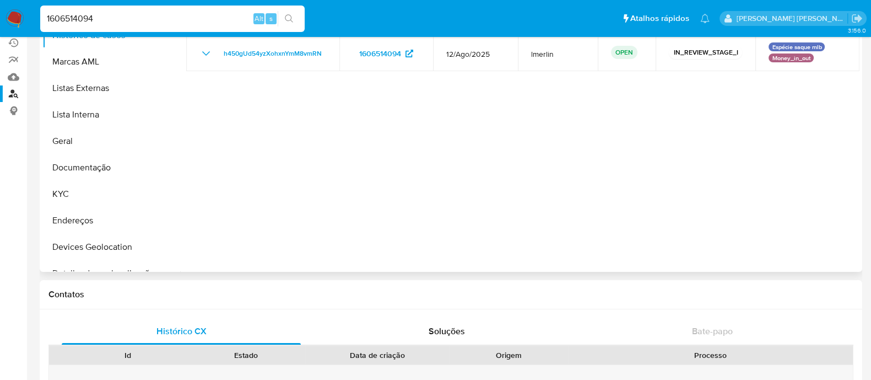
scroll to position [0, 0]
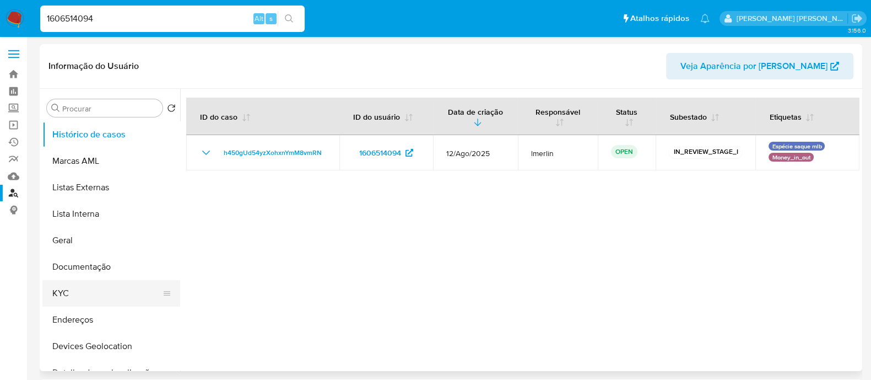
click at [66, 292] on button "KYC" at bounding box center [106, 293] width 129 height 26
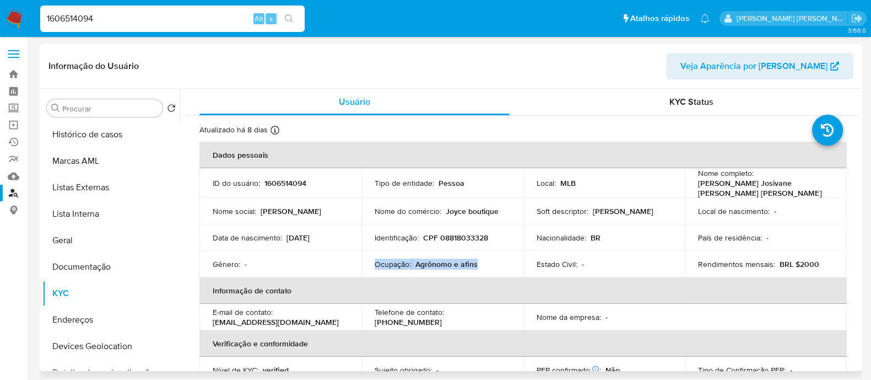
drag, startPoint x: 481, startPoint y: 263, endPoint x: 363, endPoint y: 255, distance: 117.6
click at [363, 255] on td "Ocupação : Agrônomo e afins" at bounding box center [443, 264] width 162 height 26
copy div "Ocupação : Agrônomo e afins"
click at [476, 233] on p "CPF 08818033328" at bounding box center [455, 238] width 65 height 10
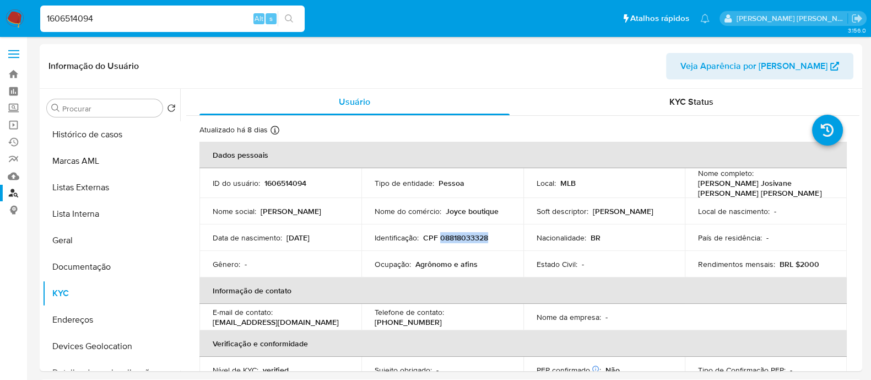
copy p "08818033328"
drag, startPoint x: 809, startPoint y: 260, endPoint x: 792, endPoint y: 260, distance: 17.1
click at [792, 260] on div "Rendimentos mensais : BRL $2000" at bounding box center [766, 264] width 136 height 10
copy p "$2000"
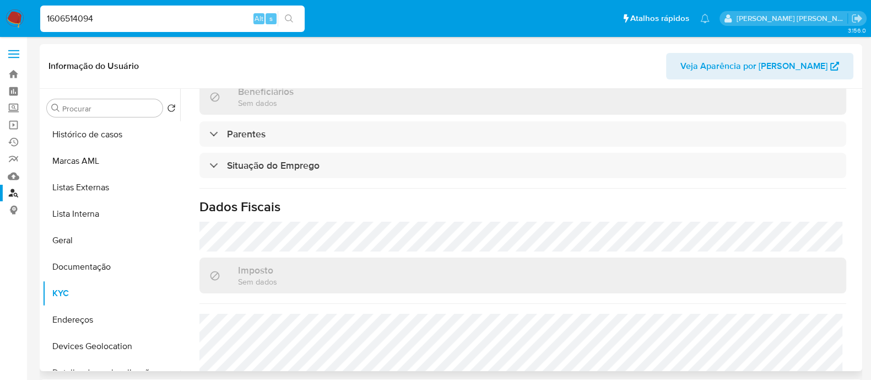
scroll to position [479, 0]
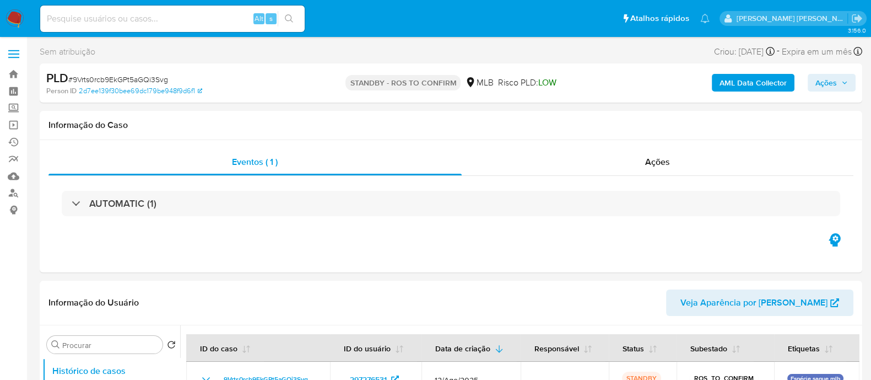
select select "10"
click at [590, 171] on div "Ações" at bounding box center [658, 162] width 392 height 26
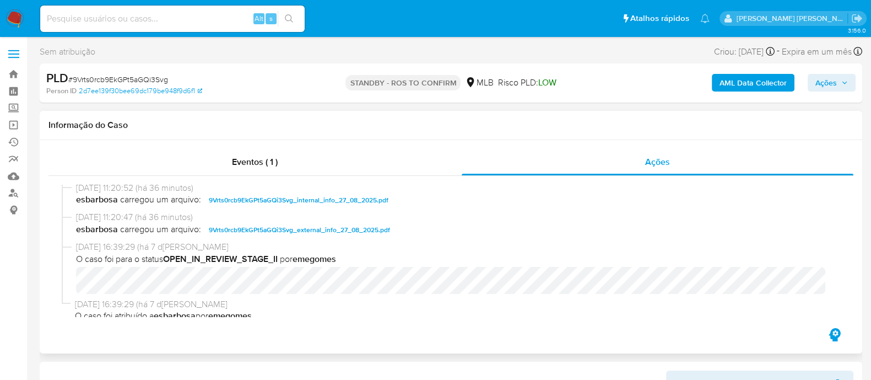
scroll to position [137, 0]
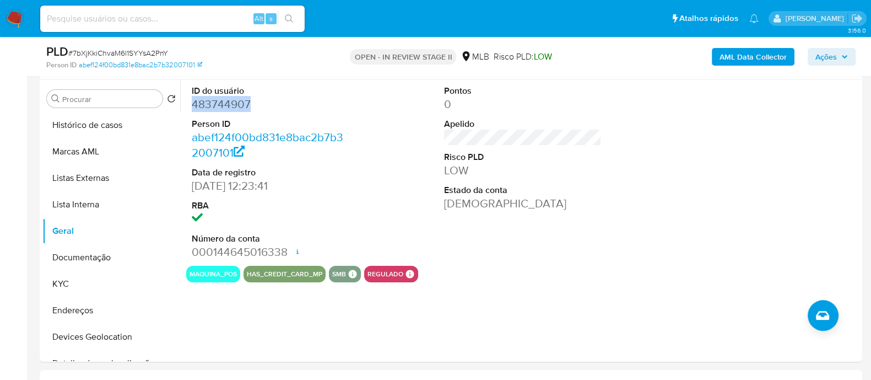
click at [752, 59] on b "AML Data Collector" at bounding box center [753, 57] width 67 height 18
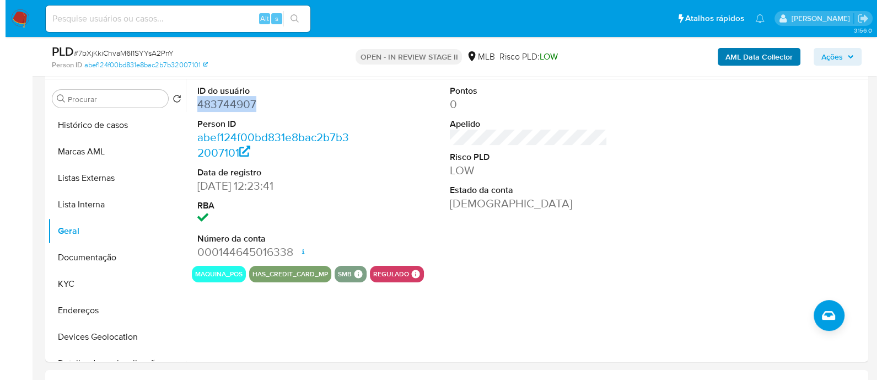
scroll to position [207, 0]
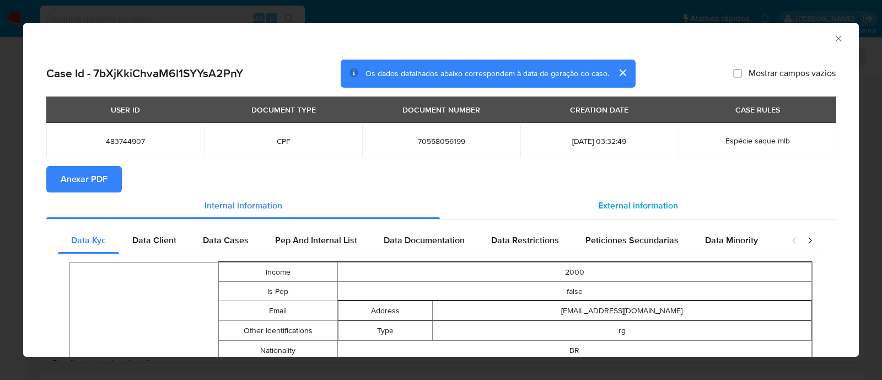
click at [618, 204] on span "External information" at bounding box center [638, 205] width 80 height 13
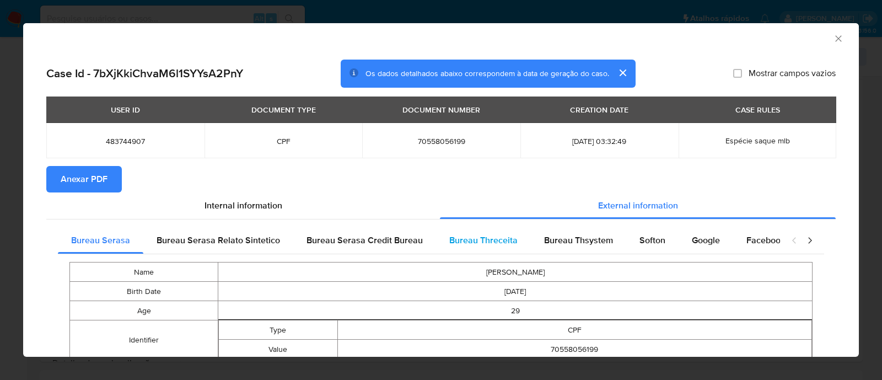
click at [486, 246] on span "Bureau Threceita" at bounding box center [483, 240] width 68 height 13
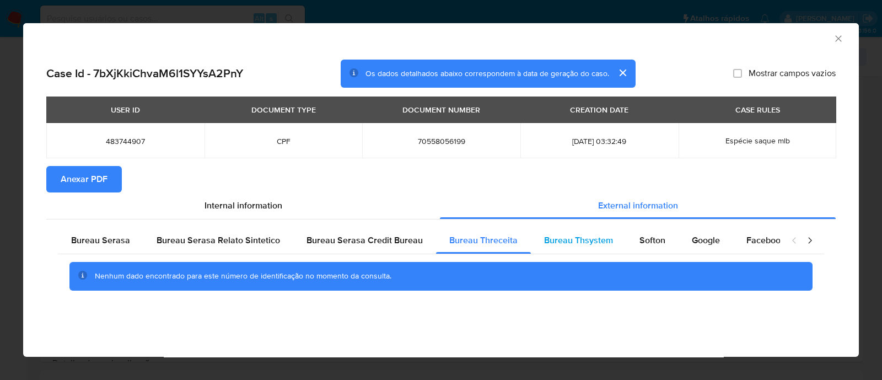
click at [572, 244] on span "Bureau Thsystem" at bounding box center [578, 240] width 69 height 13
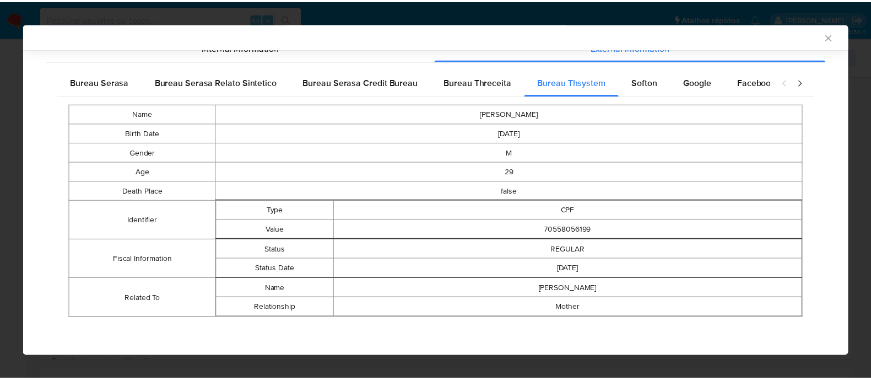
scroll to position [0, 0]
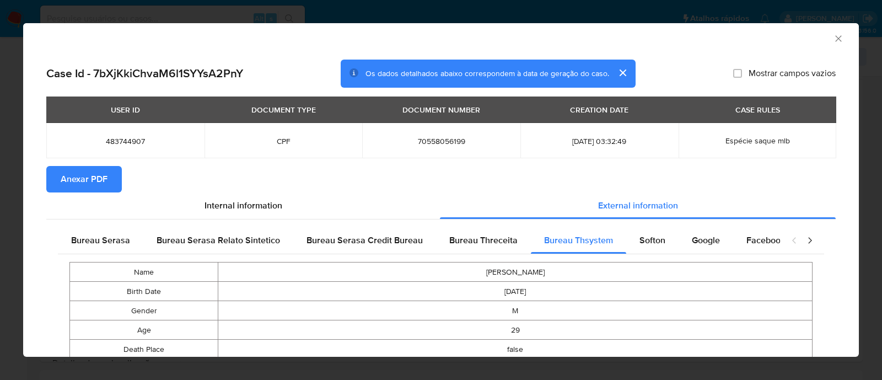
click at [101, 180] on span "Anexar PDF" at bounding box center [84, 179] width 47 height 24
click at [833, 43] on icon "Fechar a janela" at bounding box center [838, 38] width 11 height 11
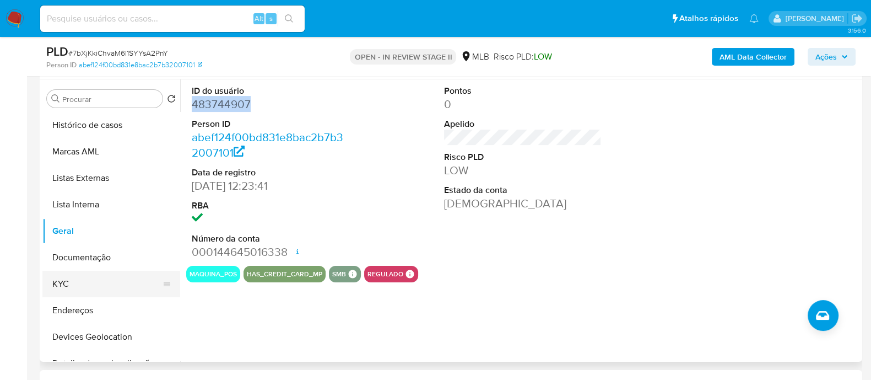
click at [69, 282] on button "KYC" at bounding box center [106, 284] width 129 height 26
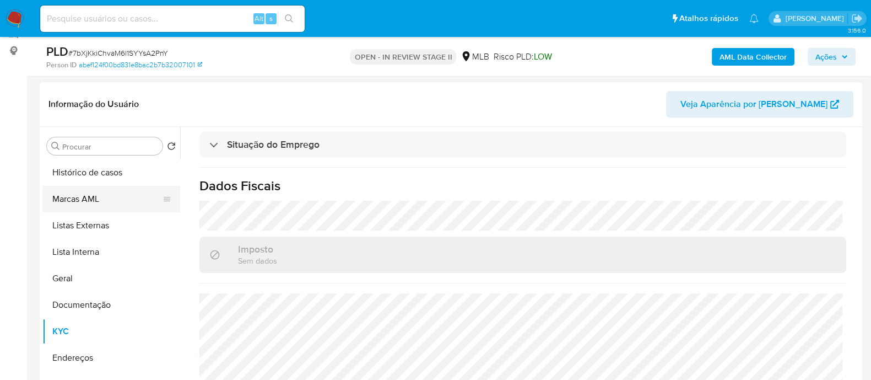
scroll to position [137, 0]
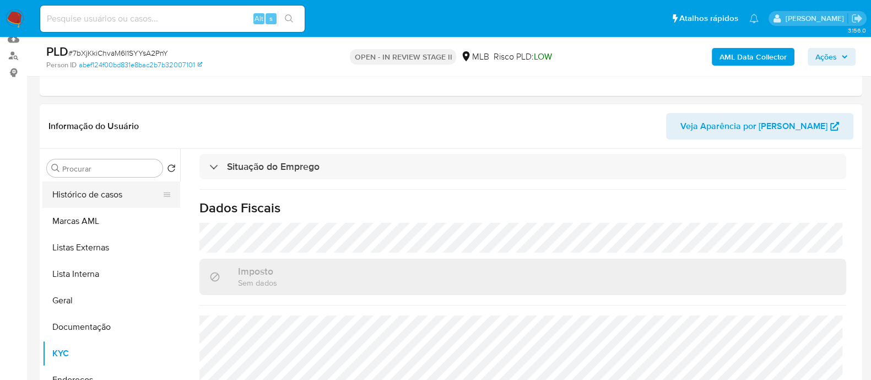
click at [114, 191] on button "Histórico de casos" at bounding box center [106, 194] width 129 height 26
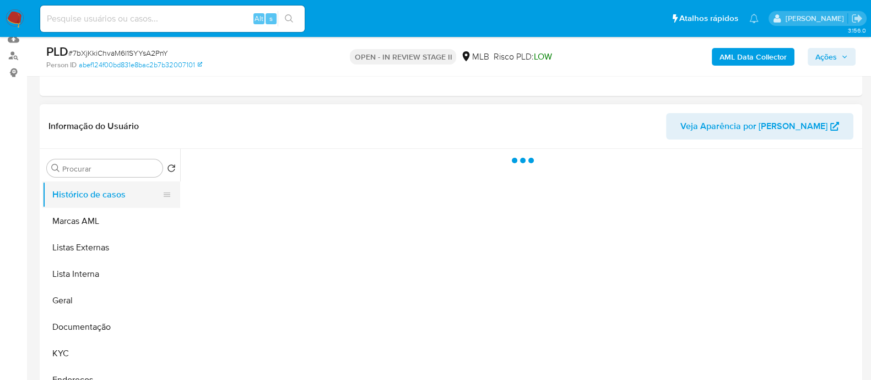
scroll to position [0, 0]
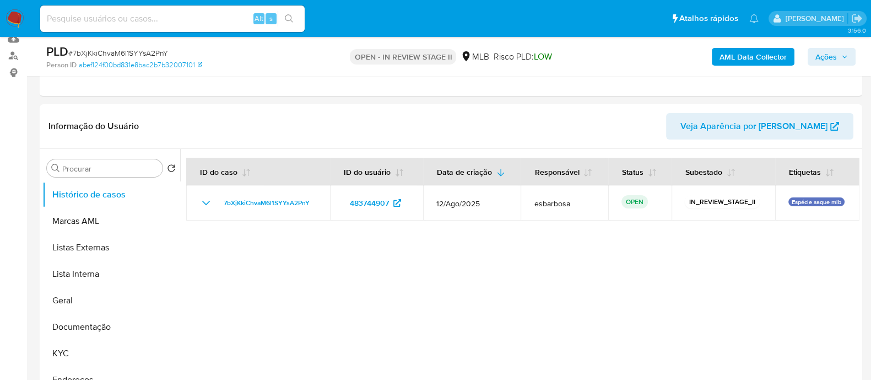
click at [143, 55] on span "# 7bXjKkiChvaM6l1SYYsA2PnY" at bounding box center [118, 52] width 100 height 11
copy span "7bXjKkiChvaM6l1SYYsA2PnY"
click at [818, 56] on span "Ações" at bounding box center [826, 57] width 21 height 18
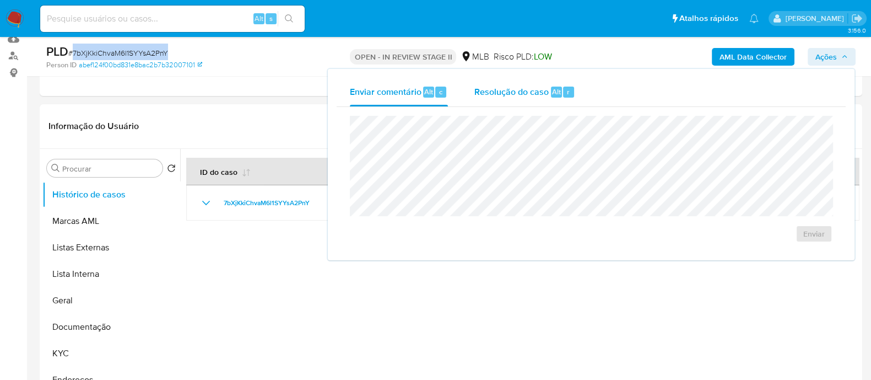
click at [497, 93] on span "Resolução do caso" at bounding box center [512, 91] width 74 height 13
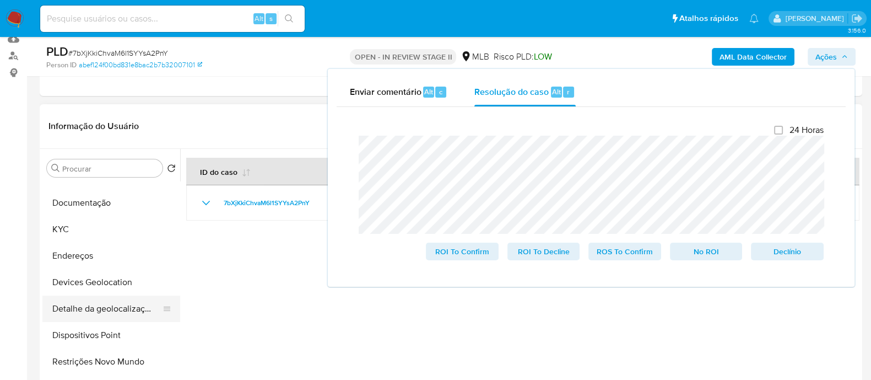
scroll to position [137, 0]
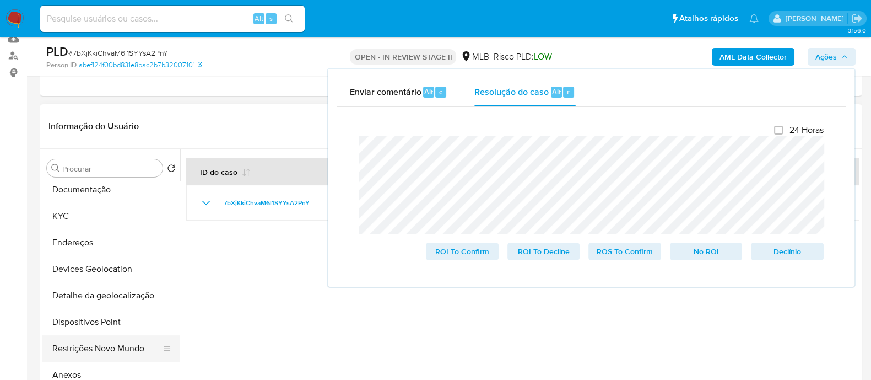
click at [91, 343] on button "Restrições Novo Mundo" at bounding box center [106, 348] width 129 height 26
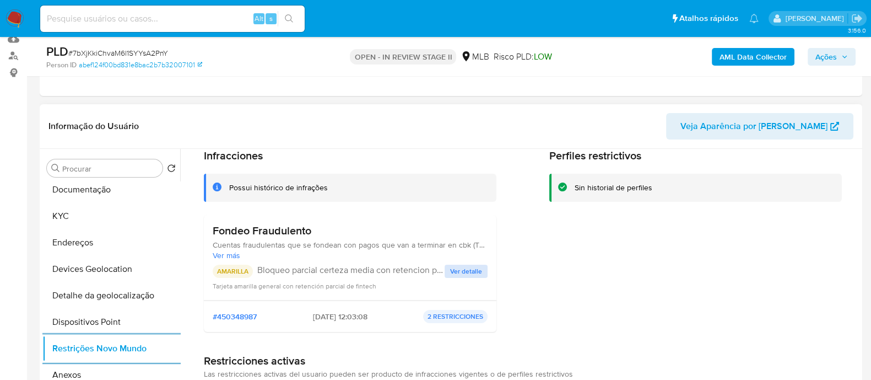
scroll to position [68, 0]
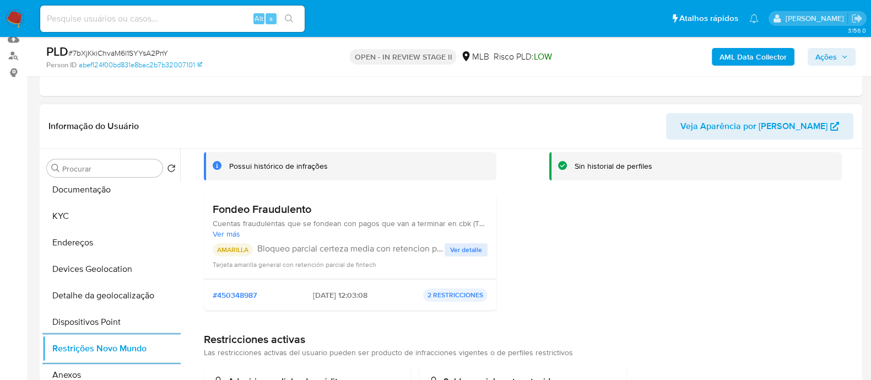
click at [464, 249] on span "Ver detalle" at bounding box center [466, 249] width 32 height 11
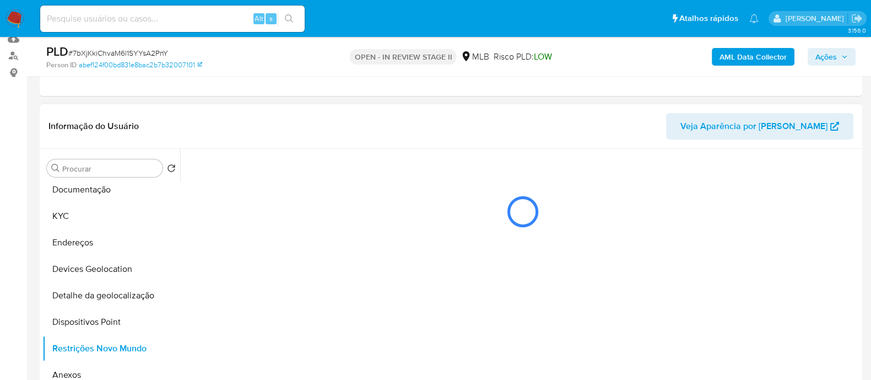
scroll to position [0, 0]
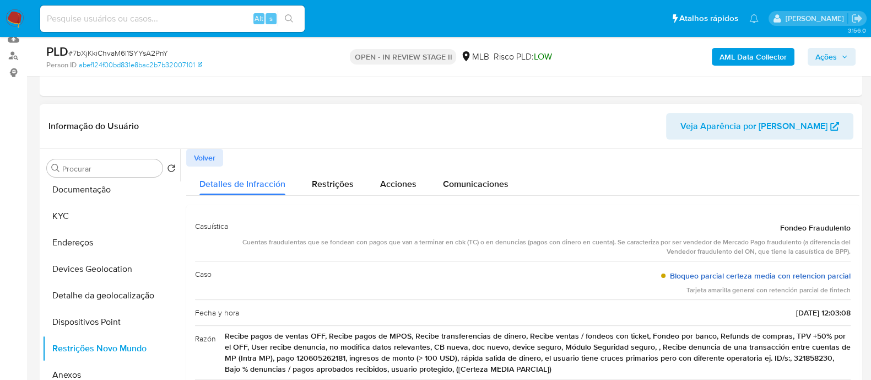
drag, startPoint x: 666, startPoint y: 274, endPoint x: 845, endPoint y: 277, distance: 178.6
click at [845, 277] on div "Bloqueo parcial certeza media con retencion parcial" at bounding box center [756, 276] width 190 height 20
drag, startPoint x: 775, startPoint y: 227, endPoint x: 844, endPoint y: 230, distance: 69.5
click at [844, 230] on div "Fondeo Fraudulento" at bounding box center [544, 228] width 614 height 20
click at [829, 46] on div "AML Data Collector Ações" at bounding box center [722, 57] width 267 height 26
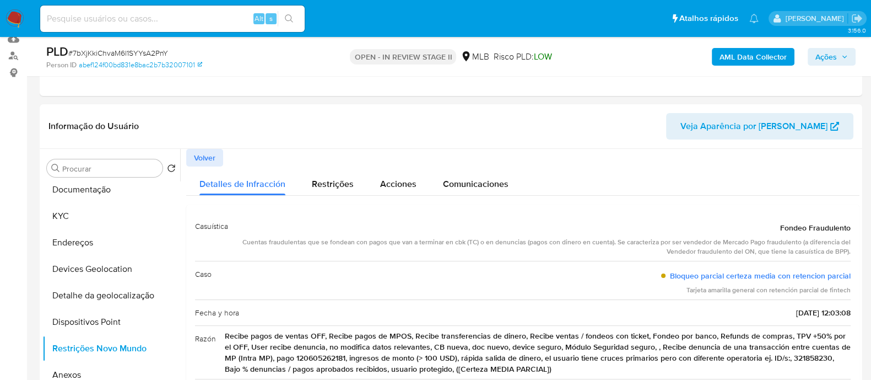
click at [821, 59] on span "Ações" at bounding box center [826, 57] width 21 height 18
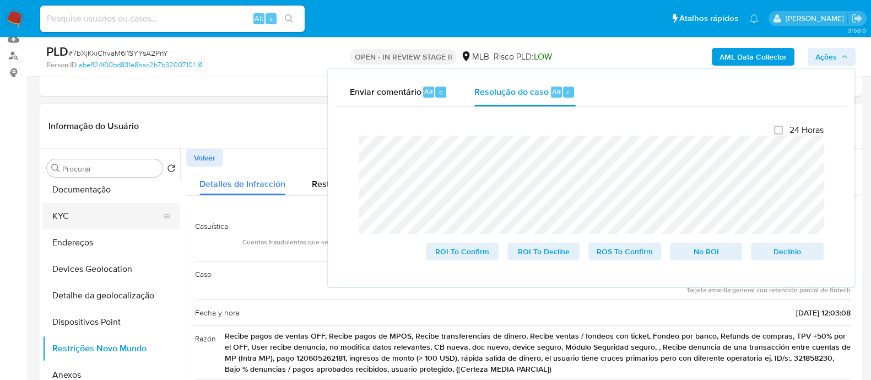
click at [81, 217] on button "KYC" at bounding box center [106, 216] width 129 height 26
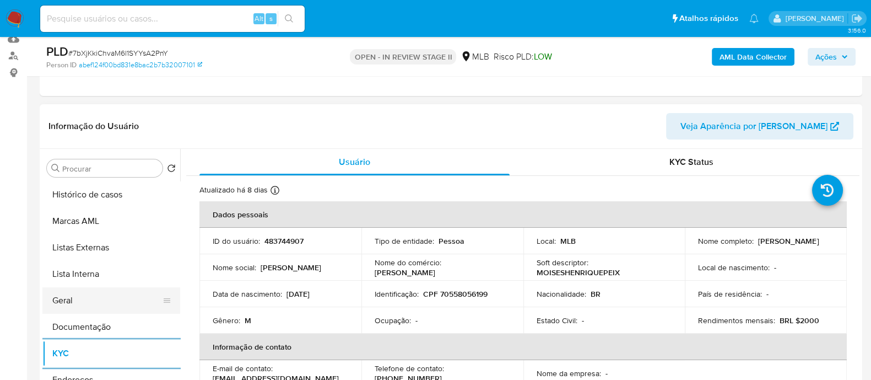
click at [87, 299] on button "Geral" at bounding box center [106, 300] width 129 height 26
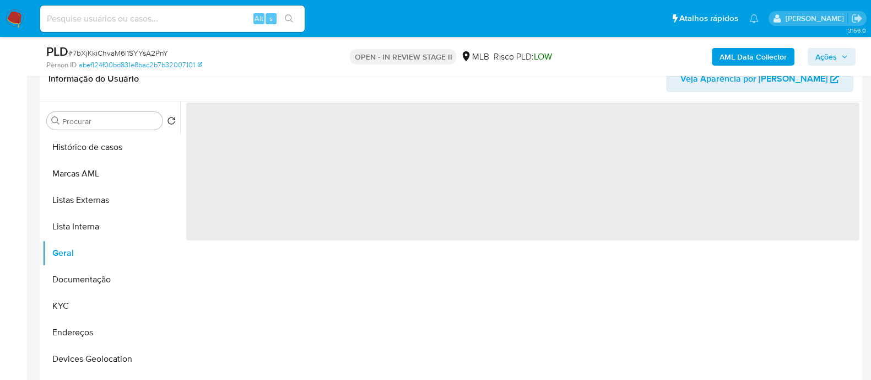
scroll to position [207, 0]
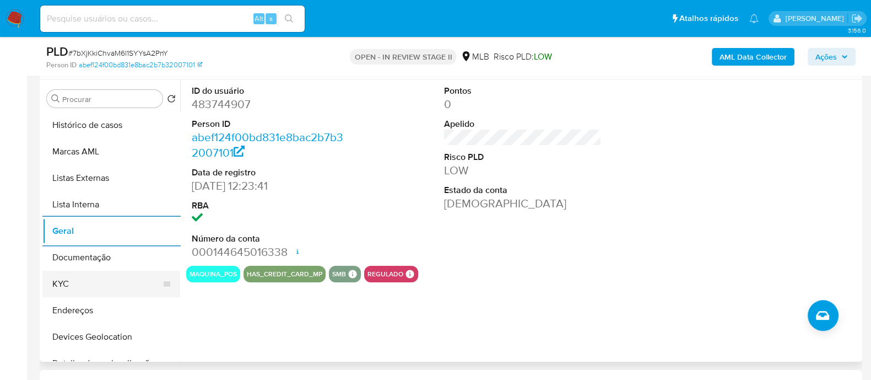
click at [76, 285] on button "KYC" at bounding box center [106, 284] width 129 height 26
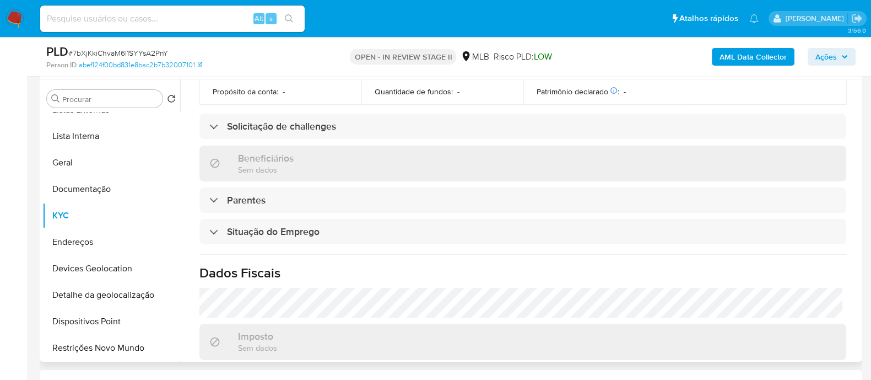
scroll to position [479, 0]
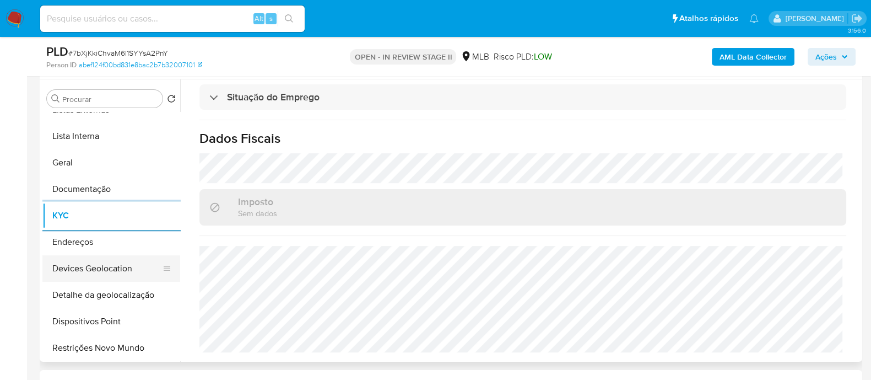
click at [91, 276] on button "Devices Geolocation" at bounding box center [106, 268] width 129 height 26
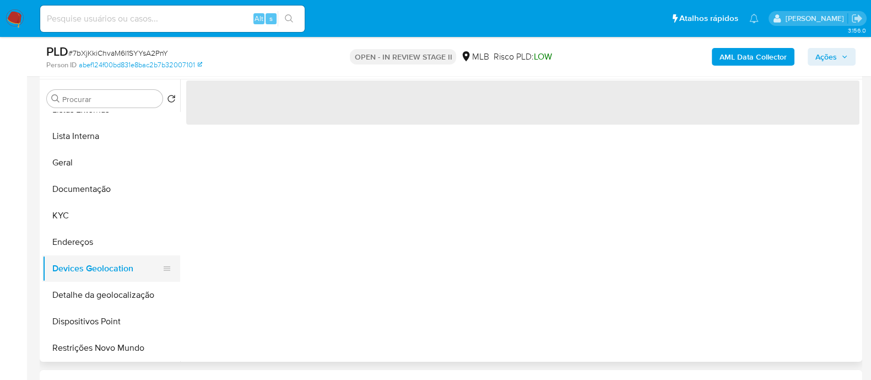
scroll to position [0, 0]
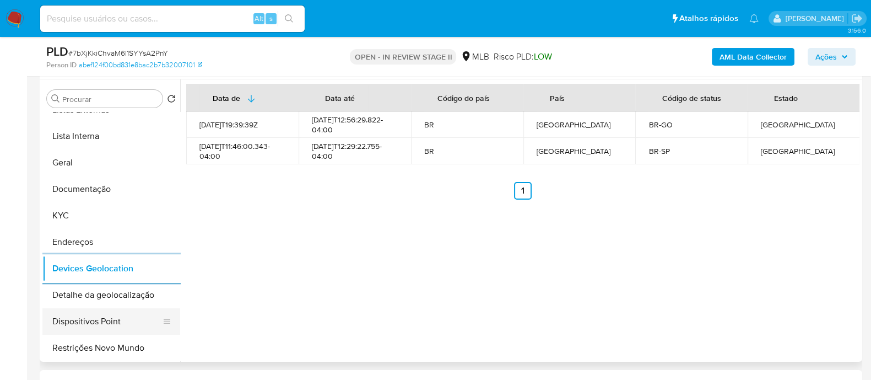
click at [94, 316] on button "Dispositivos Point" at bounding box center [106, 321] width 129 height 26
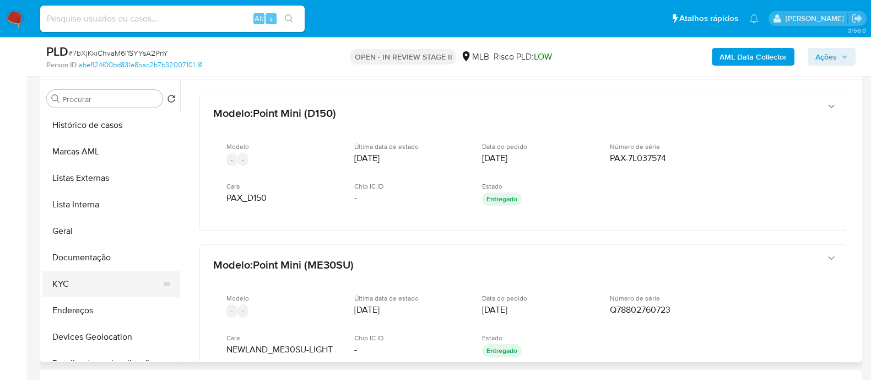
click at [77, 281] on button "KYC" at bounding box center [106, 284] width 129 height 26
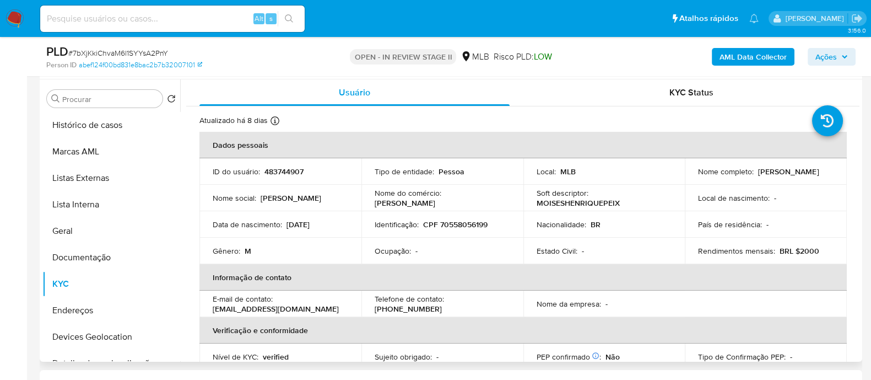
click at [469, 226] on p "CPF 70558056199" at bounding box center [455, 224] width 64 height 10
copy p "70558056199"
click at [481, 225] on p "CPF 70558056199" at bounding box center [455, 224] width 64 height 10
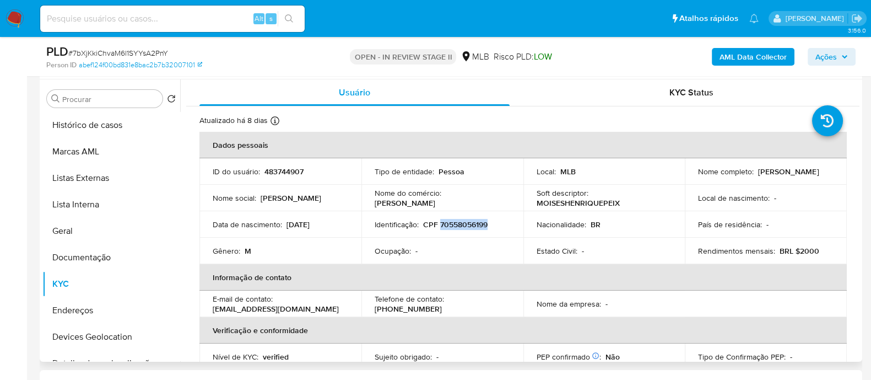
click at [481, 225] on p "CPF 70558056199" at bounding box center [455, 224] width 64 height 10
click at [111, 49] on span "# 7bXjKkiChvaM6l1SYYsA2PnY" at bounding box center [118, 52] width 100 height 11
copy span "7bXjKkiChvaM6l1SYYsA2PnY"
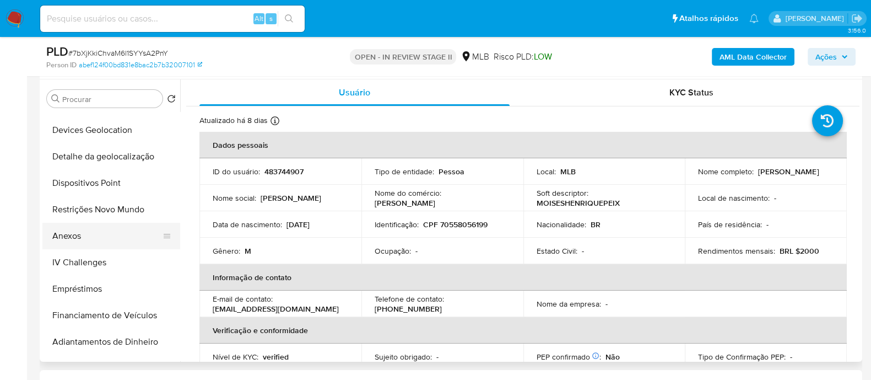
scroll to position [206, 0]
click at [85, 238] on button "Anexos" at bounding box center [106, 236] width 129 height 26
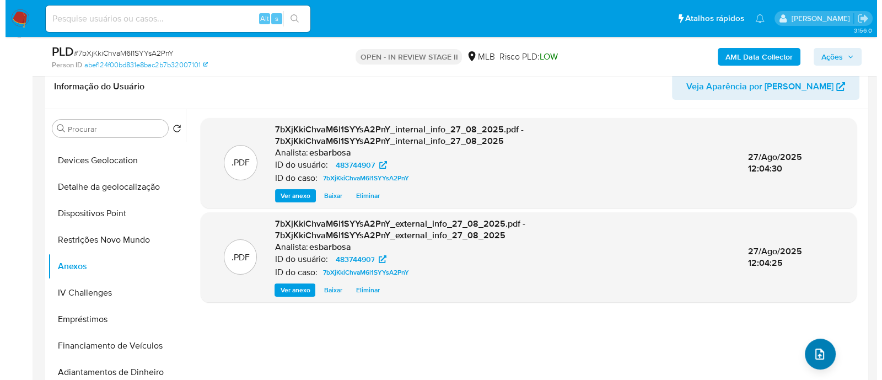
scroll to position [207, 0]
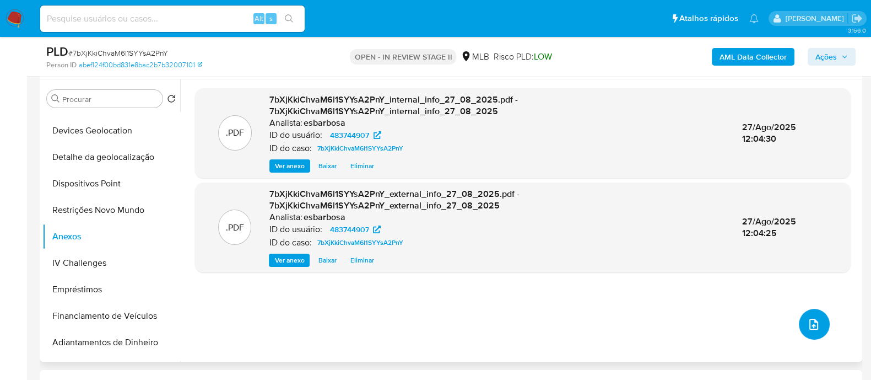
click at [810, 327] on icon "upload-file" at bounding box center [813, 323] width 13 height 13
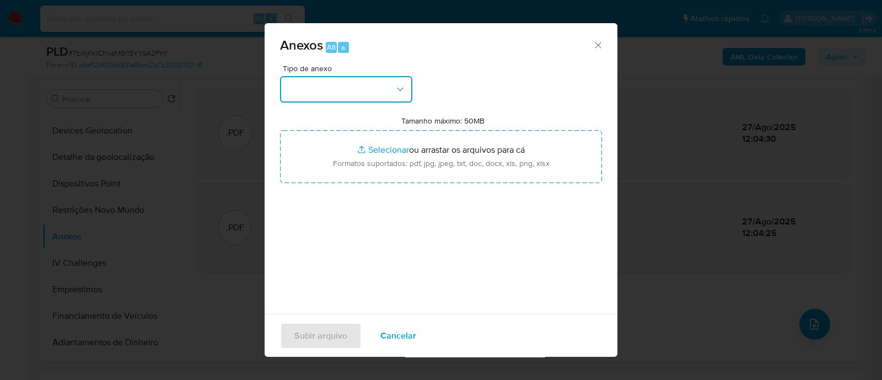
click at [342, 87] on button "button" at bounding box center [346, 89] width 132 height 26
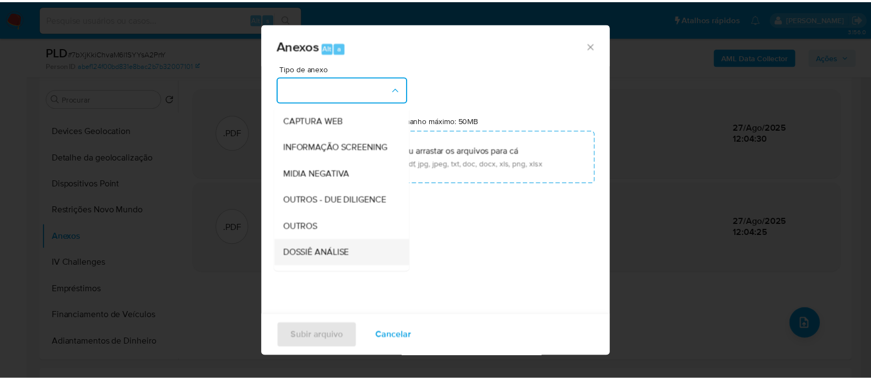
scroll to position [170, 0]
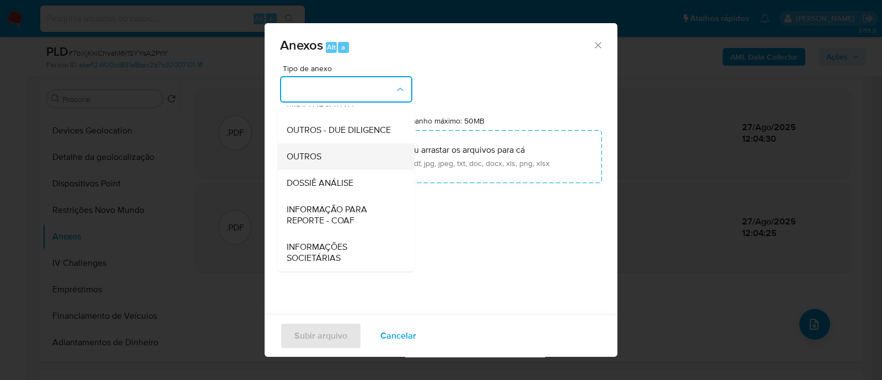
click at [302, 157] on span "OUTROS" at bounding box center [304, 156] width 35 height 11
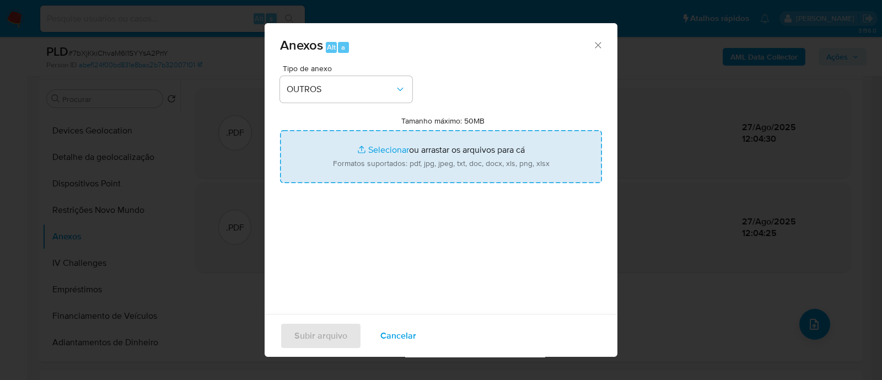
click at [380, 150] on input "Tamanho máximo: 50MB Selecionar arquivos" at bounding box center [441, 156] width 322 height 53
type input "C:\fakepath\Mulan 483744907_2025_08_27_08_35_30.xlsx"
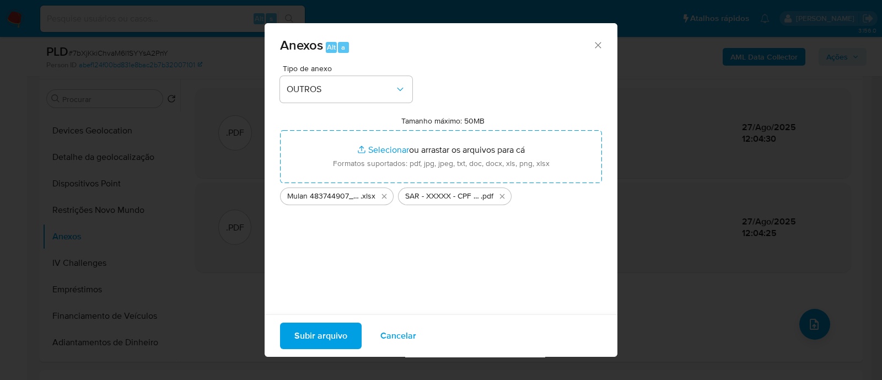
drag, startPoint x: 380, startPoint y: 150, endPoint x: 324, endPoint y: 336, distance: 194.0
click at [324, 336] on span "Subir arquivo" at bounding box center [320, 336] width 53 height 24
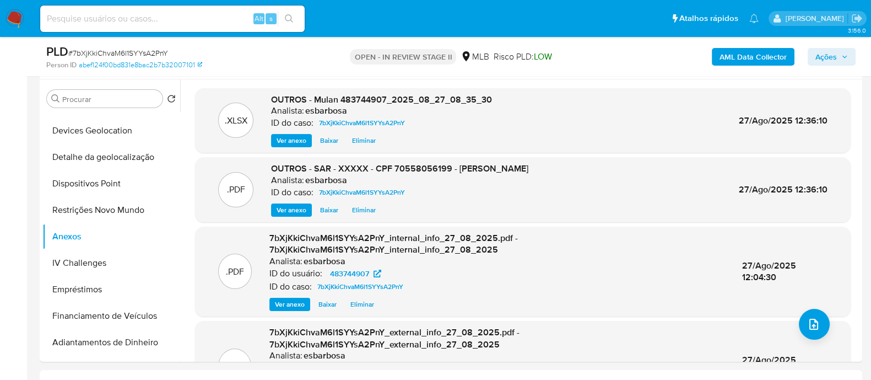
click at [827, 53] on span "Ações" at bounding box center [826, 57] width 21 height 18
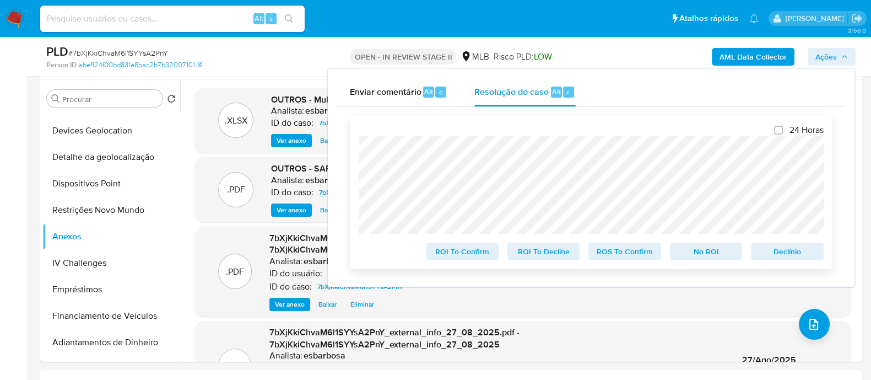
click at [614, 255] on span "ROS To Confirm" at bounding box center [624, 251] width 57 height 15
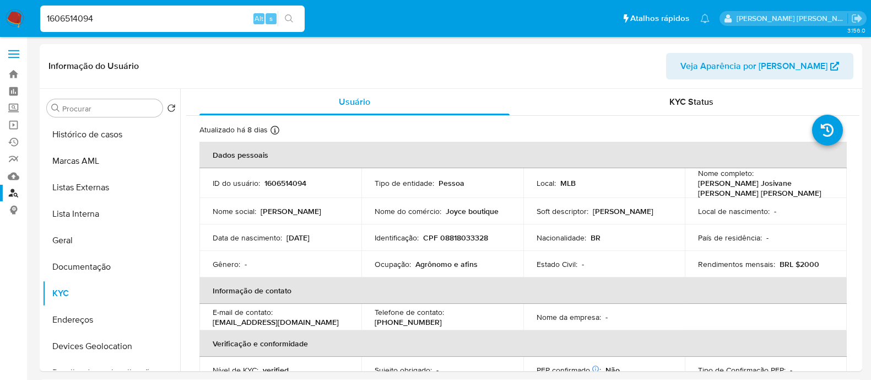
select select "100"
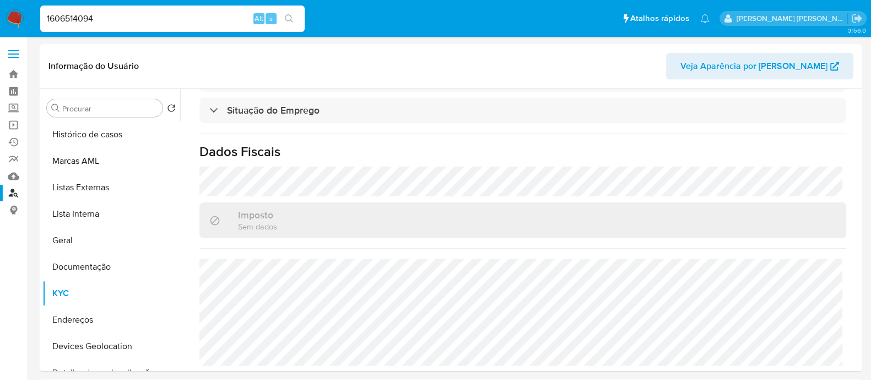
click at [15, 192] on link "Localizador de pessoas" at bounding box center [65, 193] width 131 height 17
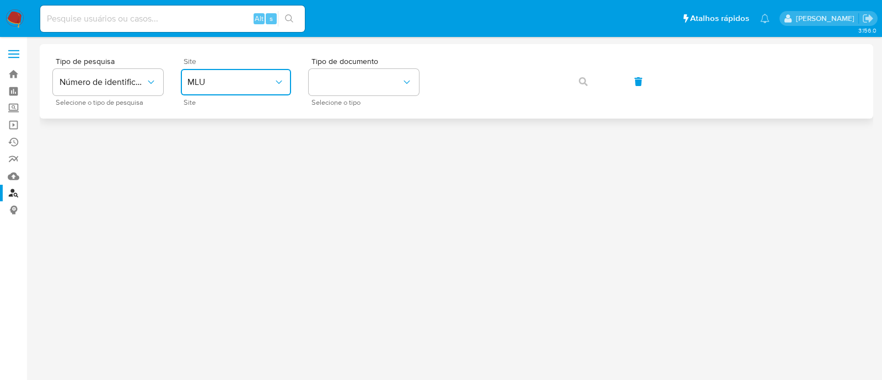
click at [225, 87] on span "MLU" at bounding box center [230, 82] width 86 height 11
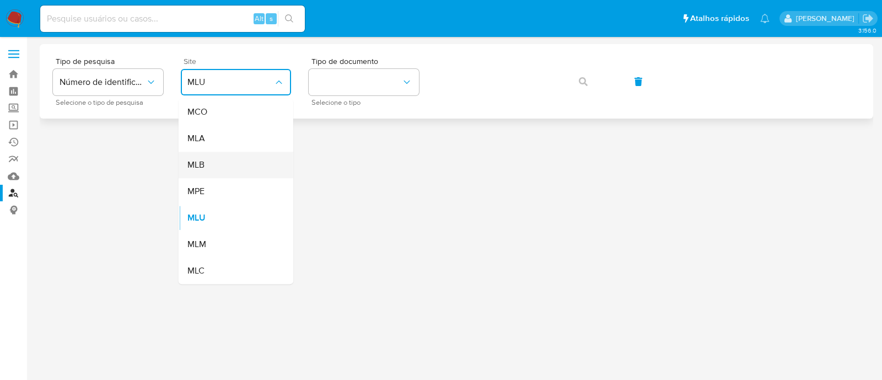
click at [210, 164] on div "MLB" at bounding box center [232, 165] width 90 height 26
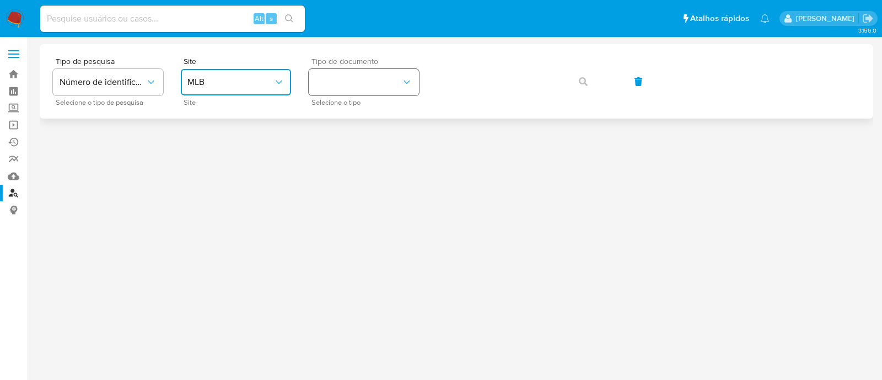
click at [336, 93] on button "identificationType" at bounding box center [364, 82] width 110 height 26
click at [337, 151] on div "CPF CPF" at bounding box center [360, 154] width 90 height 37
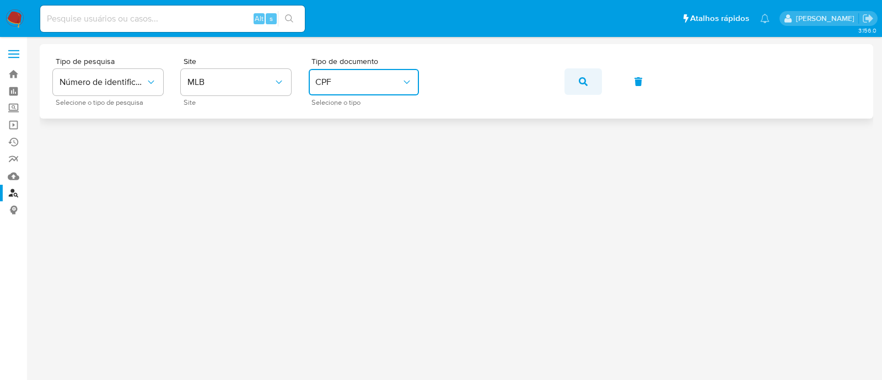
click at [581, 85] on icon "button" at bounding box center [583, 81] width 9 height 9
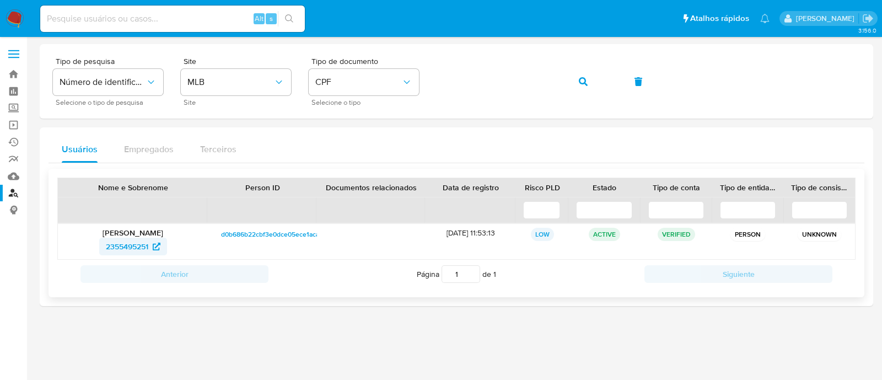
click at [138, 244] on span "2355495251" at bounding box center [127, 247] width 42 height 18
click at [581, 78] on icon "button" at bounding box center [583, 81] width 9 height 9
click at [131, 242] on span "2453936192" at bounding box center [127, 247] width 42 height 18
click at [587, 82] on button "button" at bounding box center [582, 81] width 37 height 26
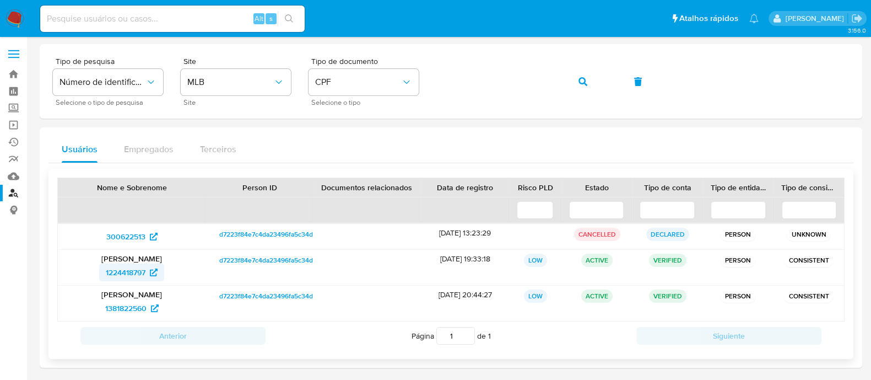
click at [125, 273] on span "1224418797" at bounding box center [126, 272] width 40 height 18
click at [124, 308] on span "1381822560" at bounding box center [125, 308] width 41 height 18
click at [189, 17] on input at bounding box center [172, 19] width 265 height 14
paste input "1847341961"
type input "1847341961"
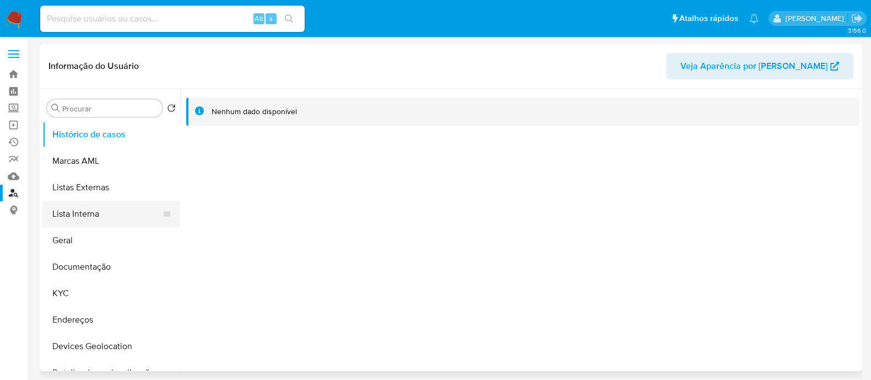
select select "10"
click at [80, 290] on button "KYC" at bounding box center [106, 293] width 129 height 26
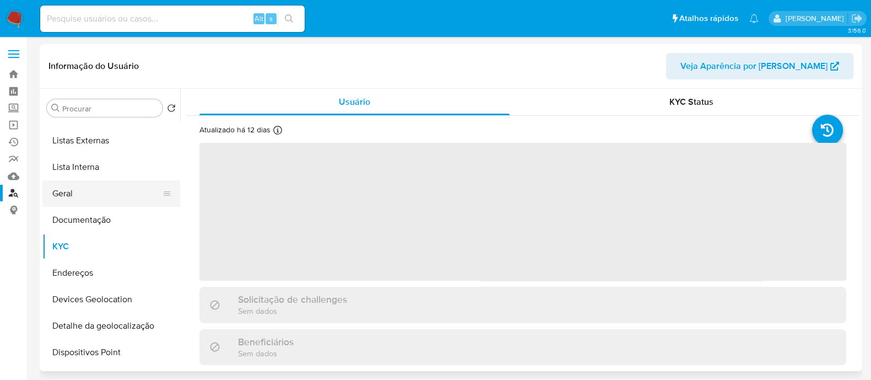
scroll to position [68, 0]
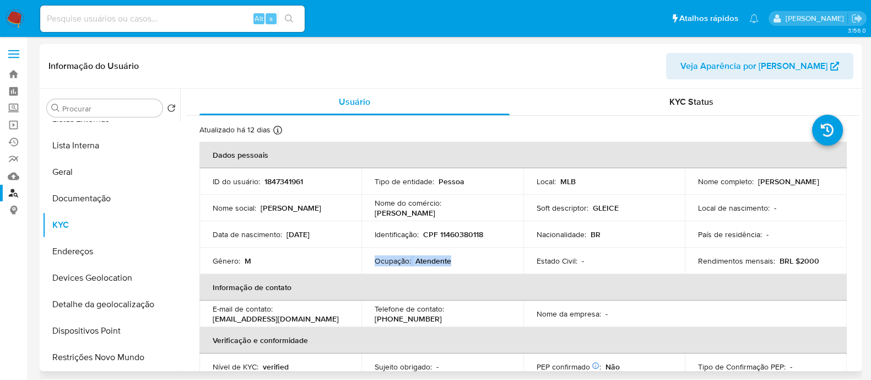
drag, startPoint x: 460, startPoint y: 261, endPoint x: 373, endPoint y: 263, distance: 87.1
click at [375, 263] on div "Ocupação : Atendente" at bounding box center [443, 261] width 136 height 10
copy div "Ocupação : Atendente"
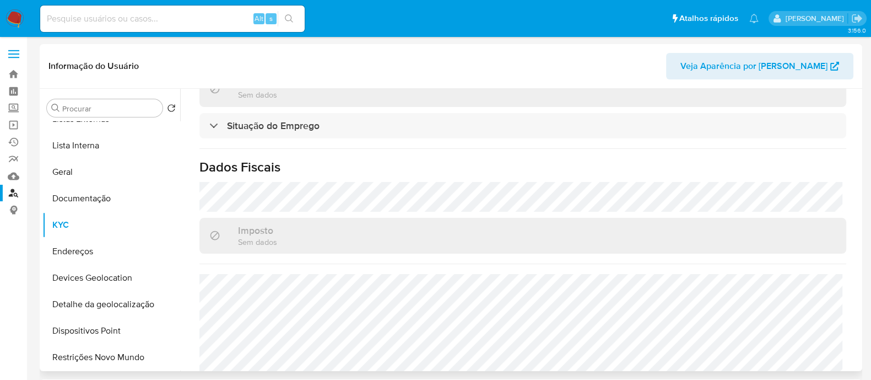
scroll to position [500, 0]
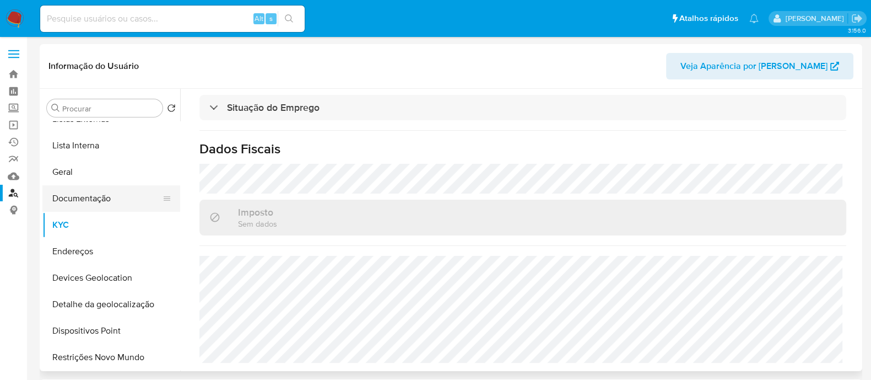
click at [96, 200] on button "Documentação" at bounding box center [106, 198] width 129 height 26
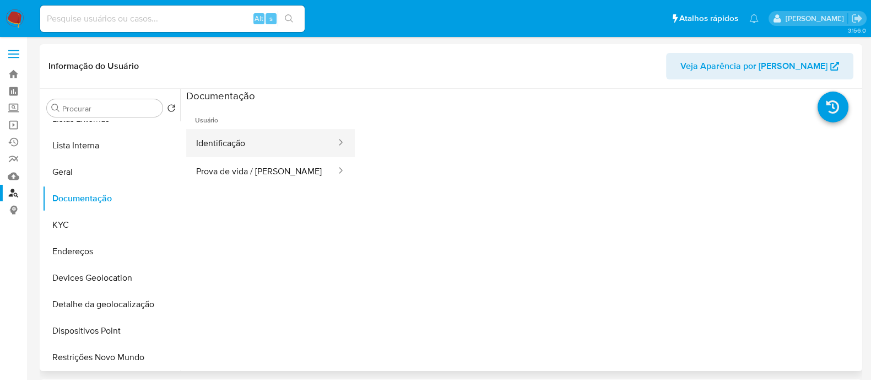
click at [258, 147] on button "Identificação" at bounding box center [261, 143] width 151 height 28
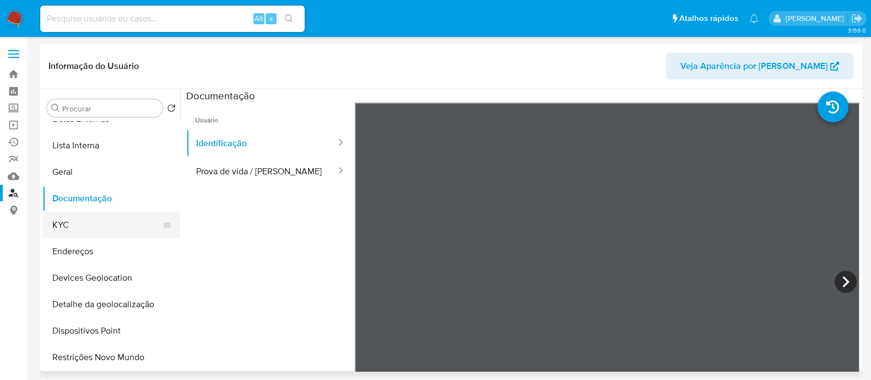
click at [87, 224] on button "KYC" at bounding box center [106, 225] width 129 height 26
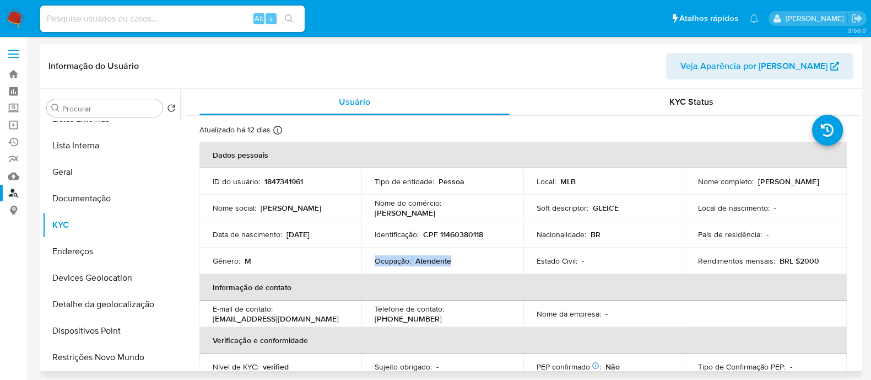
drag, startPoint x: 454, startPoint y: 261, endPoint x: 374, endPoint y: 258, distance: 80.5
click at [375, 258] on div "Ocupação : Atendente" at bounding box center [443, 261] width 136 height 10
copy div "Ocupação : Atendente"
click at [93, 195] on button "Documentação" at bounding box center [106, 198] width 129 height 26
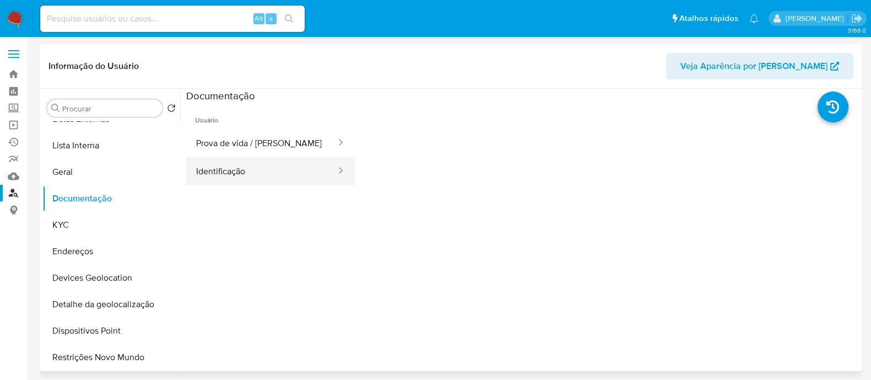
click at [224, 170] on button "Identificação" at bounding box center [261, 171] width 151 height 28
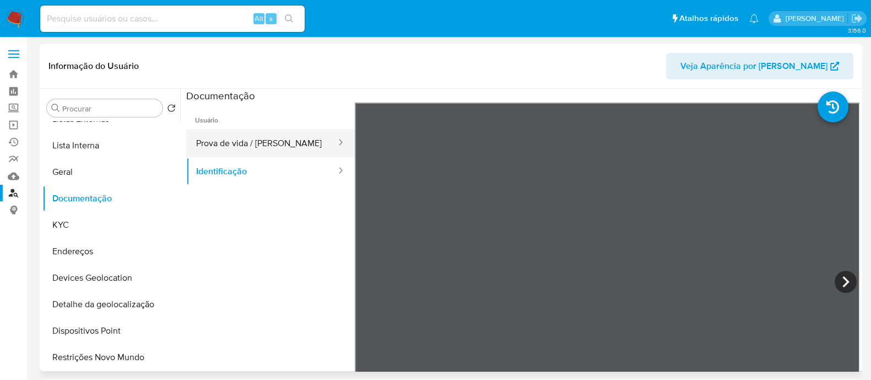
click at [242, 144] on button "Prova de vida / Selfie" at bounding box center [261, 143] width 151 height 28
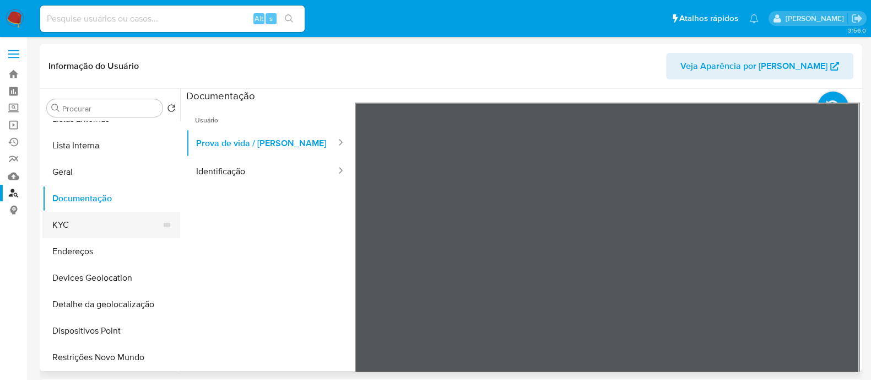
click at [77, 227] on button "KYC" at bounding box center [106, 225] width 129 height 26
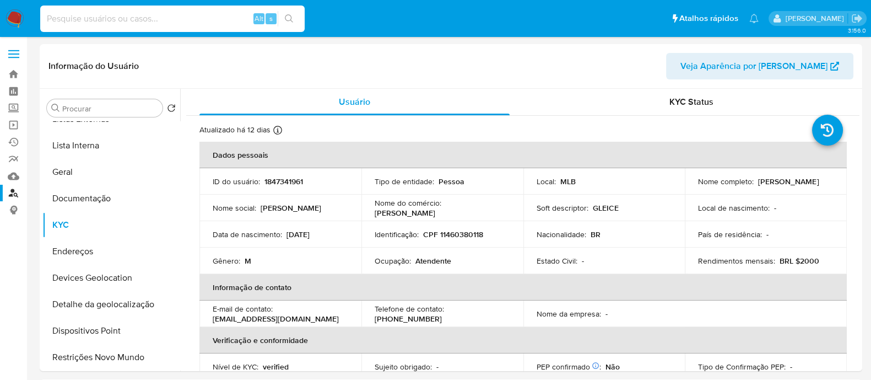
click at [146, 15] on input at bounding box center [172, 19] width 265 height 14
paste input "1640812706"
type input "1640812706"
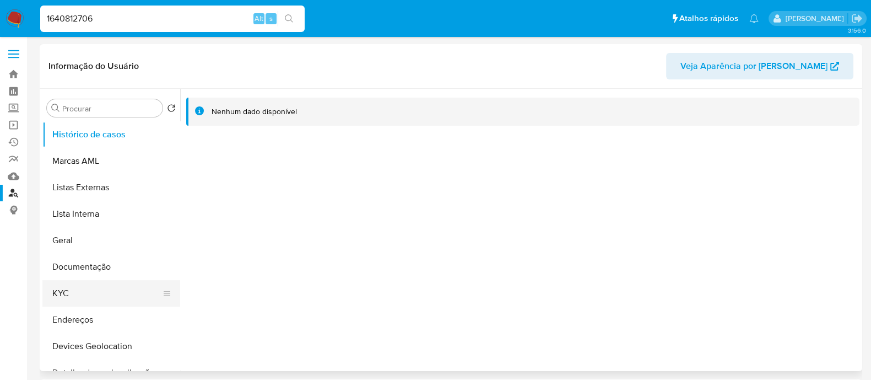
select select "10"
click at [93, 260] on button "Documentação" at bounding box center [106, 267] width 129 height 26
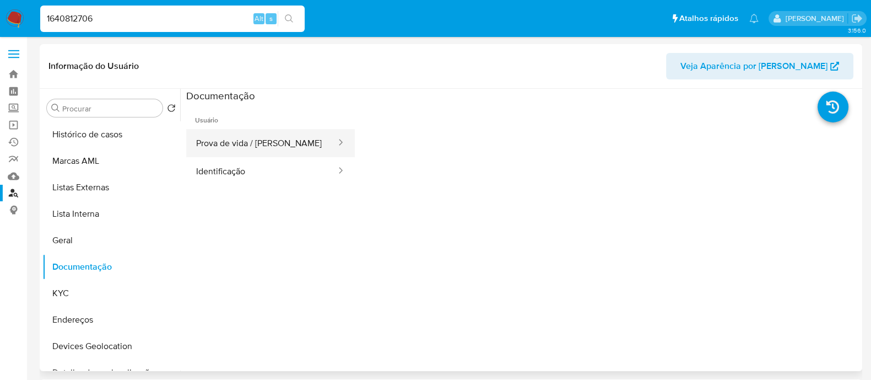
click at [224, 143] on button "Prova de vida / [PERSON_NAME]" at bounding box center [261, 143] width 151 height 28
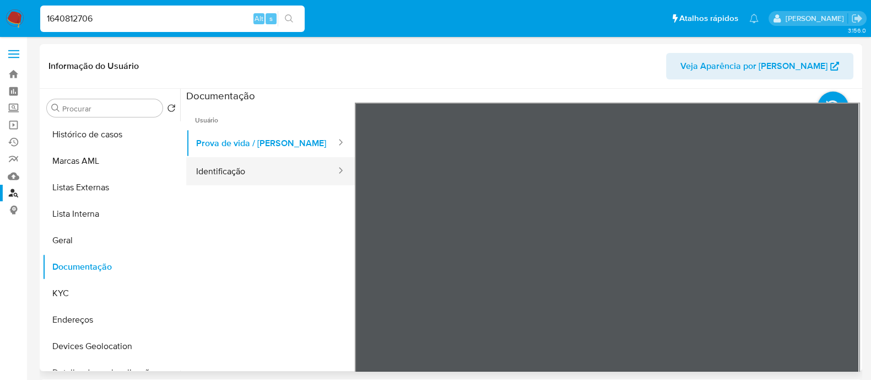
click at [250, 172] on button "Identificação" at bounding box center [261, 171] width 151 height 28
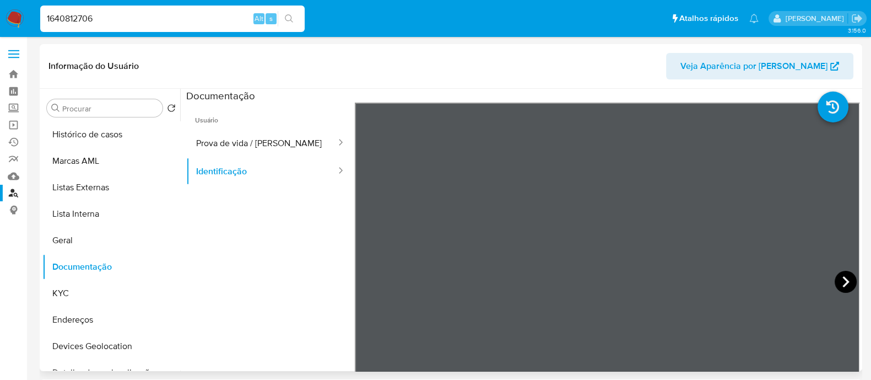
click at [840, 279] on icon at bounding box center [846, 282] width 22 height 22
click at [61, 287] on button "KYC" at bounding box center [106, 293] width 129 height 26
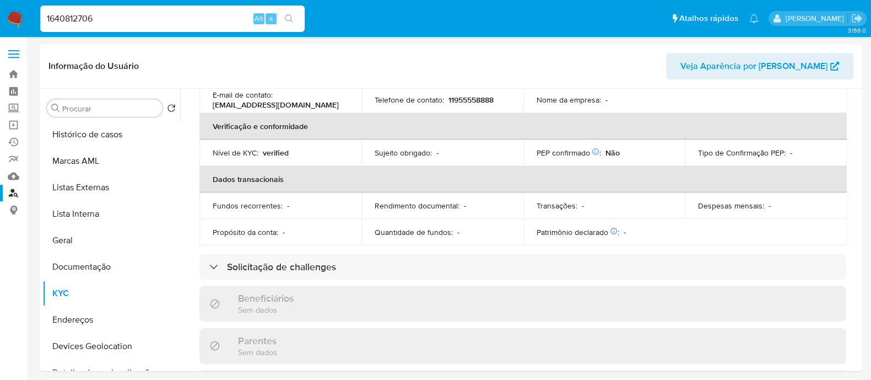
scroll to position [7, 0]
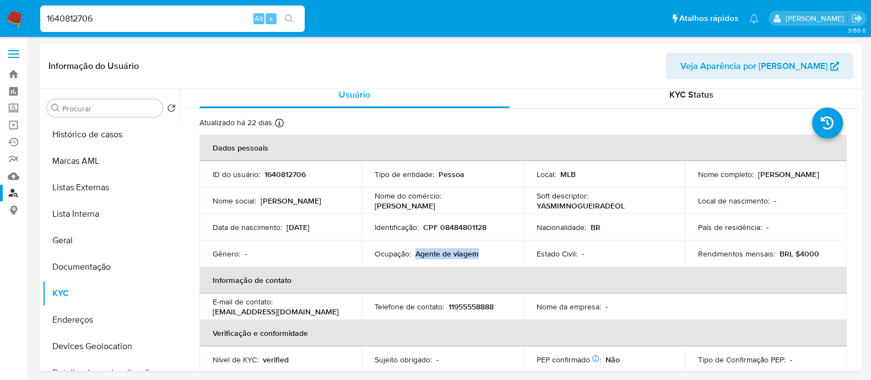
drag, startPoint x: 445, startPoint y: 255, endPoint x: 413, endPoint y: 252, distance: 32.0
click at [413, 252] on div "Ocupação : Agente de viagem" at bounding box center [443, 254] width 136 height 10
copy p "Agente de viagem"
drag, startPoint x: 813, startPoint y: 253, endPoint x: 793, endPoint y: 252, distance: 20.9
click at [793, 252] on p "BRL $4000" at bounding box center [800, 254] width 40 height 10
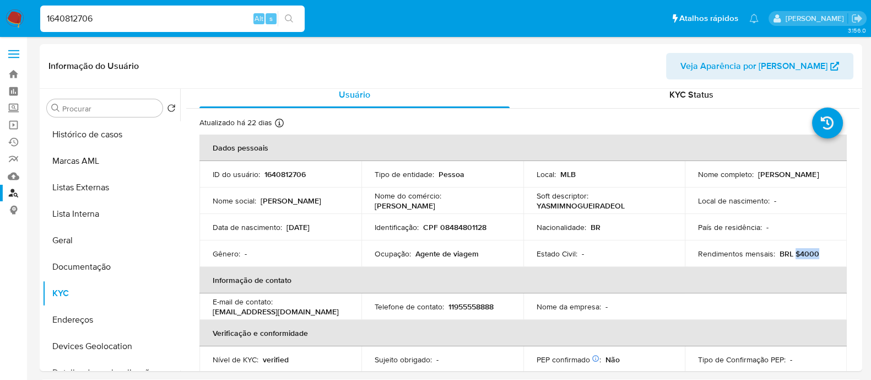
copy p "$4000"
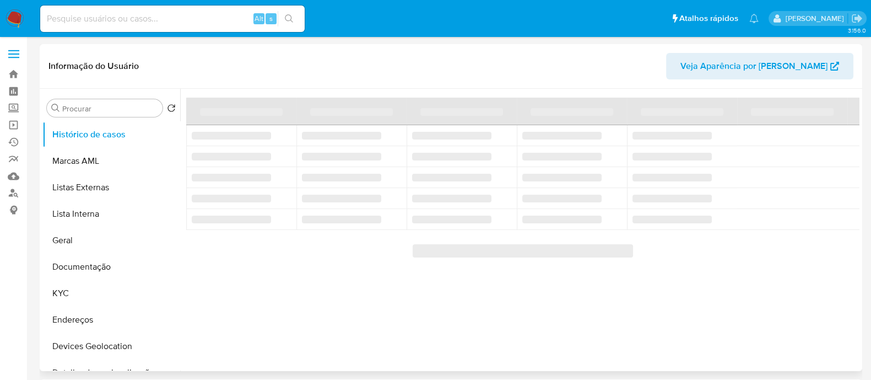
select select "10"
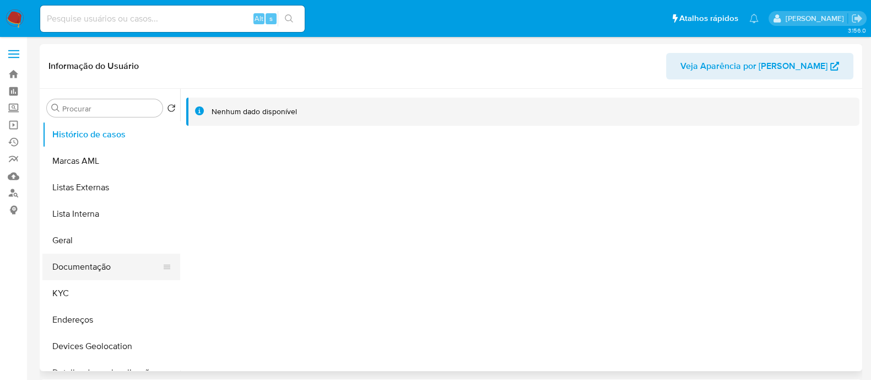
click at [81, 265] on button "Documentação" at bounding box center [106, 267] width 129 height 26
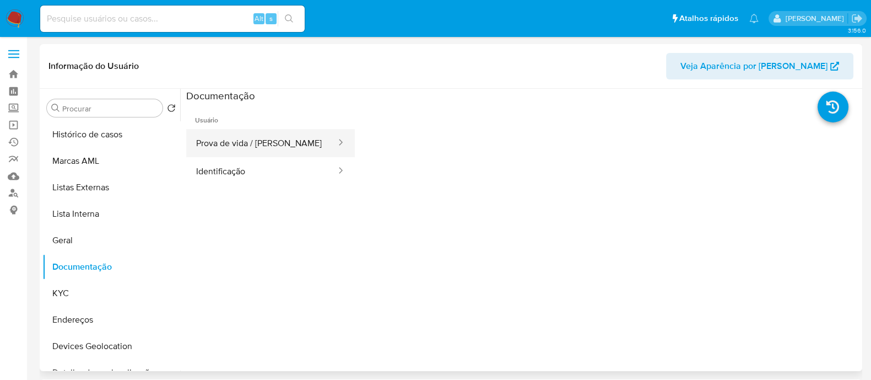
click at [226, 149] on button "Prova de vida / [PERSON_NAME]" at bounding box center [261, 143] width 151 height 28
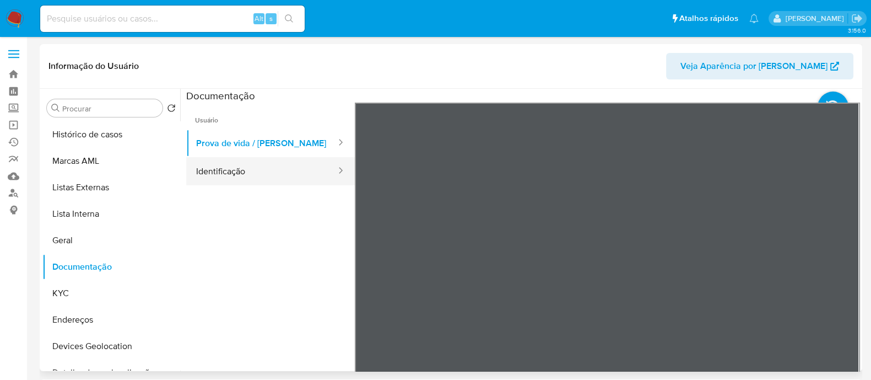
click at [260, 172] on button "Identificação" at bounding box center [261, 171] width 151 height 28
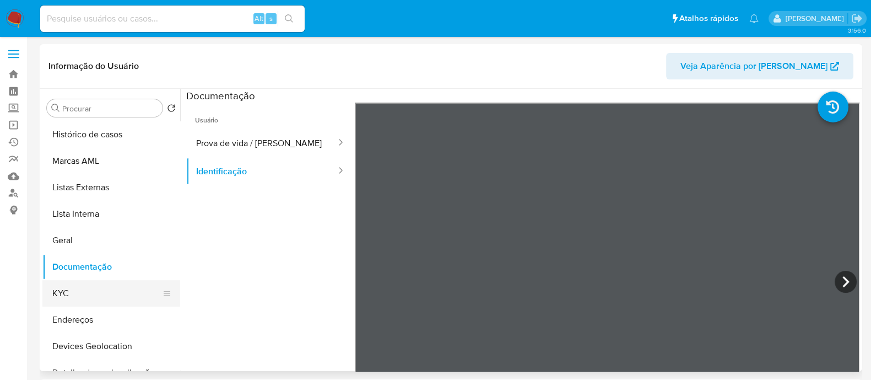
click at [80, 299] on button "KYC" at bounding box center [106, 293] width 129 height 26
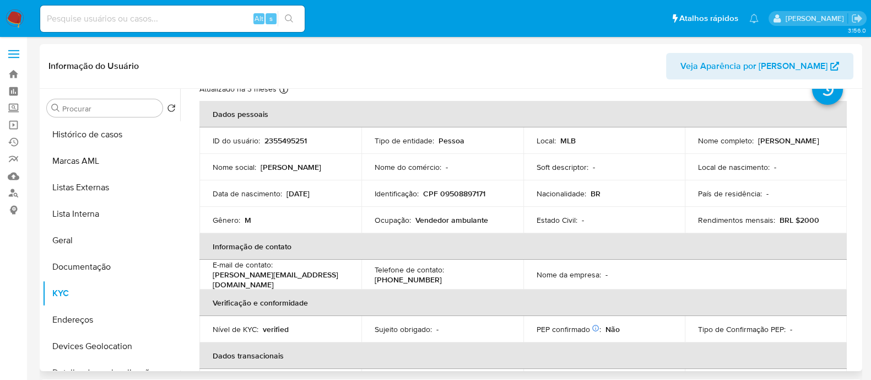
scroll to position [68, 0]
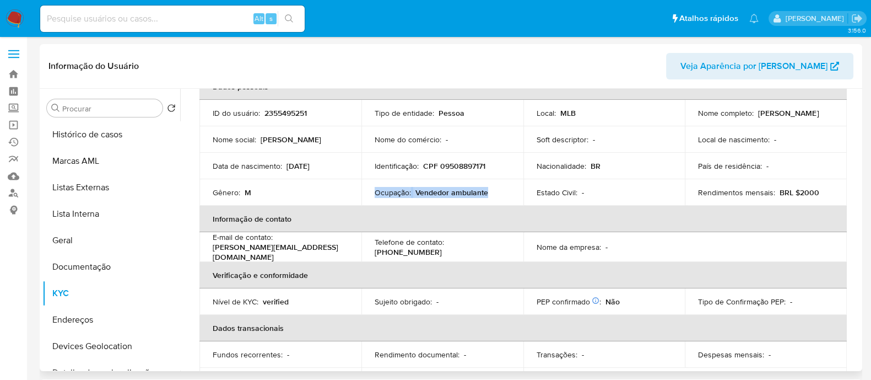
drag, startPoint x: 491, startPoint y: 197, endPoint x: 373, endPoint y: 197, distance: 118.5
click at [373, 197] on td "Ocupação : Vendedor ambulante" at bounding box center [443, 192] width 162 height 26
copy div "Ocupação : Vendedor ambulante"
drag, startPoint x: 816, startPoint y: 197, endPoint x: 796, endPoint y: 197, distance: 19.8
click at [796, 197] on div "Rendimentos mensais : BRL $2000" at bounding box center [766, 192] width 136 height 10
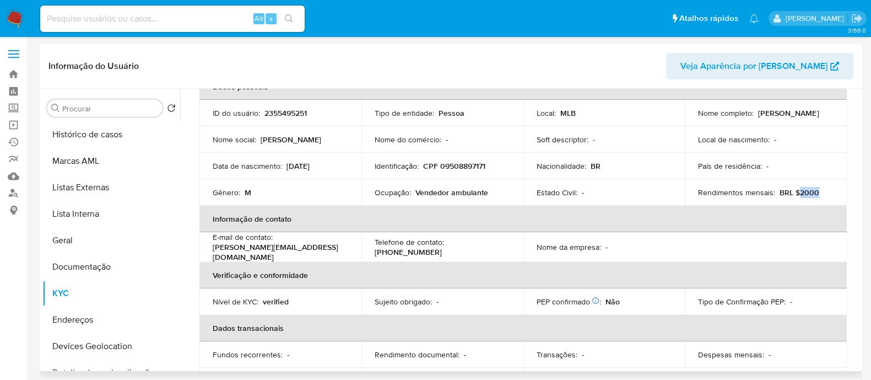
copy p "2000"
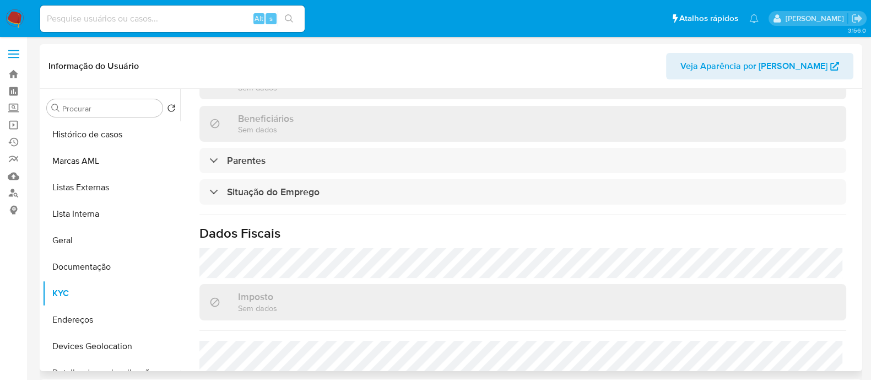
scroll to position [493, 0]
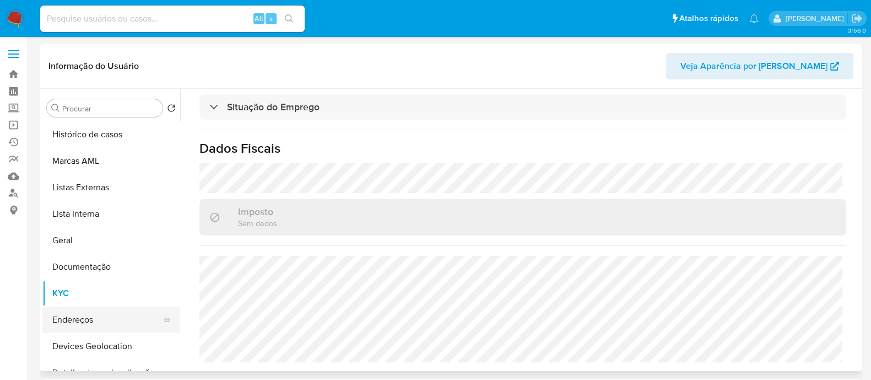
click at [88, 320] on button "Endereços" at bounding box center [106, 319] width 129 height 26
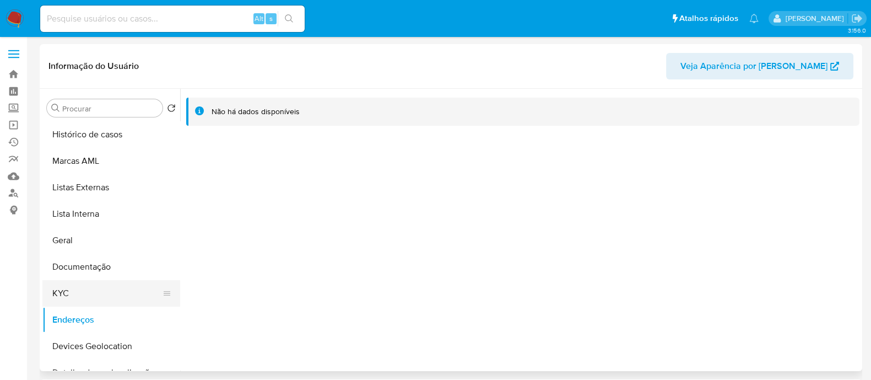
click at [83, 296] on button "KYC" at bounding box center [106, 293] width 129 height 26
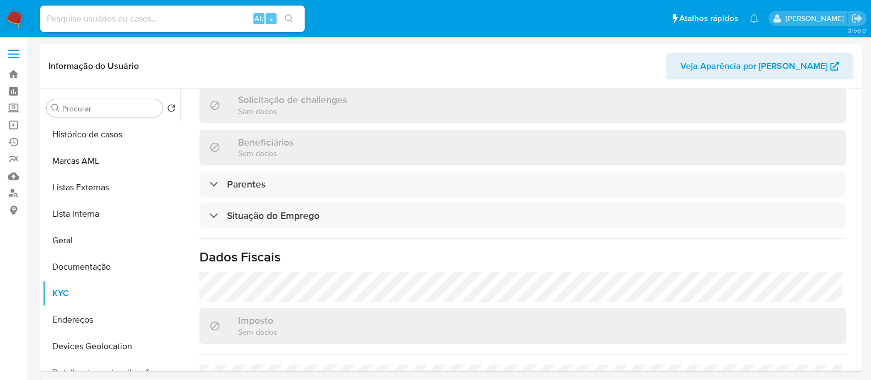
scroll to position [493, 0]
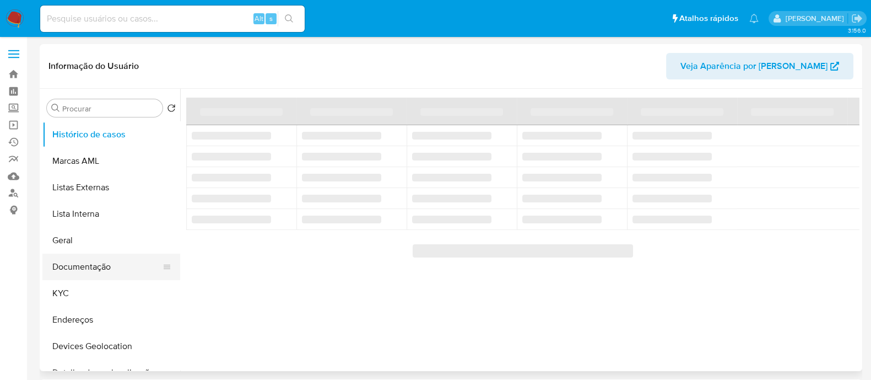
select select "10"
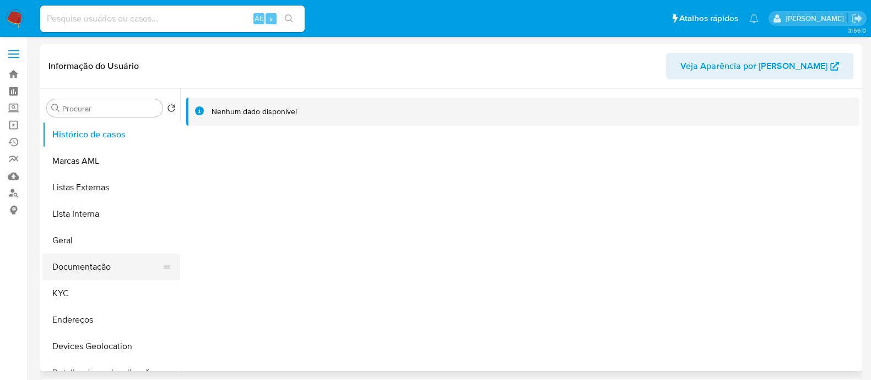
click at [82, 271] on button "Documentação" at bounding box center [106, 267] width 129 height 26
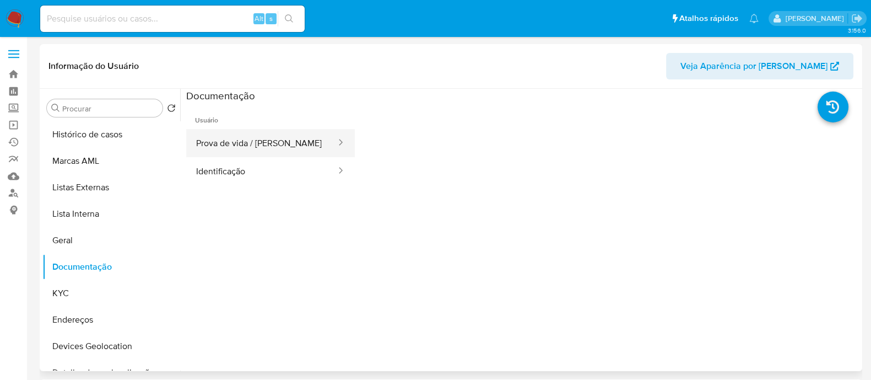
click at [261, 137] on button "Prova de vida / [PERSON_NAME]" at bounding box center [261, 143] width 151 height 28
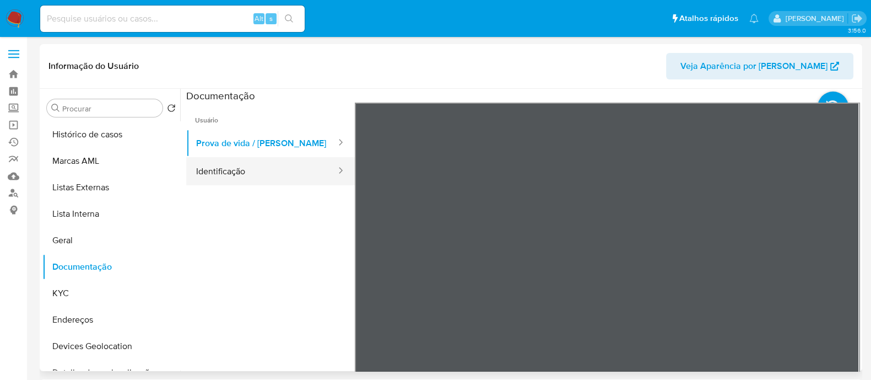
click at [242, 169] on button "Identificação" at bounding box center [261, 171] width 151 height 28
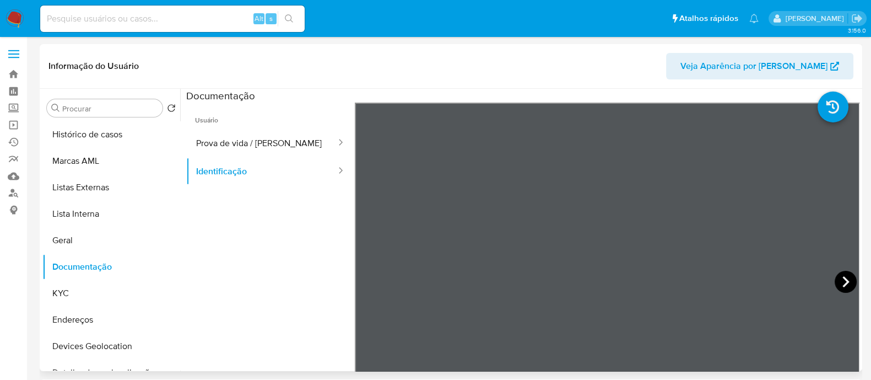
click at [841, 274] on icon at bounding box center [846, 282] width 22 height 22
click at [66, 291] on button "KYC" at bounding box center [106, 293] width 129 height 26
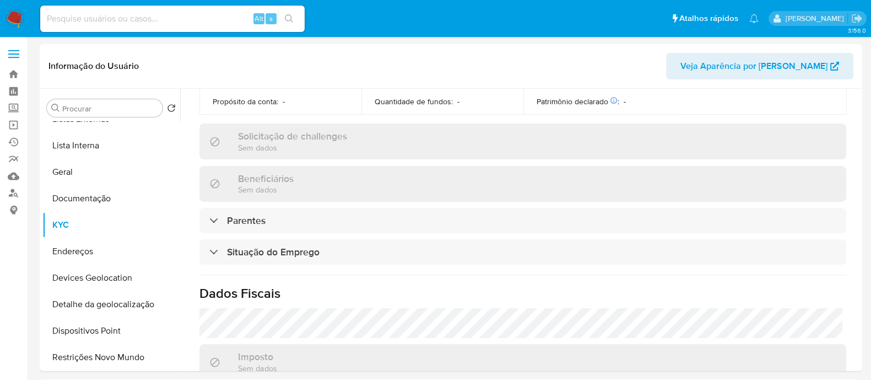
scroll to position [489, 0]
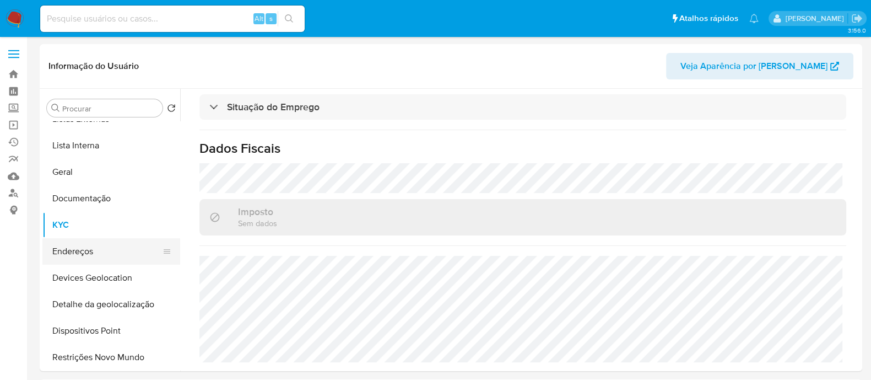
click at [85, 249] on button "Endereços" at bounding box center [106, 251] width 129 height 26
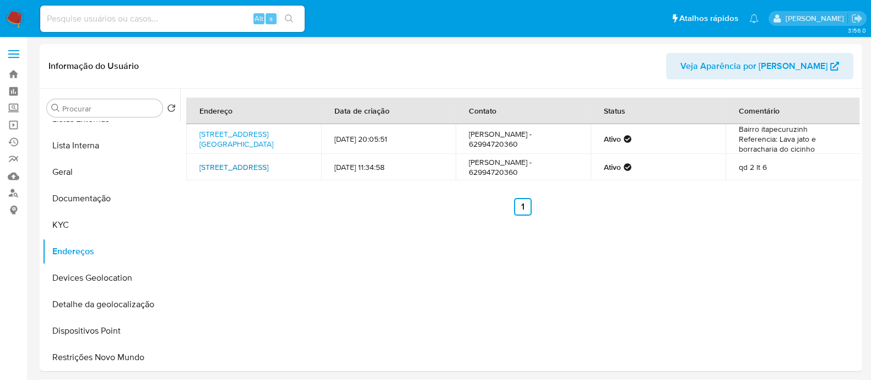
drag, startPoint x: 196, startPoint y: 168, endPoint x: 250, endPoint y: 170, distance: 53.5
click at [250, 170] on td "Avenida Perimetral 1, Senador Canedo, Goiás, 75261483, Brasil 1" at bounding box center [253, 167] width 135 height 26
copy link "Canedo, Goiás"
click at [71, 225] on button "KYC" at bounding box center [106, 225] width 129 height 26
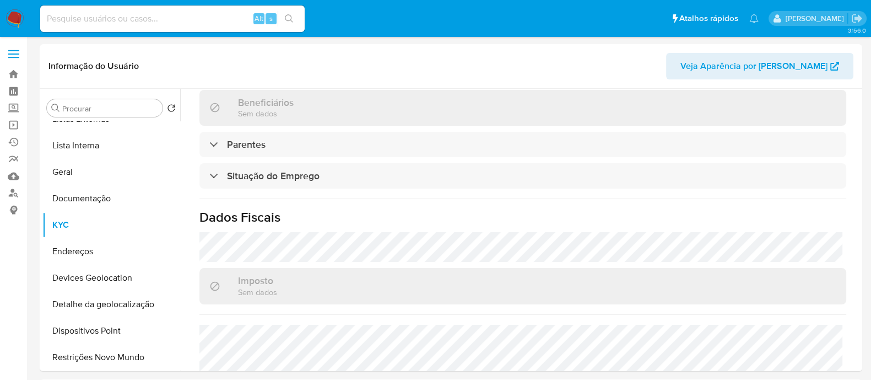
scroll to position [489, 0]
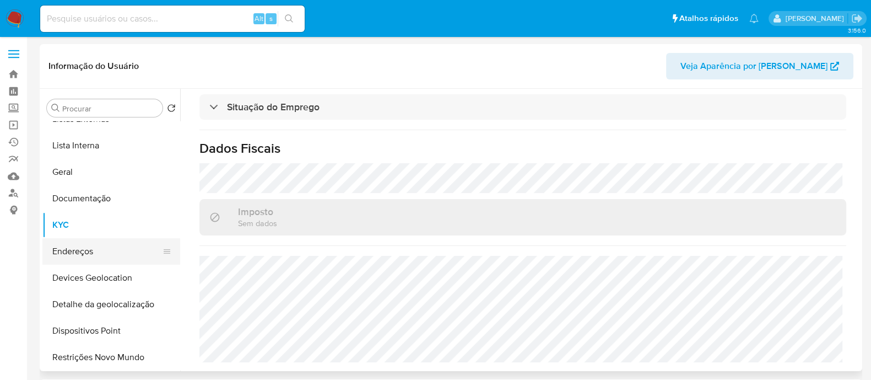
click at [100, 254] on button "Endereços" at bounding box center [106, 251] width 129 height 26
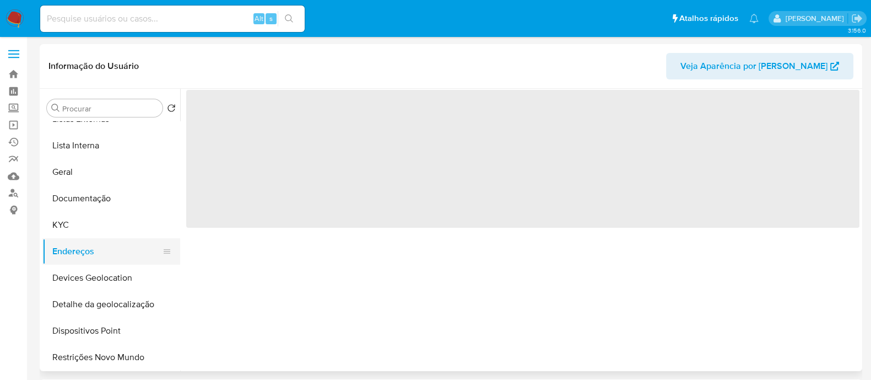
scroll to position [0, 0]
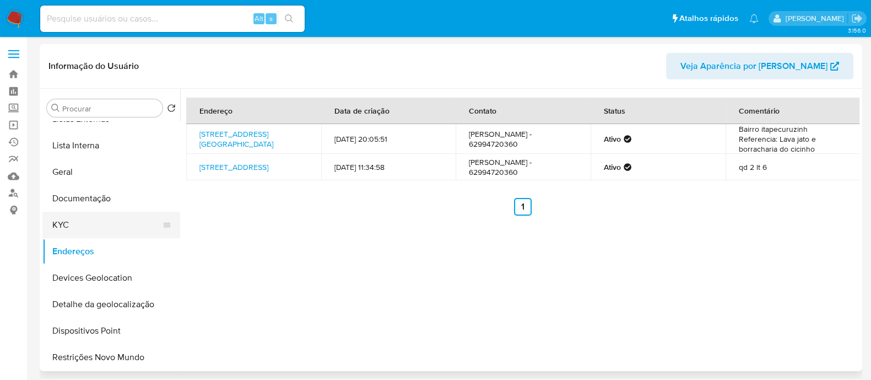
click at [73, 230] on button "KYC" at bounding box center [106, 225] width 129 height 26
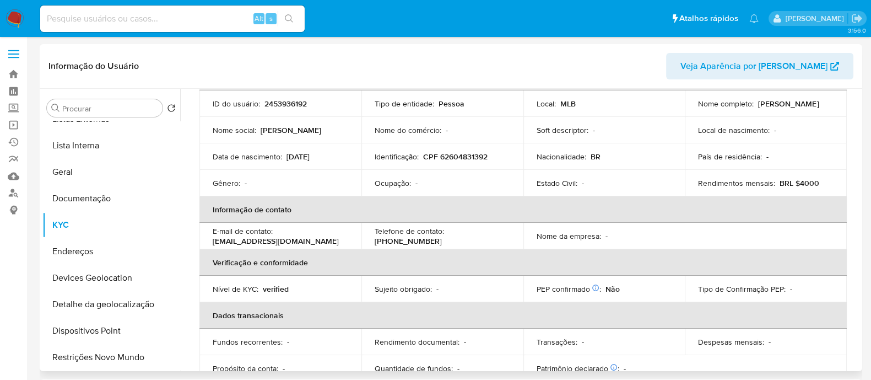
scroll to position [68, 0]
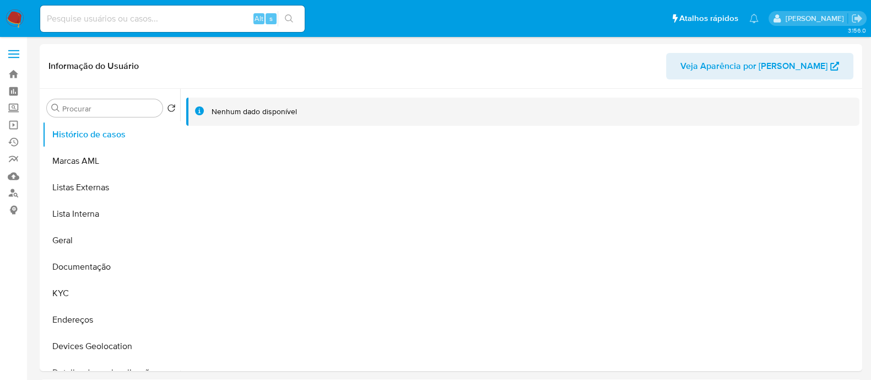
select select "10"
click at [74, 293] on button "KYC" at bounding box center [106, 293] width 129 height 26
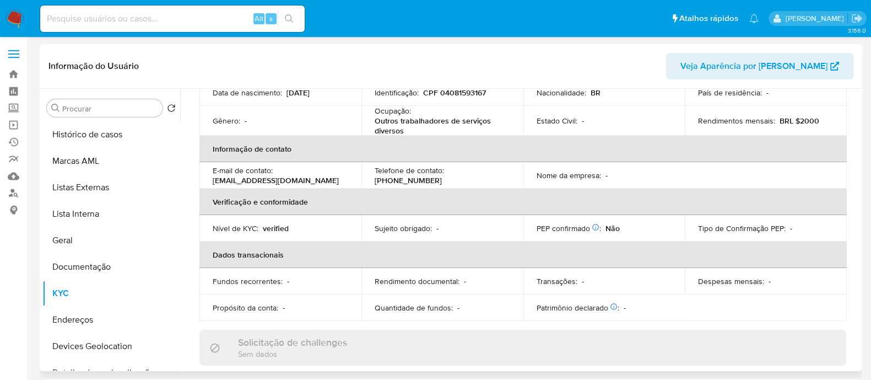
scroll to position [83, 0]
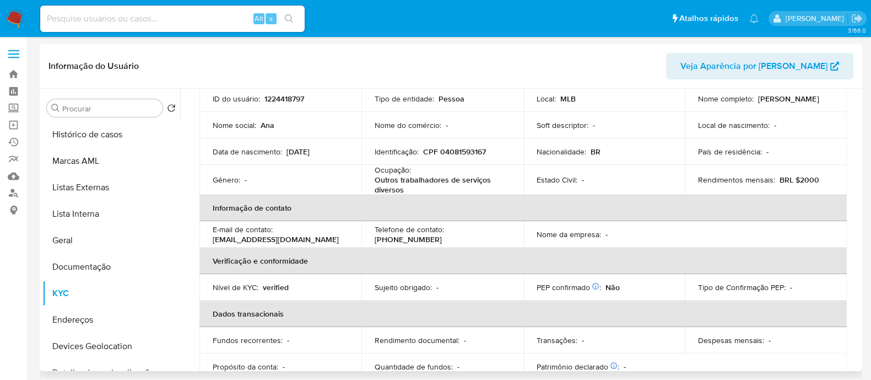
click at [407, 220] on table "Dados pessoais ID do usuário : 1224418797 Tipo de entidade : Pessoa Local : MLB…" at bounding box center [524, 219] width 648 height 321
drag, startPoint x: 407, startPoint y: 220, endPoint x: 413, endPoint y: 196, distance: 25.0
click at [413, 196] on table "Dados pessoais ID do usuário : 1224418797 Tipo de entidade : Pessoa Local : MLB…" at bounding box center [524, 219] width 648 height 321
click at [413, 192] on p "Outros trabalhadores de serviços diversos" at bounding box center [440, 185] width 131 height 20
click at [198, 12] on input at bounding box center [172, 19] width 265 height 14
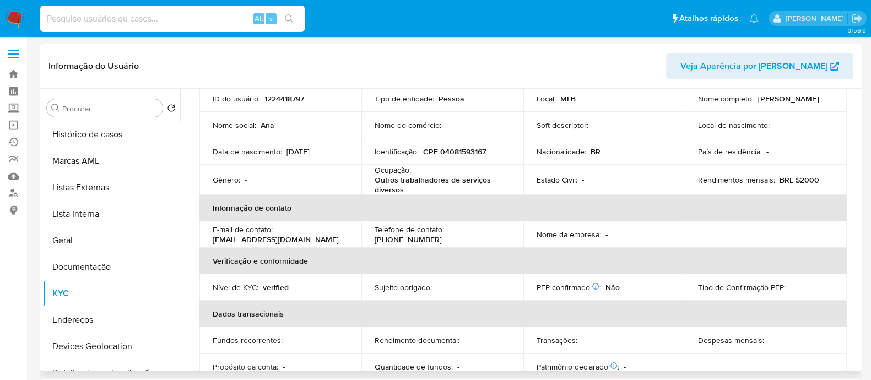
paste input "1765025365"
type input "1765025365"
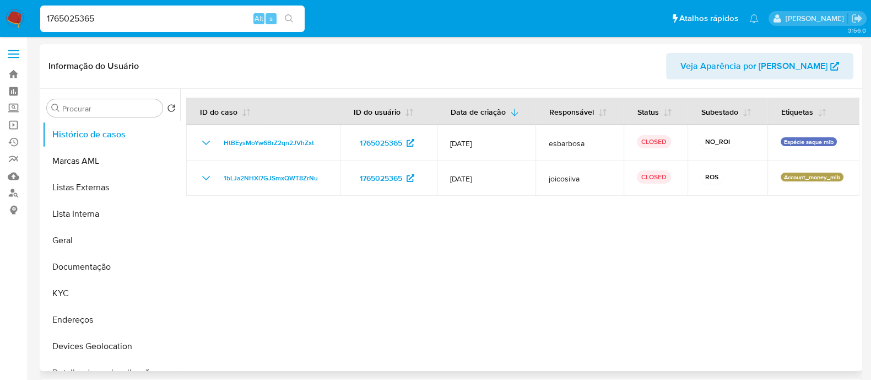
select select "10"
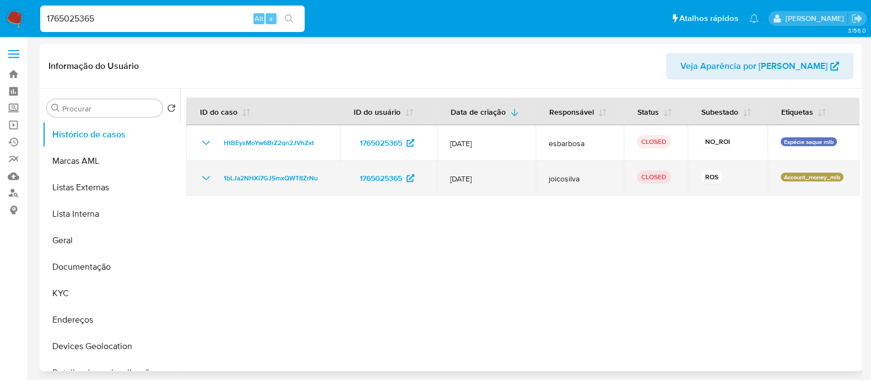
click at [204, 180] on icon "Mostrar/Ocultar" at bounding box center [206, 177] width 13 height 13
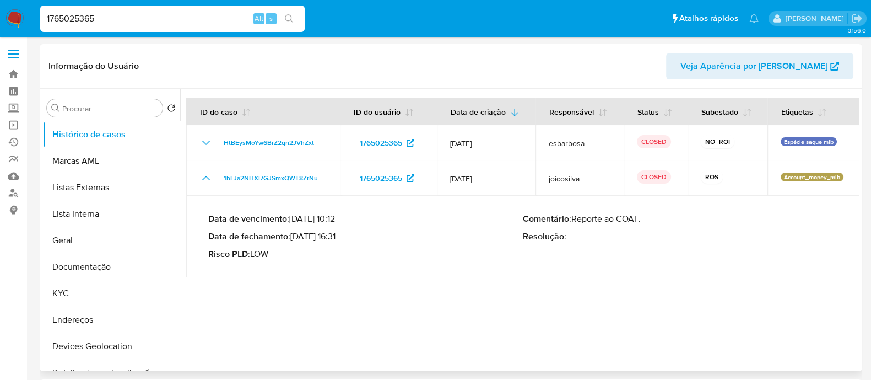
drag, startPoint x: 644, startPoint y: 222, endPoint x: 575, endPoint y: 219, distance: 68.9
click at [575, 219] on p "Comentário : Reporte ao COAF." at bounding box center [680, 218] width 315 height 11
drag, startPoint x: 340, startPoint y: 236, endPoint x: 296, endPoint y: 236, distance: 44.1
click at [296, 236] on p "Data de fechamento : 07/04/2025 16:31" at bounding box center [365, 236] width 315 height 11
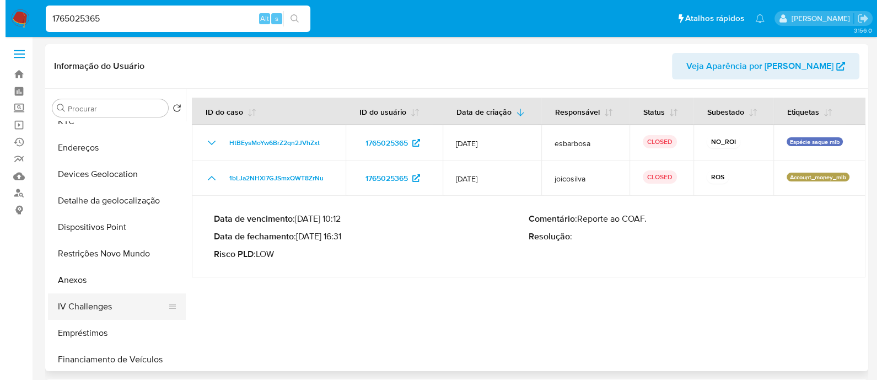
scroll to position [206, 0]
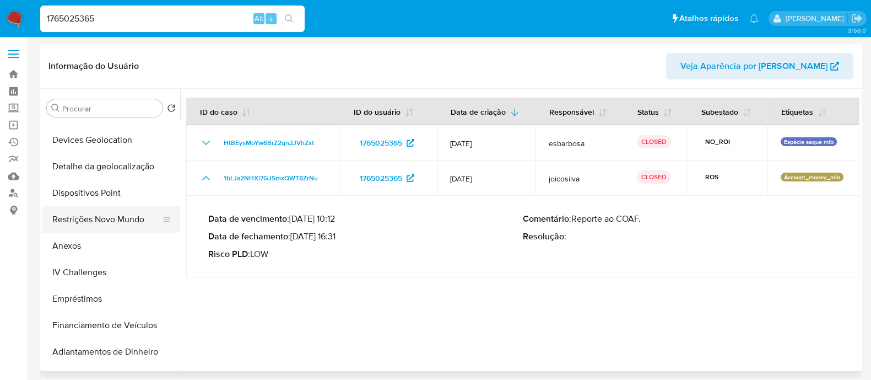
drag, startPoint x: 74, startPoint y: 247, endPoint x: 98, endPoint y: 229, distance: 29.8
click at [77, 244] on button "Anexos" at bounding box center [111, 246] width 138 height 26
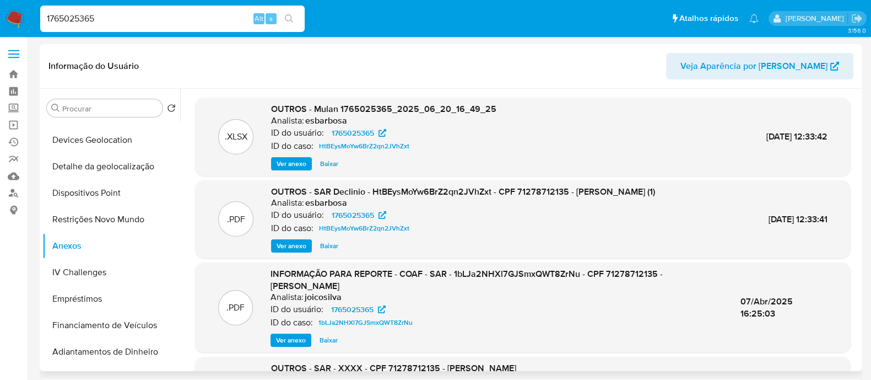
click at [290, 247] on span "Ver anexo" at bounding box center [292, 245] width 30 height 11
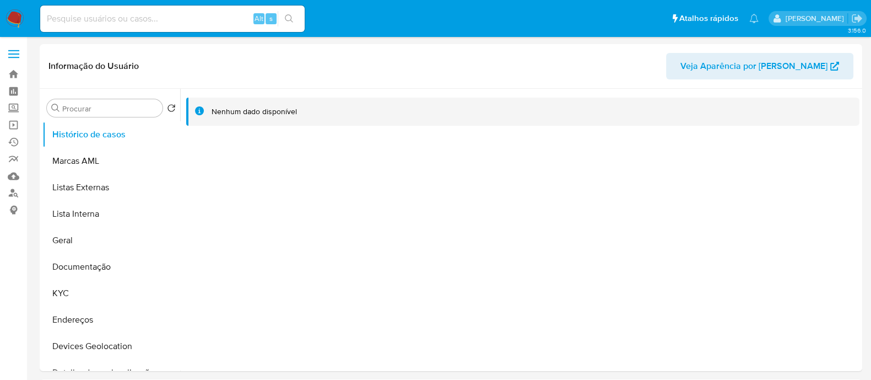
select select "10"
click at [66, 293] on button "KYC" at bounding box center [106, 293] width 129 height 26
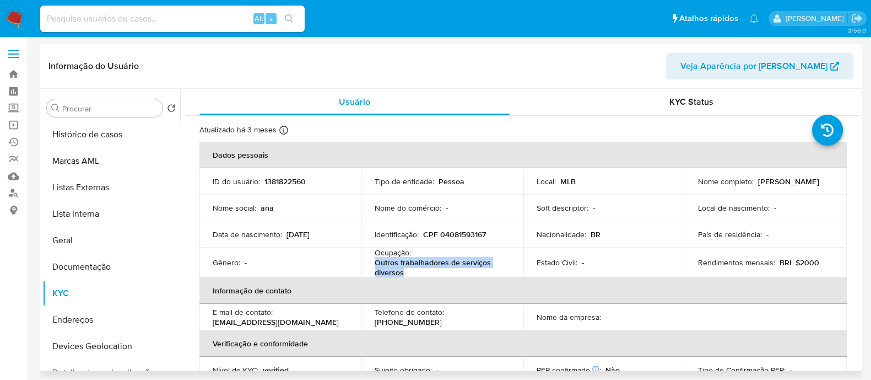
drag, startPoint x: 402, startPoint y: 277, endPoint x: 372, endPoint y: 269, distance: 31.1
click at [372, 269] on td "Ocupação : Outros trabalhadores de serviços diversos" at bounding box center [443, 262] width 162 height 30
copy p "Outros trabalhadores de serviços diversos"
click at [78, 321] on button "Endereços" at bounding box center [106, 319] width 129 height 26
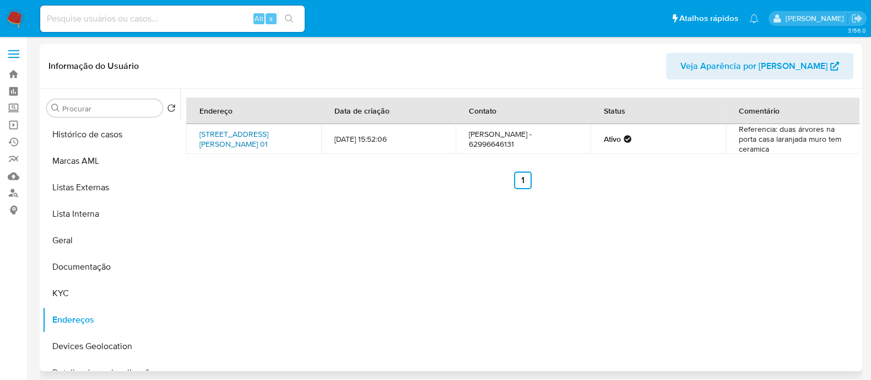
drag, startPoint x: 191, startPoint y: 137, endPoint x: 253, endPoint y: 138, distance: 62.3
click at [253, 138] on td "[STREET_ADDRESS][PERSON_NAME] 01" at bounding box center [253, 139] width 135 height 30
copy link "Inhumas, [GEOGRAPHIC_DATA],"
click at [211, 14] on input at bounding box center [172, 19] width 265 height 14
paste input "1765025365"
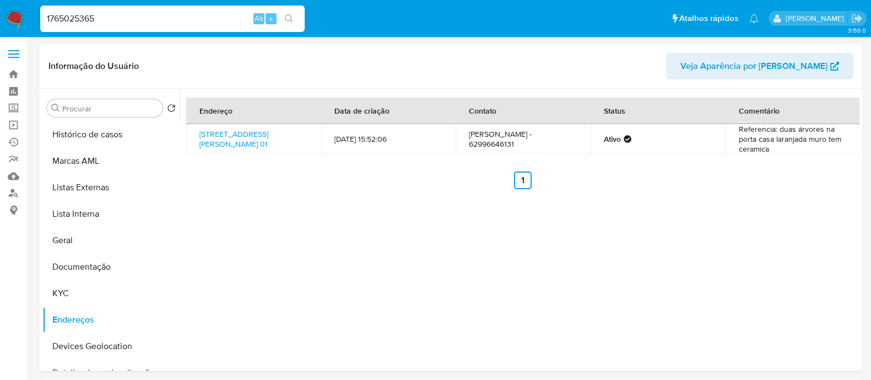
click at [127, 18] on input "1765025365" at bounding box center [172, 19] width 265 height 14
paste input "7bXjKkiChvaM6l1SYYsA2PnY"
type input "7bXjKkiChvaM6l1SYYsA2PnY"
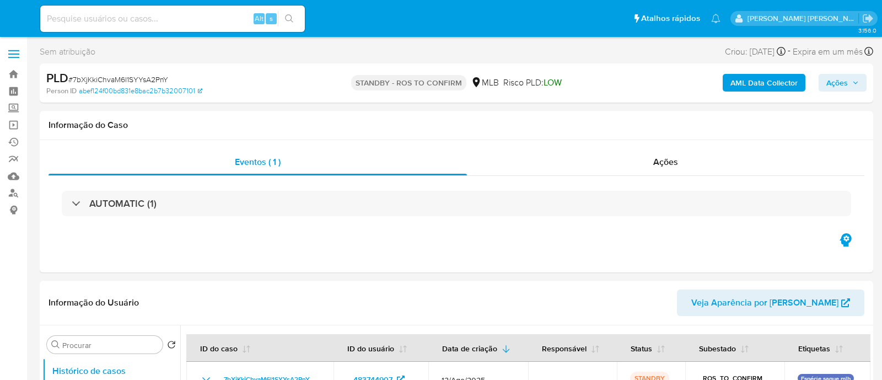
select select "10"
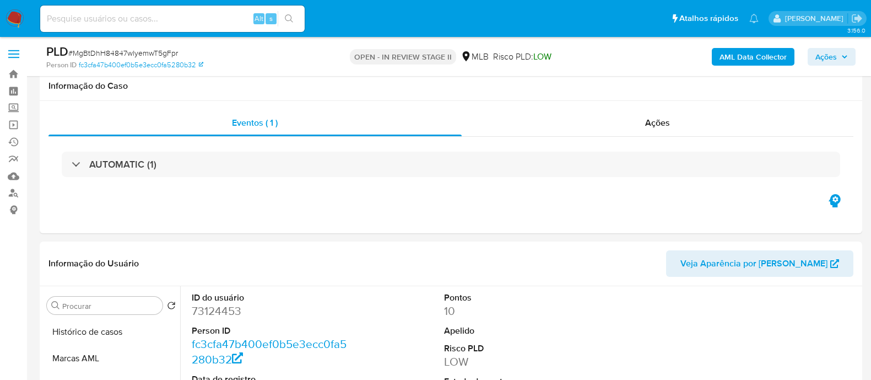
select select "10"
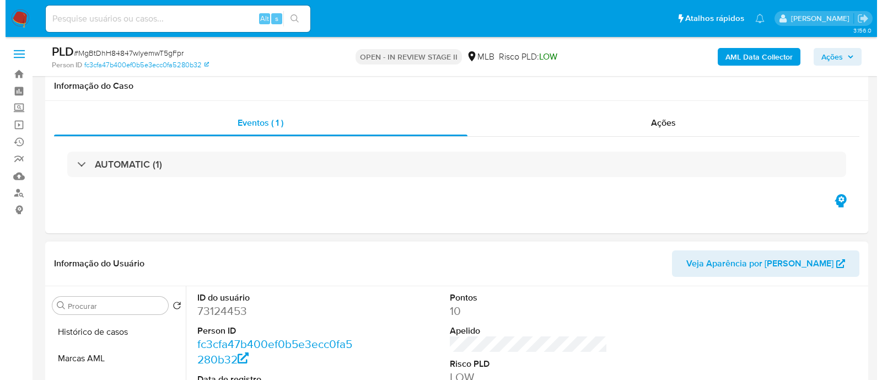
scroll to position [207, 0]
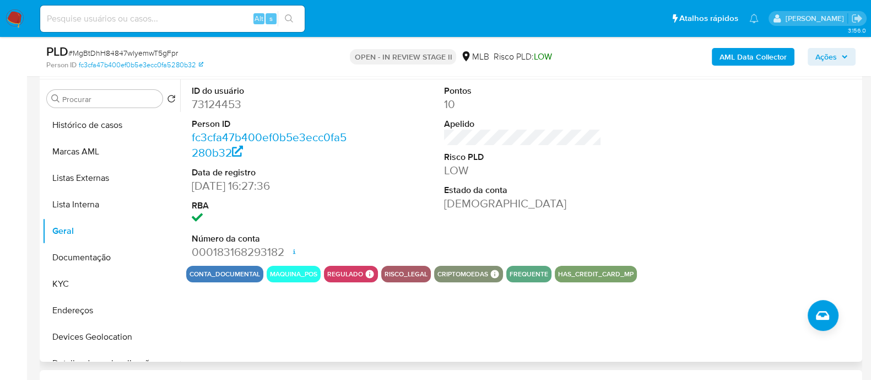
click at [374, 195] on div "ID do usuário 73124453 Person ID fc3cfa47b400ef0b5e3ecc0fa5280b32 Data de regis…" at bounding box center [522, 172] width 673 height 186
click at [735, 57] on b "AML Data Collector" at bounding box center [753, 57] width 67 height 18
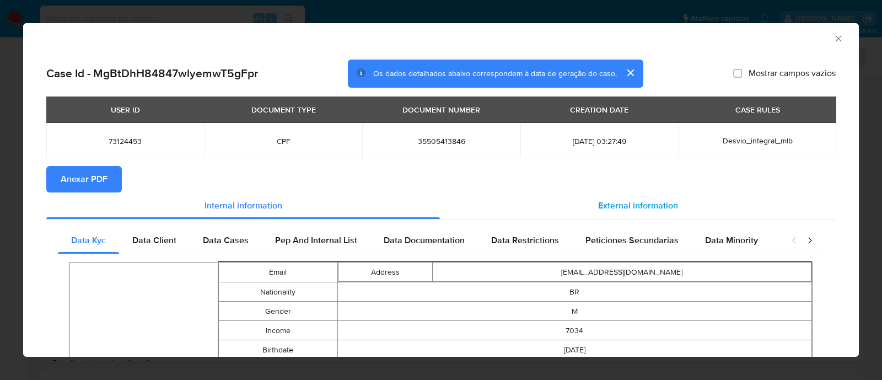
click at [617, 200] on span "External information" at bounding box center [638, 205] width 80 height 13
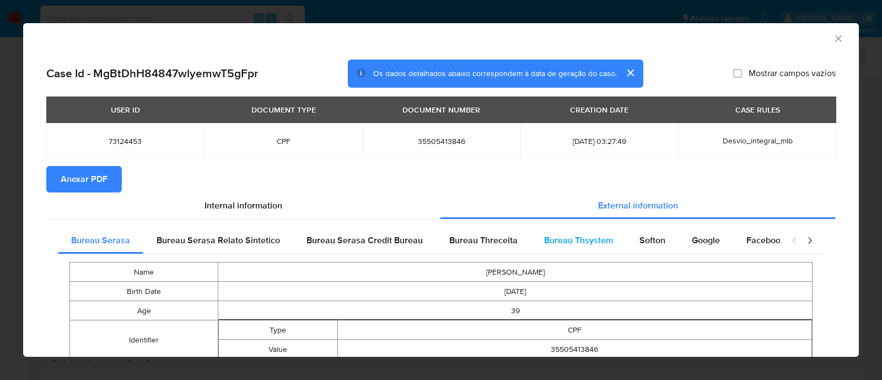
click at [576, 240] on span "Bureau Thsystem" at bounding box center [578, 240] width 69 height 13
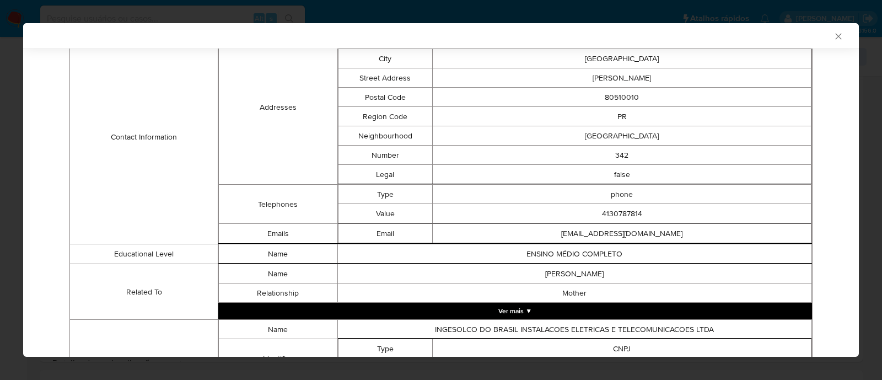
scroll to position [583, 0]
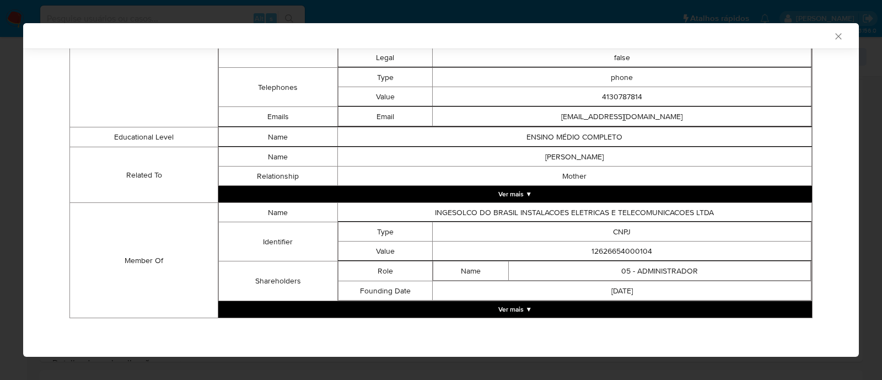
click at [615, 249] on td "12626654000104" at bounding box center [622, 250] width 379 height 19
copy td "12626654000104"
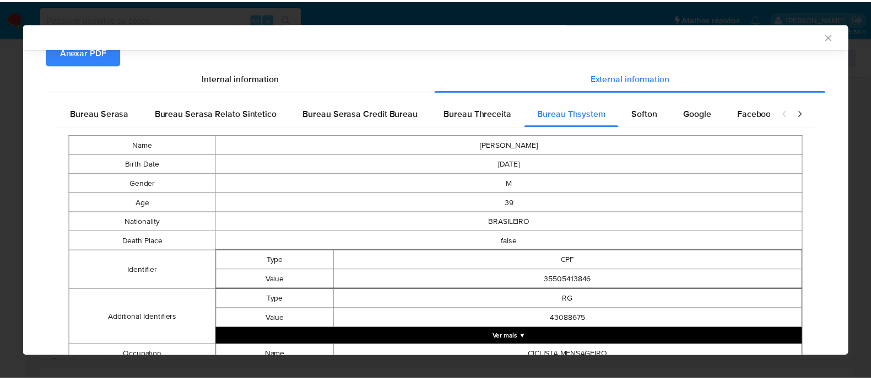
scroll to position [0, 0]
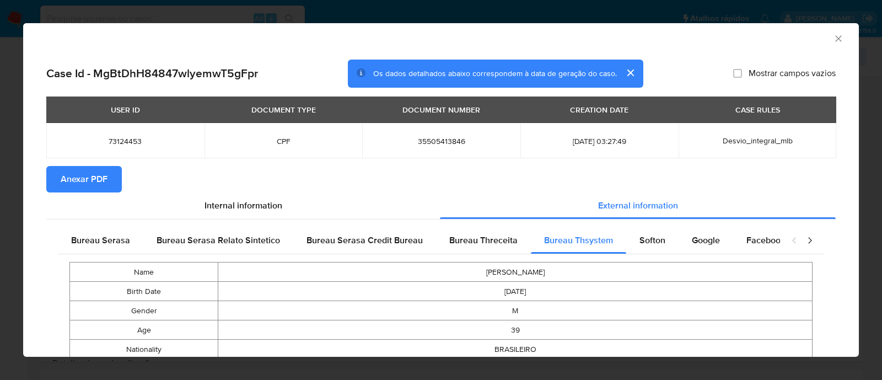
click at [91, 176] on span "Anexar PDF" at bounding box center [84, 179] width 47 height 24
click at [833, 39] on icon "Fechar a janela" at bounding box center [838, 38] width 11 height 11
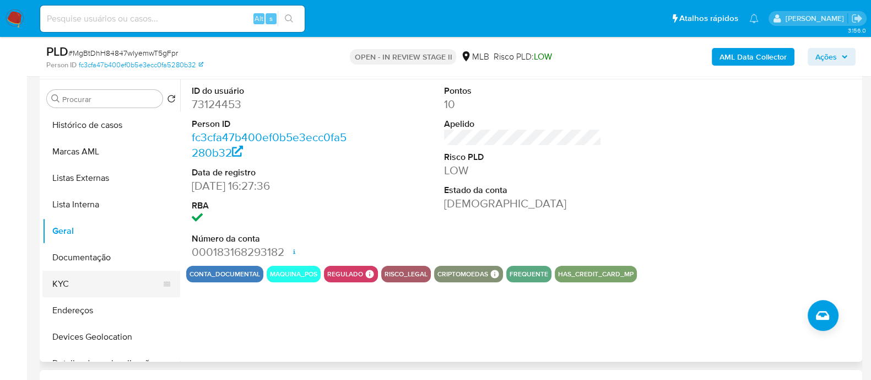
click at [70, 286] on button "KYC" at bounding box center [106, 284] width 129 height 26
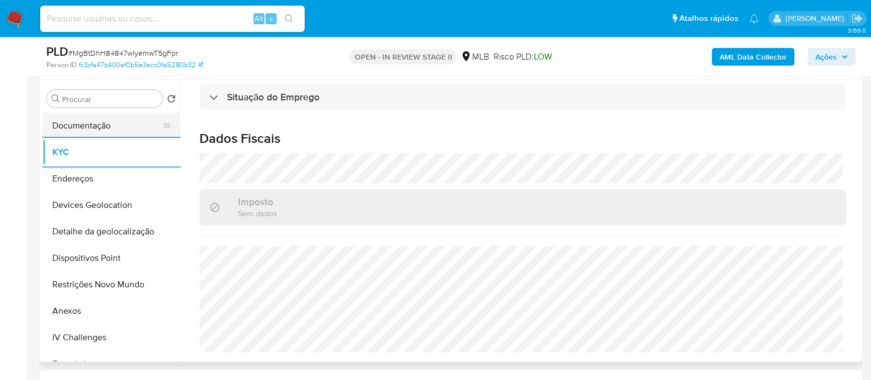
scroll to position [137, 0]
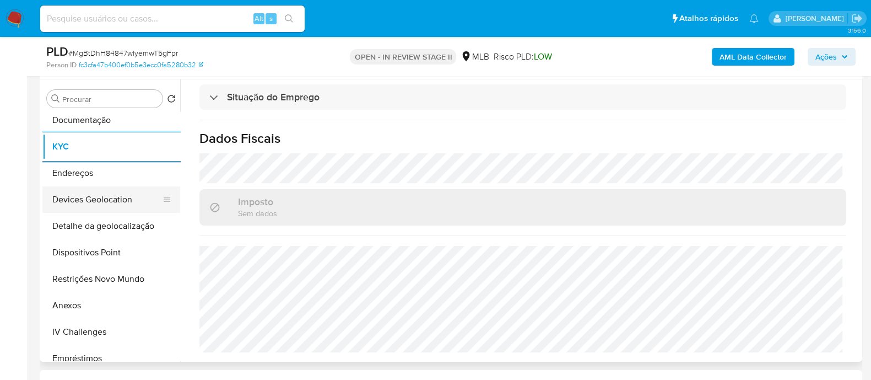
click at [115, 191] on button "Devices Geolocation" at bounding box center [106, 199] width 129 height 26
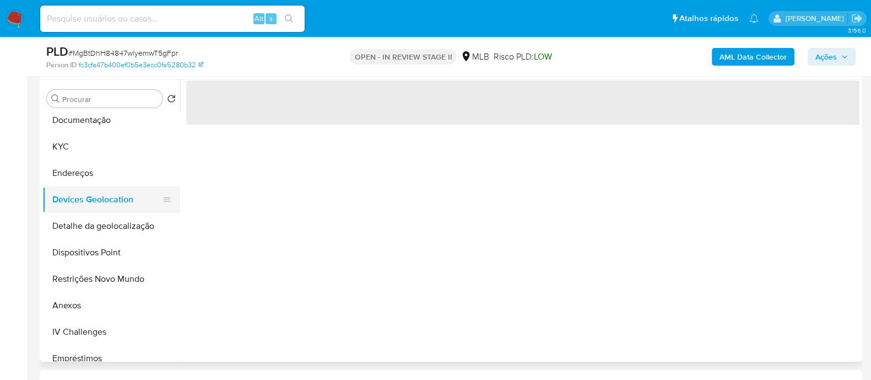
scroll to position [0, 0]
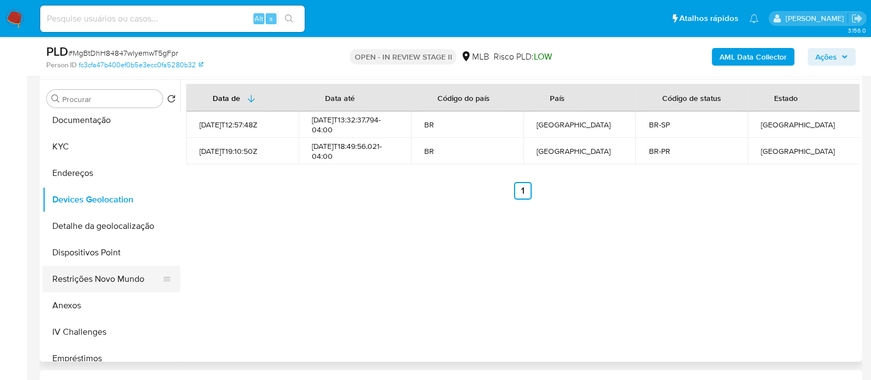
click at [107, 273] on button "Restrições Novo Mundo" at bounding box center [106, 279] width 129 height 26
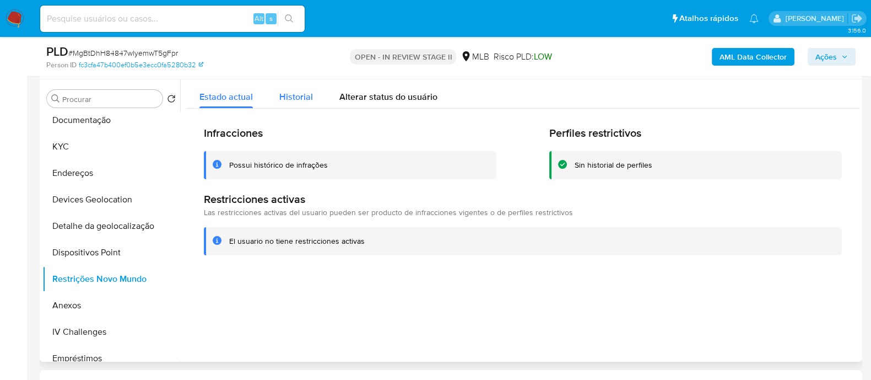
drag, startPoint x: 296, startPoint y: 97, endPoint x: 546, endPoint y: 104, distance: 249.7
click at [296, 98] on span "Historial" at bounding box center [296, 96] width 34 height 13
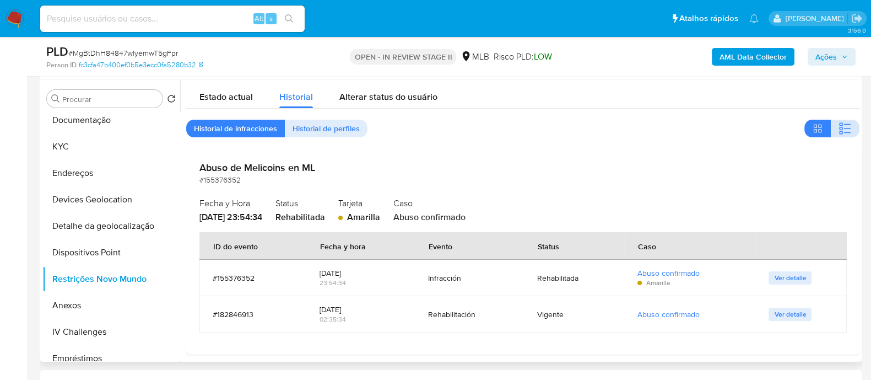
click at [839, 124] on icon "button" at bounding box center [845, 128] width 13 height 13
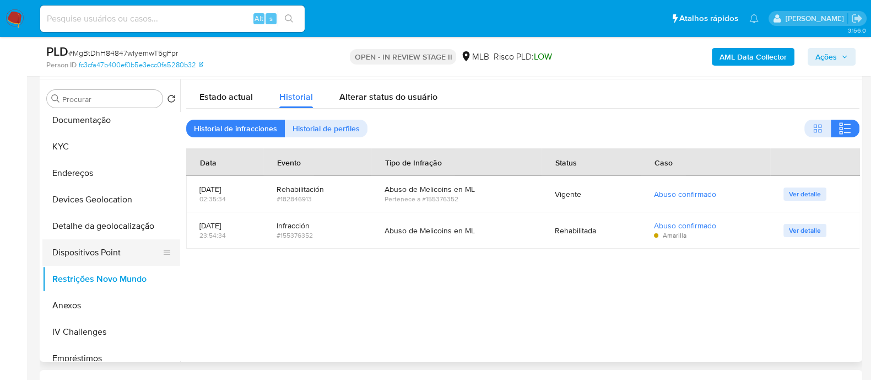
click at [106, 254] on button "Dispositivos Point" at bounding box center [106, 252] width 129 height 26
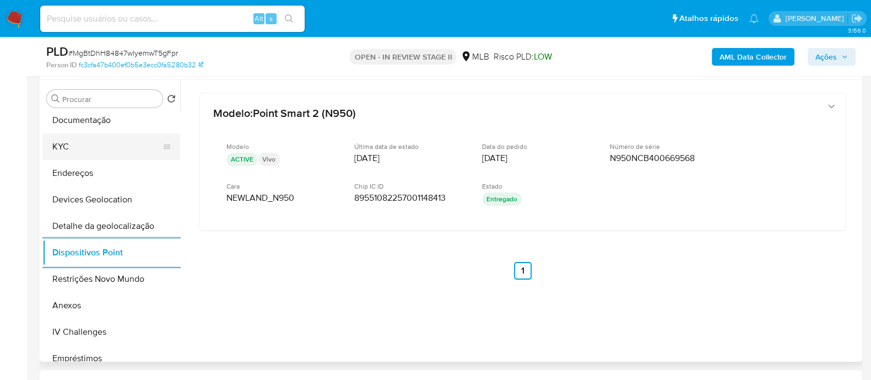
click at [78, 144] on button "KYC" at bounding box center [106, 146] width 129 height 26
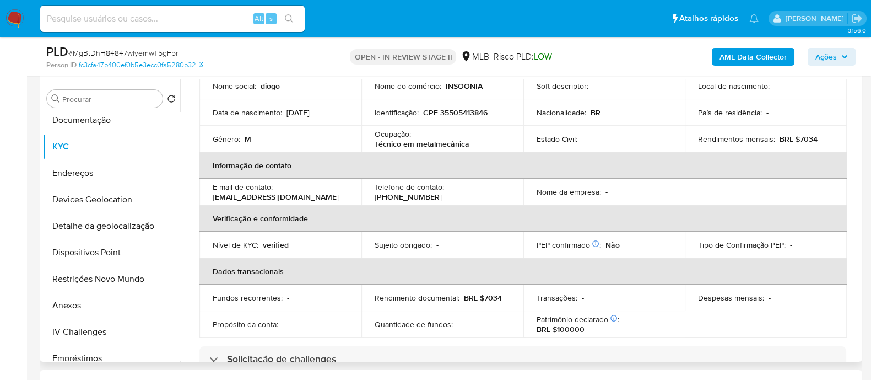
scroll to position [43, 0]
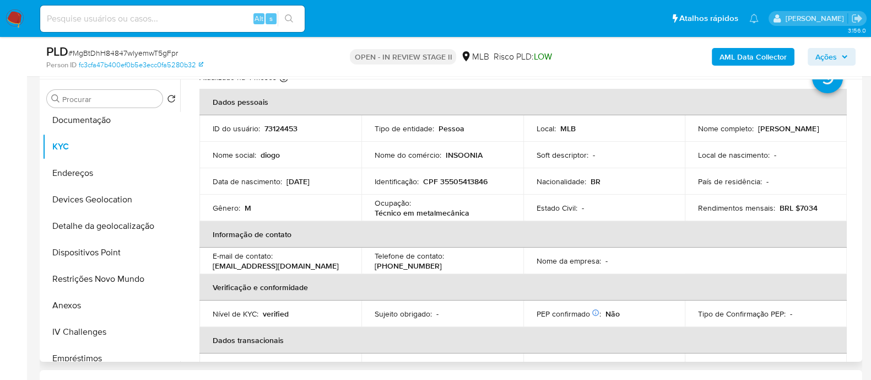
click at [468, 180] on p "CPF 35505413846" at bounding box center [455, 181] width 64 height 10
copy p "35505413846"
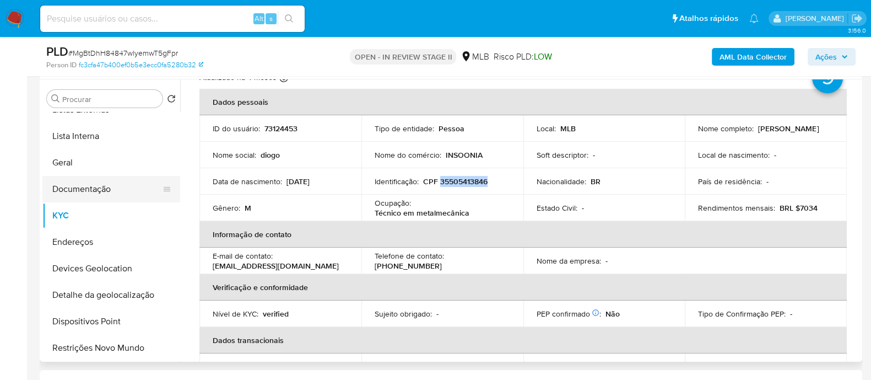
click at [96, 180] on button "Documentação" at bounding box center [106, 189] width 129 height 26
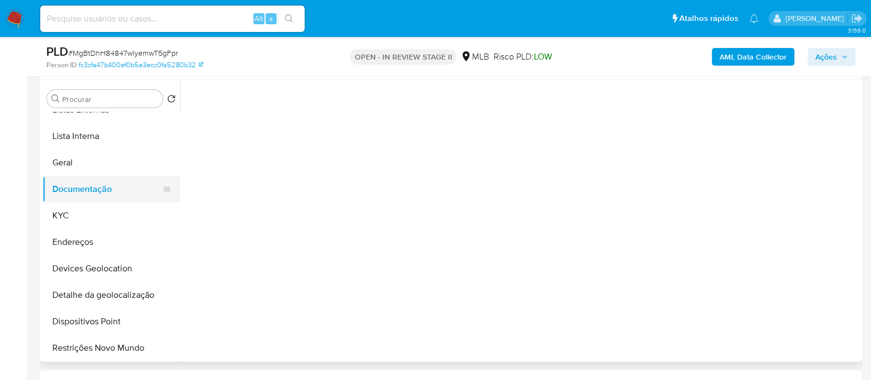
scroll to position [0, 0]
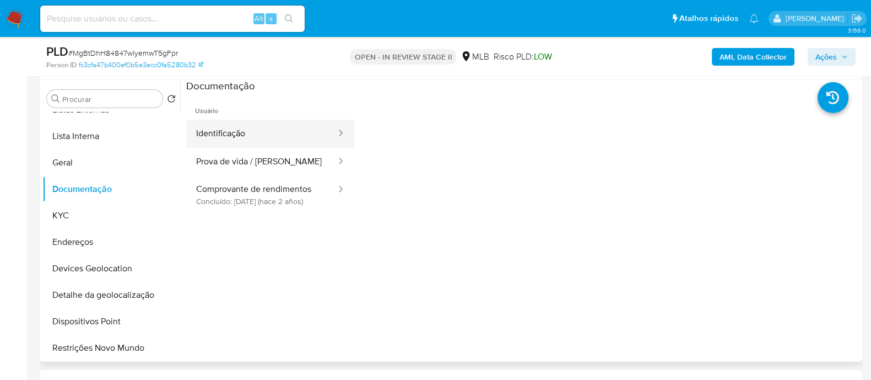
click at [234, 130] on button "Identificação" at bounding box center [261, 134] width 151 height 28
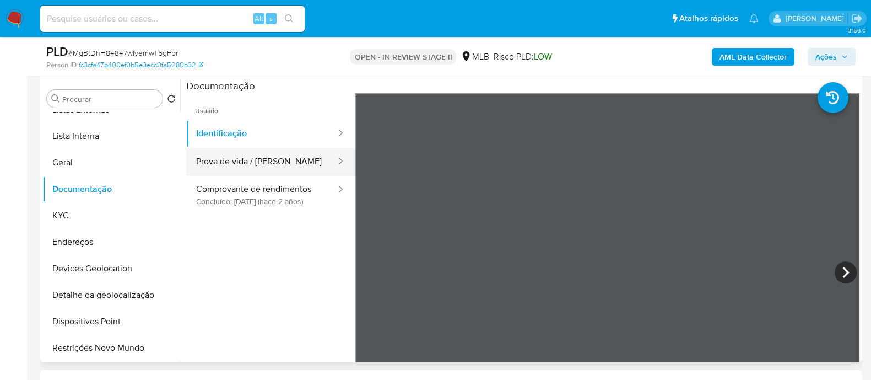
click at [269, 155] on button "Prova de vida / [PERSON_NAME]" at bounding box center [261, 162] width 151 height 28
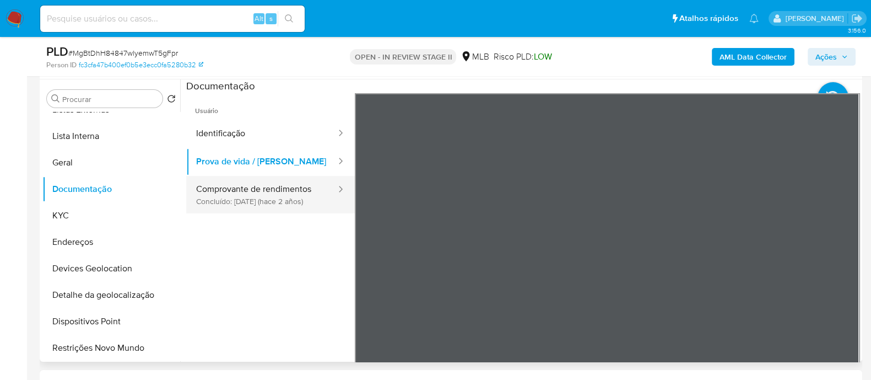
click at [282, 197] on button "Comprovante de rendimentos Concluído: 03/03/2023 (hace 2 años)" at bounding box center [261, 194] width 151 height 37
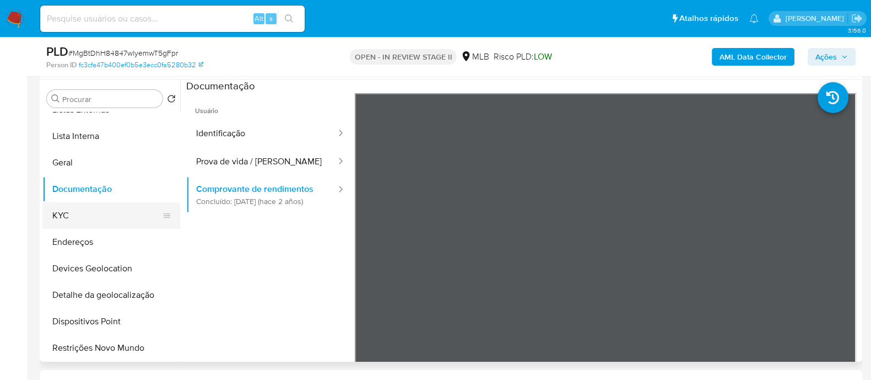
click at [78, 214] on button "KYC" at bounding box center [106, 215] width 129 height 26
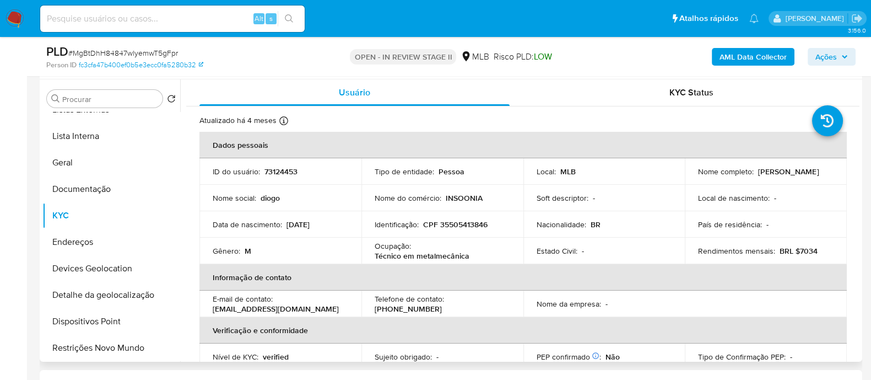
click at [476, 224] on p "CPF 35505413846" at bounding box center [455, 224] width 64 height 10
copy p "35505413846"
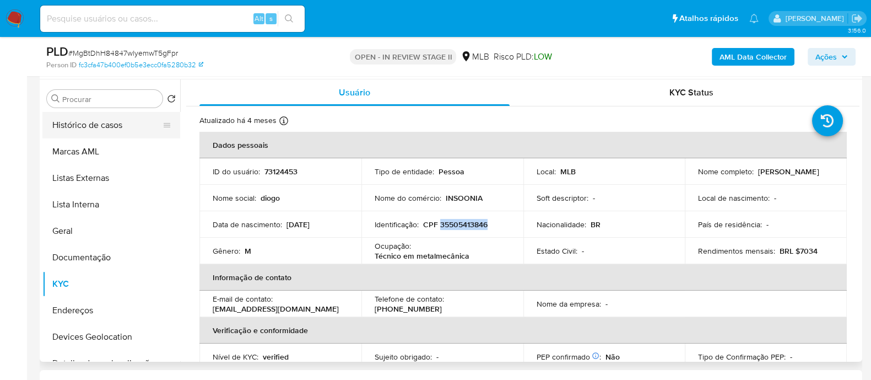
click at [102, 128] on button "Histórico de casos" at bounding box center [106, 125] width 129 height 26
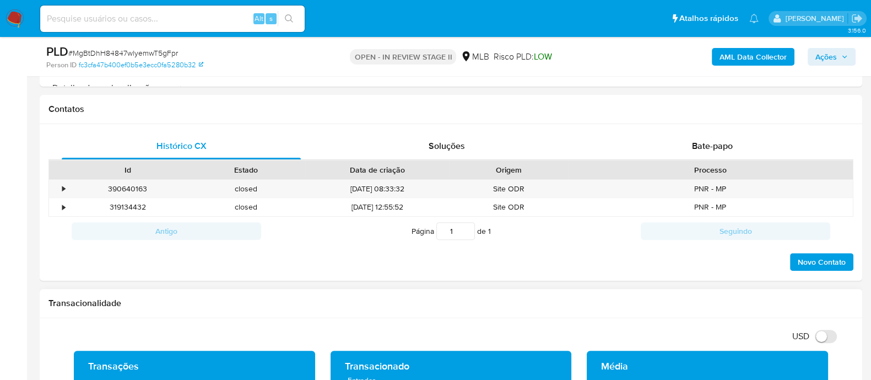
scroll to position [620, 0]
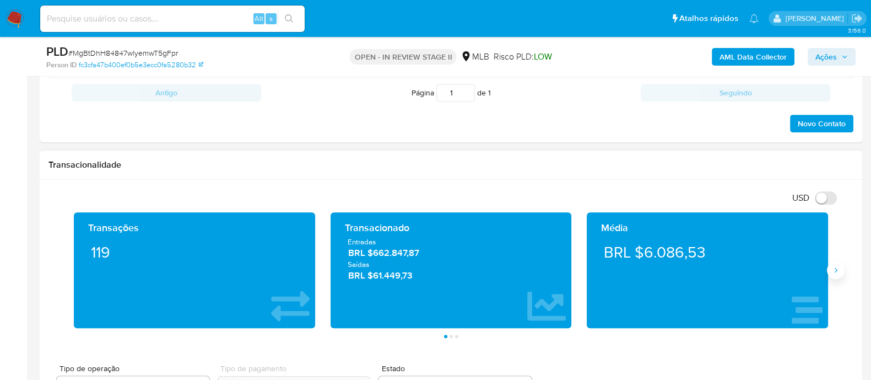
click at [838, 272] on icon "Siguiente" at bounding box center [836, 270] width 9 height 9
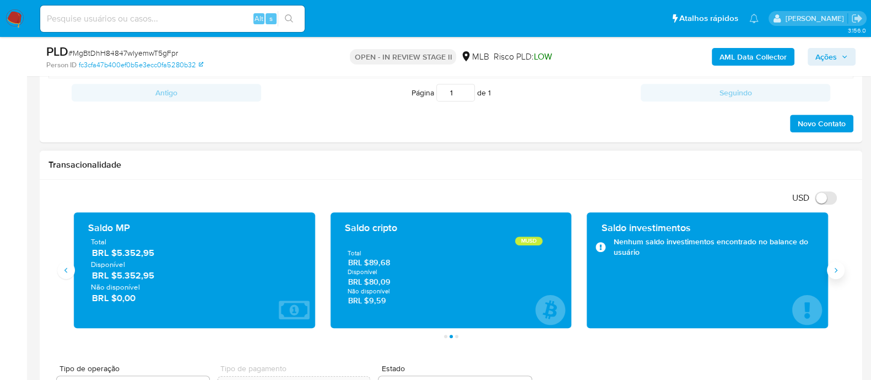
click at [829, 267] on button "Siguiente" at bounding box center [836, 270] width 18 height 18
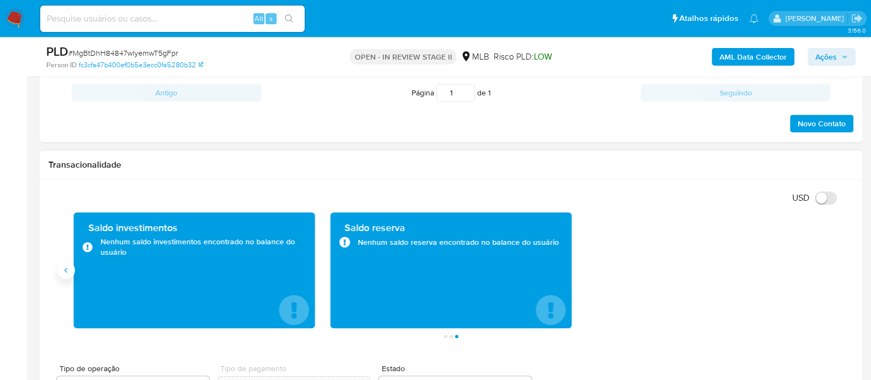
click at [63, 270] on icon "Anterior" at bounding box center [66, 270] width 9 height 9
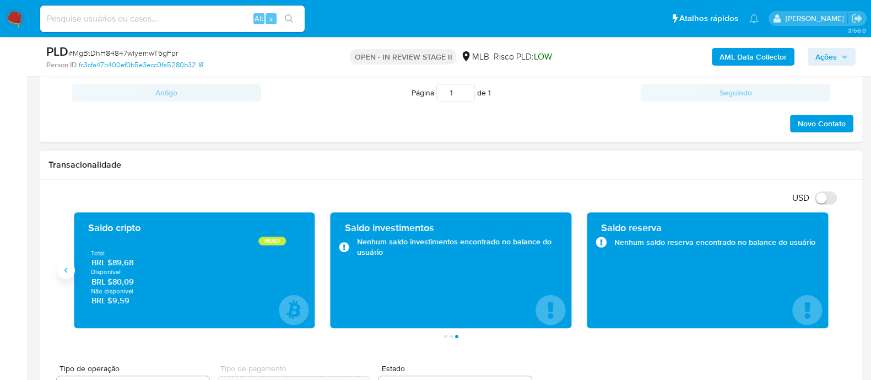
click at [63, 270] on icon "Anterior" at bounding box center [66, 270] width 9 height 9
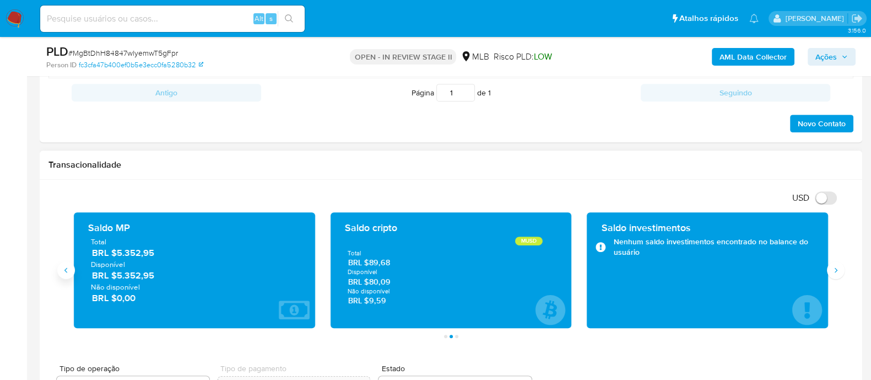
click at [63, 270] on icon "Anterior" at bounding box center [66, 270] width 9 height 9
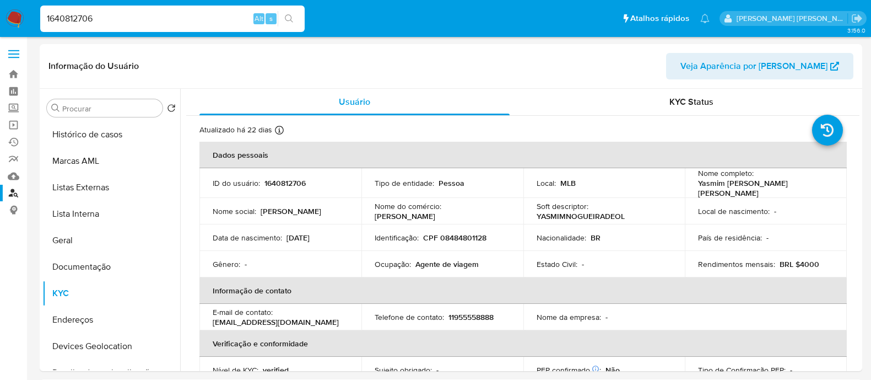
select select "10"
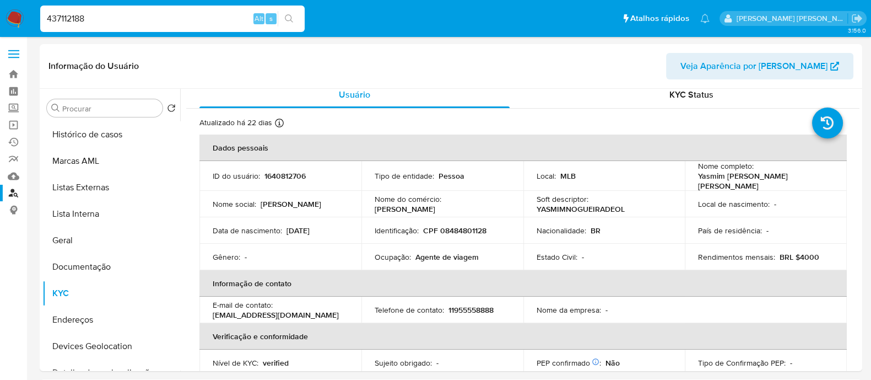
click at [122, 18] on input "437112188" at bounding box center [172, 19] width 265 height 14
paste input
click at [46, 20] on input "437112188" at bounding box center [172, 19] width 265 height 14
type input "437112188"
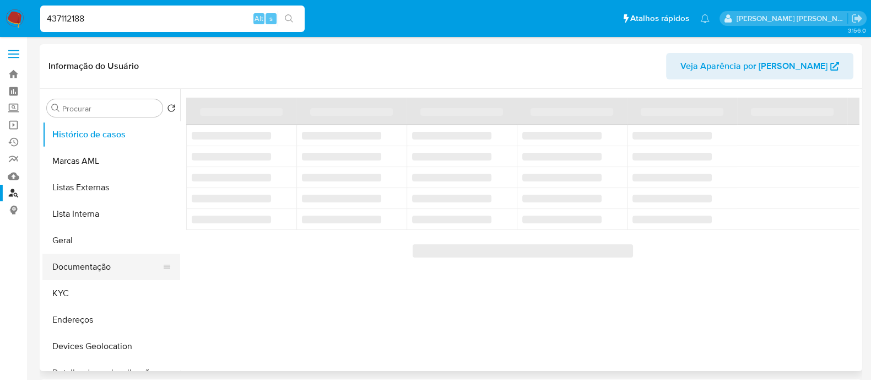
click at [91, 273] on button "Documentação" at bounding box center [106, 267] width 129 height 26
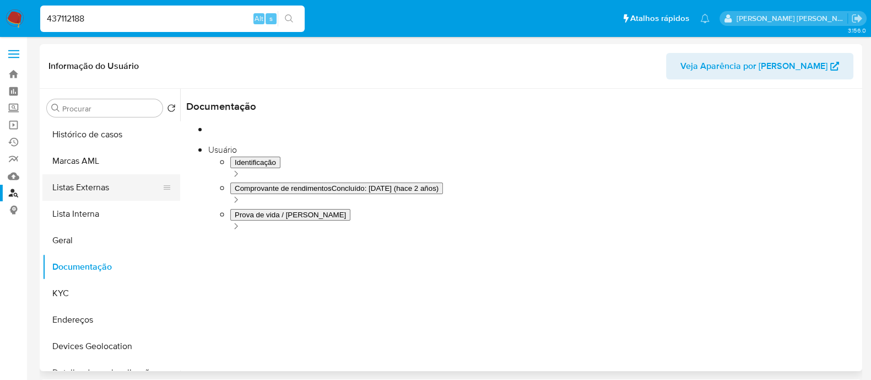
select select "10"
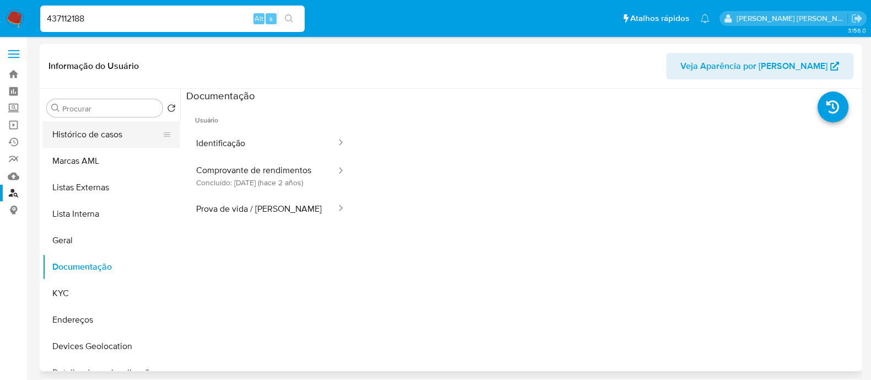
click at [118, 138] on button "Histórico de casos" at bounding box center [106, 134] width 129 height 26
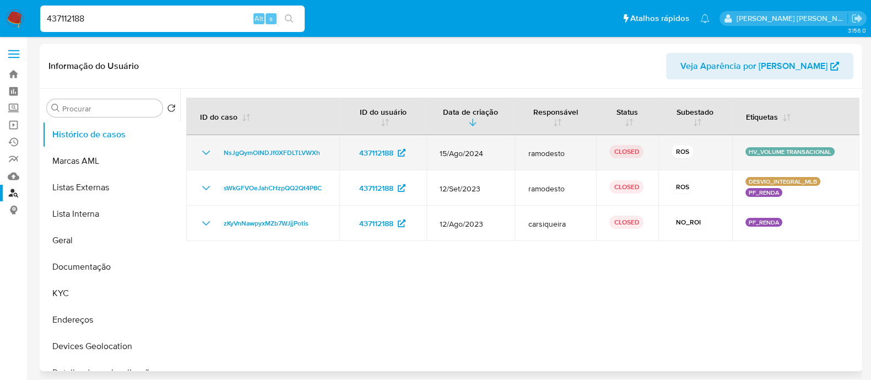
click at [208, 152] on icon "Mostrar/Ocultar" at bounding box center [206, 152] width 8 height 4
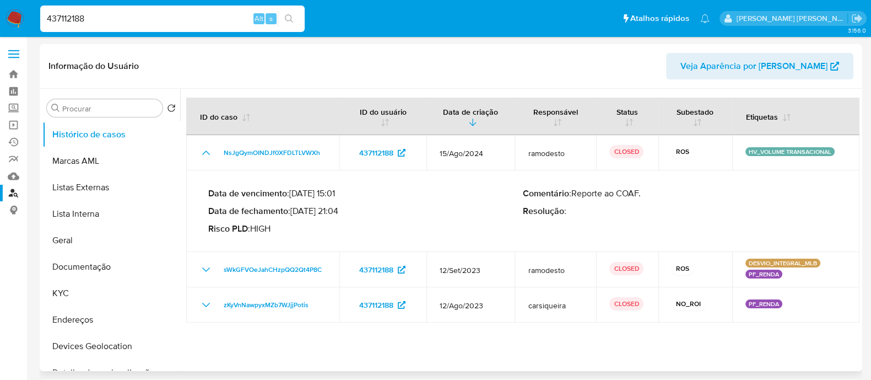
drag, startPoint x: 341, startPoint y: 212, endPoint x: 295, endPoint y: 212, distance: 45.7
click at [295, 212] on p "Data de fechamento : [DATE] 21:04" at bounding box center [365, 211] width 315 height 11
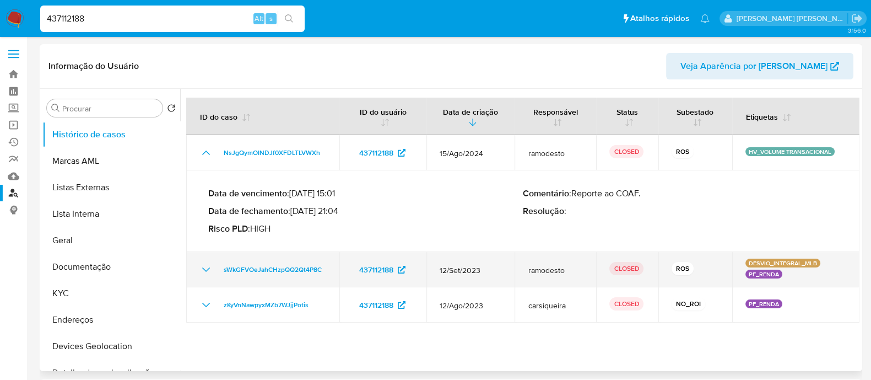
click at [202, 277] on td "sWkGFVOeJahCHzpQQ2Qt4P8C" at bounding box center [262, 269] width 153 height 35
click at [203, 274] on icon "Mostrar/Ocultar" at bounding box center [206, 269] width 13 height 13
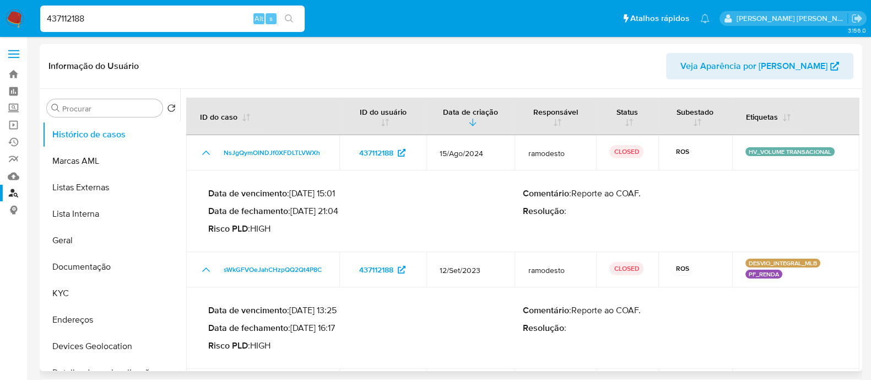
drag, startPoint x: 335, startPoint y: 327, endPoint x: 295, endPoint y: 328, distance: 40.3
click at [295, 328] on p "Data de fechamento : 16/10/2023 16:17" at bounding box center [365, 327] width 315 height 11
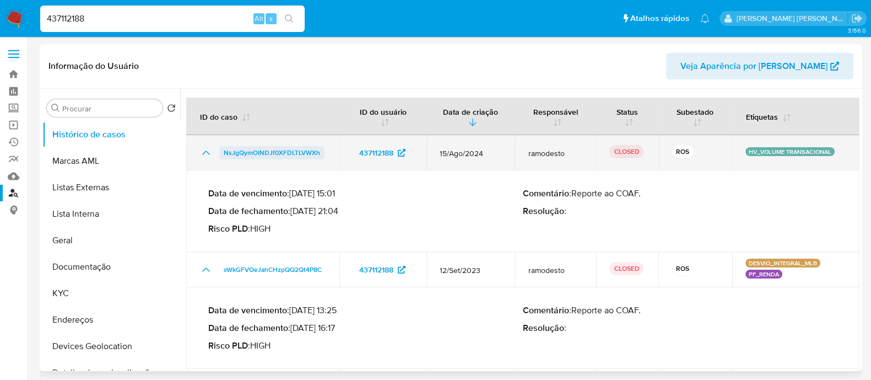
click at [260, 150] on span "NsJgQymOINDJf0XFDLTLVWXh" at bounding box center [272, 152] width 96 height 13
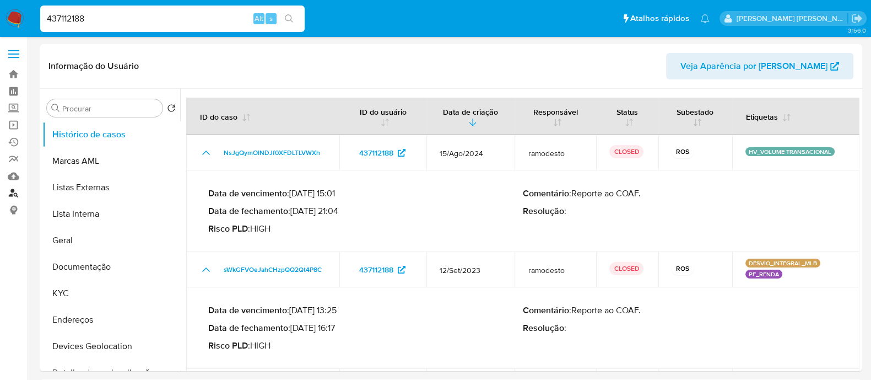
click at [14, 193] on link "Localizador de pessoas" at bounding box center [65, 193] width 131 height 17
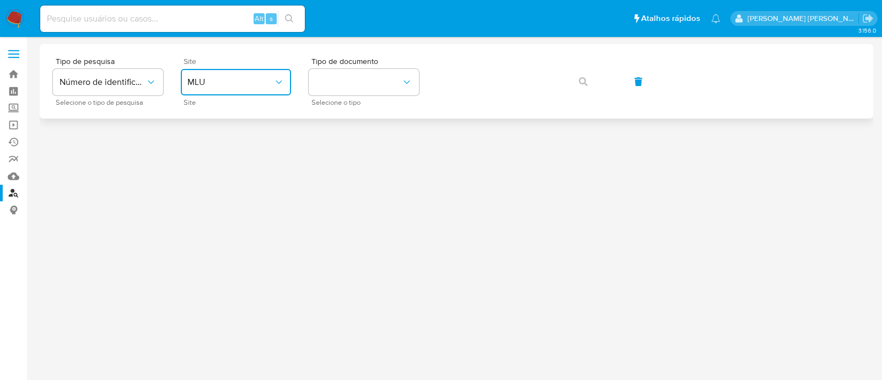
click at [207, 80] on span "MLU" at bounding box center [230, 82] width 86 height 11
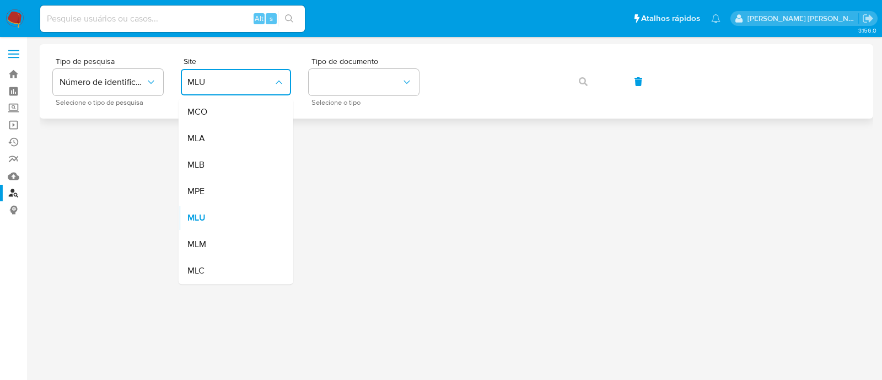
drag, startPoint x: 212, startPoint y: 165, endPoint x: 316, endPoint y: 116, distance: 114.6
click at [213, 165] on div "MLB" at bounding box center [232, 165] width 90 height 26
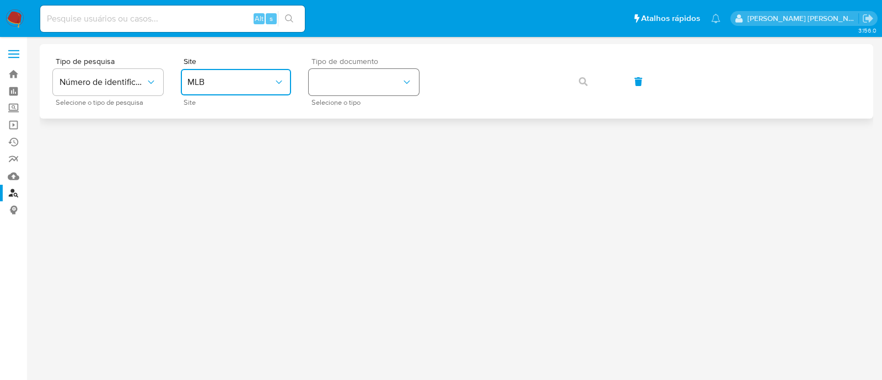
click at [393, 74] on button "identificationType" at bounding box center [364, 82] width 110 height 26
click at [364, 152] on div "CPF CPF" at bounding box center [360, 154] width 90 height 37
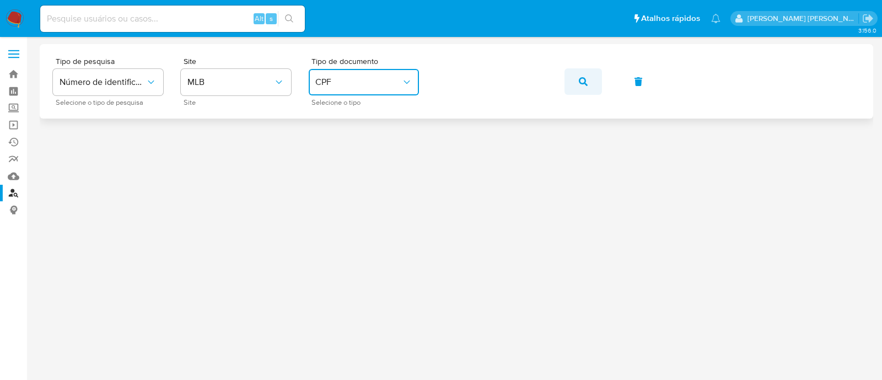
click at [585, 81] on icon "button" at bounding box center [583, 81] width 9 height 9
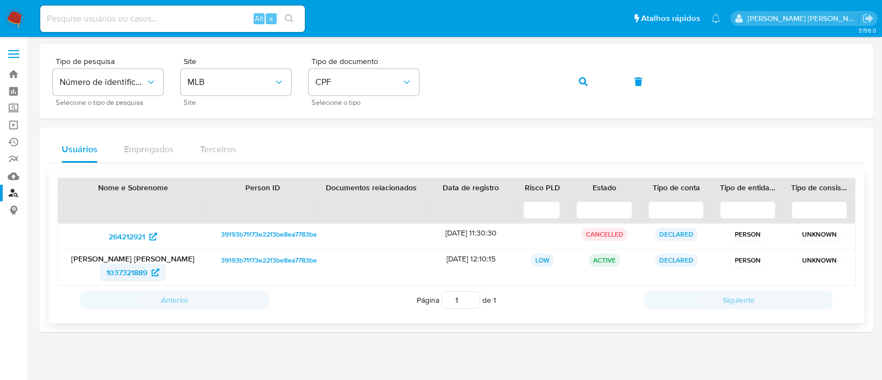
click at [128, 273] on span "1037321889" at bounding box center [126, 272] width 41 height 18
click at [583, 83] on icon "button" at bounding box center [583, 81] width 9 height 9
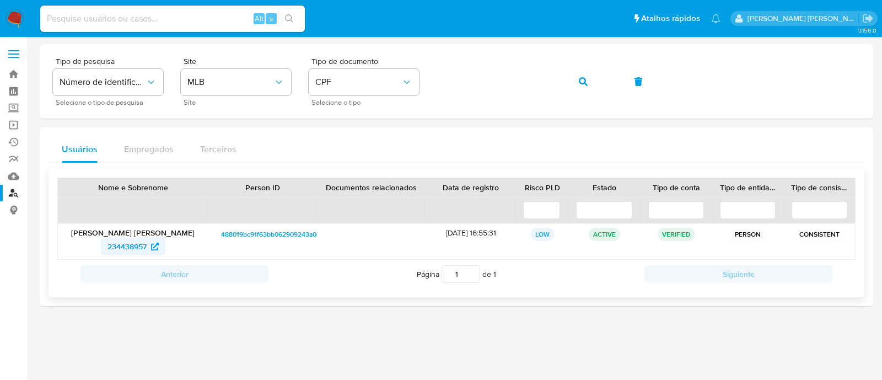
click at [130, 246] on span "234438957" at bounding box center [126, 247] width 39 height 18
click at [584, 78] on icon "button" at bounding box center [583, 81] width 9 height 9
click at [136, 246] on span "445190853" at bounding box center [126, 247] width 39 height 18
click at [422, 78] on div "Tipo de pesquisa Número de identificação Selecione o tipo de pesquisa Site MLB …" at bounding box center [456, 81] width 807 height 48
click at [581, 83] on icon "button" at bounding box center [583, 81] width 9 height 9
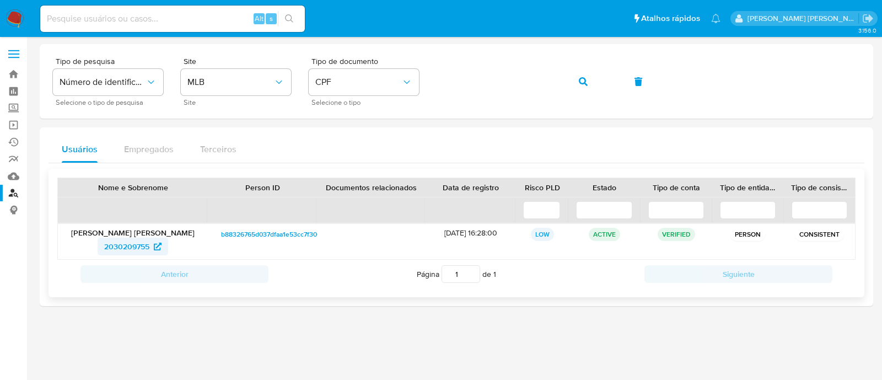
click at [132, 246] on span "2030209755" at bounding box center [126, 247] width 45 height 18
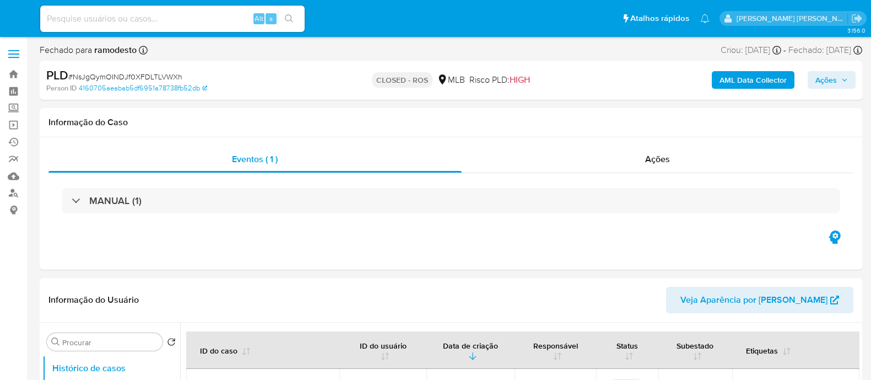
select select "10"
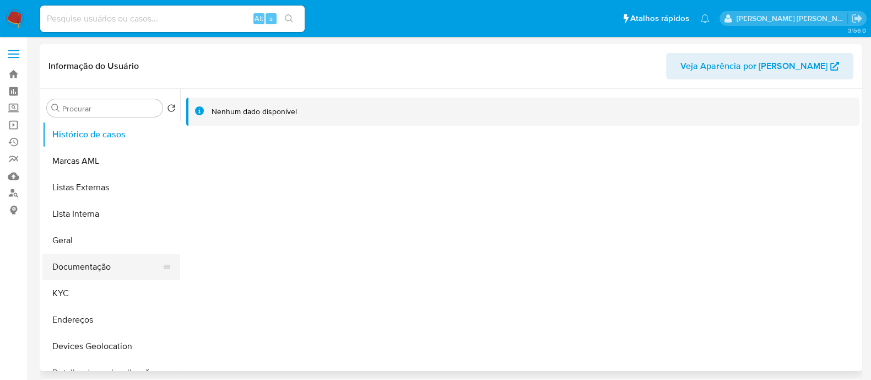
select select "10"
click at [80, 269] on button "Documentação" at bounding box center [106, 267] width 129 height 26
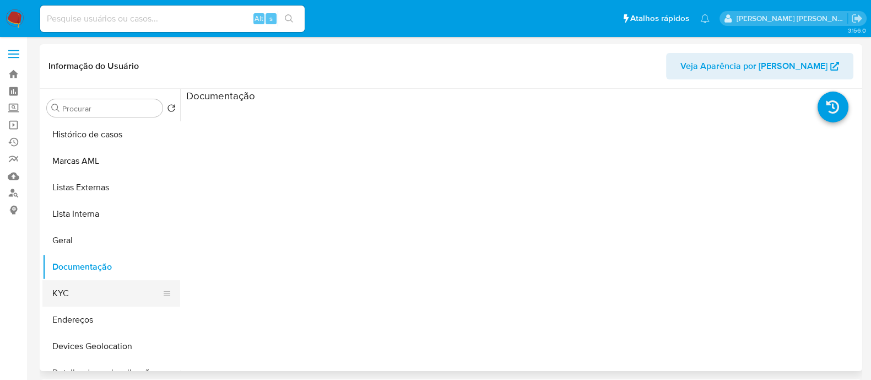
click at [99, 290] on button "KYC" at bounding box center [106, 293] width 129 height 26
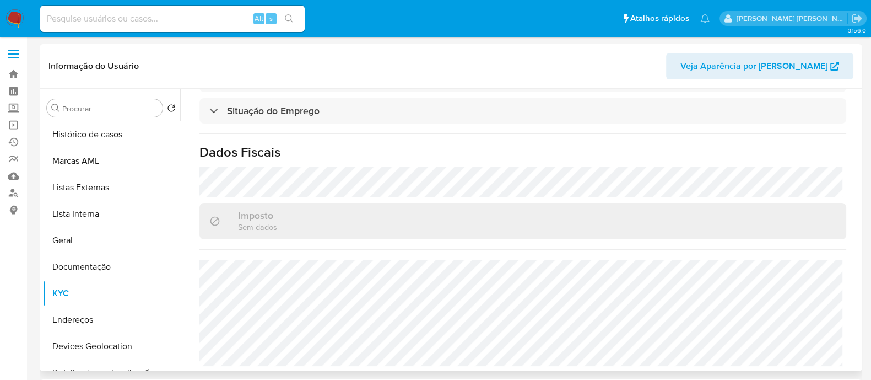
scroll to position [493, 0]
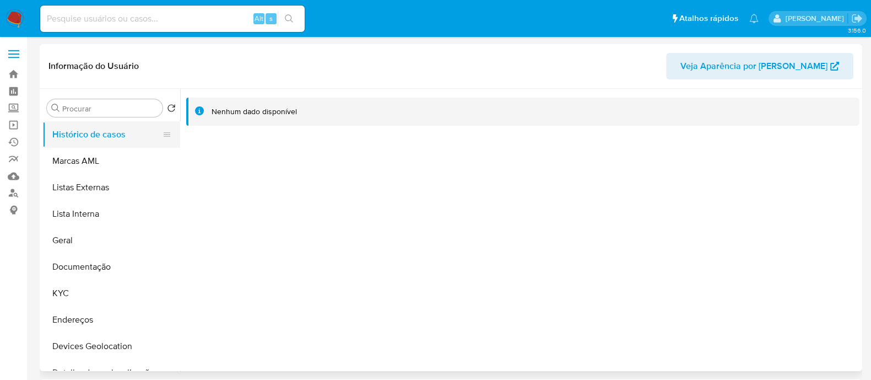
select select "10"
click at [96, 267] on button "Documentação" at bounding box center [106, 267] width 129 height 26
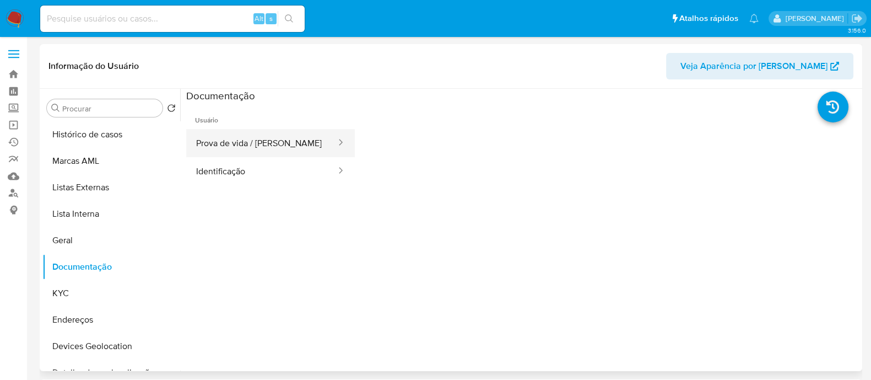
click at [227, 136] on button "Prova de vida / Selfie" at bounding box center [261, 143] width 151 height 28
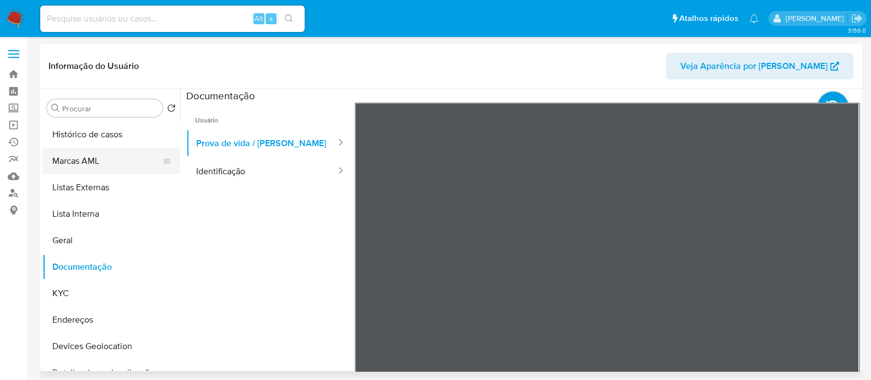
click at [168, 170] on button "Marcas AML" at bounding box center [106, 161] width 129 height 26
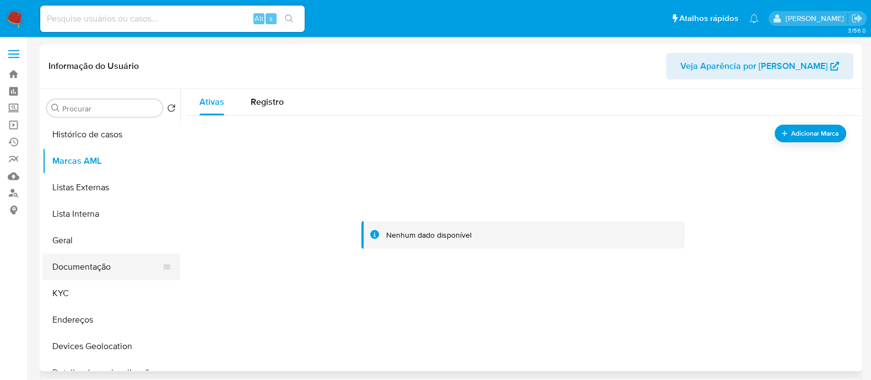
click at [84, 269] on button "Documentação" at bounding box center [106, 267] width 129 height 26
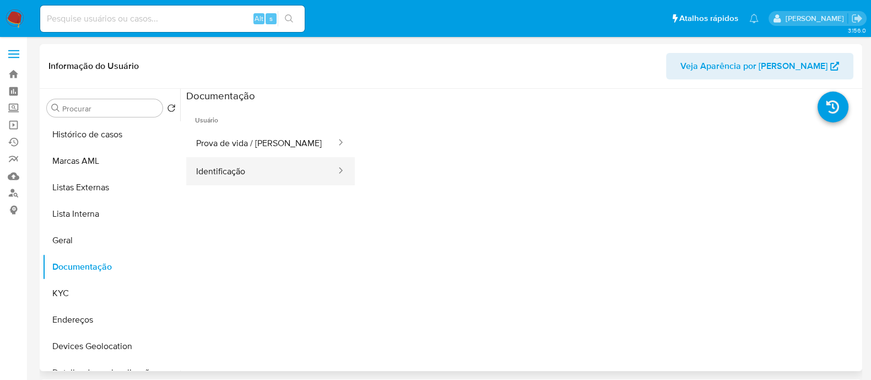
click at [257, 172] on button "Identificação" at bounding box center [261, 171] width 151 height 28
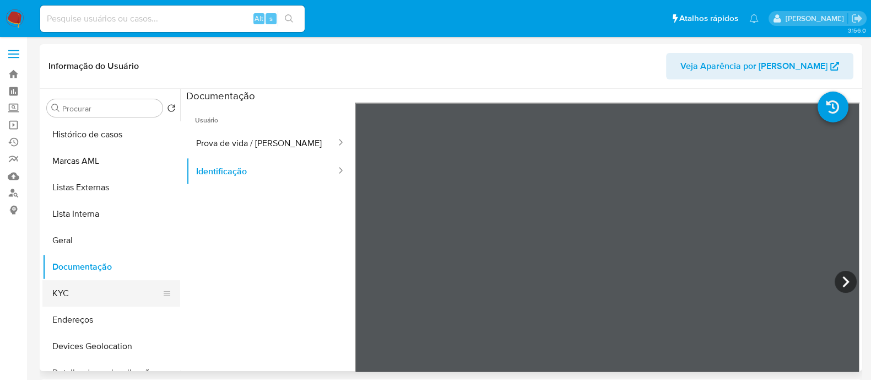
click at [84, 303] on button "KYC" at bounding box center [106, 293] width 129 height 26
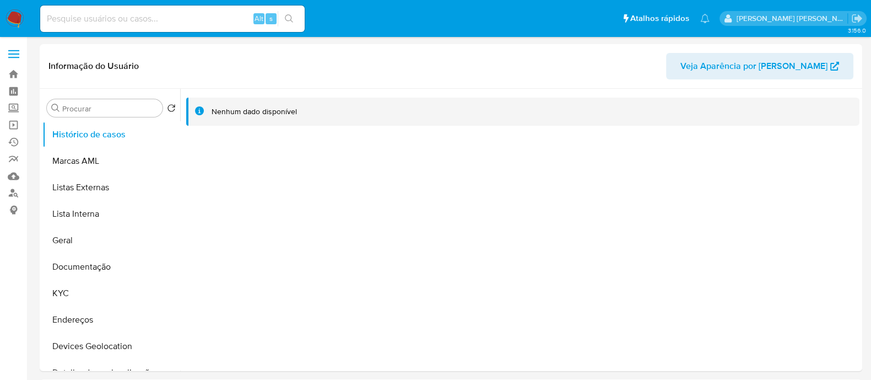
select select "10"
click at [90, 262] on button "Documentação" at bounding box center [106, 267] width 129 height 26
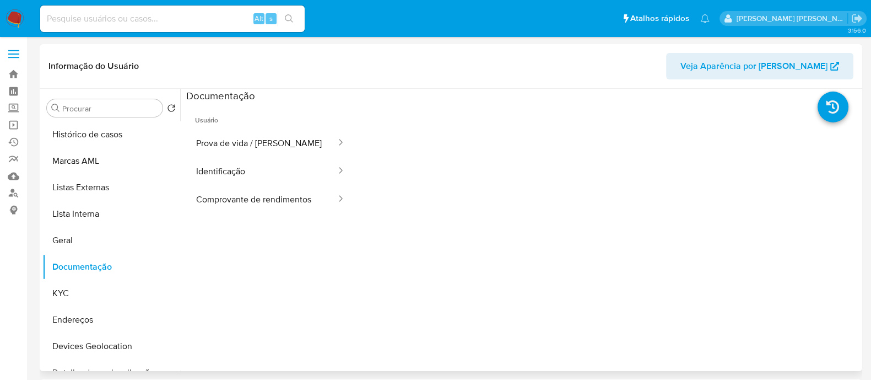
click at [328, 147] on div at bounding box center [337, 143] width 18 height 13
click at [233, 170] on button "Identificação" at bounding box center [261, 171] width 151 height 28
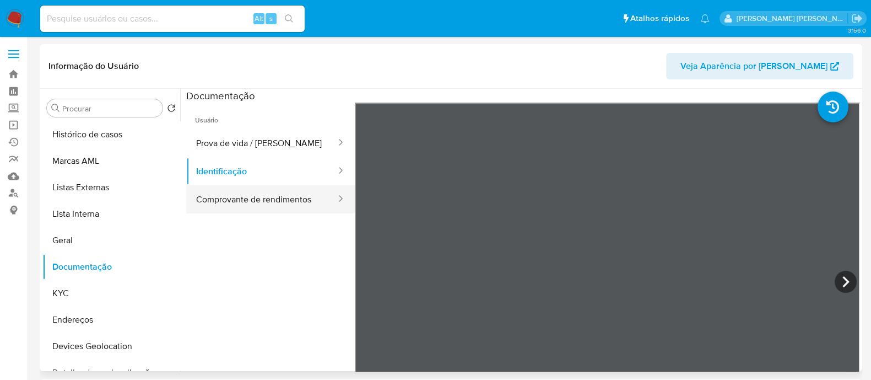
click at [238, 204] on button "Comprovante de rendimentos" at bounding box center [261, 199] width 151 height 28
